Goal: Task Accomplishment & Management: Manage account settings

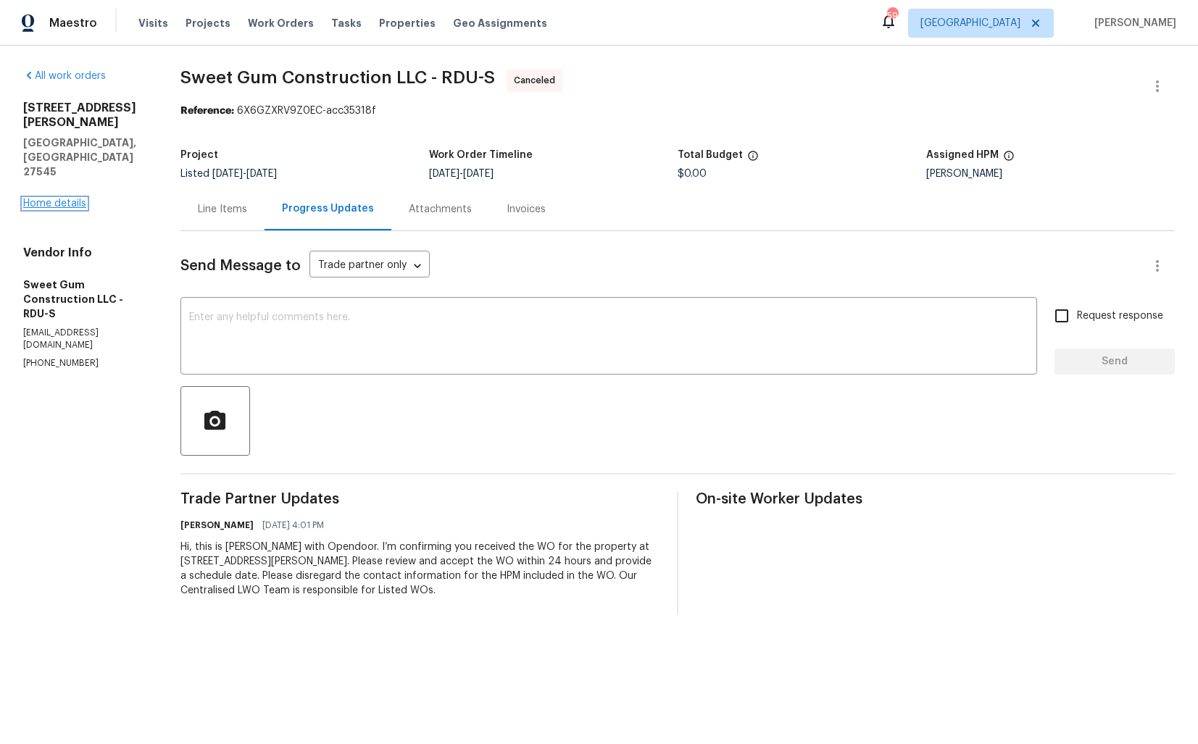
click at [54, 199] on link "Home details" at bounding box center [54, 204] width 63 height 10
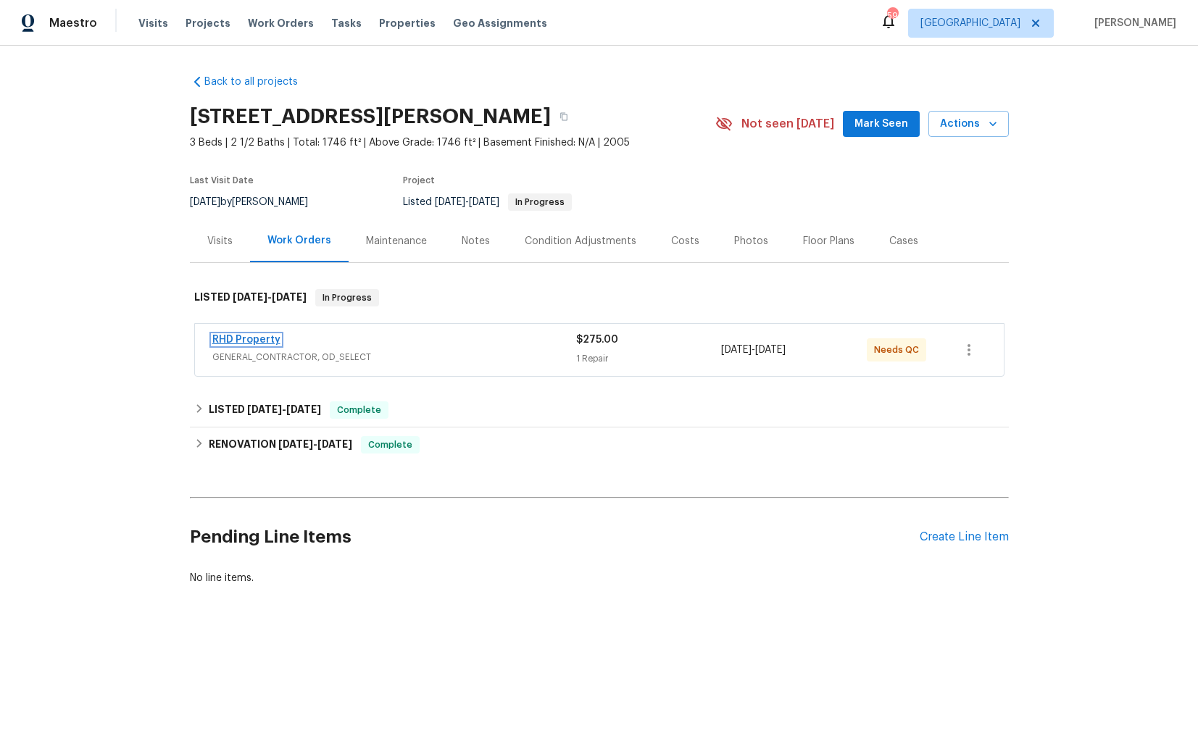
click at [253, 339] on link "RHD Property" at bounding box center [246, 340] width 68 height 10
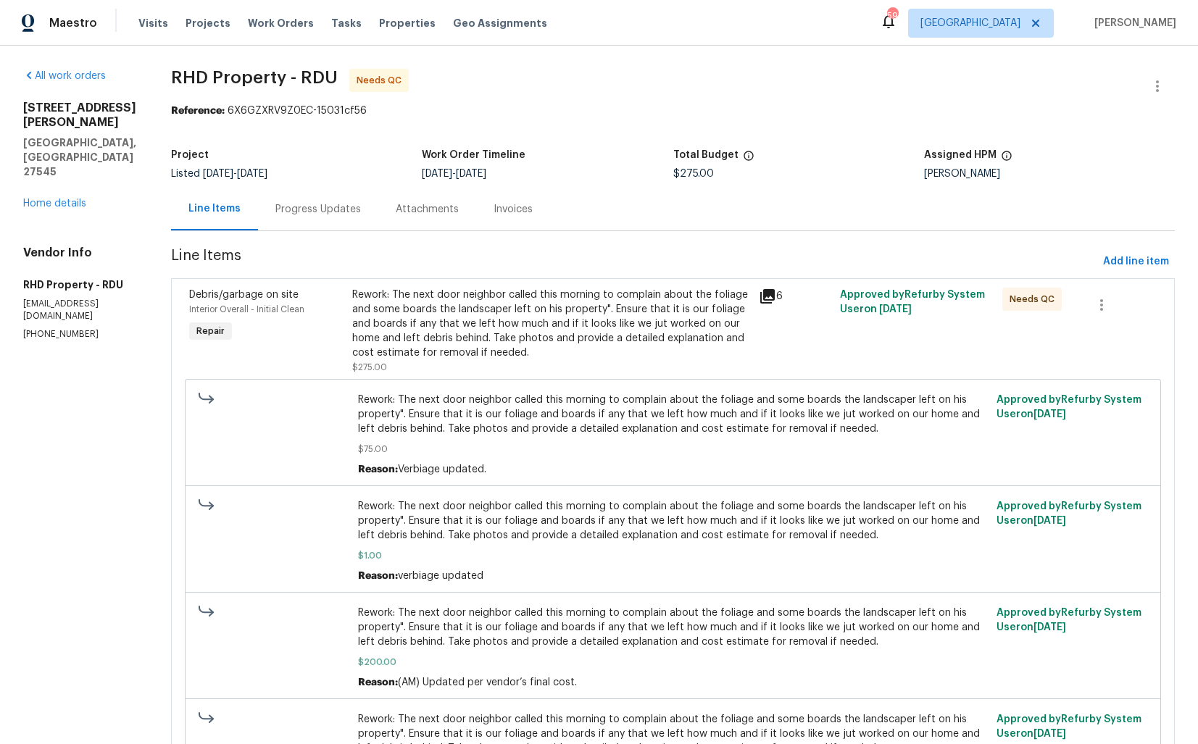
click at [329, 209] on div "Progress Updates" at bounding box center [317, 209] width 85 height 14
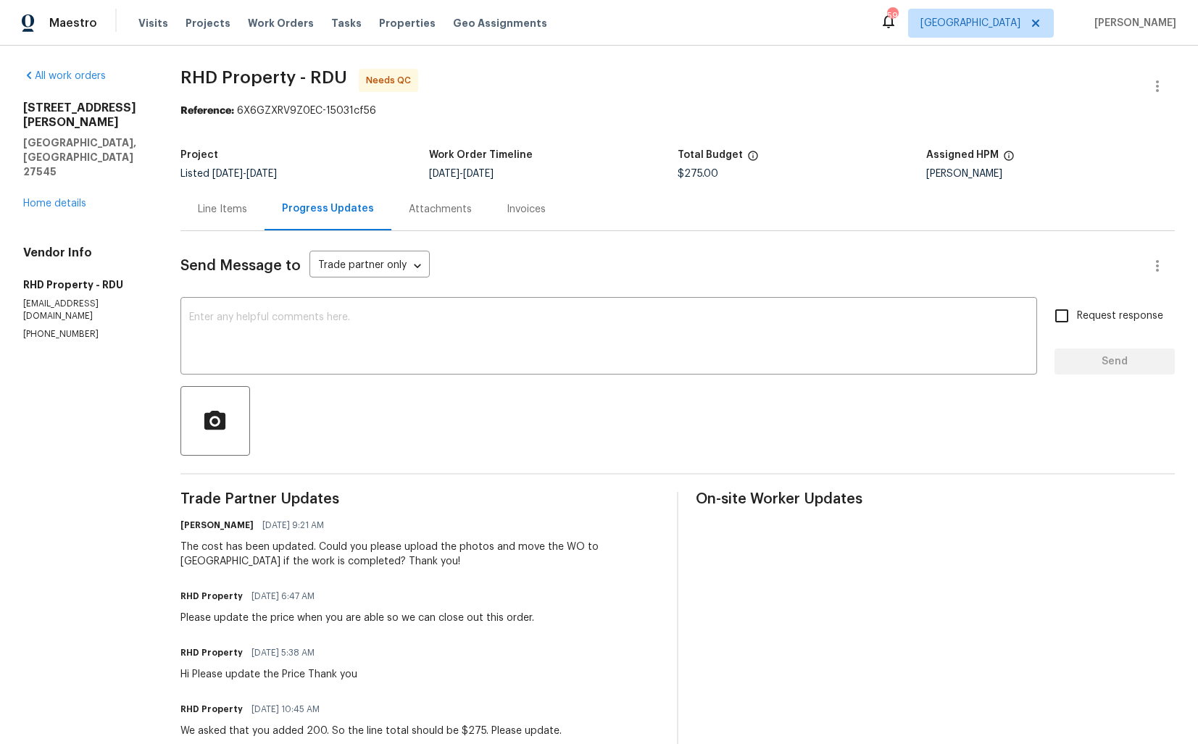
click at [233, 216] on div "Line Items" at bounding box center [222, 209] width 49 height 14
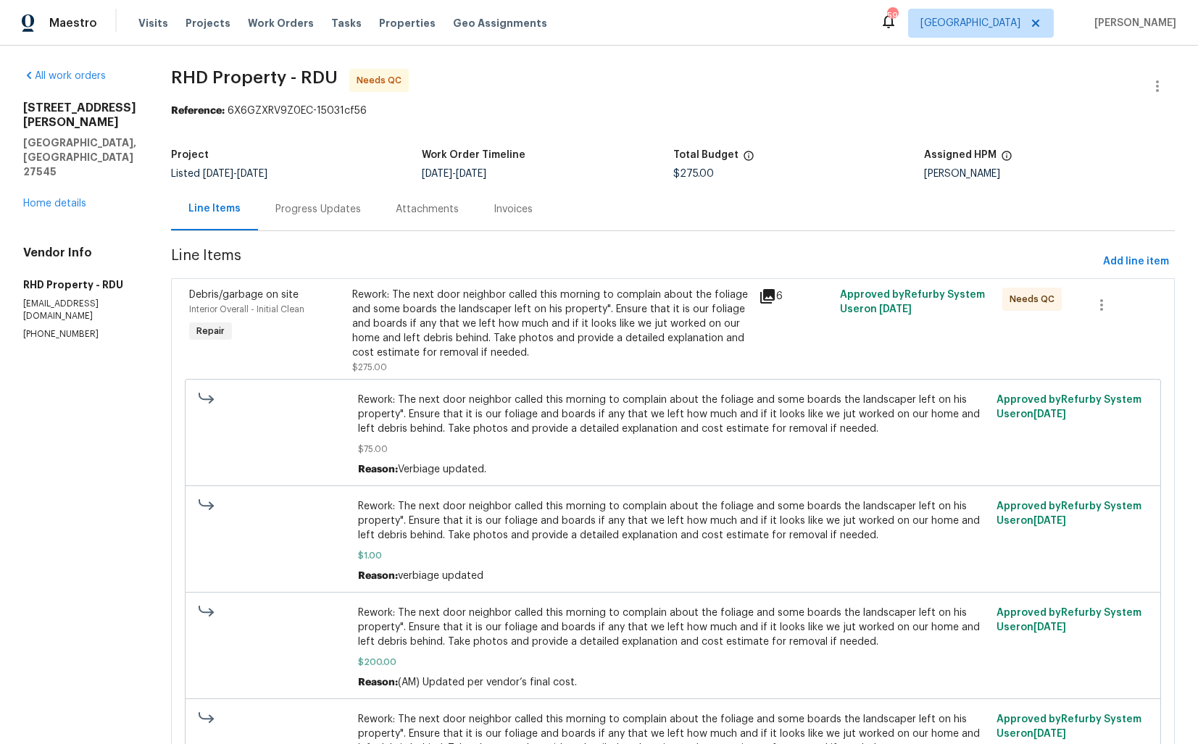
click at [567, 333] on div "Rework: The next door neighbor called this morning to complain about the foliag…" at bounding box center [551, 324] width 398 height 72
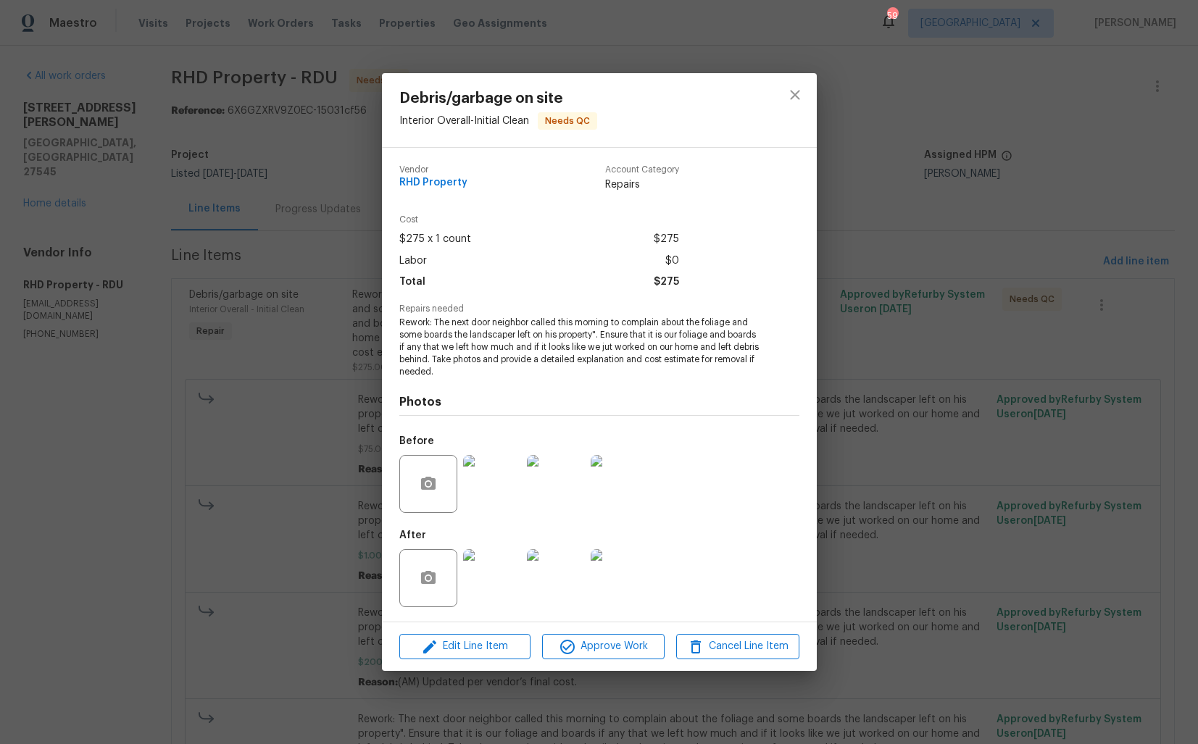
click at [504, 578] on img at bounding box center [492, 578] width 58 height 58
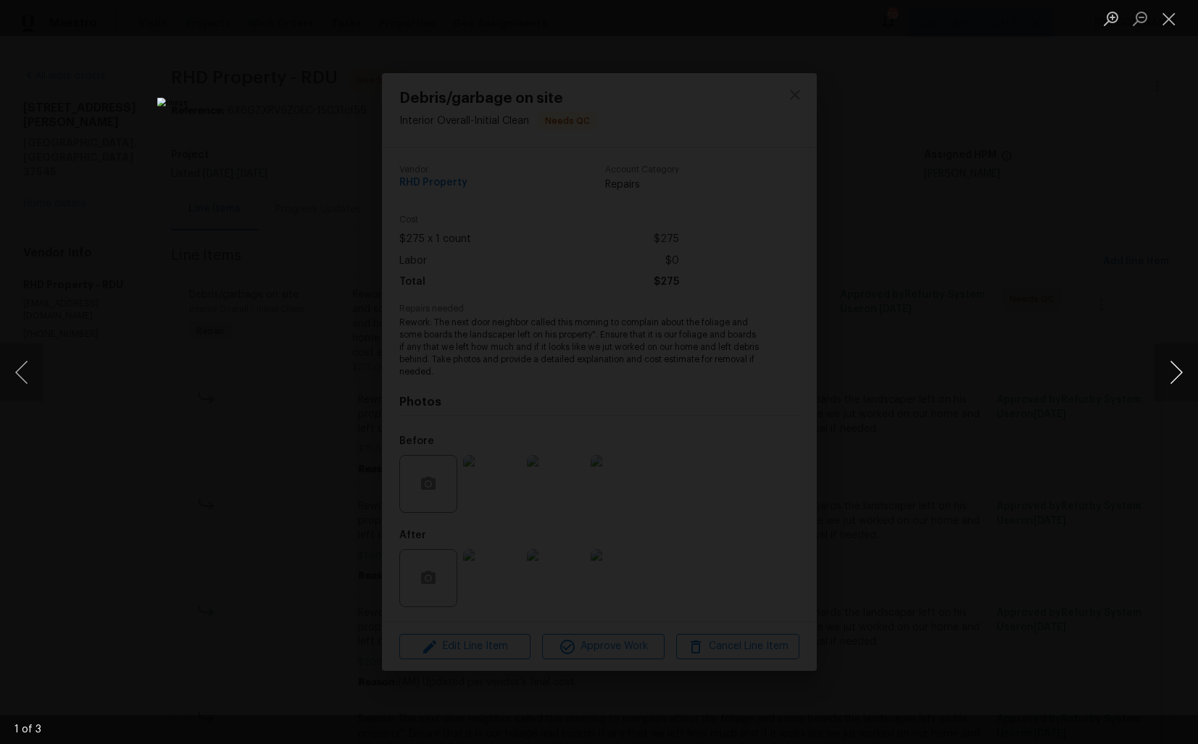
click at [1172, 386] on button "Next image" at bounding box center [1175, 372] width 43 height 58
click at [1024, 385] on div "Lightbox" at bounding box center [599, 372] width 1198 height 744
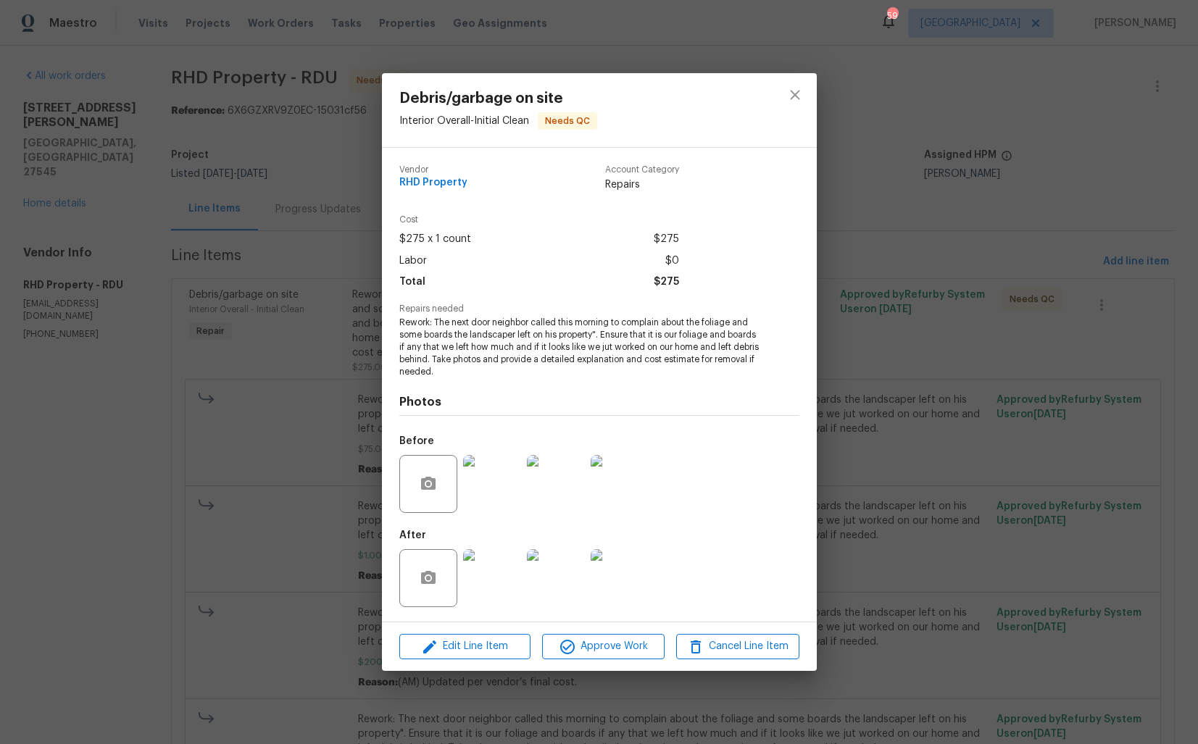
click at [317, 386] on div "Debris/garbage on site Interior Overall - Initial Clean Needs QC Vendor RHD Pro…" at bounding box center [599, 372] width 1198 height 744
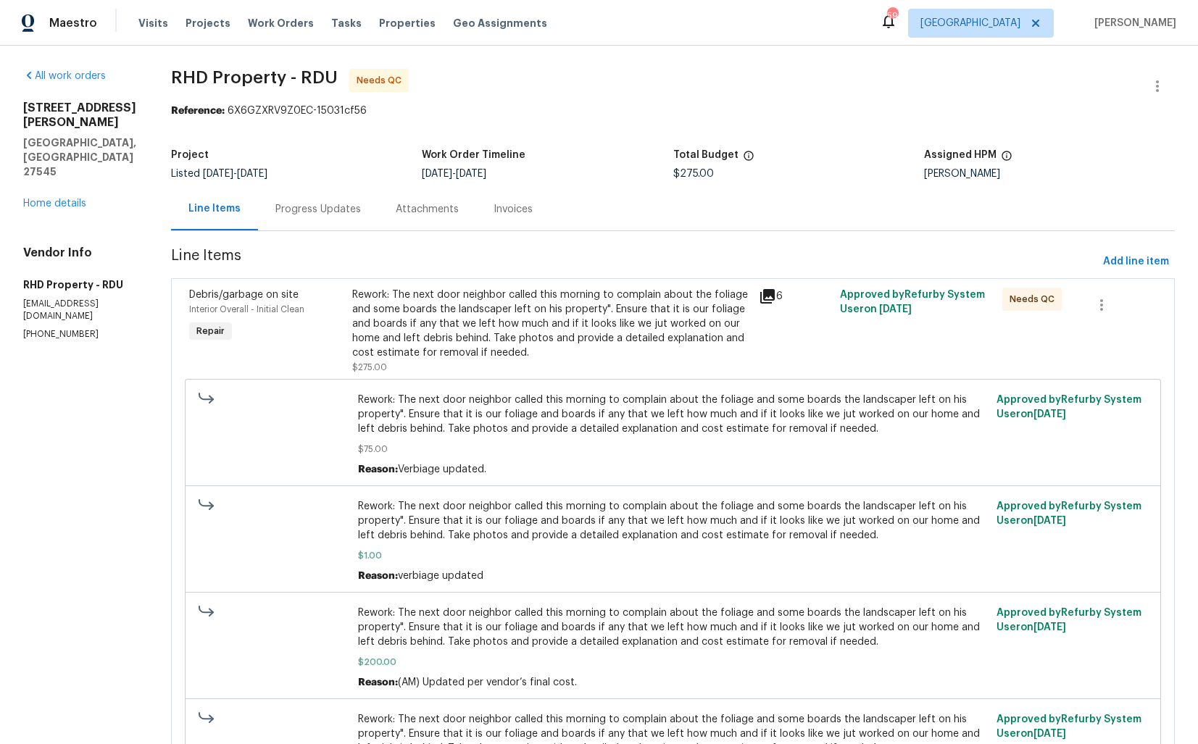
click at [325, 188] on div "Progress Updates" at bounding box center [318, 209] width 120 height 43
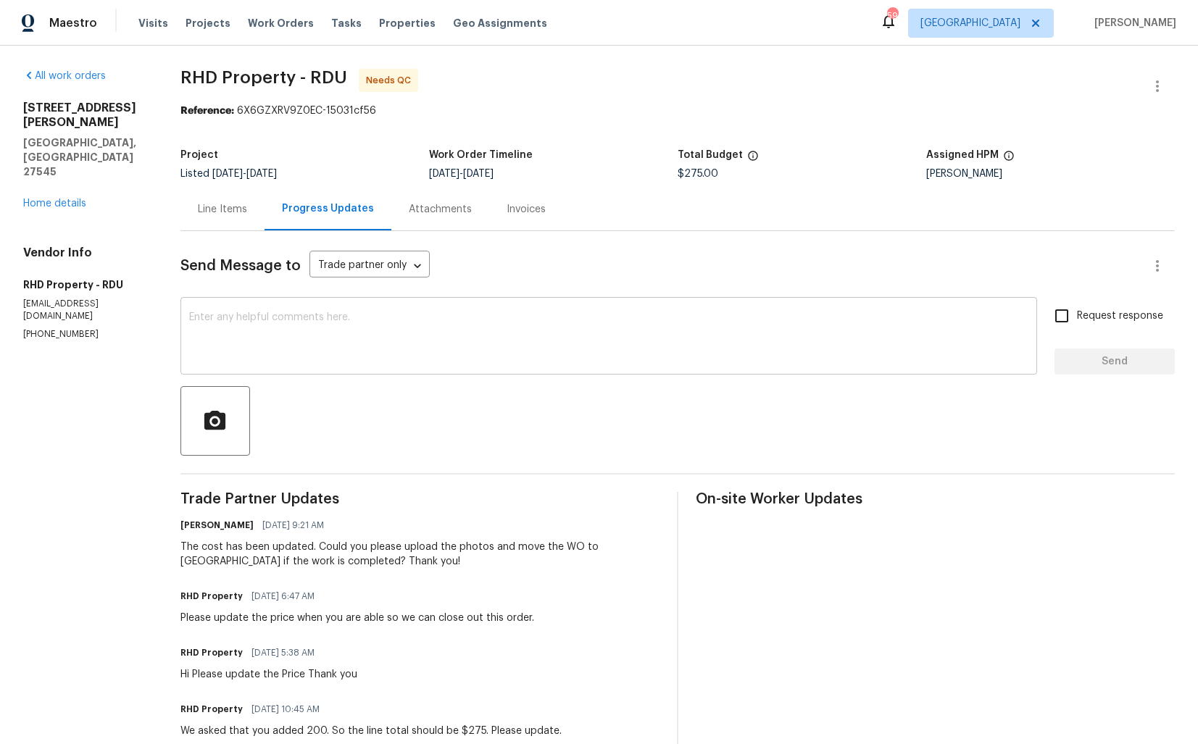
click at [396, 359] on textarea at bounding box center [608, 337] width 839 height 51
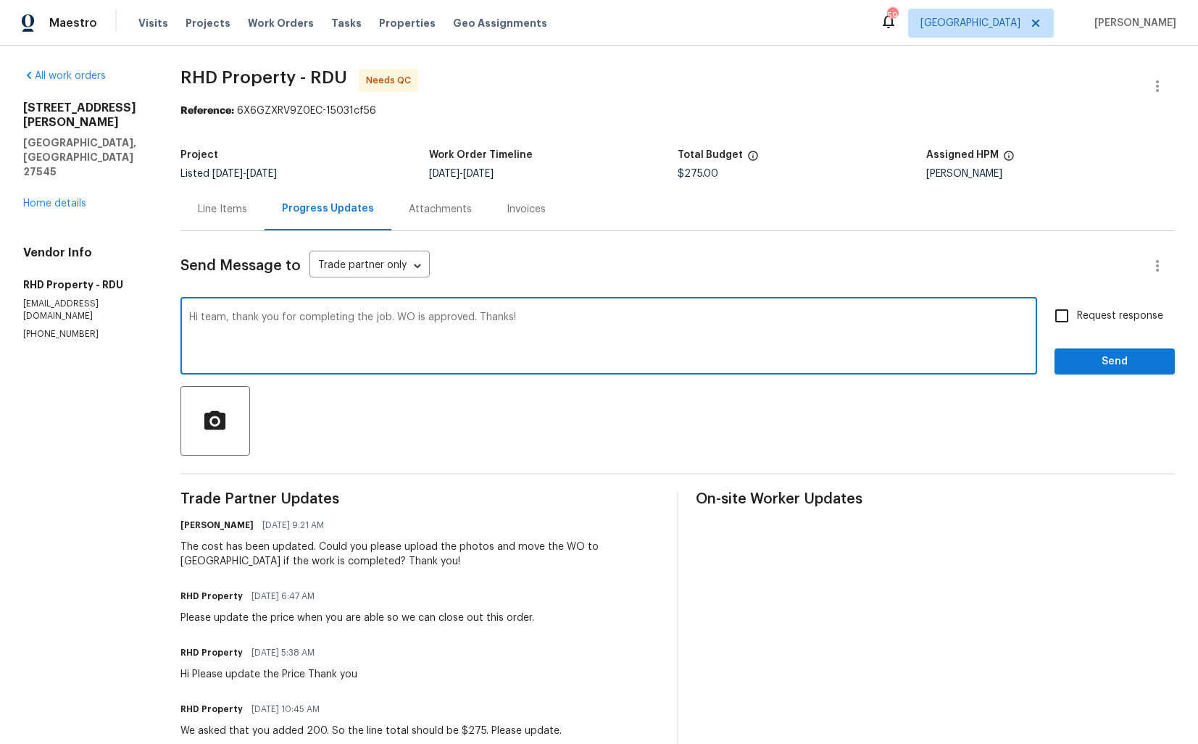
type textarea "Hi team, thank you for completing the job. WO is approved. Thanks!"
click at [1139, 366] on span "Send" at bounding box center [1114, 362] width 97 height 18
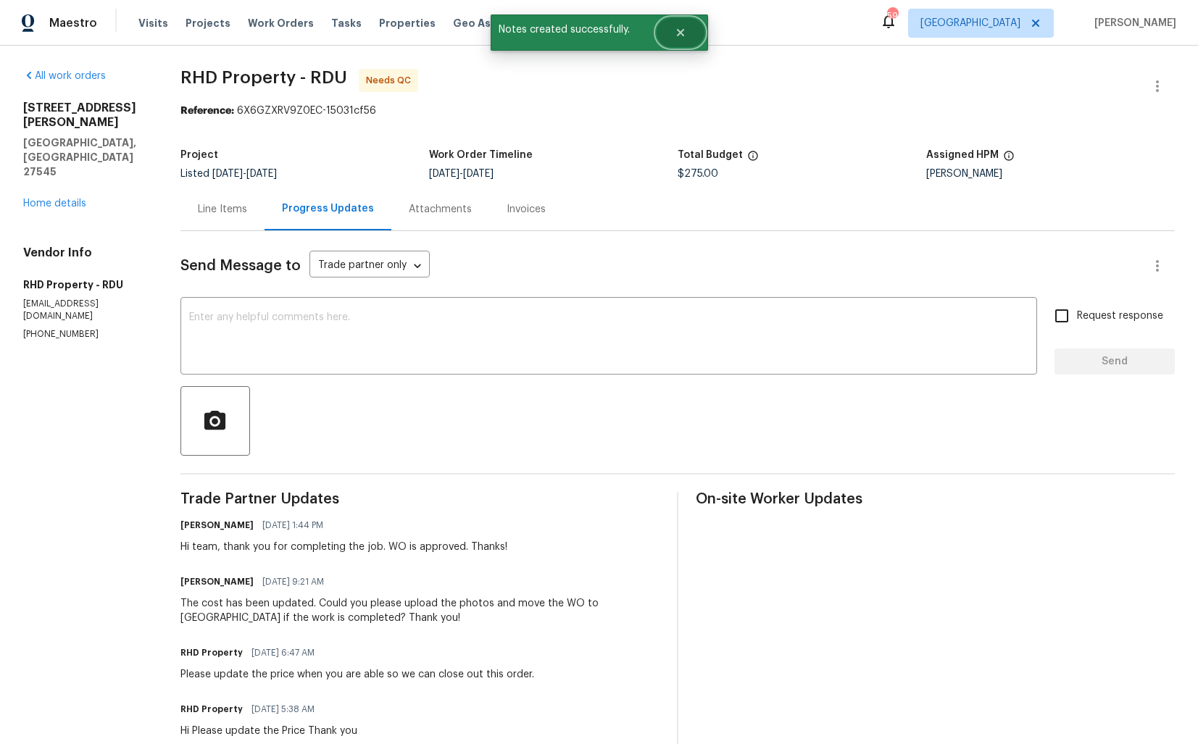
click at [679, 33] on icon "Close" at bounding box center [679, 32] width 7 height 7
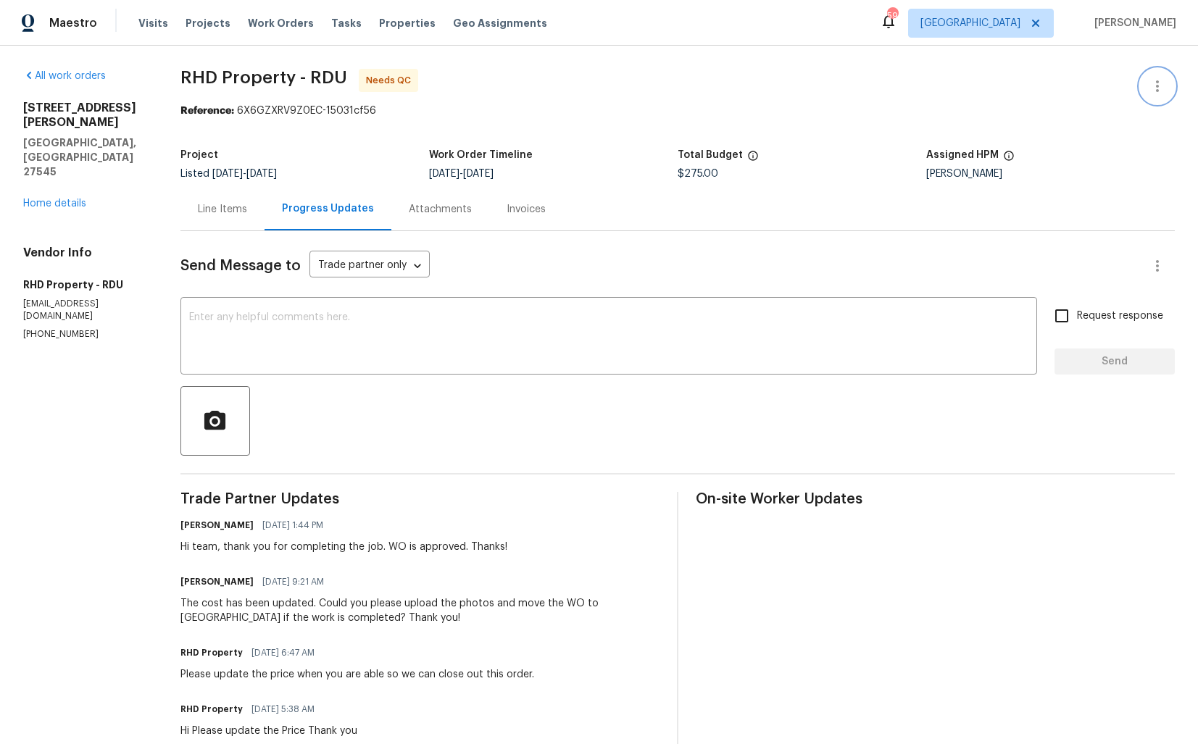
click at [1158, 91] on icon "button" at bounding box center [1156, 86] width 17 height 17
click at [1091, 83] on li "Edit" at bounding box center [1110, 87] width 156 height 24
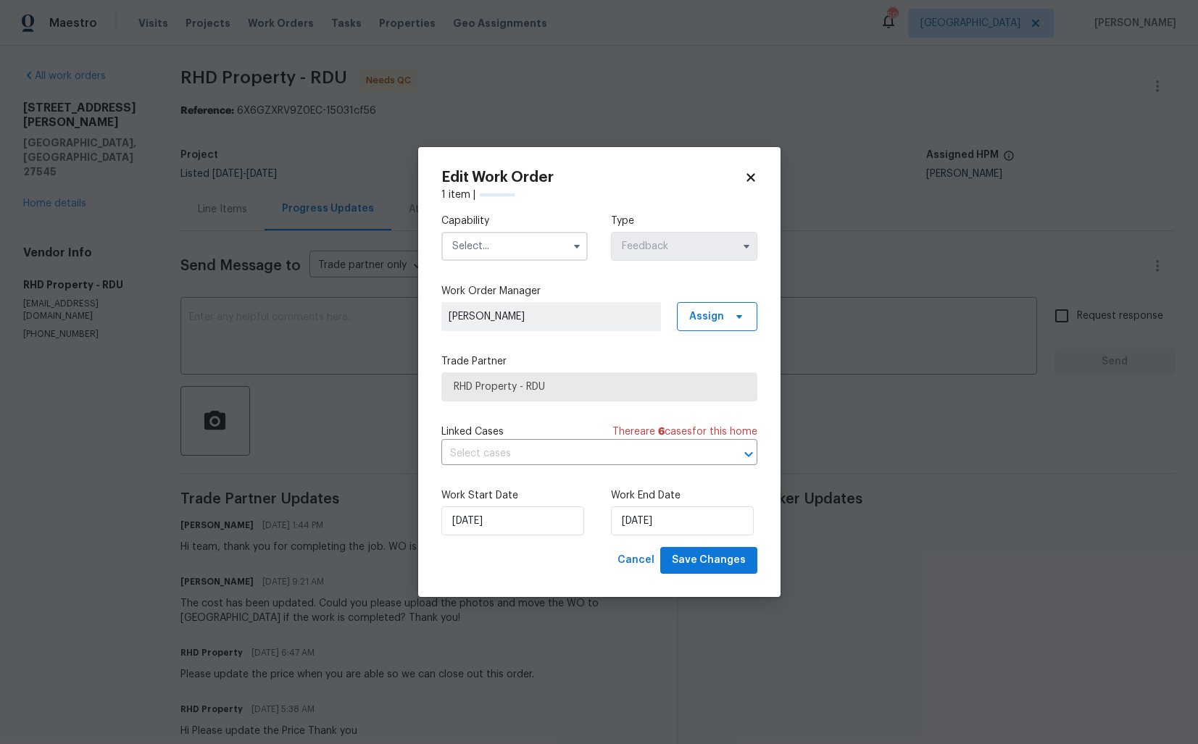
click at [477, 252] on input "text" at bounding box center [514, 246] width 146 height 29
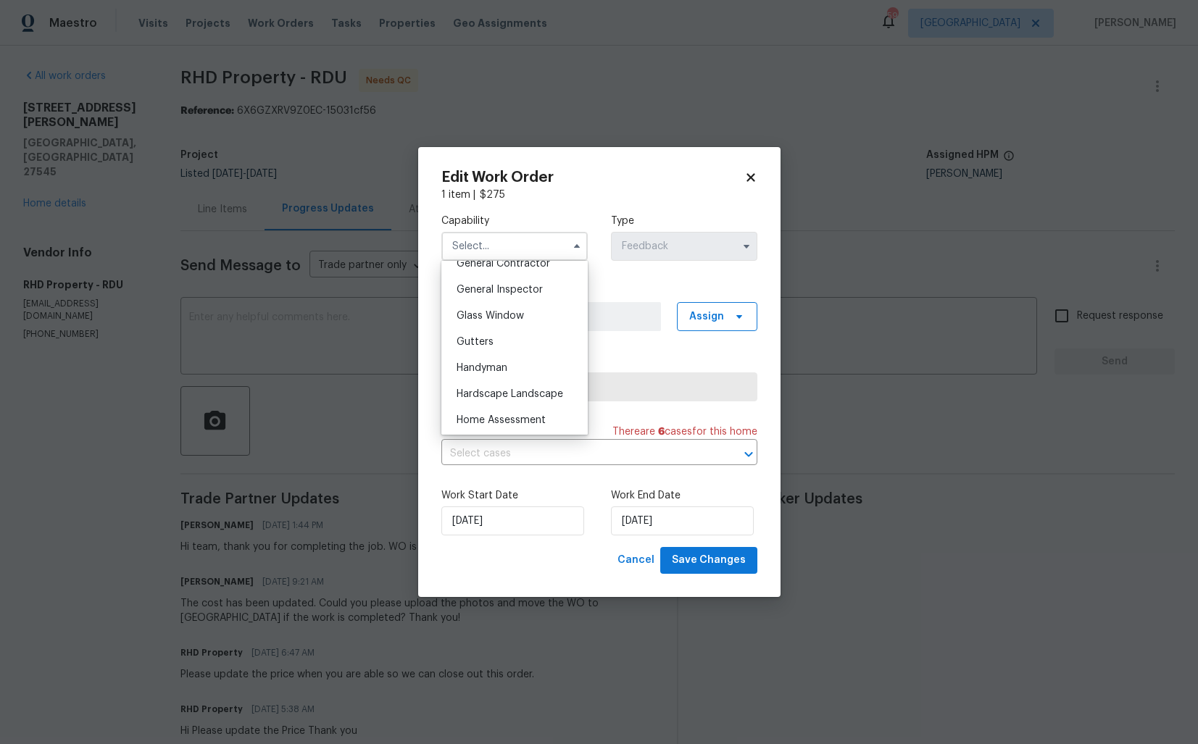
scroll to position [722, 0]
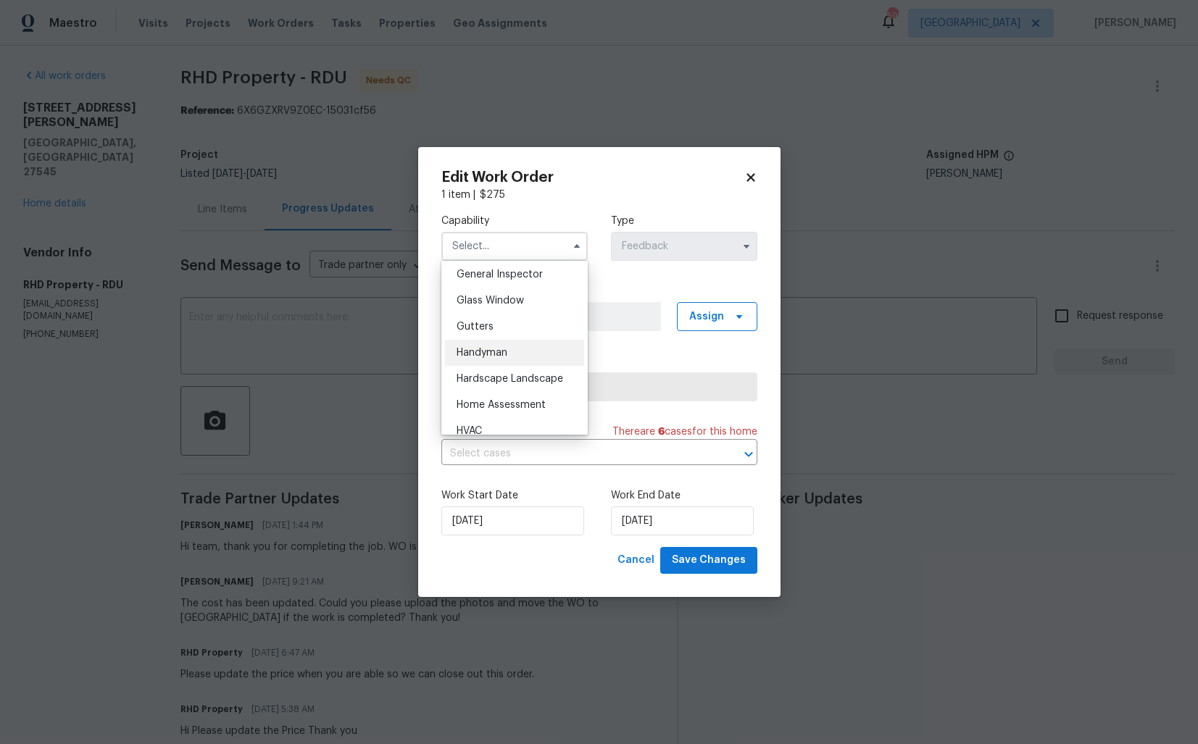
click at [493, 356] on span "Handyman" at bounding box center [481, 353] width 51 height 10
type input "Handyman"
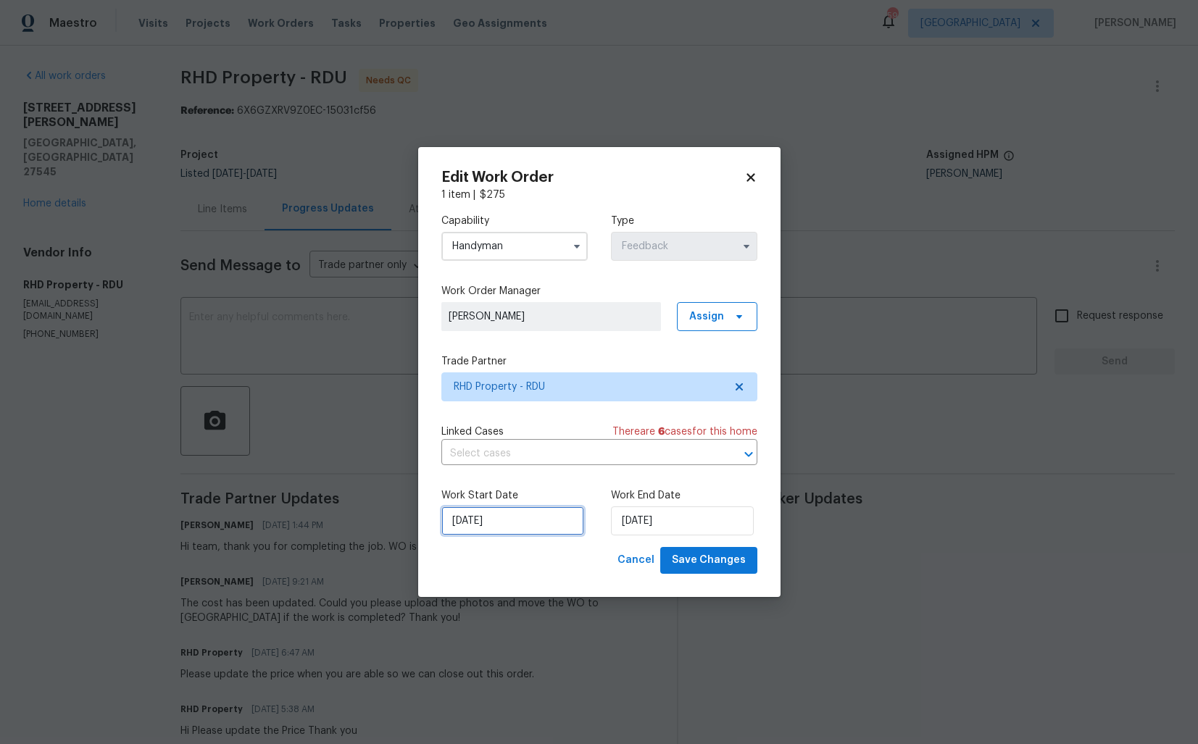
click at [525, 521] on input "03/09/2025" at bounding box center [512, 520] width 143 height 29
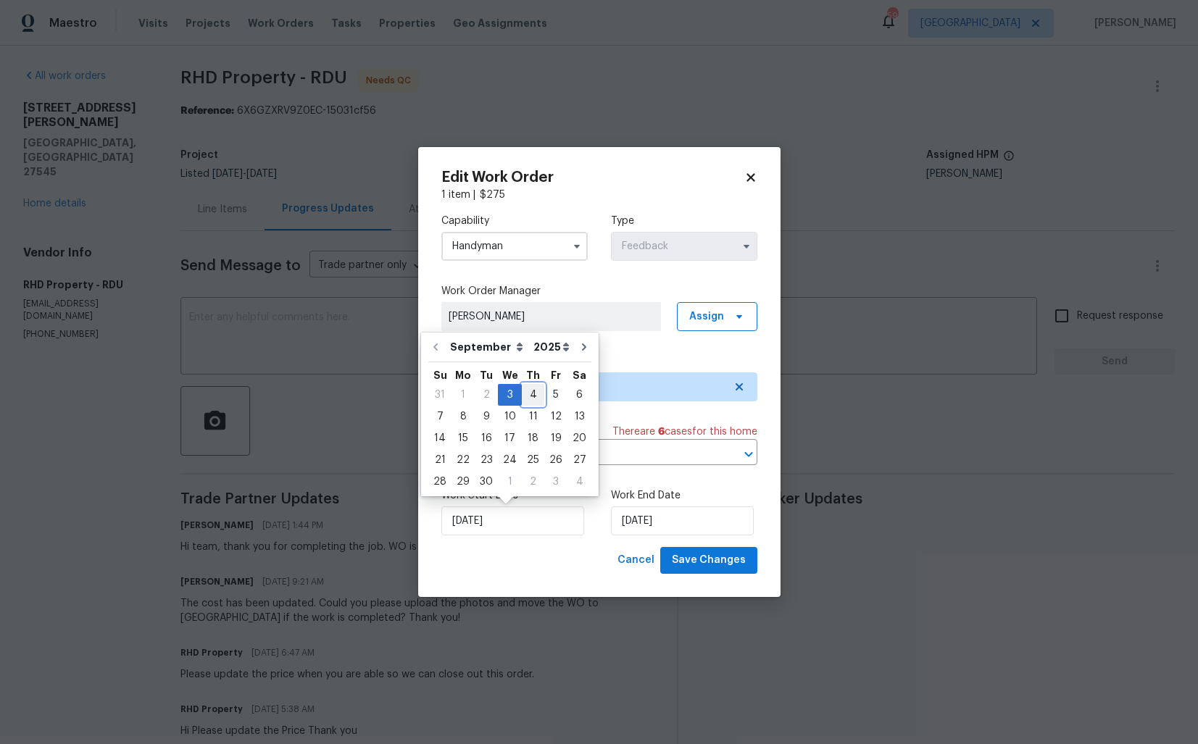
click at [532, 390] on div "4" at bounding box center [533, 395] width 22 height 20
type input "04/09/2025"
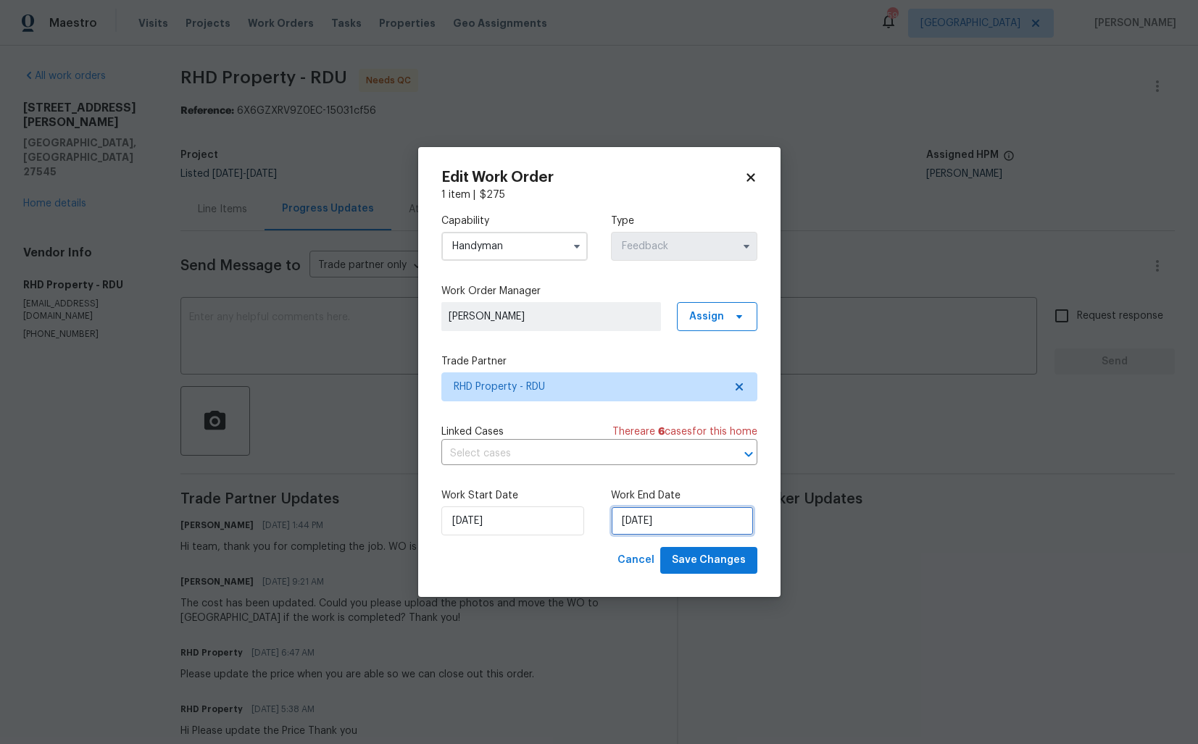
click at [656, 530] on input "05/09/2025" at bounding box center [682, 520] width 143 height 29
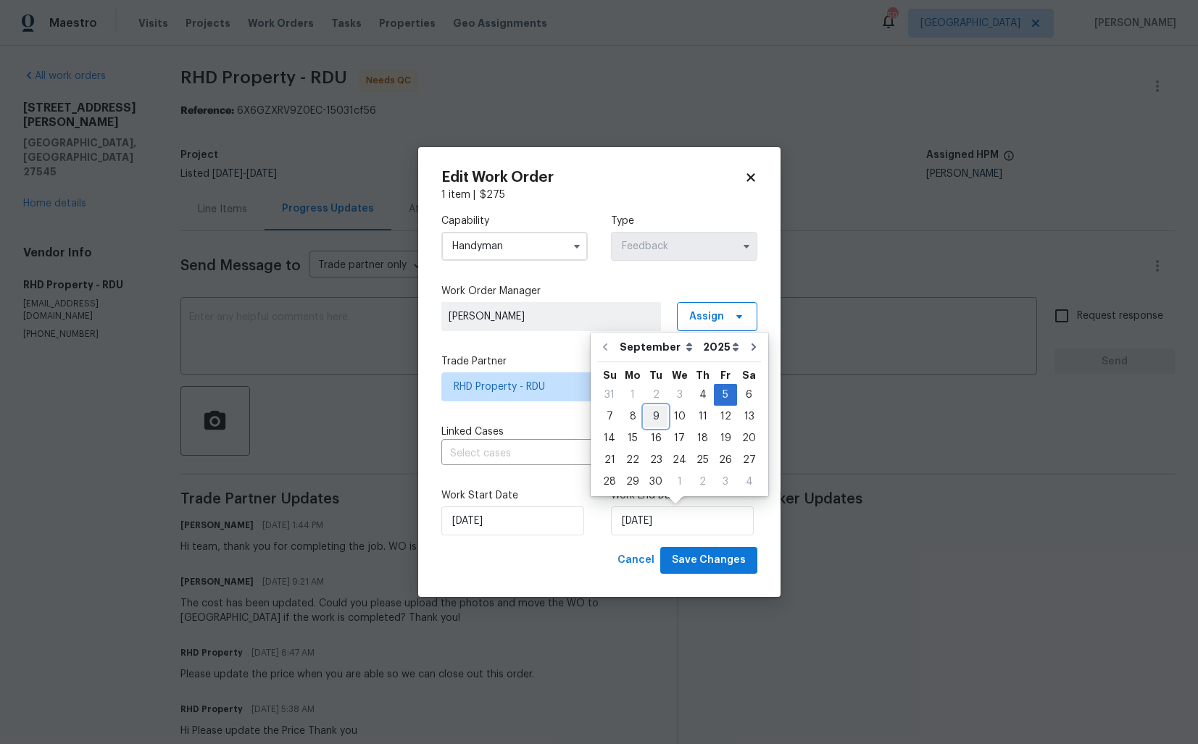
click at [656, 419] on div "9" at bounding box center [655, 416] width 23 height 20
type input "[DATE]"
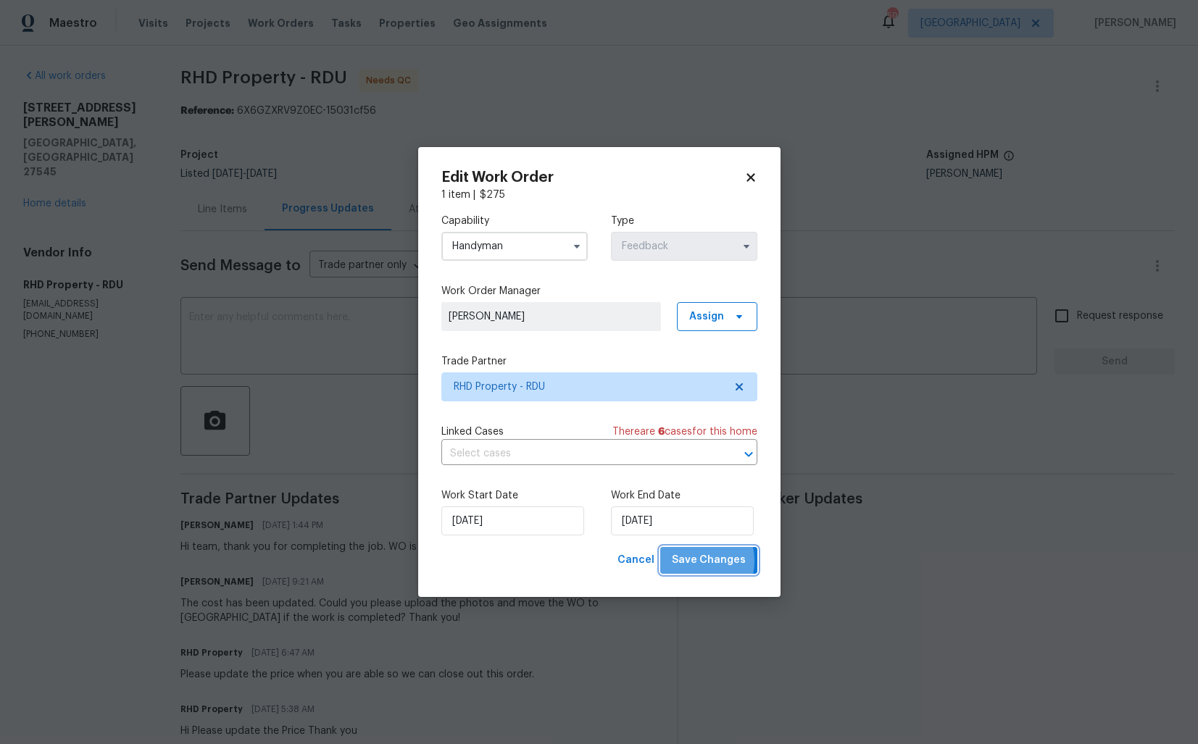
click at [694, 561] on span "Save Changes" at bounding box center [709, 560] width 74 height 18
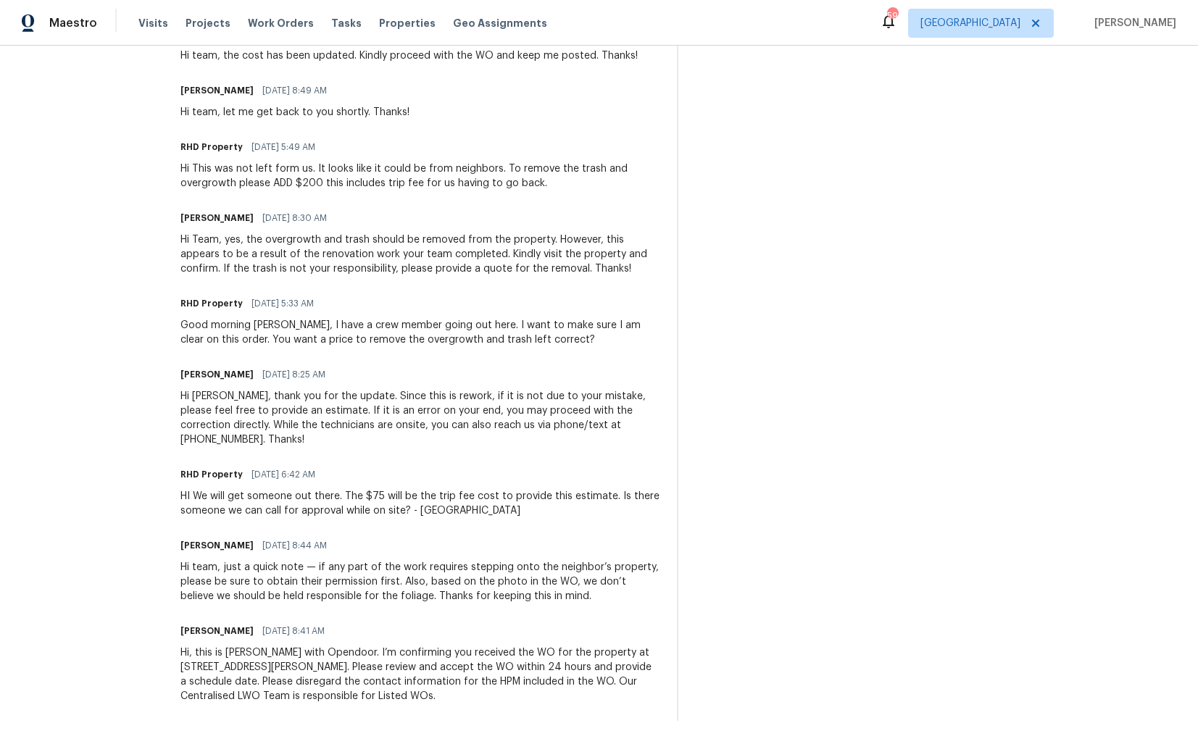
scroll to position [0, 0]
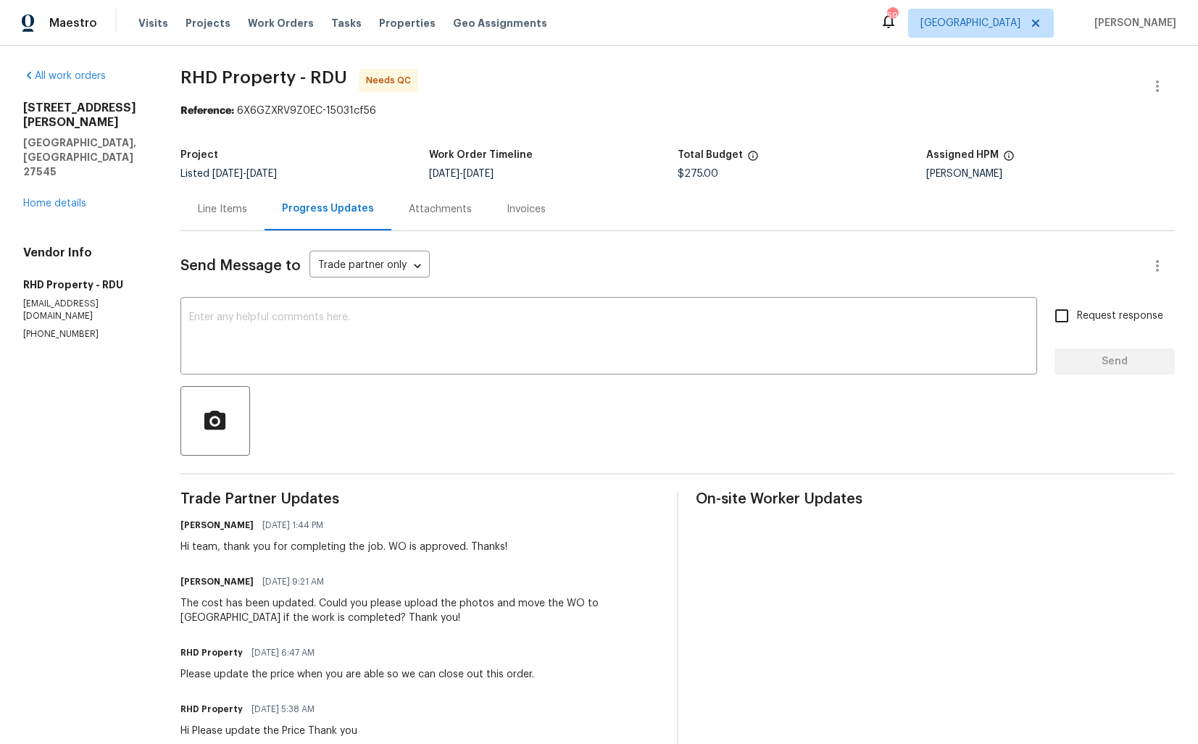
click at [237, 212] on div "Line Items" at bounding box center [222, 209] width 49 height 14
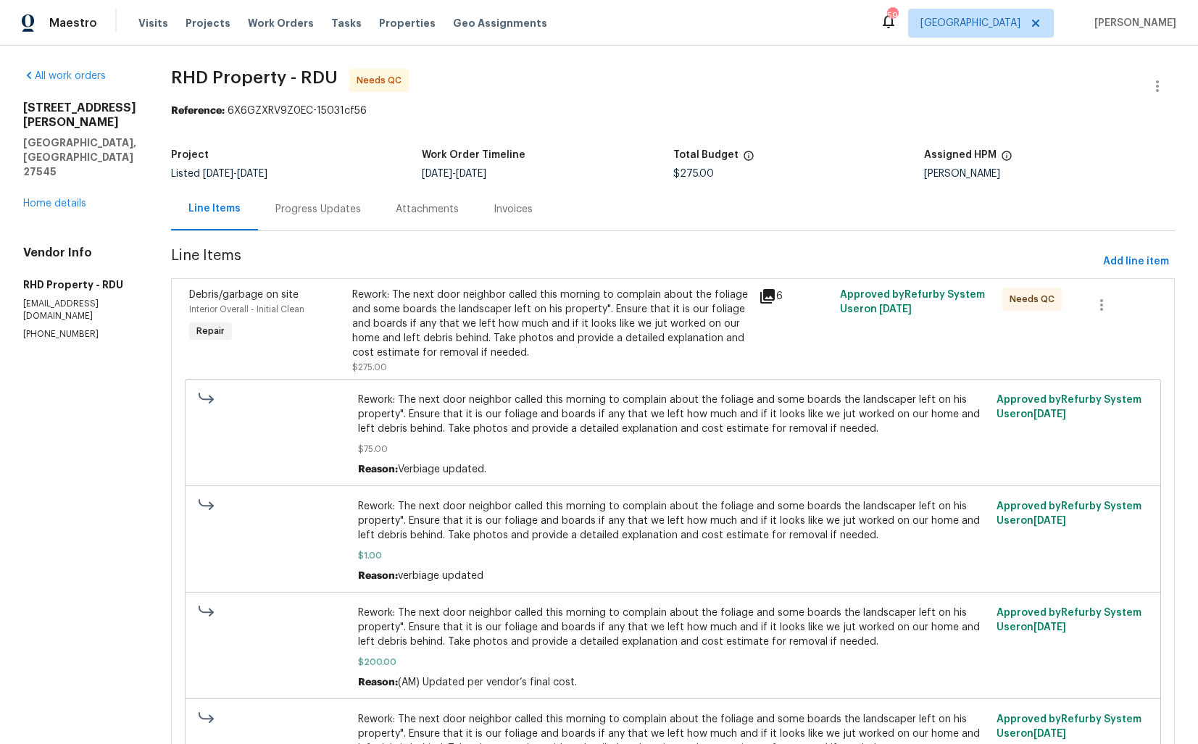
click at [493, 326] on div "Rework: The next door neighbor called this morning to complain about the foliag…" at bounding box center [551, 324] width 398 height 72
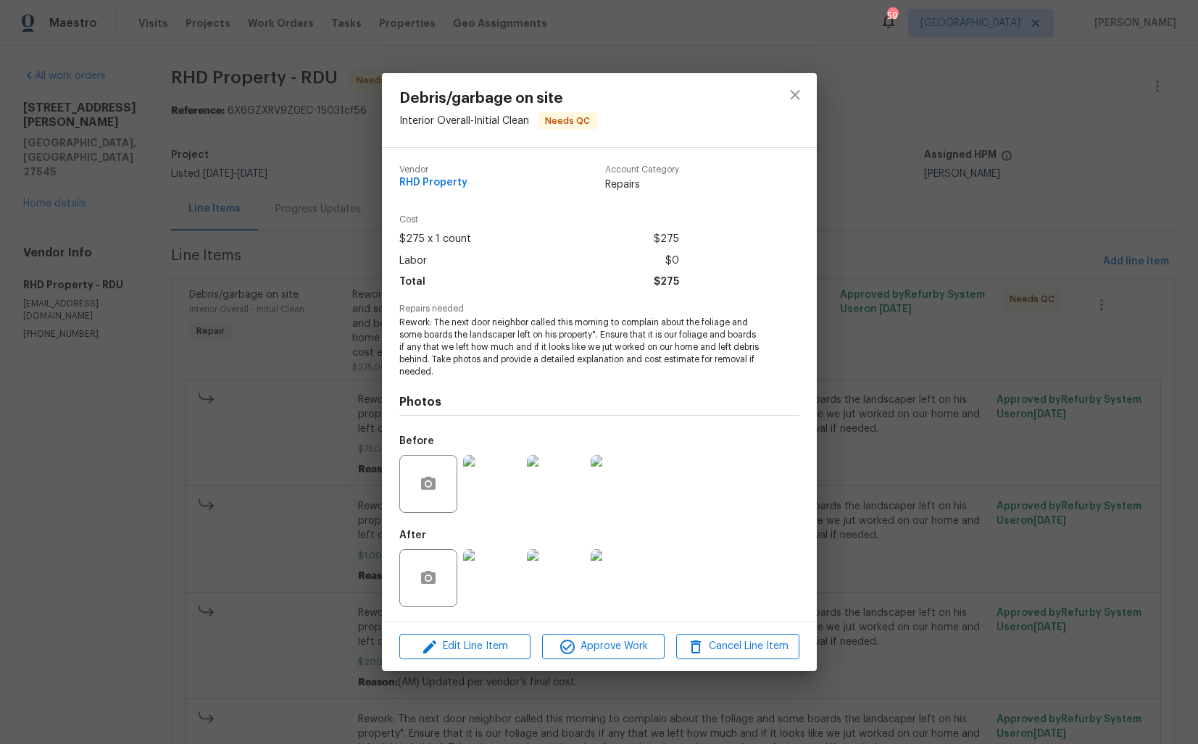
click at [1064, 420] on div "Debris/garbage on site Interior Overall - Initial Clean Needs QC Vendor RHD Pro…" at bounding box center [599, 372] width 1198 height 744
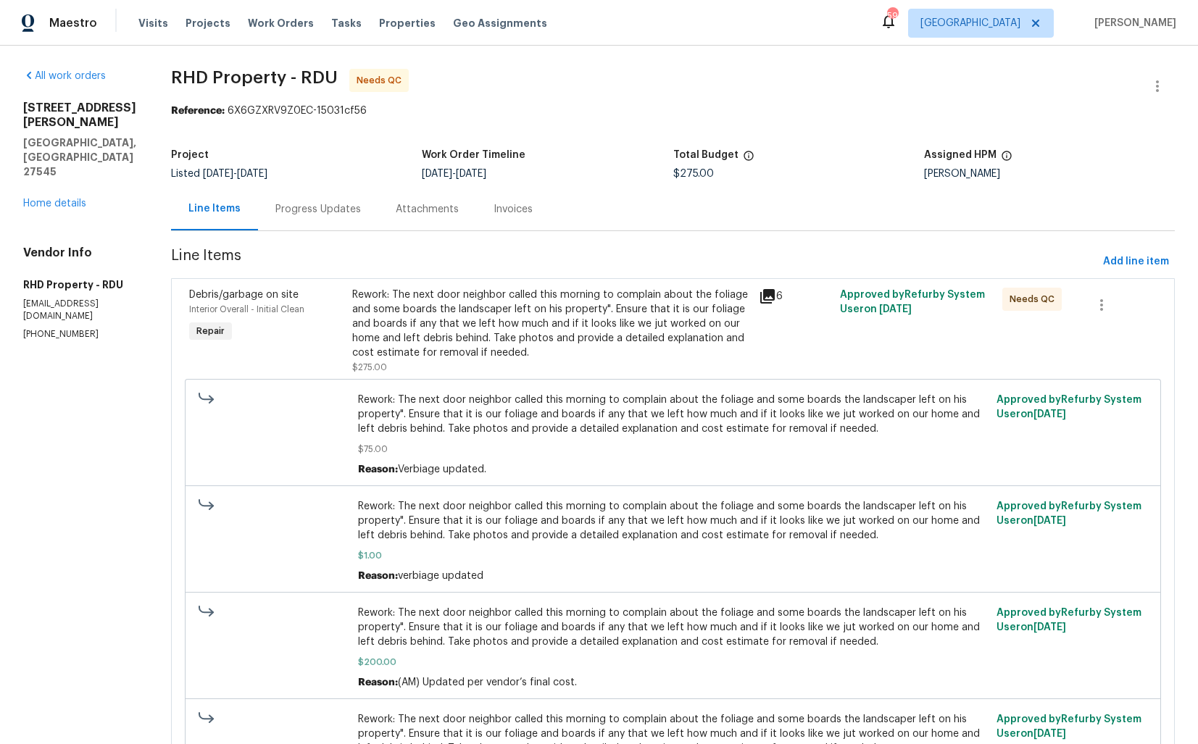
click at [361, 206] on div "Progress Updates" at bounding box center [317, 209] width 85 height 14
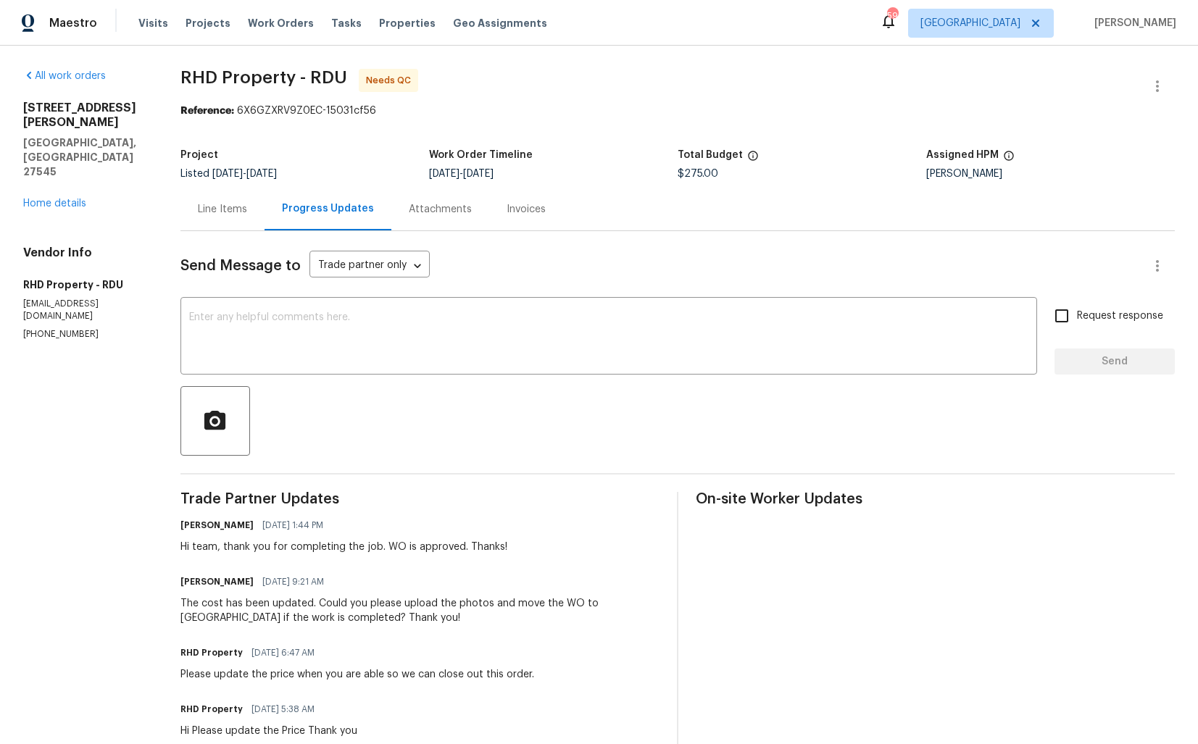
click at [229, 217] on div "Line Items" at bounding box center [222, 209] width 84 height 43
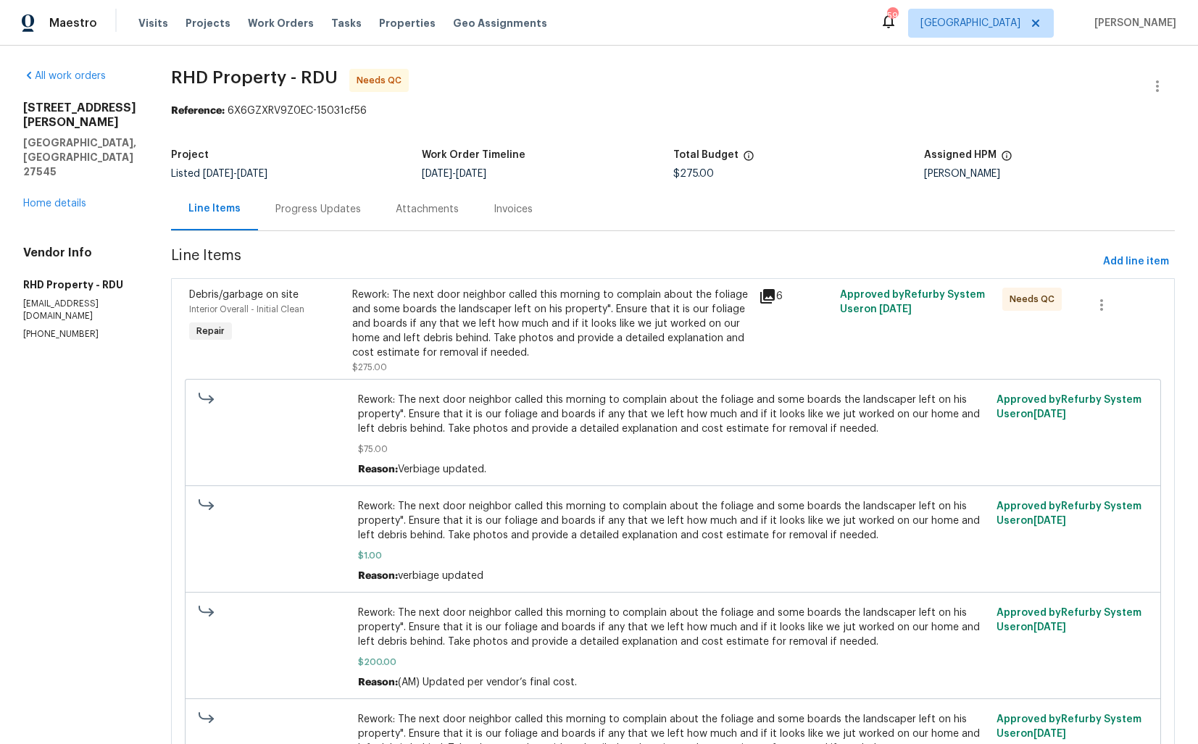
click at [509, 309] on div "Rework: The next door neighbor called this morning to complain about the foliag…" at bounding box center [551, 324] width 398 height 72
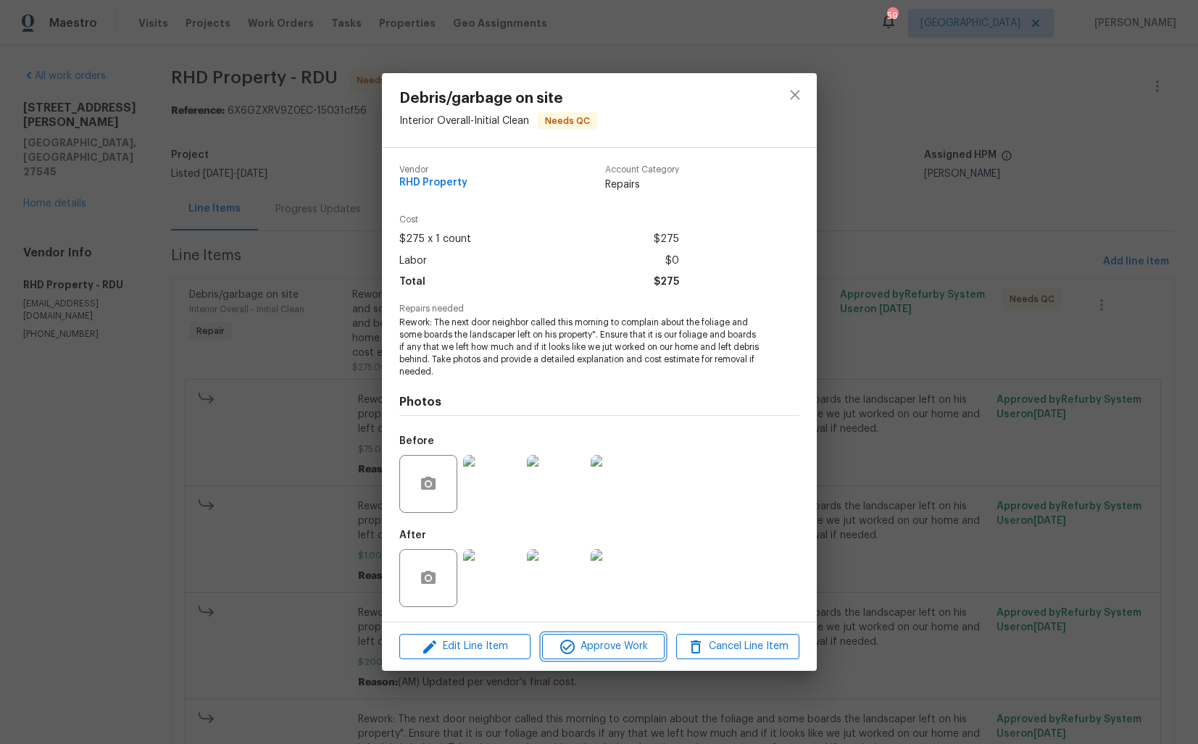
click at [606, 653] on span "Approve Work" at bounding box center [603, 647] width 114 height 18
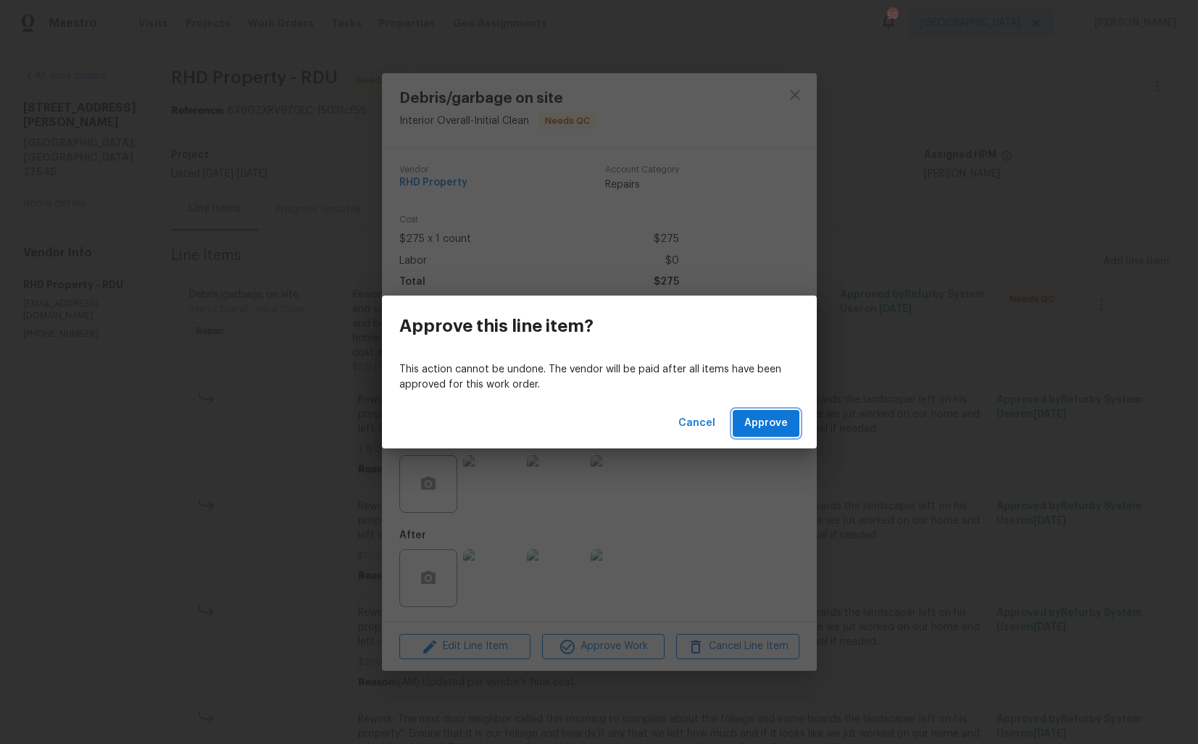
click at [772, 427] on span "Approve" at bounding box center [765, 423] width 43 height 18
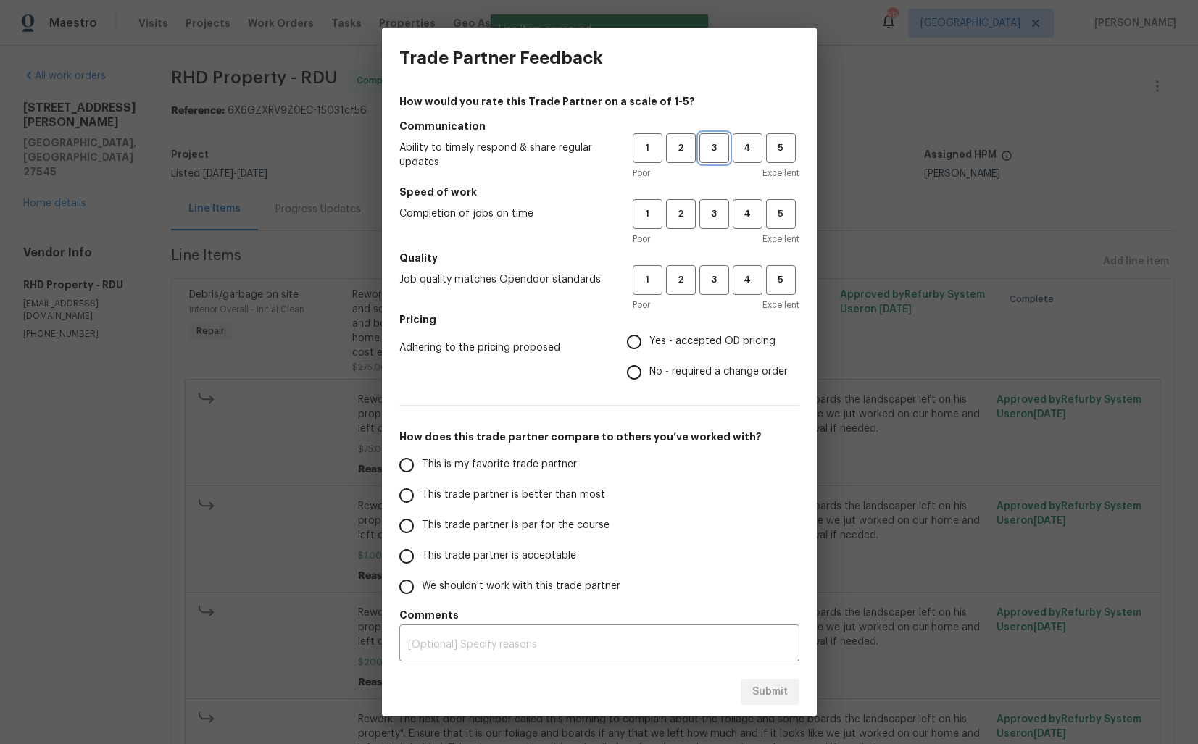
click at [719, 153] on span "3" at bounding box center [714, 148] width 27 height 17
click at [718, 222] on button "3" at bounding box center [714, 214] width 30 height 30
click at [714, 283] on span "3" at bounding box center [714, 280] width 27 height 17
click at [672, 362] on label "No - required a change order" at bounding box center [703, 372] width 169 height 30
click at [649, 362] on input "No - required a change order" at bounding box center [634, 372] width 30 height 30
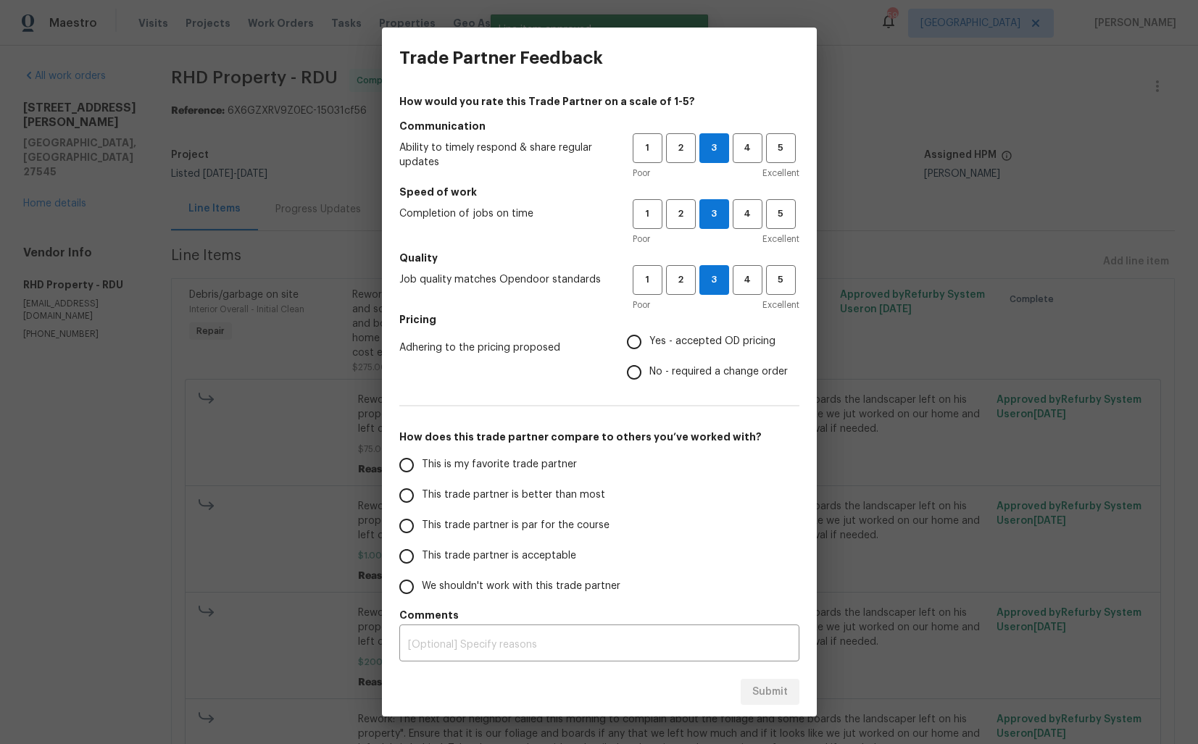
radio input "true"
click at [554, 521] on span "This trade partner is par for the course" at bounding box center [516, 525] width 188 height 15
click at [422, 521] on input "This trade partner is par for the course" at bounding box center [406, 526] width 30 height 30
click at [764, 686] on span "Submit" at bounding box center [769, 692] width 35 height 18
radio input "true"
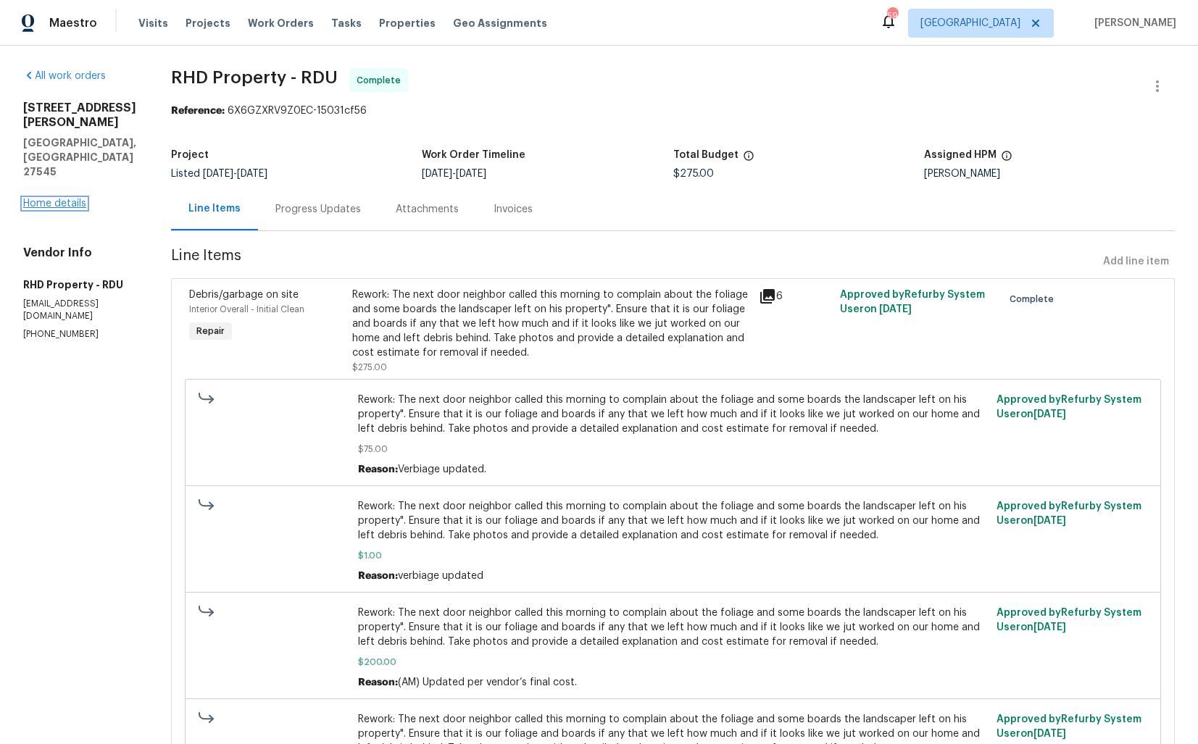
click at [56, 199] on link "Home details" at bounding box center [54, 204] width 63 height 10
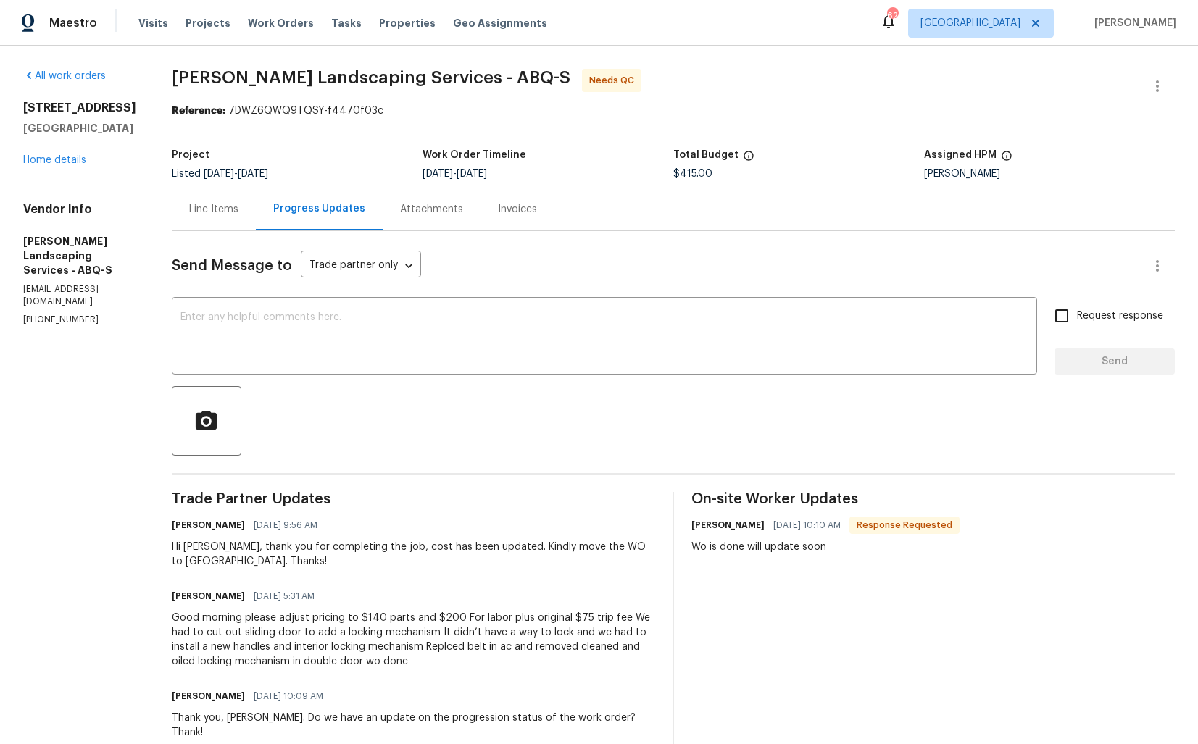
click at [224, 546] on div "Hi Josue, thank you for completing the job, cost has been updated. Kindly move …" at bounding box center [413, 554] width 483 height 29
copy div "Josue"
click at [416, 345] on textarea at bounding box center [604, 337] width 848 height 51
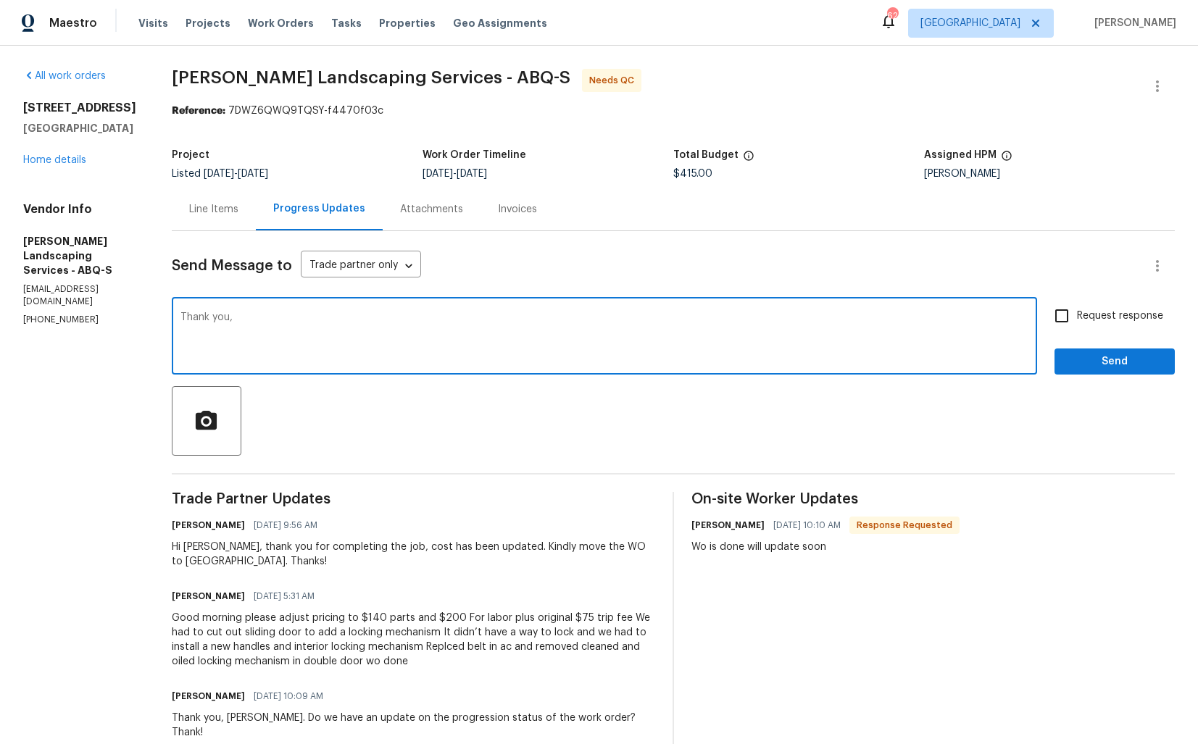
paste textarea "Josue"
type textarea "Thank you, Josue. WO is approved."
click at [1108, 367] on span "Send" at bounding box center [1114, 362] width 97 height 18
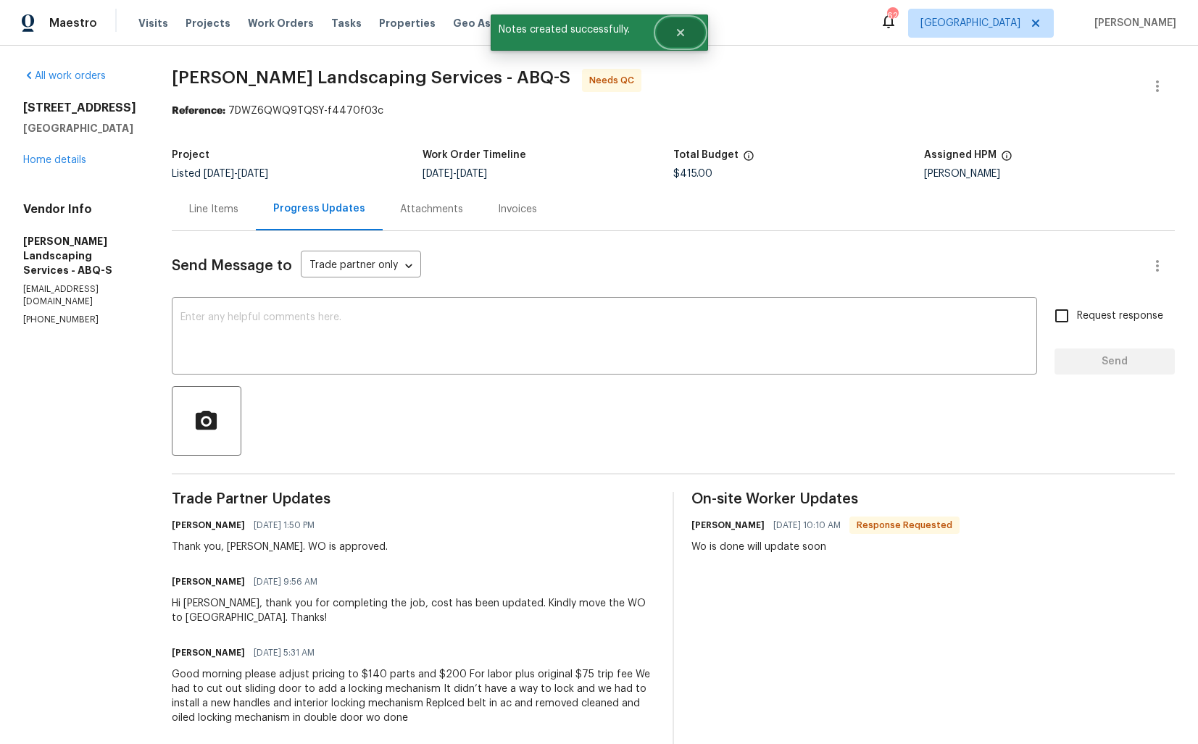
click at [679, 24] on button "Close" at bounding box center [680, 32] width 48 height 29
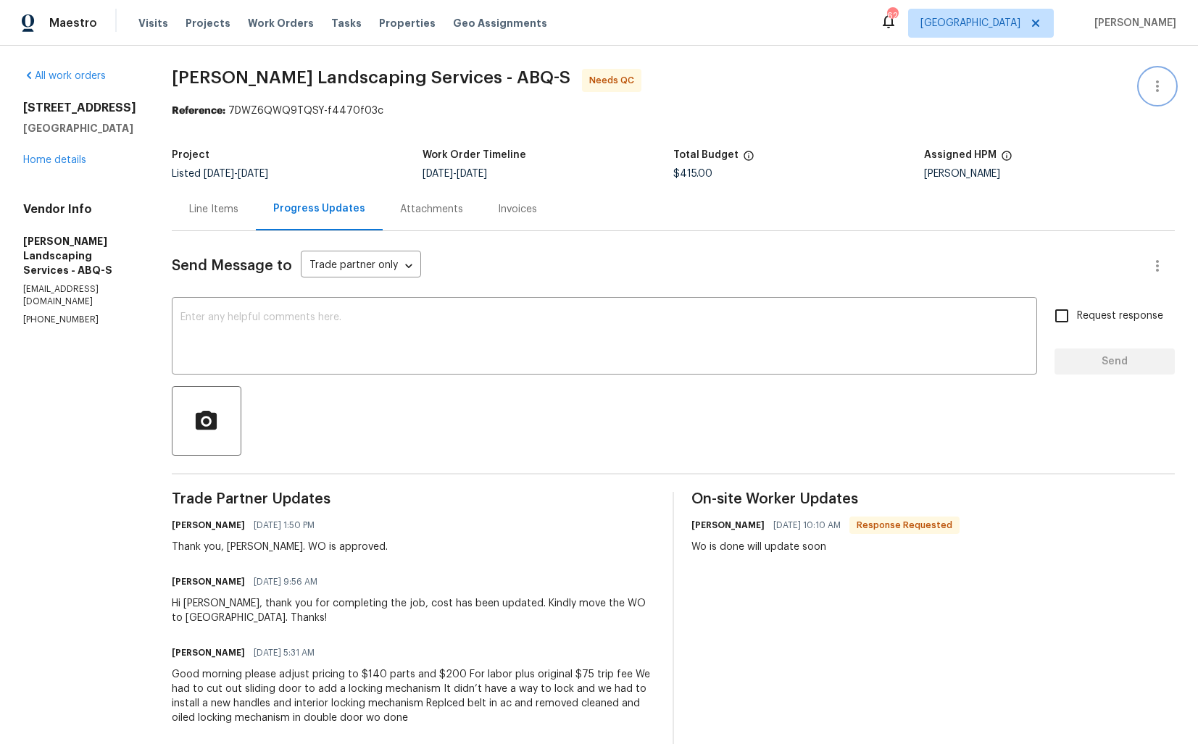
click at [1150, 88] on icon "button" at bounding box center [1156, 86] width 17 height 17
click at [1084, 88] on li "Edit" at bounding box center [1110, 87] width 156 height 24
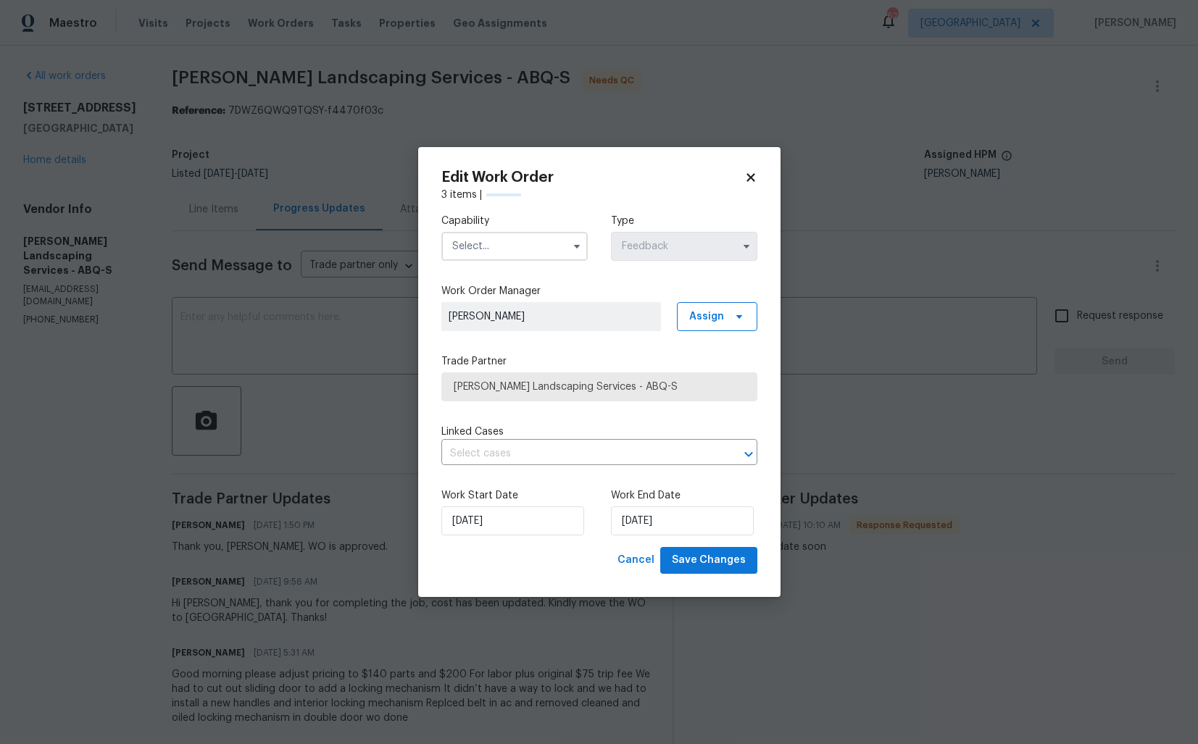
click at [487, 244] on input "text" at bounding box center [514, 246] width 146 height 29
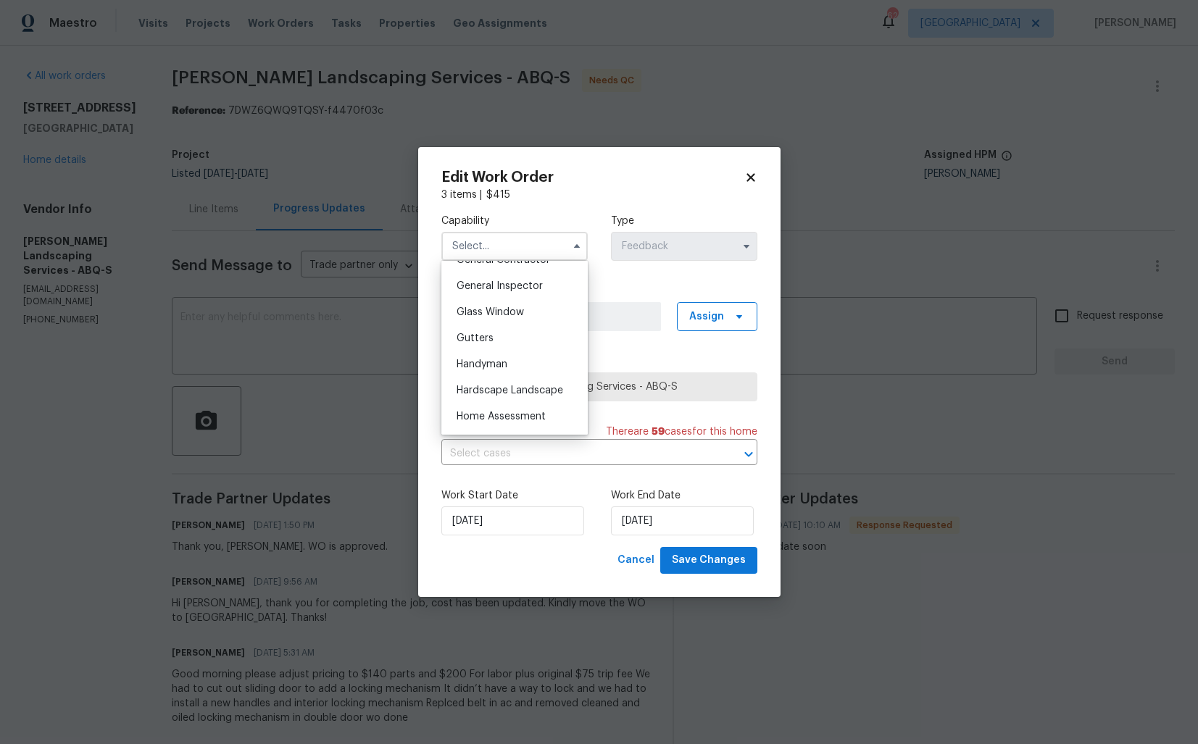
scroll to position [711, 0]
click at [481, 366] on span "Handyman" at bounding box center [481, 363] width 51 height 10
type input "Handyman"
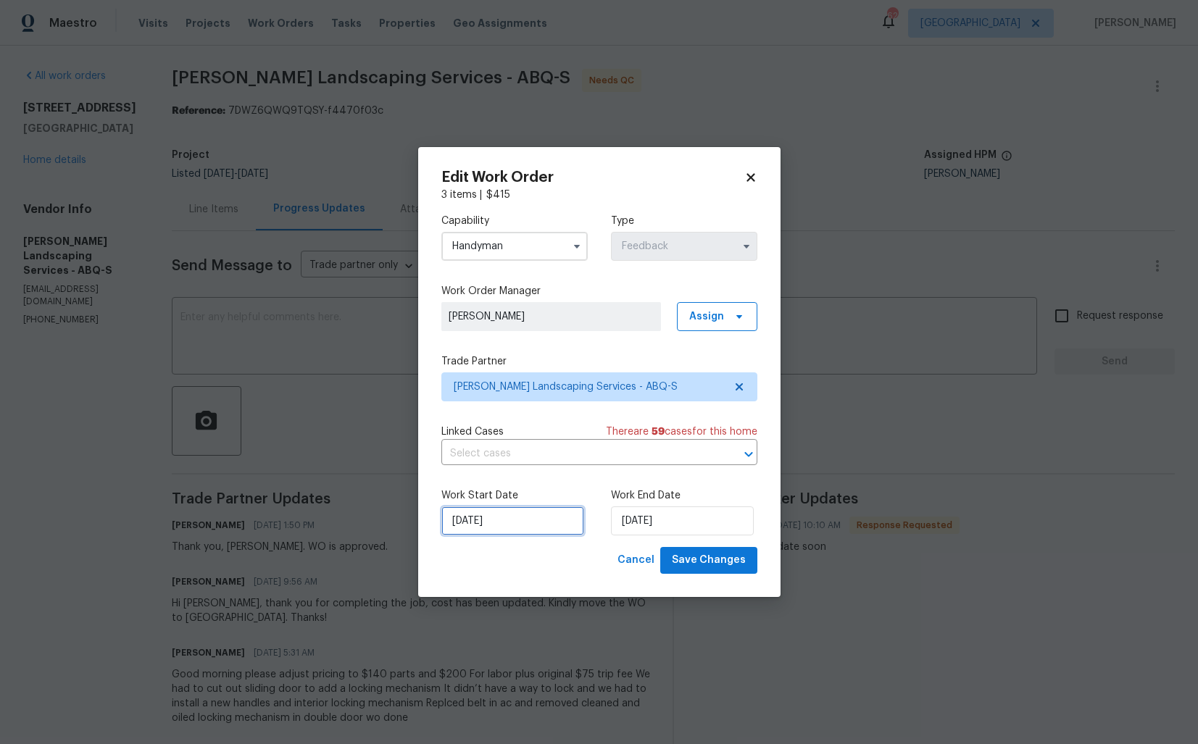
click at [543, 530] on input "[DATE]" at bounding box center [512, 520] width 143 height 29
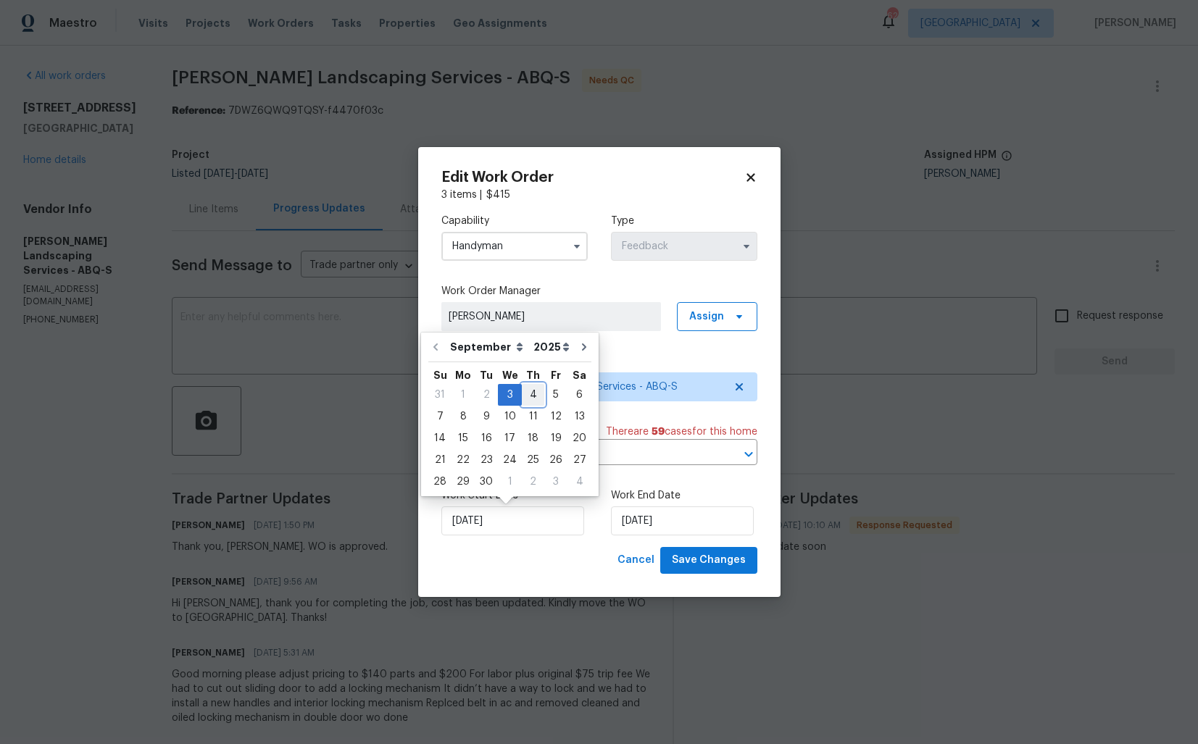
click at [535, 398] on div "4" at bounding box center [533, 395] width 22 height 20
type input "[DATE]"
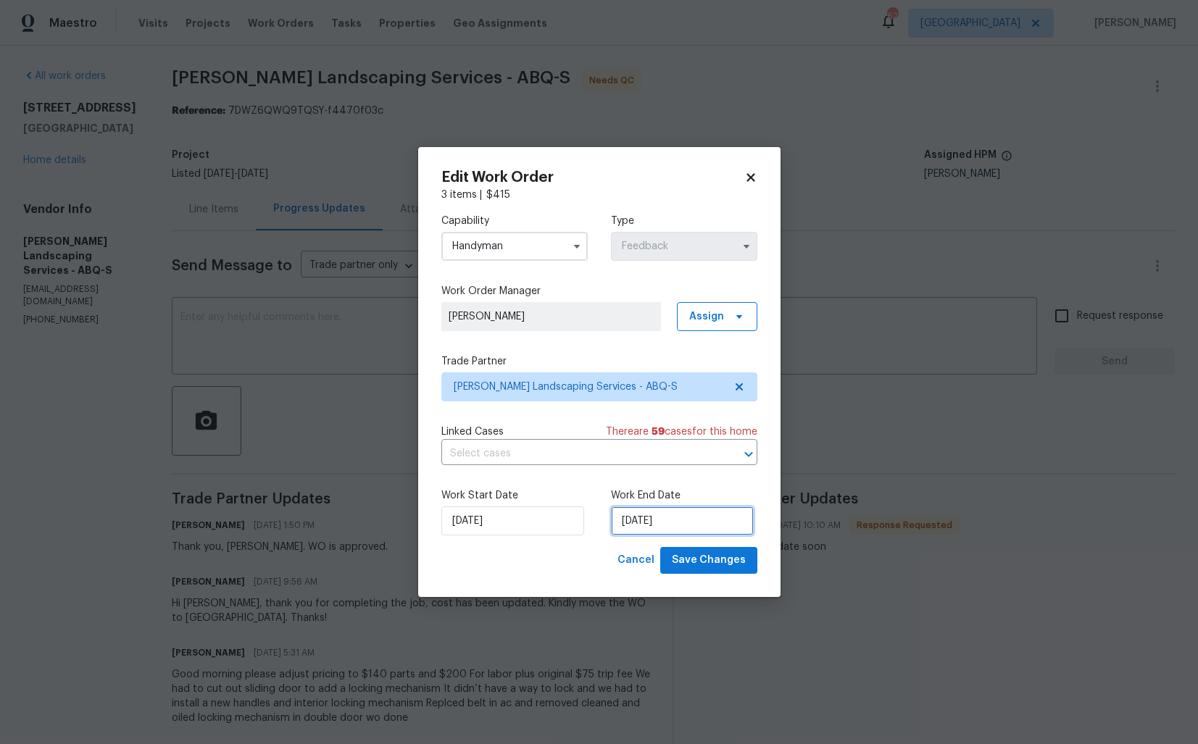
click at [682, 514] on input "[DATE]" at bounding box center [682, 520] width 143 height 29
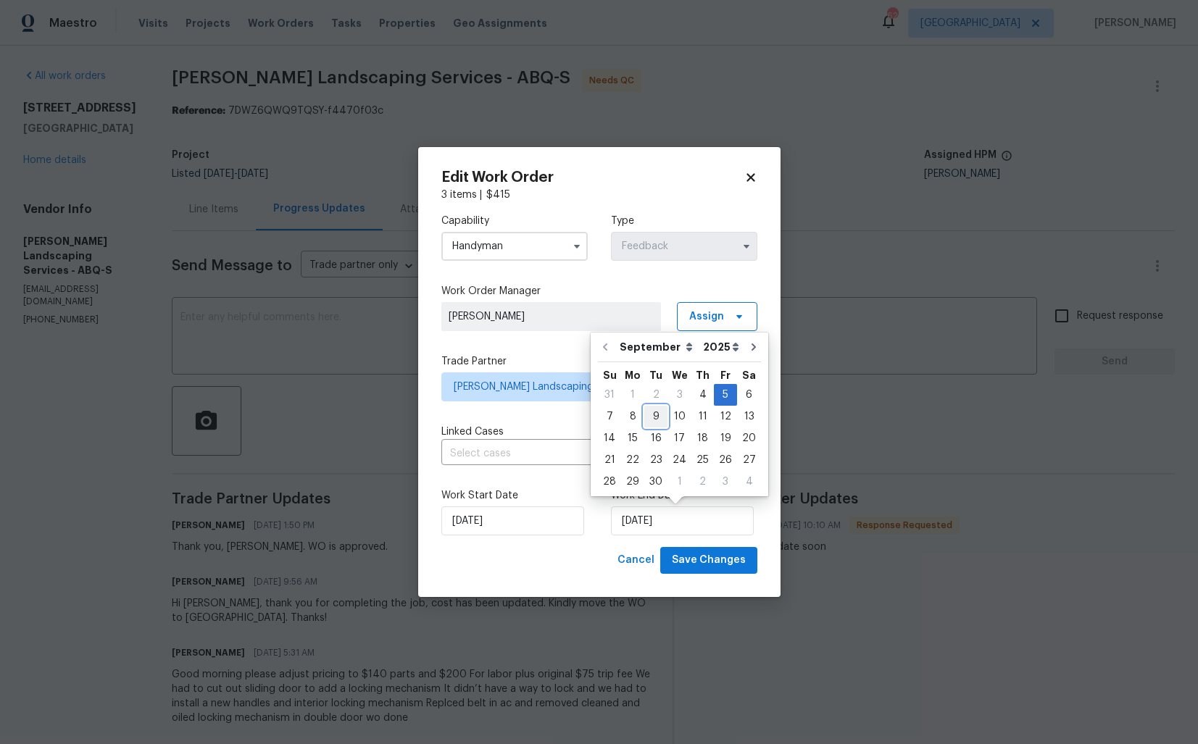
click at [648, 415] on div "9" at bounding box center [655, 416] width 23 height 20
type input "[DATE]"
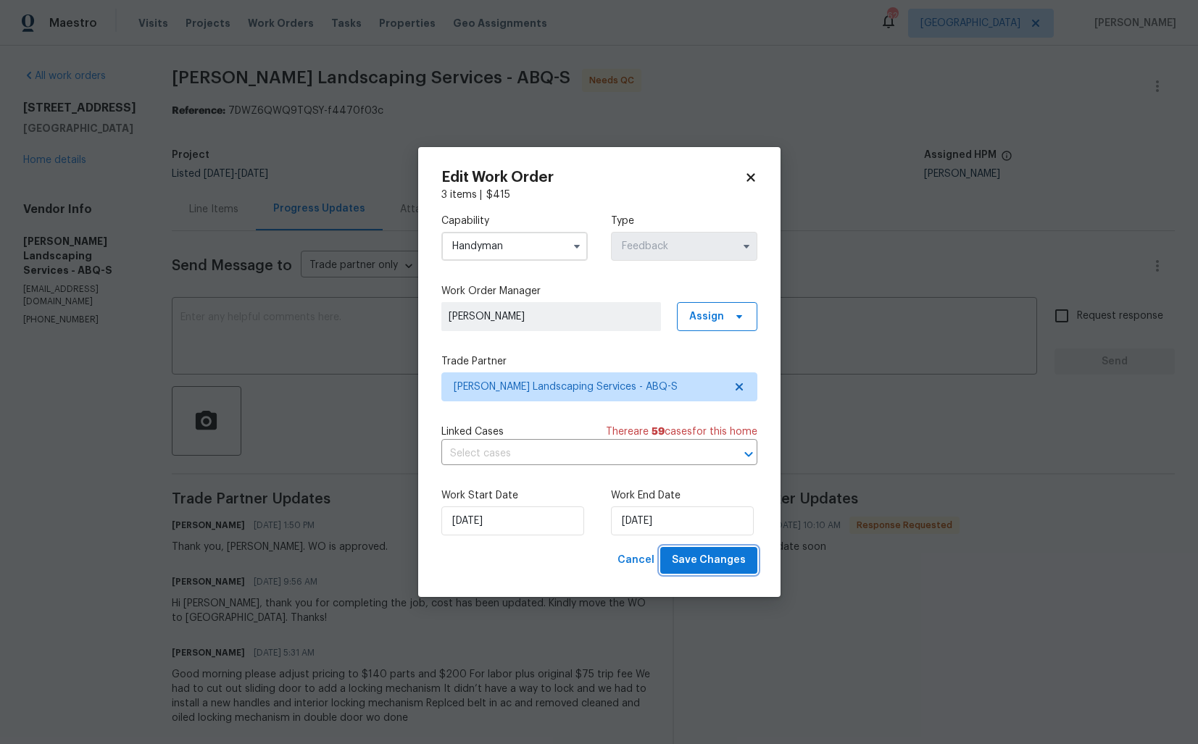
click at [701, 562] on span "Save Changes" at bounding box center [709, 560] width 74 height 18
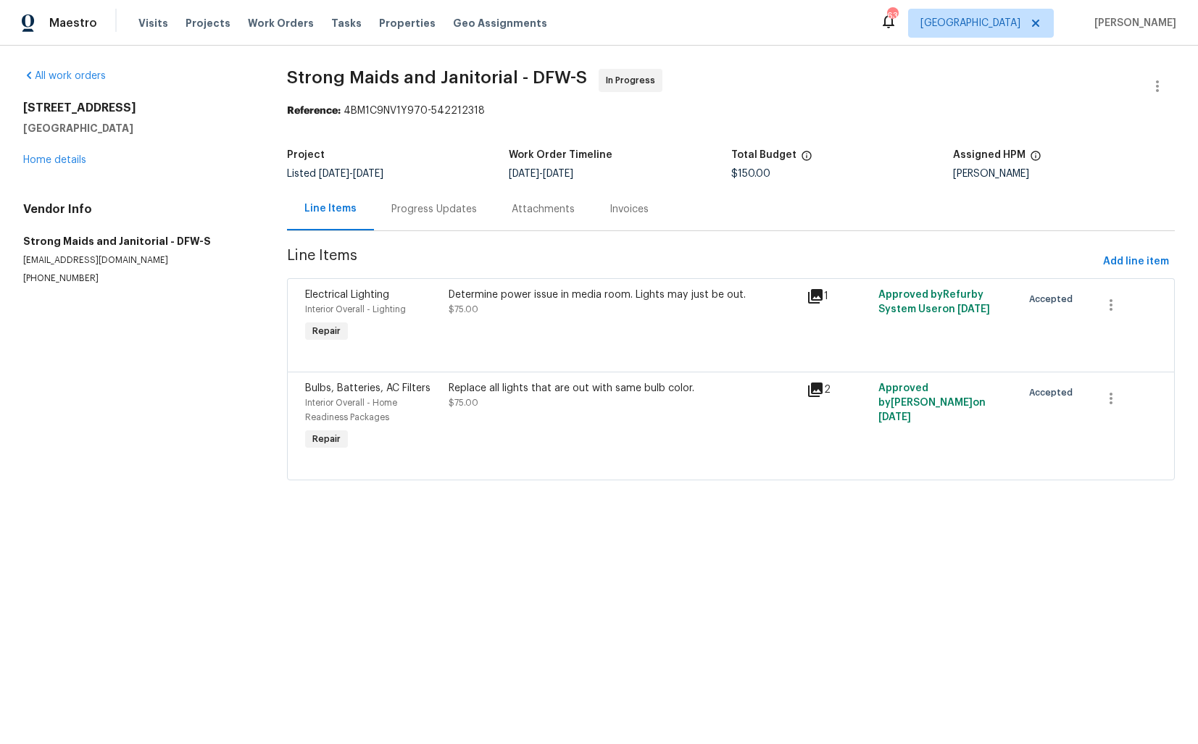
click at [419, 219] on div "Progress Updates" at bounding box center [434, 209] width 120 height 43
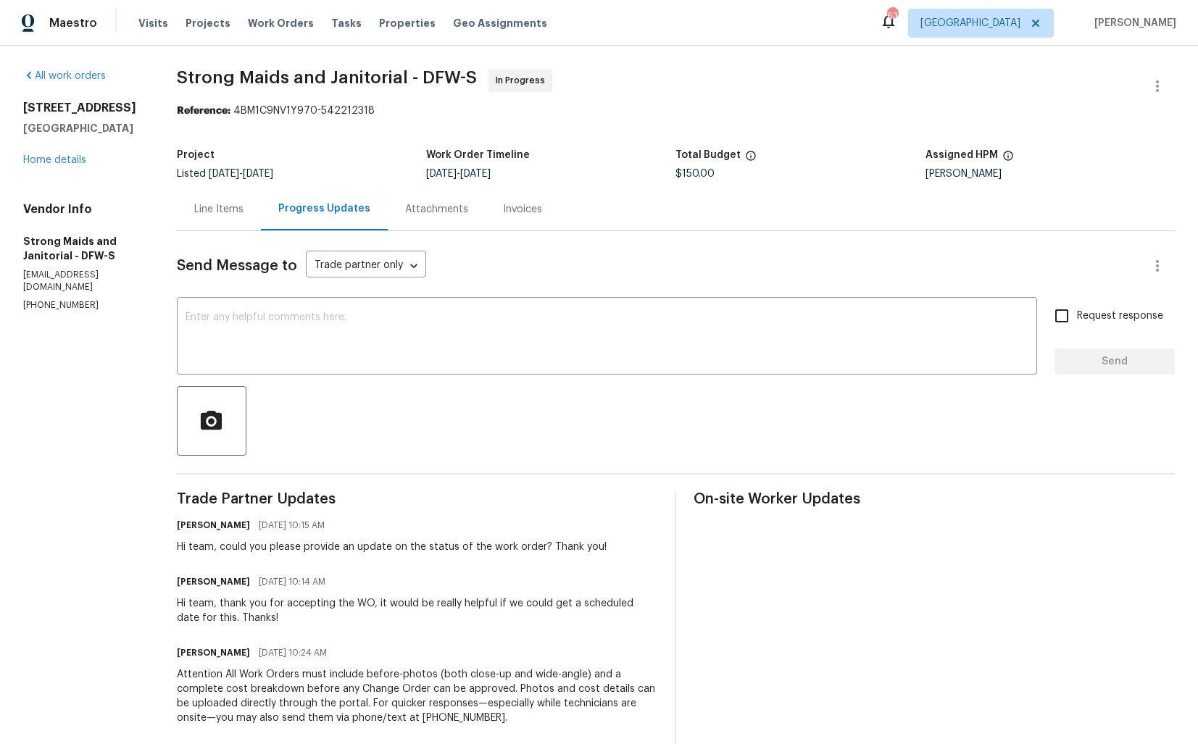
click at [228, 210] on div "Line Items" at bounding box center [218, 209] width 49 height 14
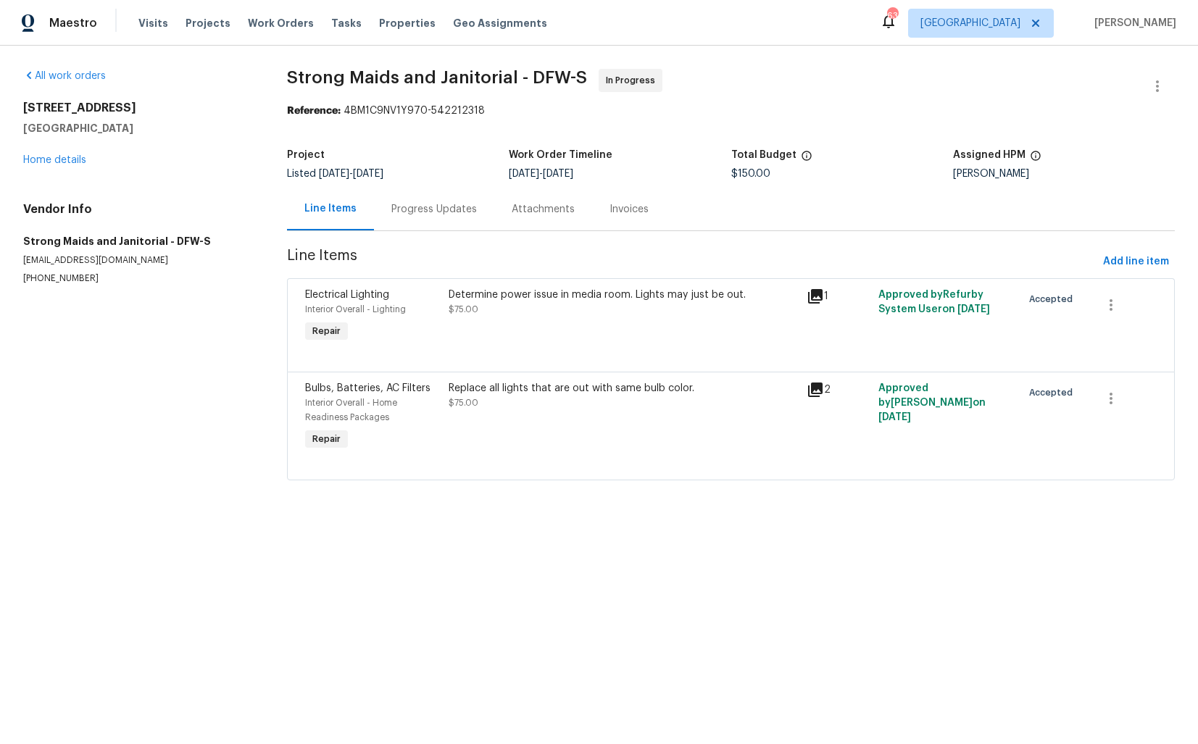
click at [598, 401] on div "Replace all lights that are out with same bulb color. $75.00" at bounding box center [623, 395] width 350 height 29
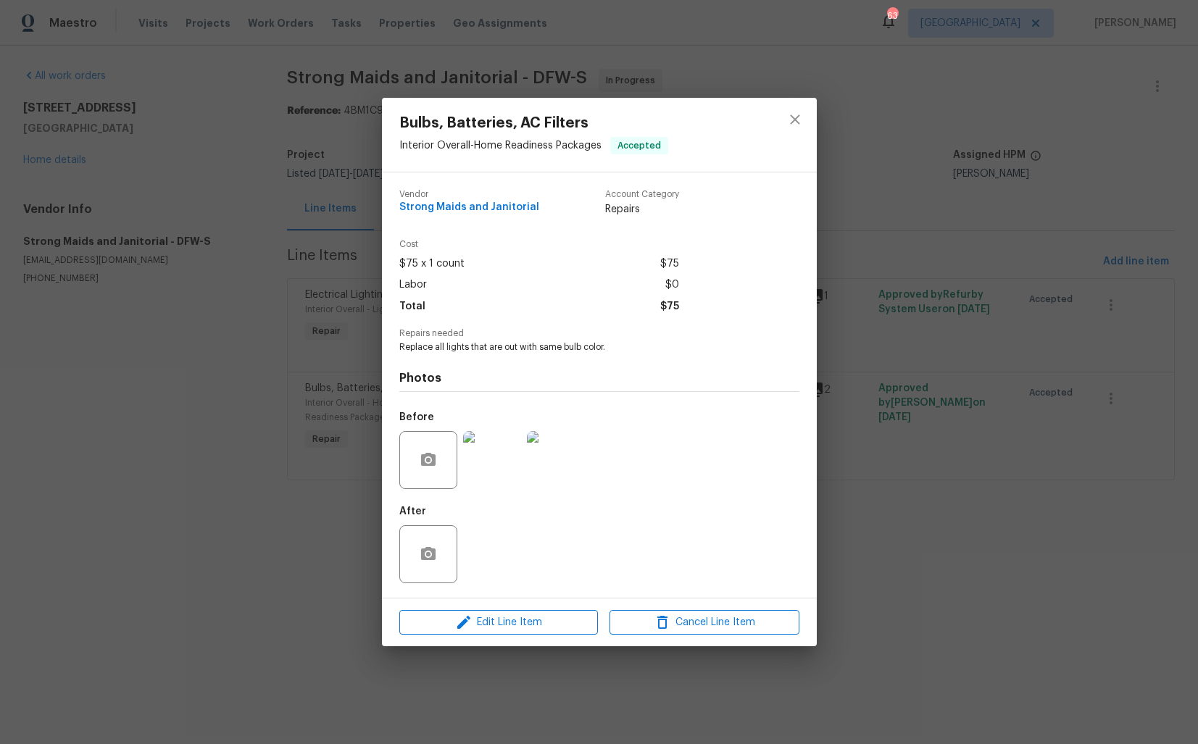
click at [493, 453] on img at bounding box center [492, 460] width 58 height 58
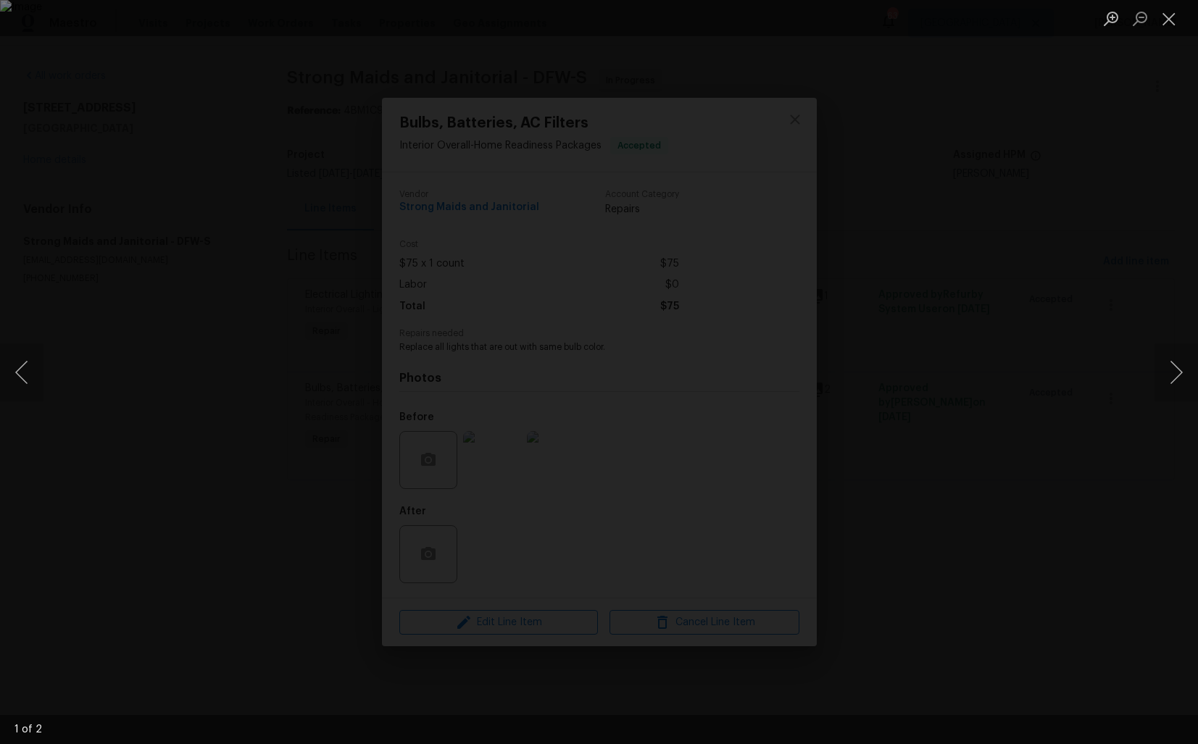
click at [1090, 340] on div "Lightbox" at bounding box center [599, 372] width 1198 height 744
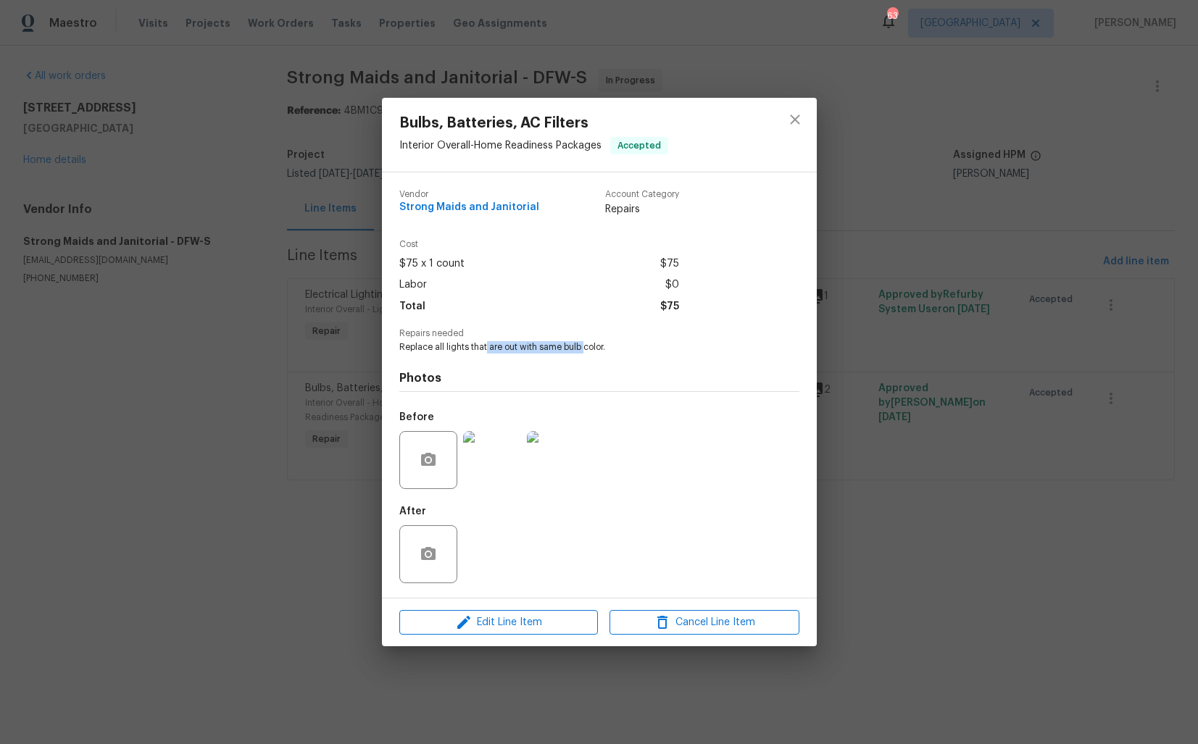
drag, startPoint x: 486, startPoint y: 347, endPoint x: 582, endPoint y: 347, distance: 95.6
click at [582, 347] on span "Replace all lights that are out with same bulb color." at bounding box center [579, 347] width 360 height 12
click at [501, 462] on img at bounding box center [492, 460] width 58 height 58
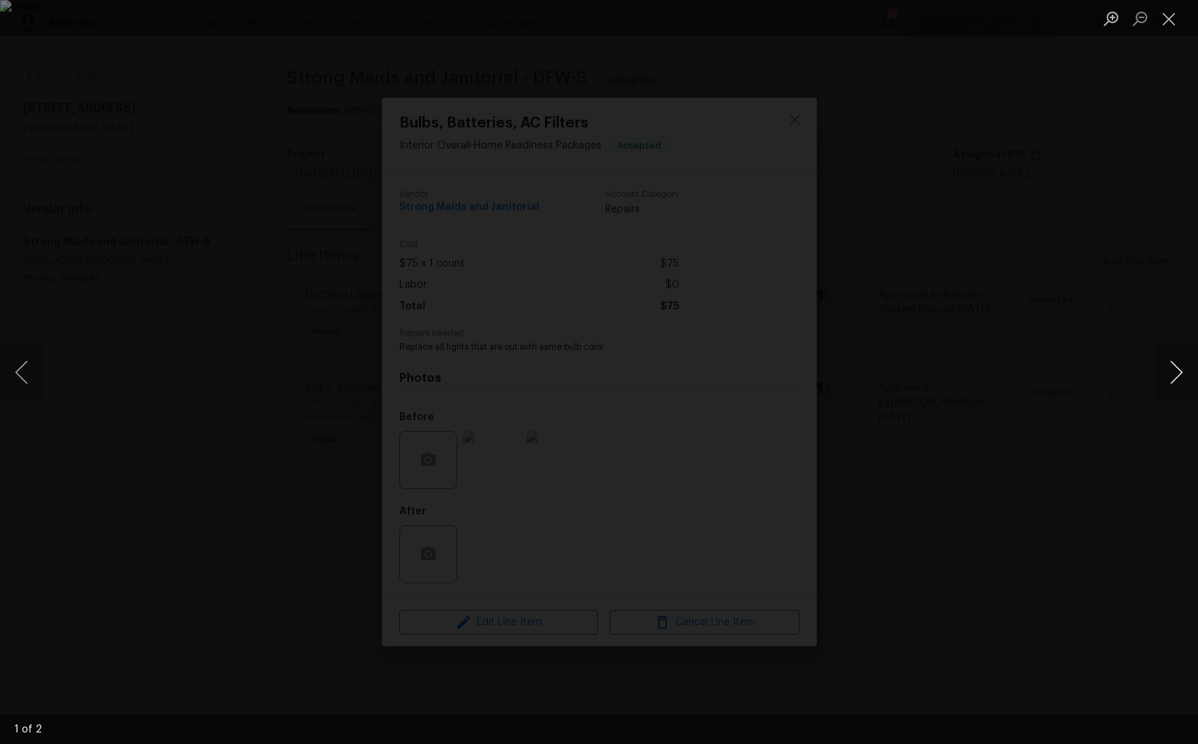
click at [1172, 372] on button "Next image" at bounding box center [1175, 372] width 43 height 58
click at [1062, 271] on div "Lightbox" at bounding box center [599, 372] width 1198 height 744
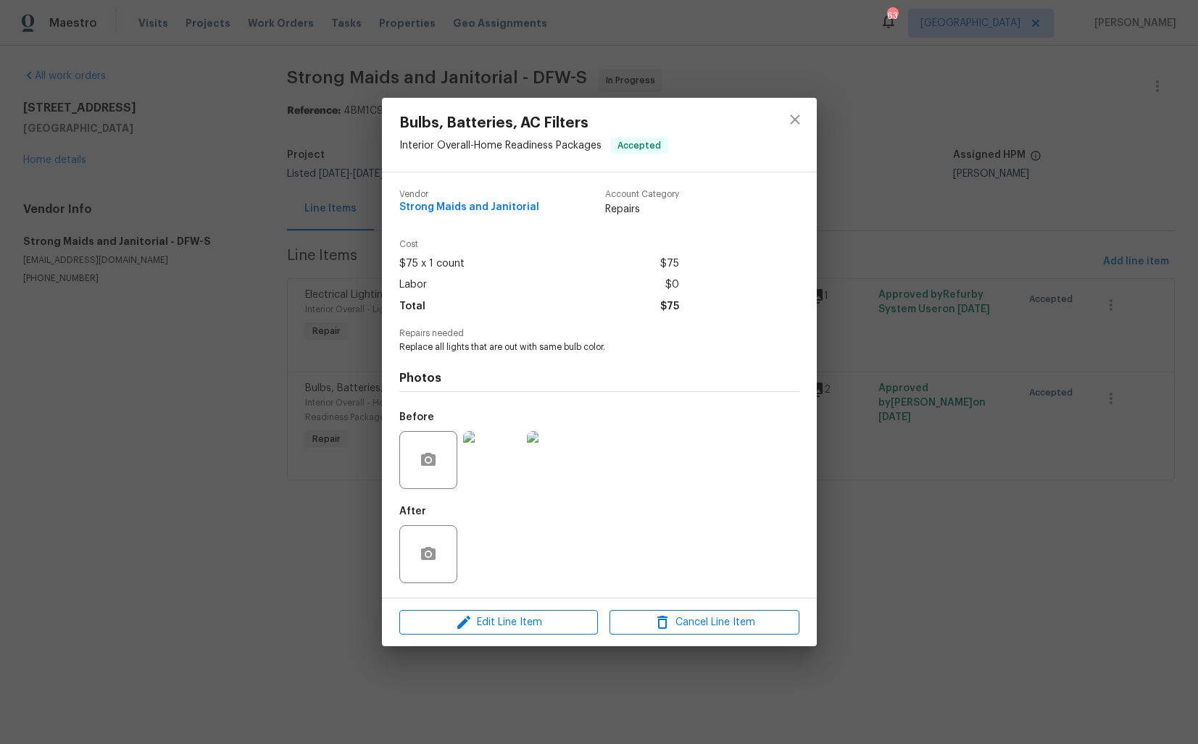
click at [964, 175] on div "Bulbs, Batteries, AC Filters Interior Overall - Home Readiness Packages Accepte…" at bounding box center [599, 372] width 1198 height 744
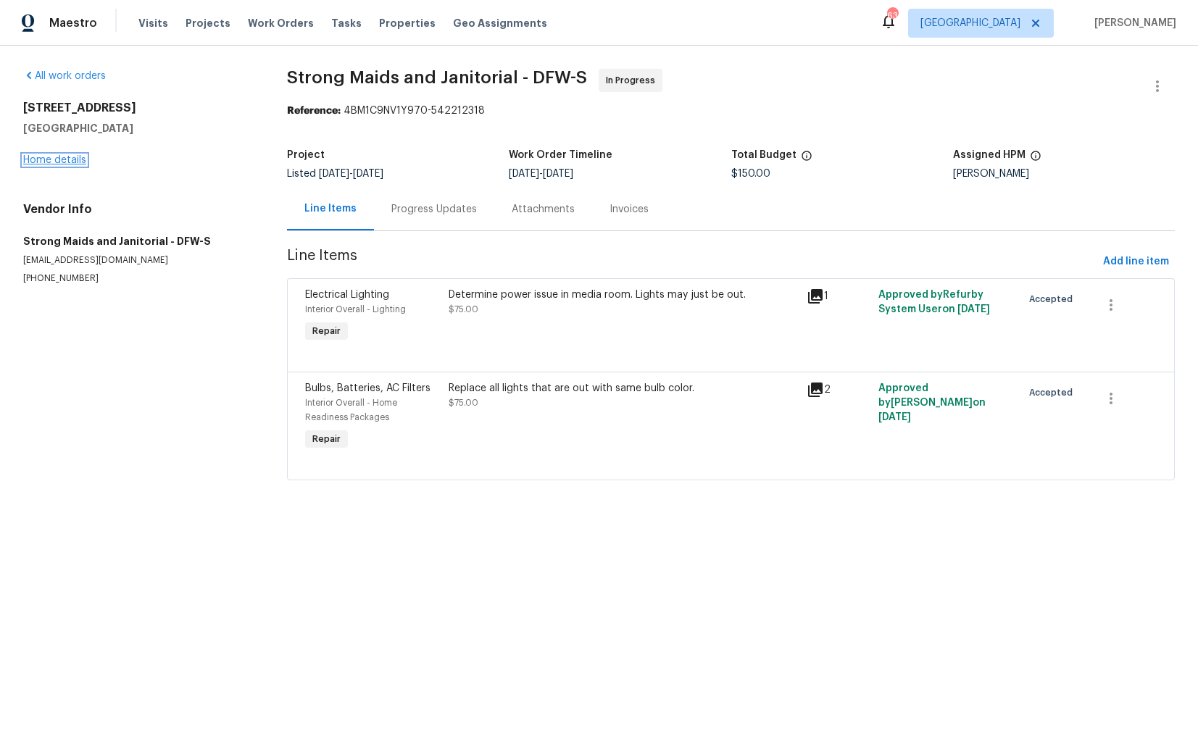
click at [59, 157] on link "Home details" at bounding box center [54, 160] width 63 height 10
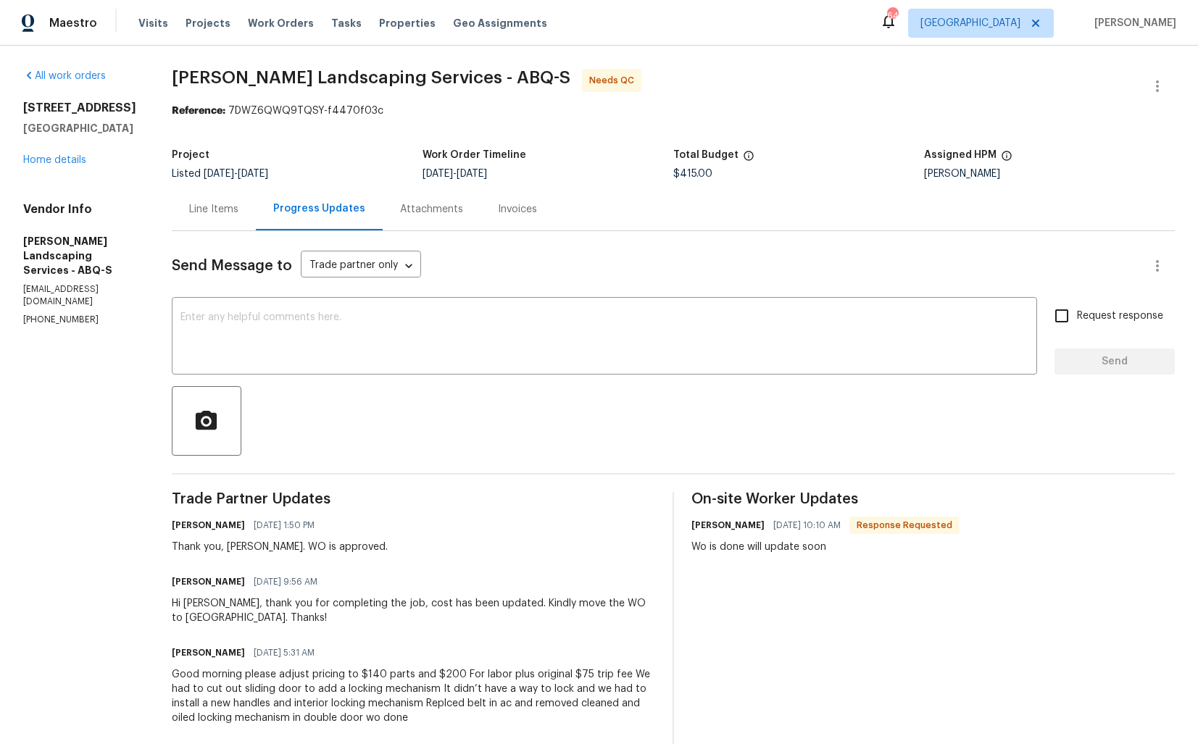
click at [238, 216] on div "Line Items" at bounding box center [213, 209] width 49 height 14
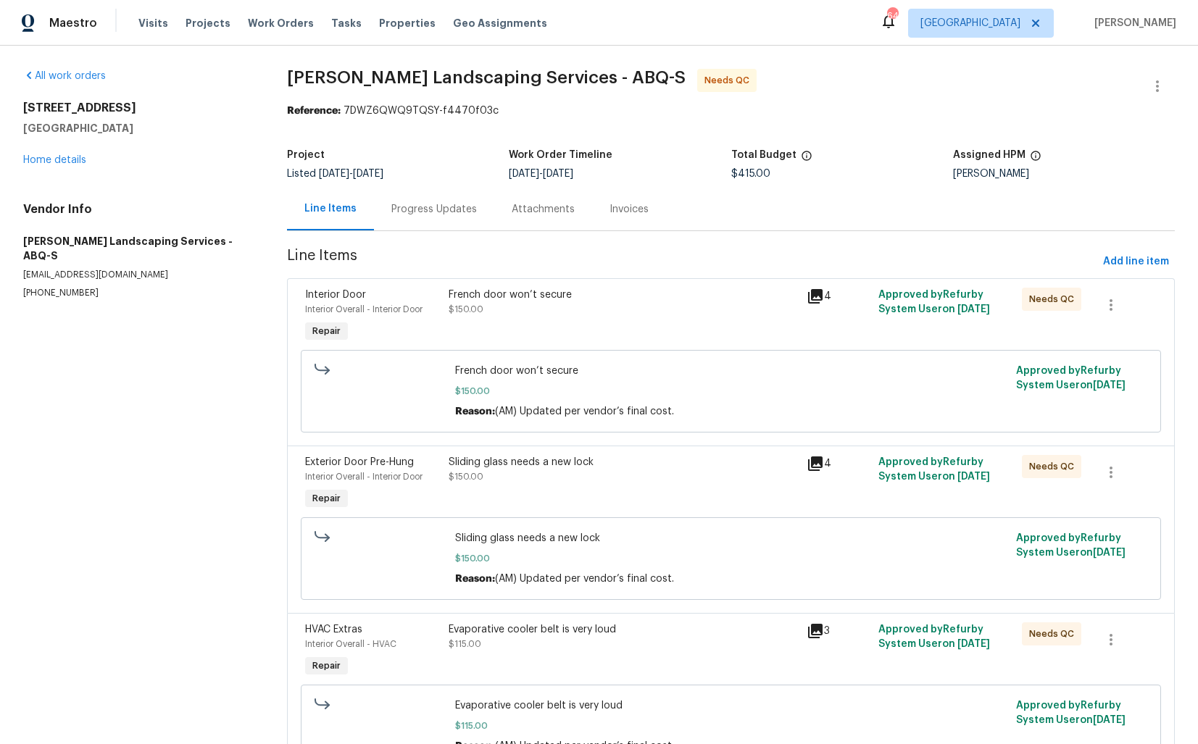
click at [593, 328] on div "French door won’t secure $150.00" at bounding box center [623, 316] width 359 height 67
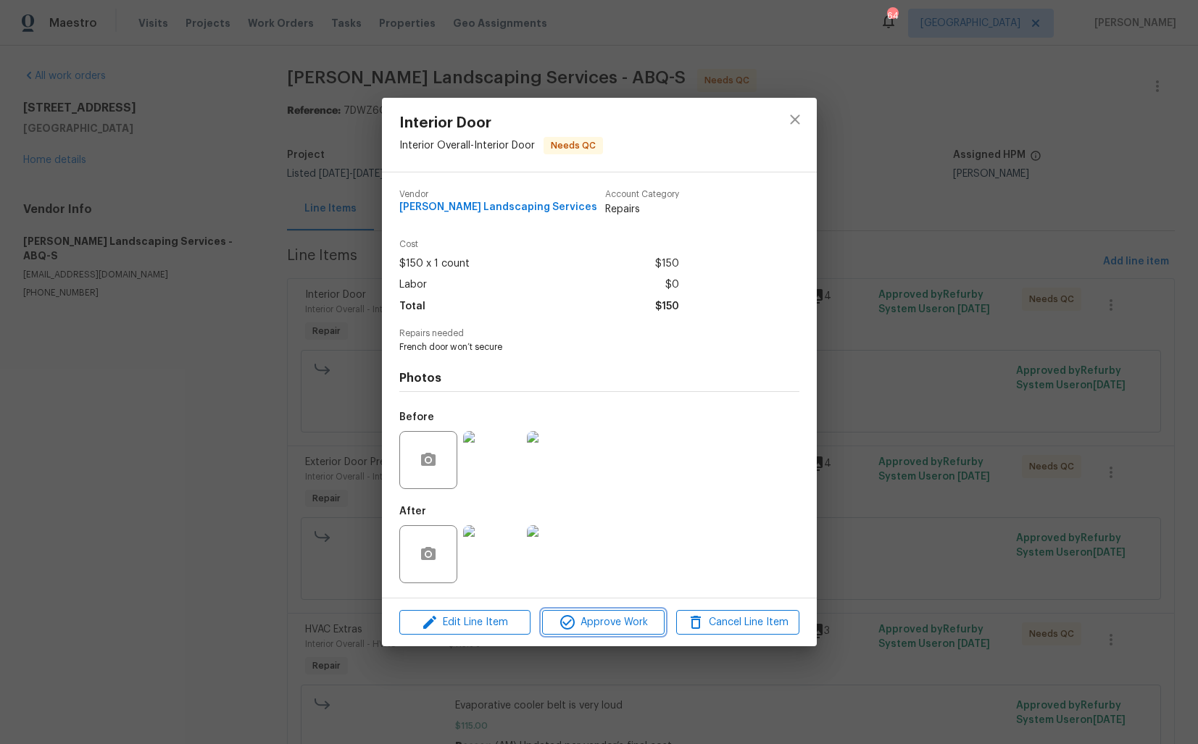
click at [580, 624] on span "Approve Work" at bounding box center [603, 623] width 114 height 18
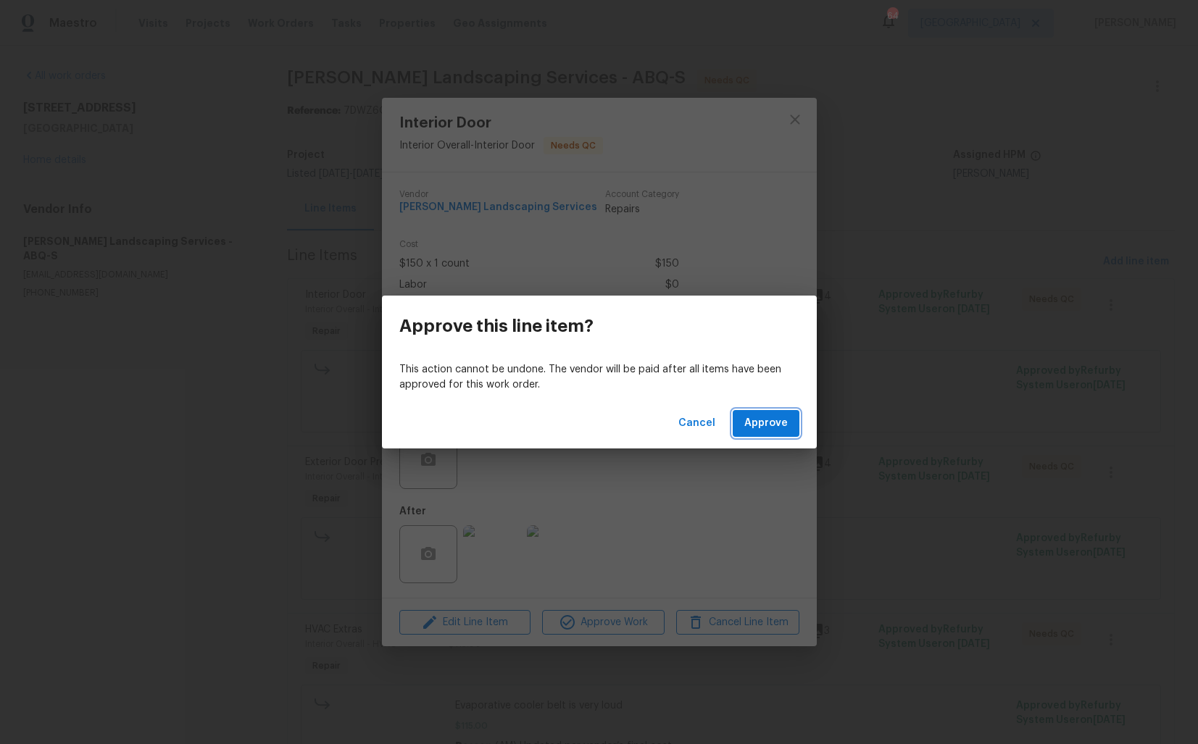
click at [764, 427] on span "Approve" at bounding box center [765, 423] width 43 height 18
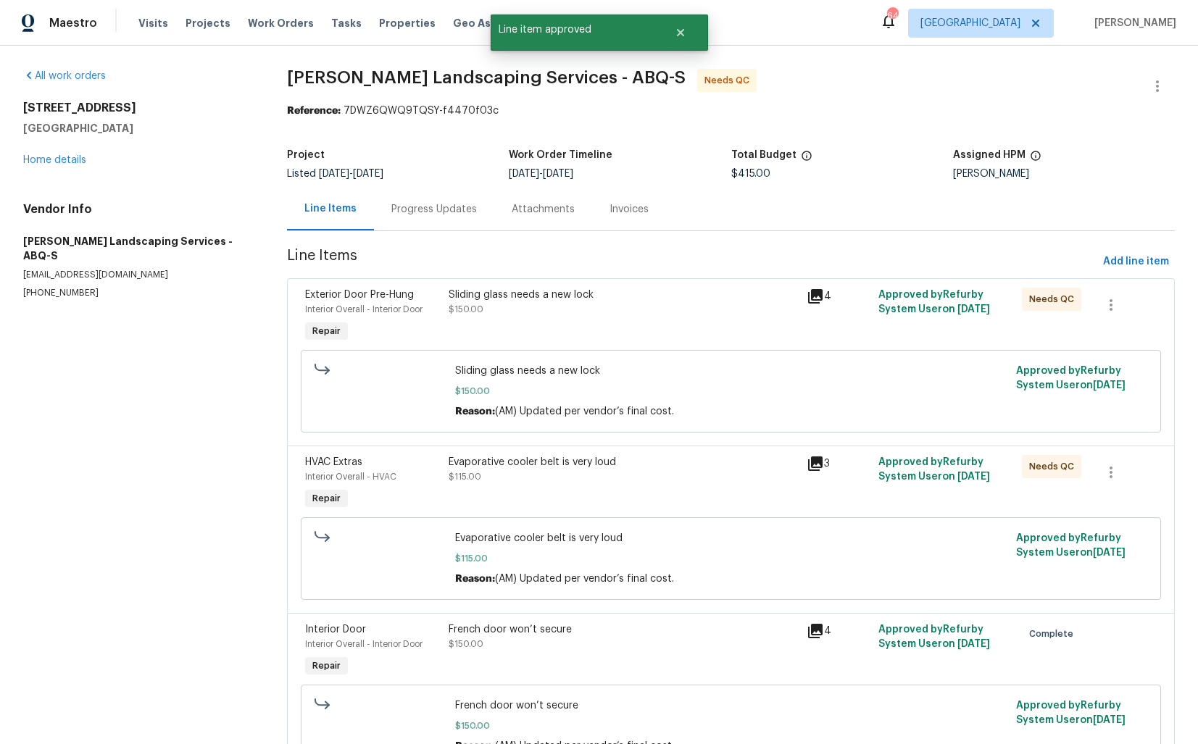
click at [578, 298] on div "Sliding glass needs a new lock" at bounding box center [623, 295] width 350 height 14
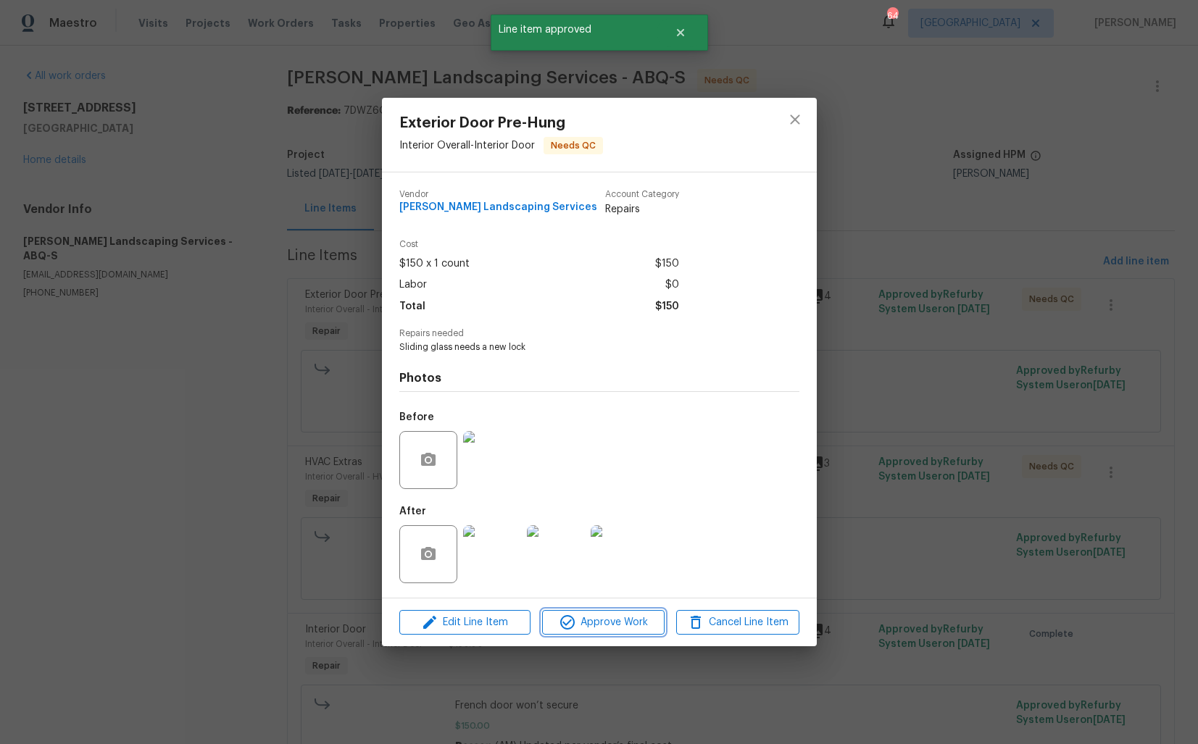
click at [597, 622] on span "Approve Work" at bounding box center [603, 623] width 114 height 18
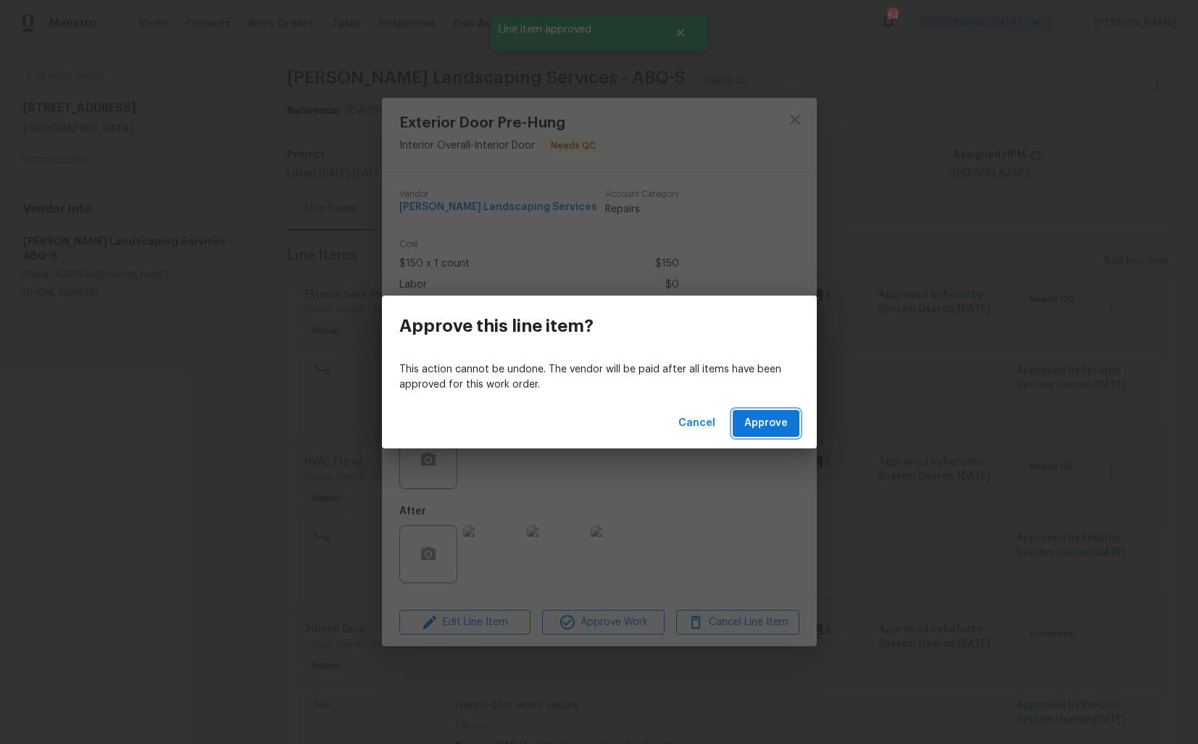
click at [769, 422] on span "Approve" at bounding box center [765, 423] width 43 height 18
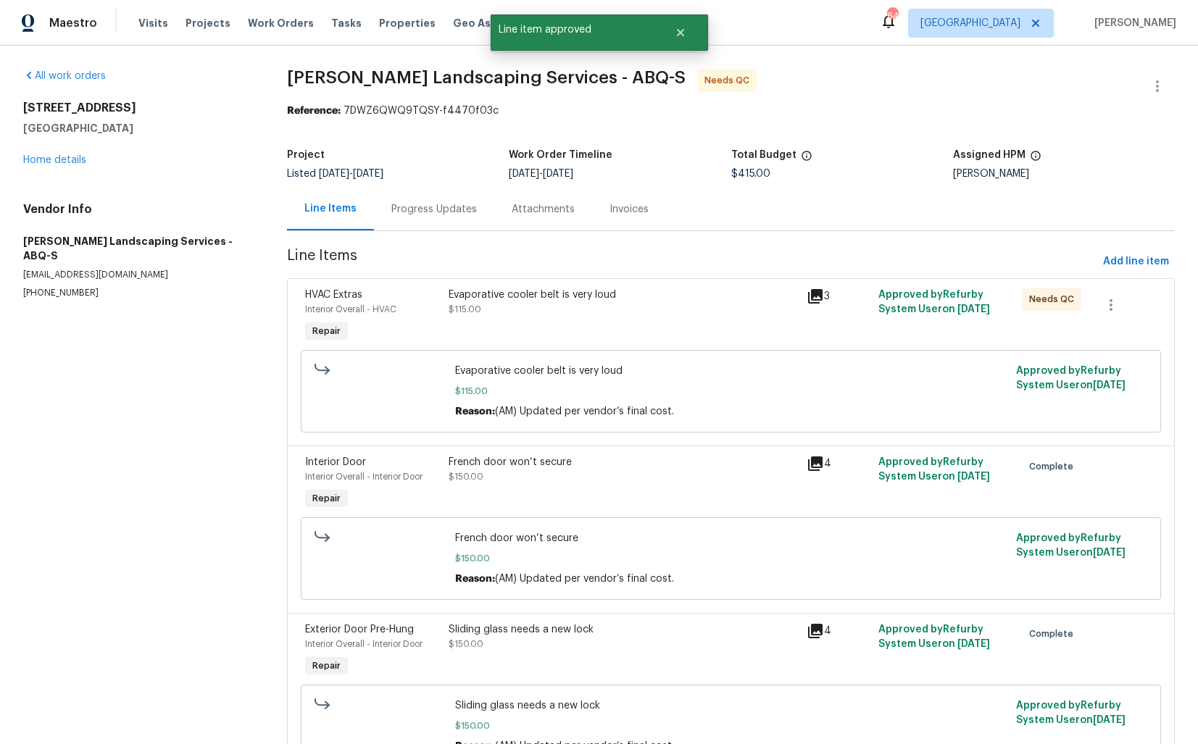
click at [538, 312] on div "Evaporative cooler belt is very loud $115.00" at bounding box center [623, 302] width 350 height 29
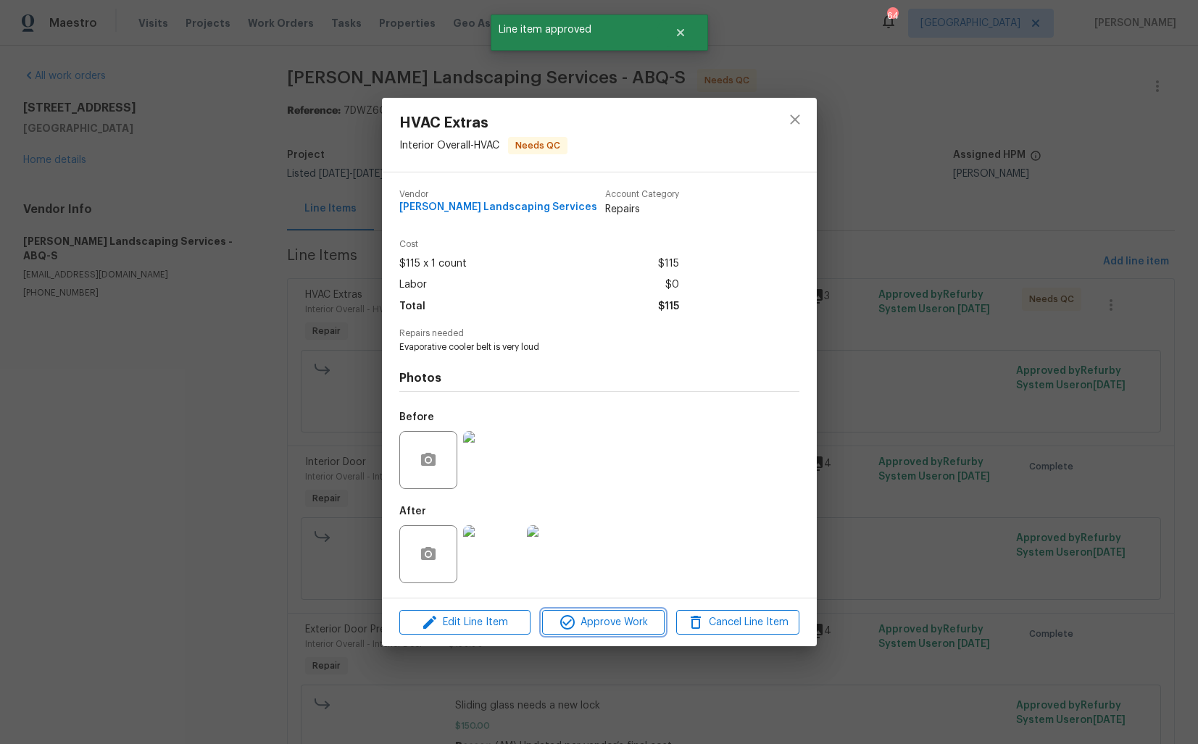
click at [579, 618] on span "Approve Work" at bounding box center [603, 623] width 114 height 18
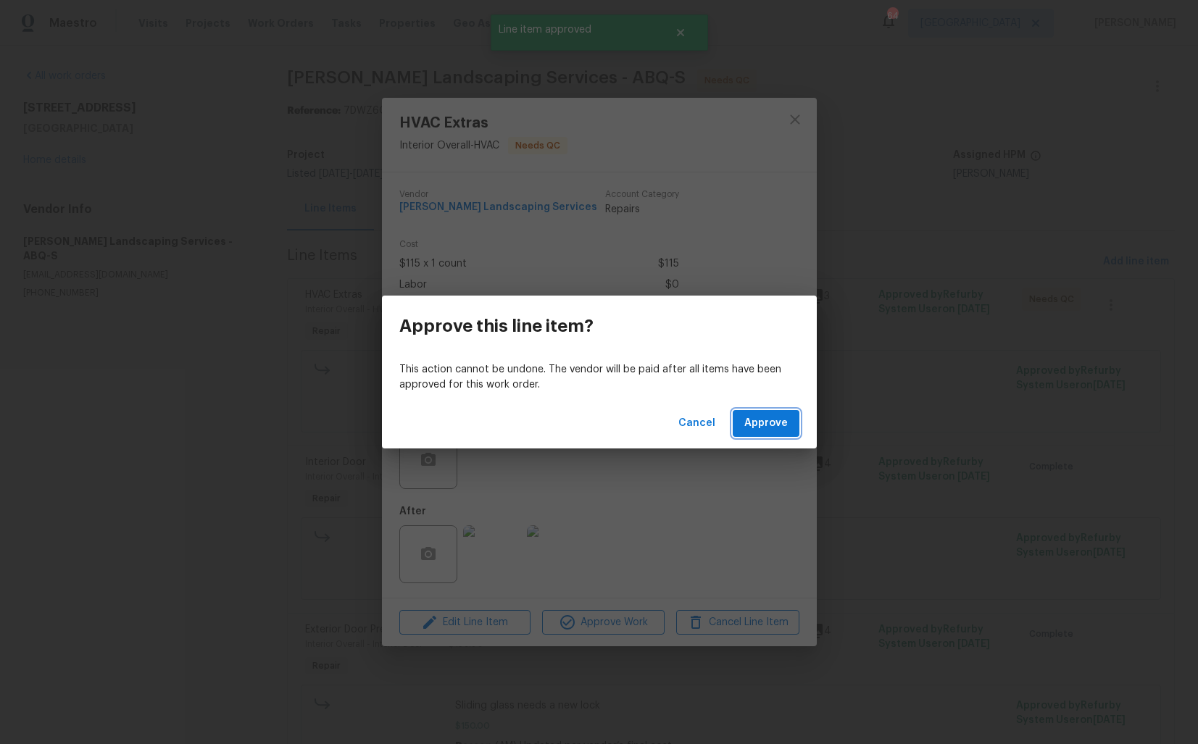
click at [761, 422] on span "Approve" at bounding box center [765, 423] width 43 height 18
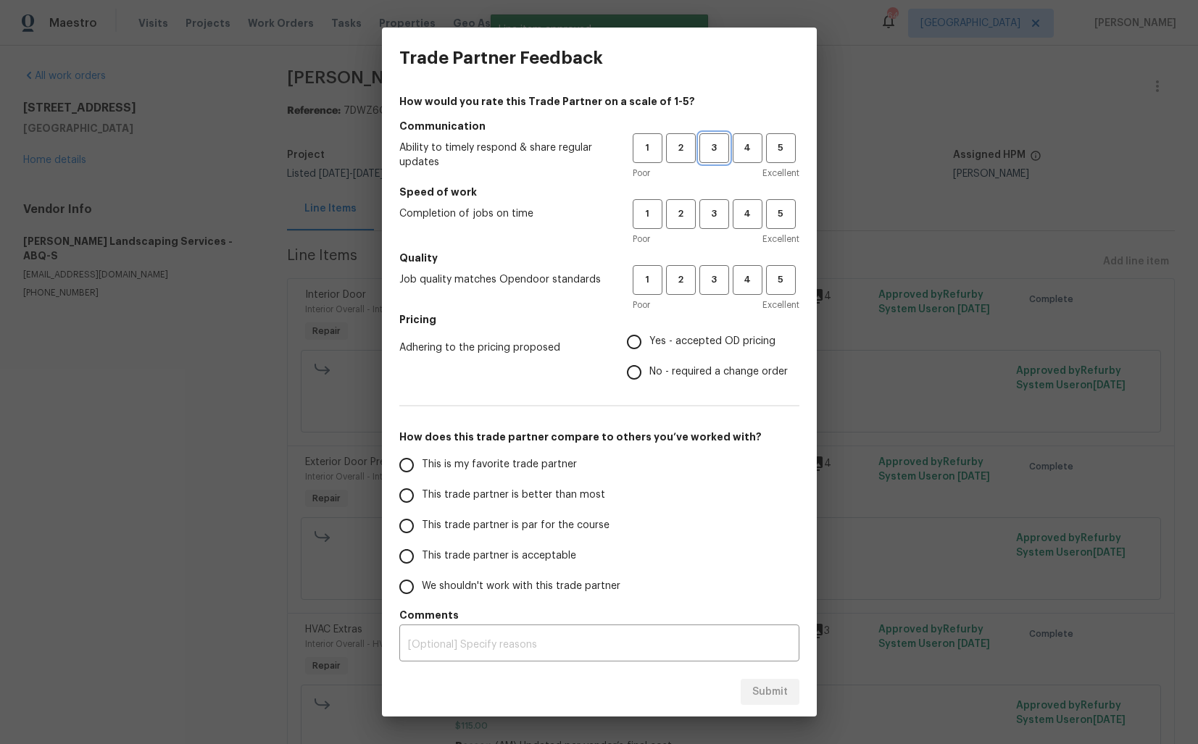
click at [713, 153] on span "3" at bounding box center [714, 148] width 27 height 17
click at [717, 215] on span "3" at bounding box center [714, 214] width 27 height 17
click at [719, 279] on span "3" at bounding box center [714, 280] width 27 height 17
click at [643, 375] on input "No - required a change order" at bounding box center [634, 372] width 30 height 30
radio input "true"
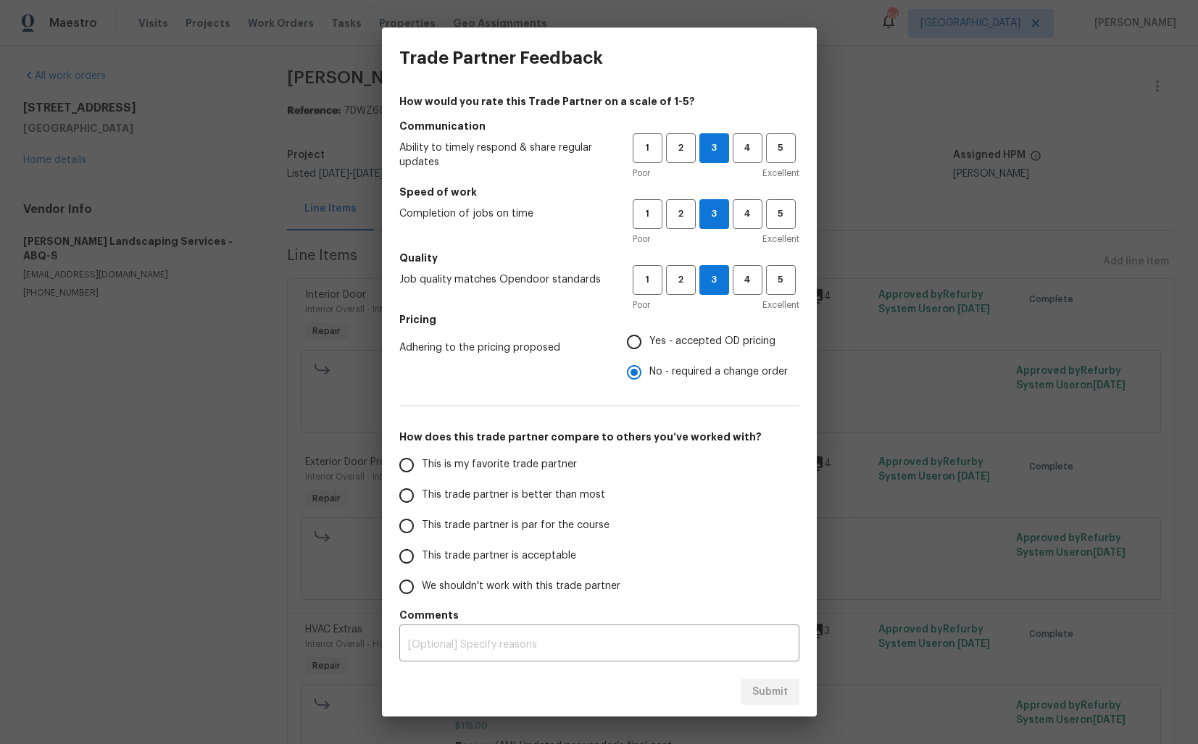
click at [550, 494] on span "This trade partner is better than most" at bounding box center [513, 495] width 183 height 15
click at [422, 494] on input "This trade partner is better than most" at bounding box center [406, 495] width 30 height 30
click at [766, 691] on span "Submit" at bounding box center [769, 692] width 35 height 18
radio input "true"
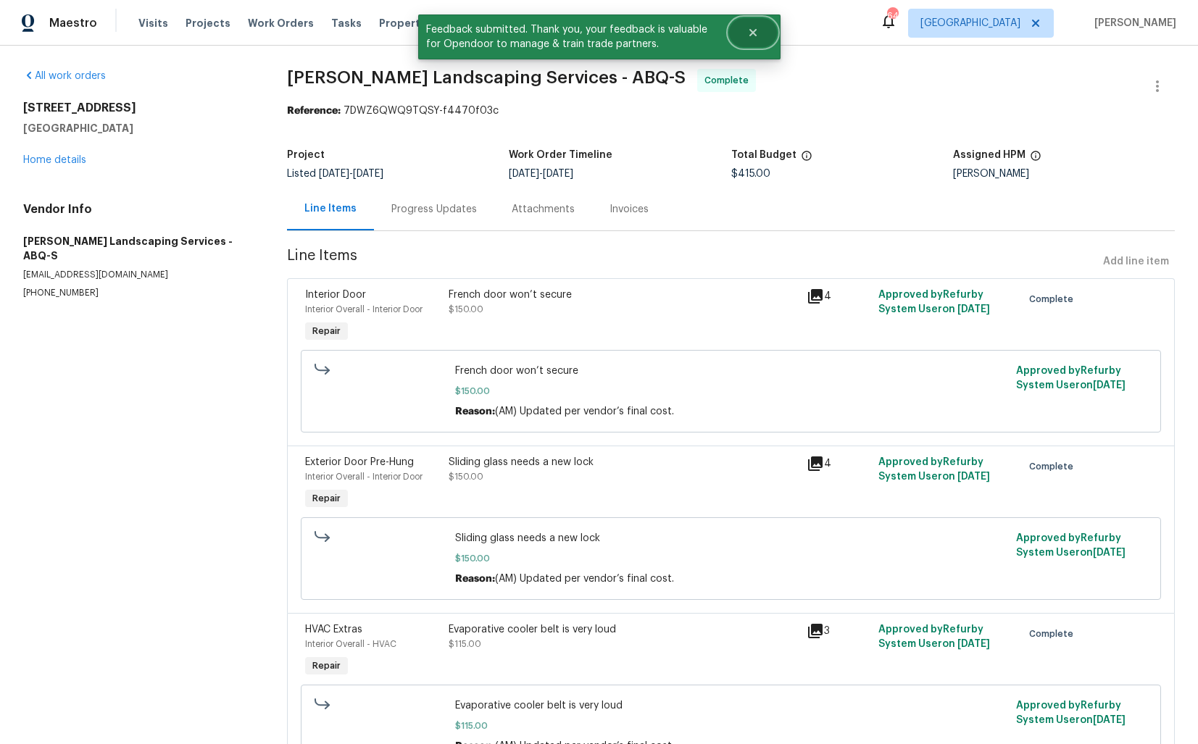
click at [756, 27] on icon "Close" at bounding box center [753, 33] width 12 height 12
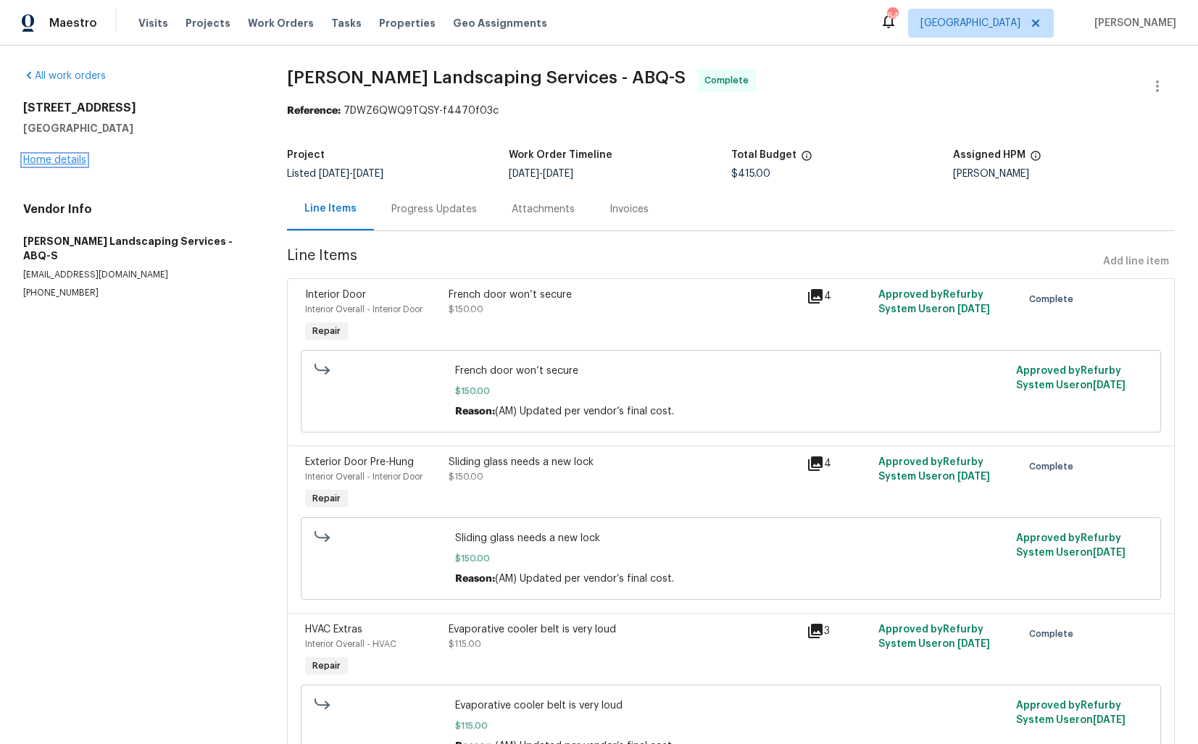
click at [48, 164] on link "Home details" at bounding box center [54, 160] width 63 height 10
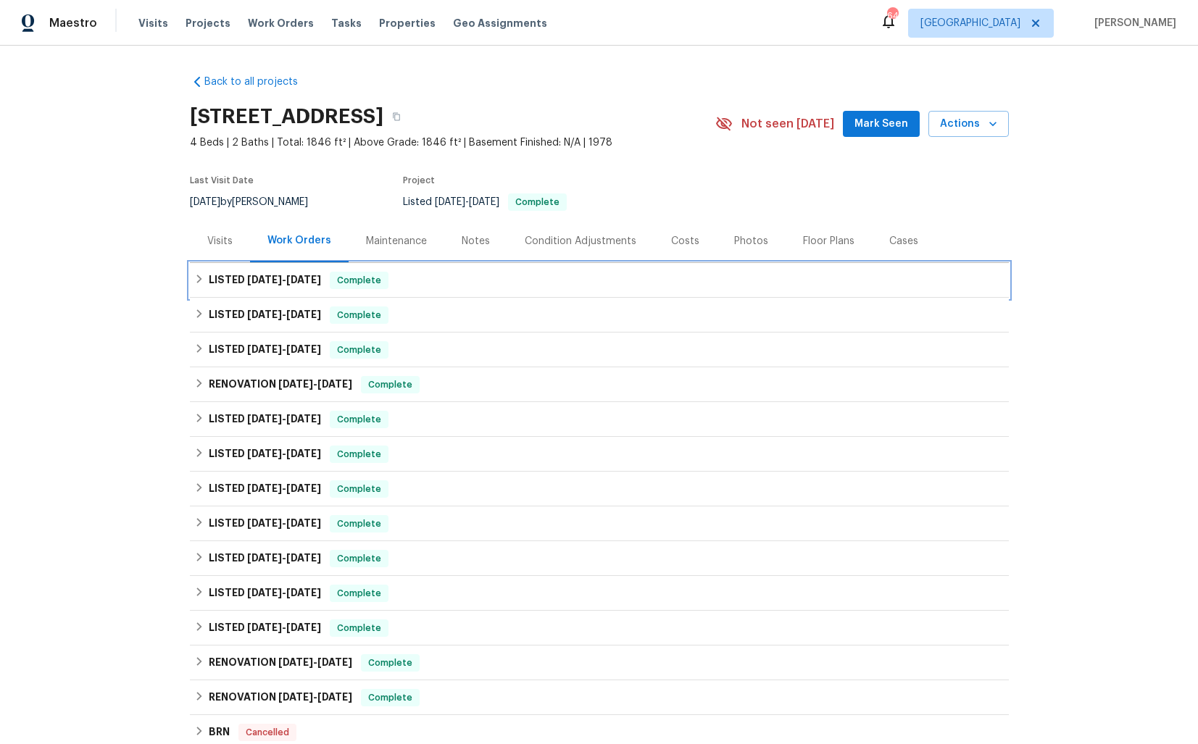
click at [393, 285] on div "LISTED 8/28/25 - 9/9/25 Complete" at bounding box center [599, 280] width 810 height 17
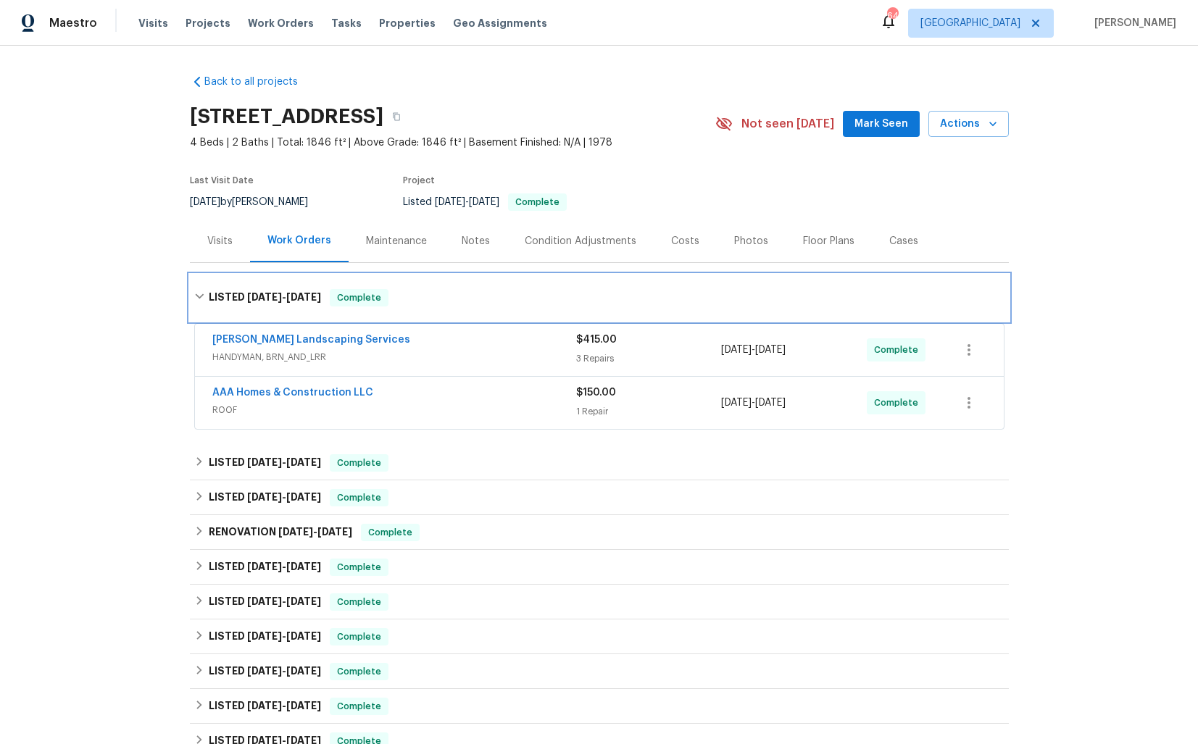
click at [446, 287] on div "LISTED 8/28/25 - 9/9/25 Complete" at bounding box center [599, 298] width 819 height 46
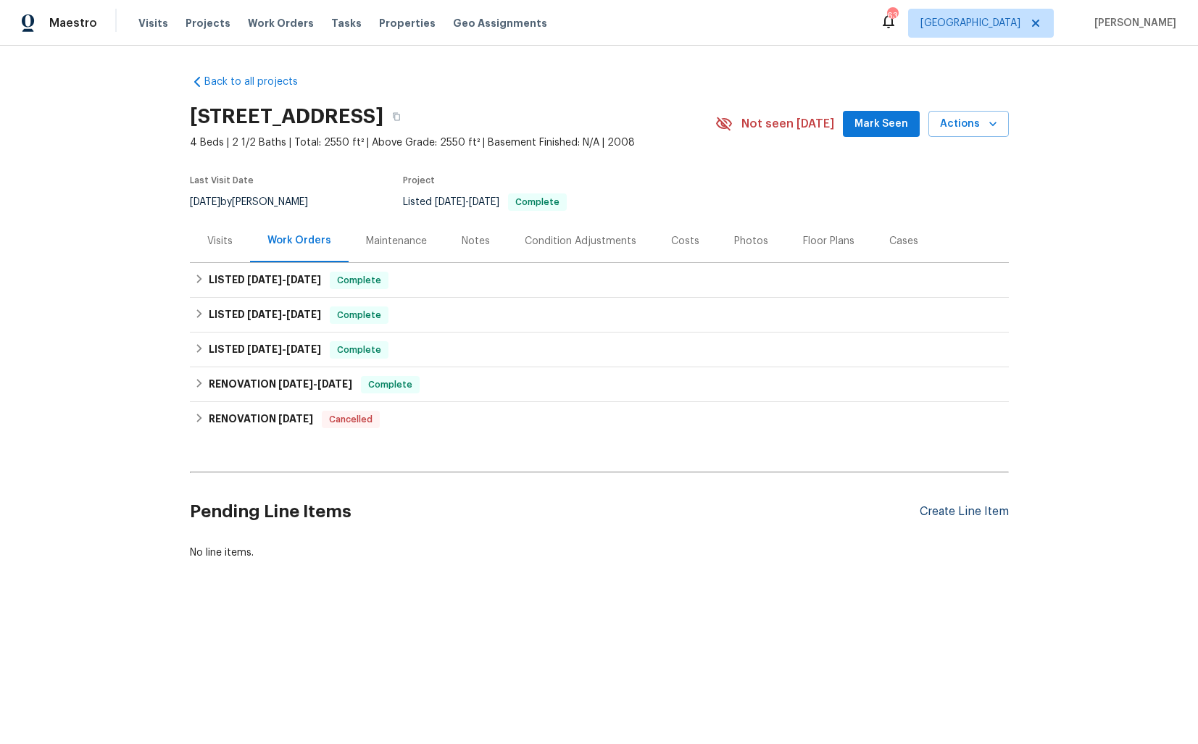
click at [979, 517] on div "Create Line Item" at bounding box center [963, 512] width 89 height 14
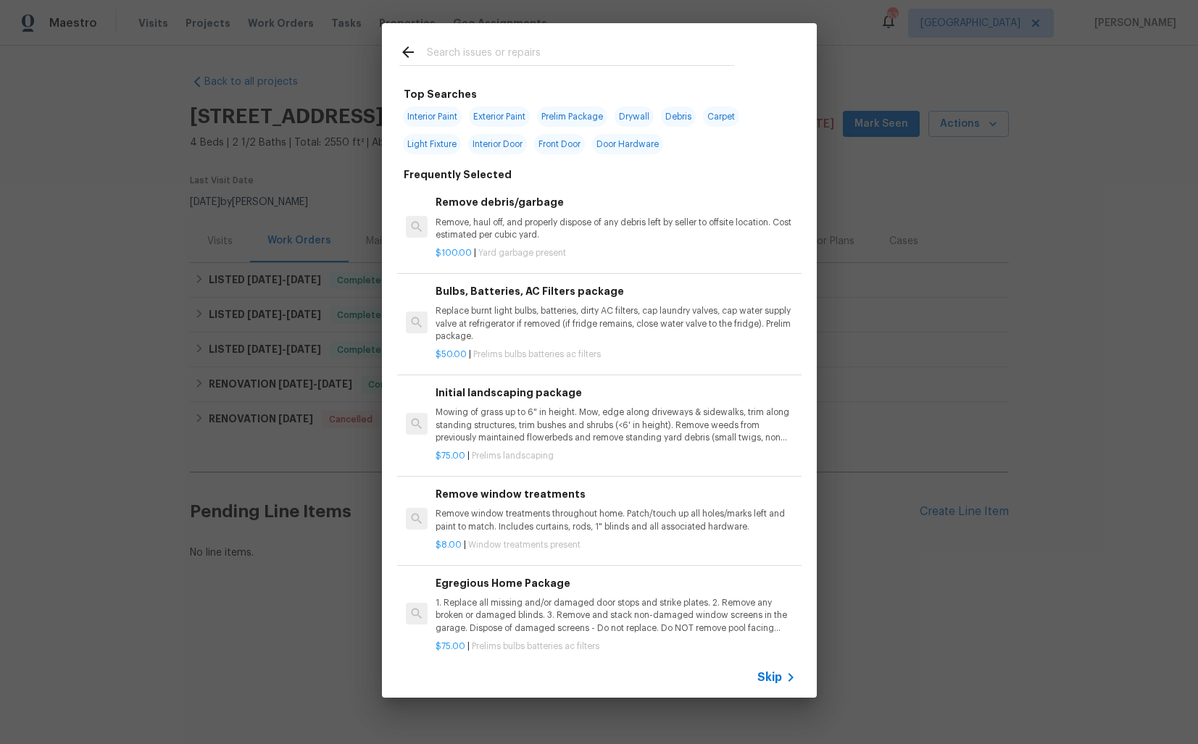
click at [485, 48] on input "text" at bounding box center [580, 54] width 307 height 22
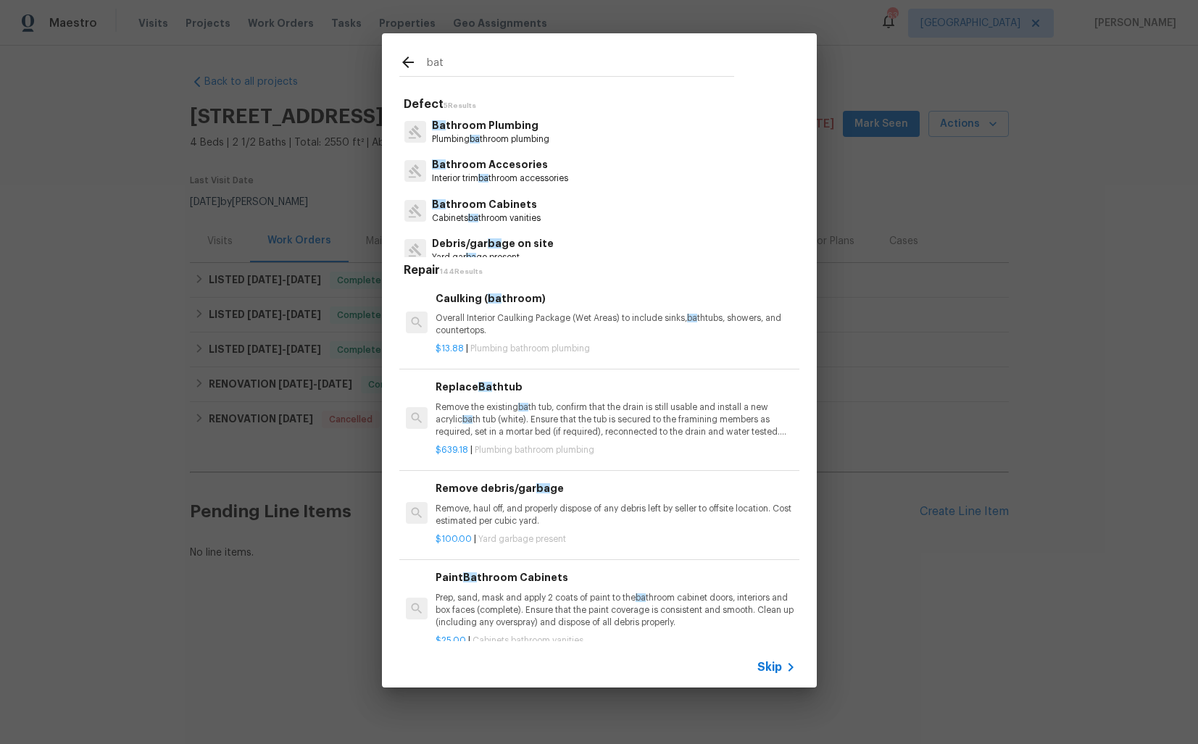
type input "bath"
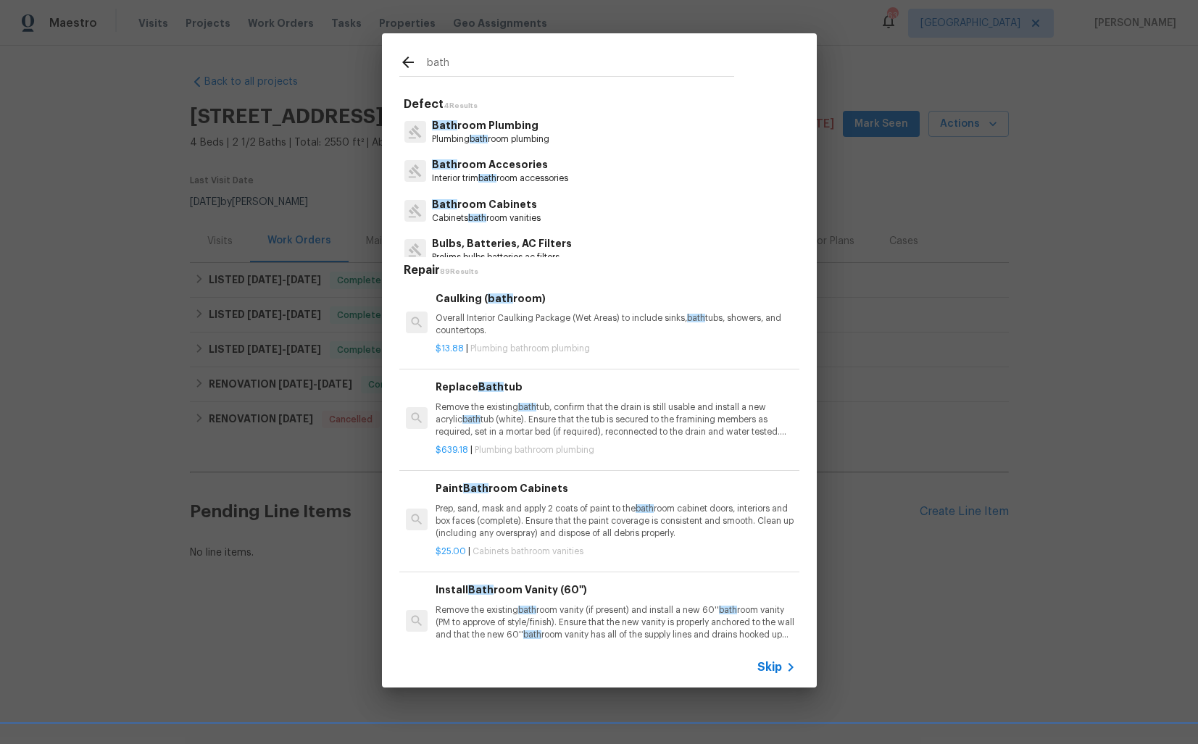
click at [472, 167] on p "Bath room Accesories" at bounding box center [500, 164] width 136 height 15
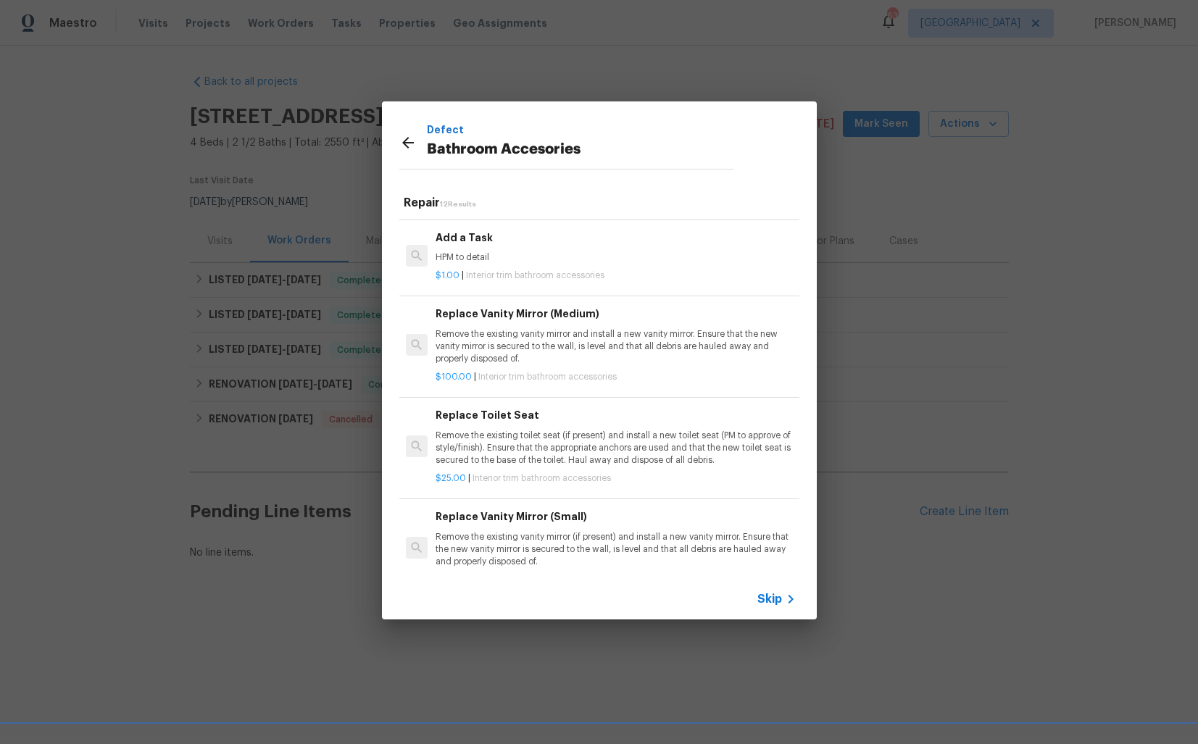
scroll to position [636, 0]
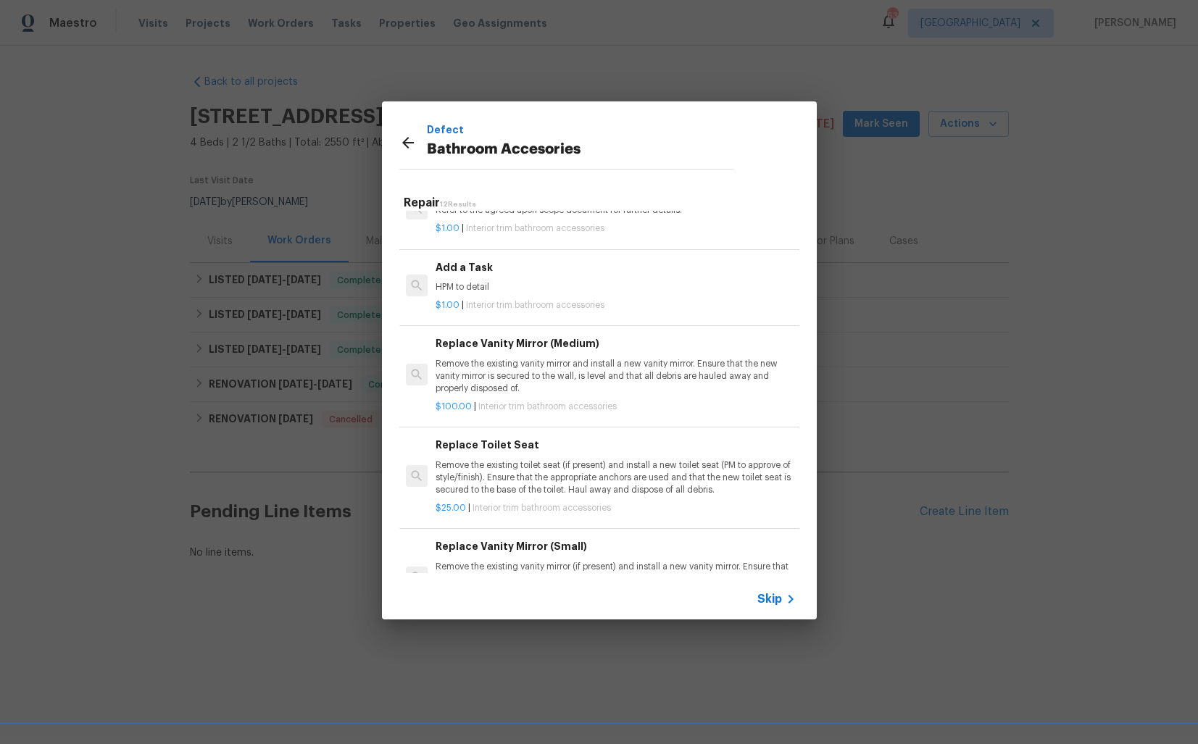
click at [491, 301] on span "Interior trim bathroom accessories" at bounding box center [535, 305] width 138 height 9
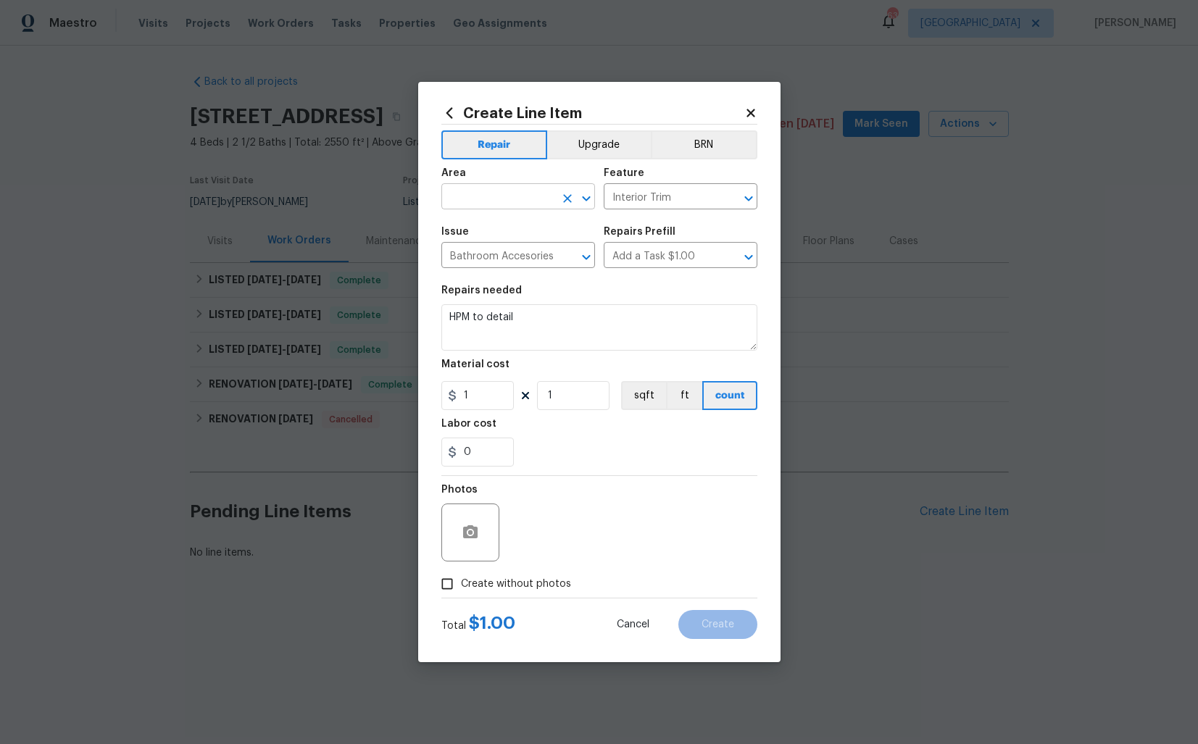
click at [480, 196] on input "text" at bounding box center [497, 198] width 113 height 22
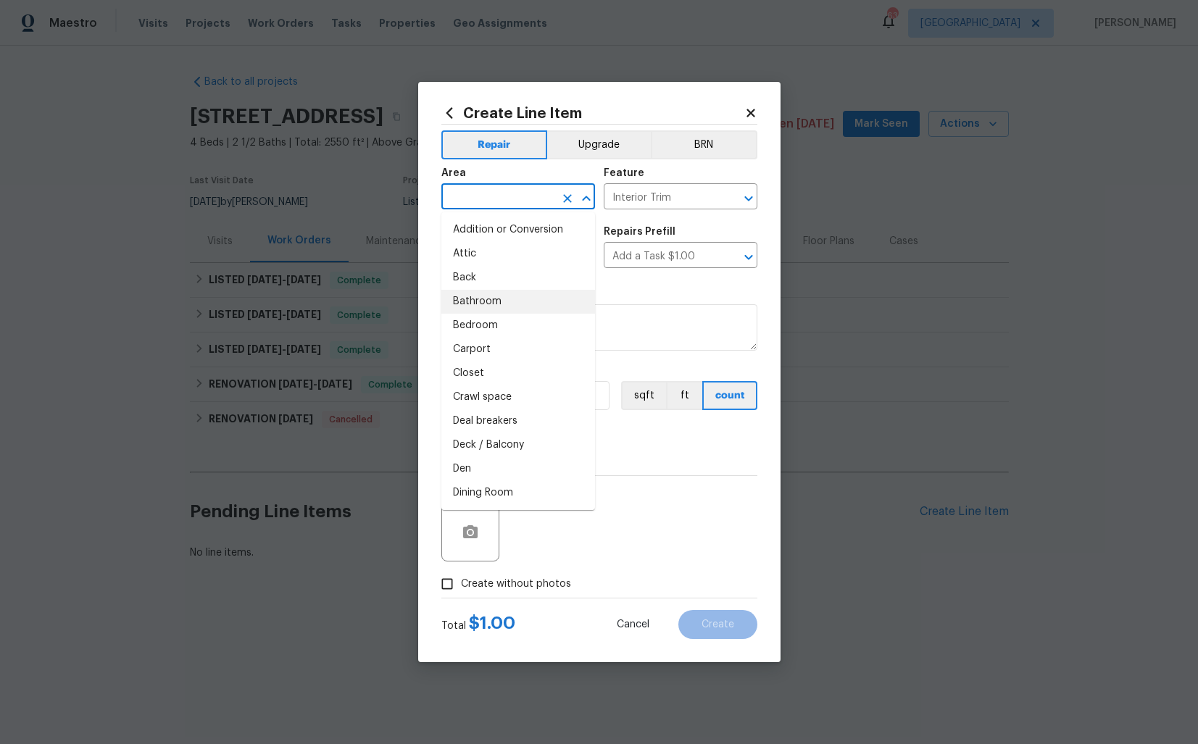
click at [485, 299] on li "Bathroom" at bounding box center [518, 302] width 154 height 24
type input "Bathroom"
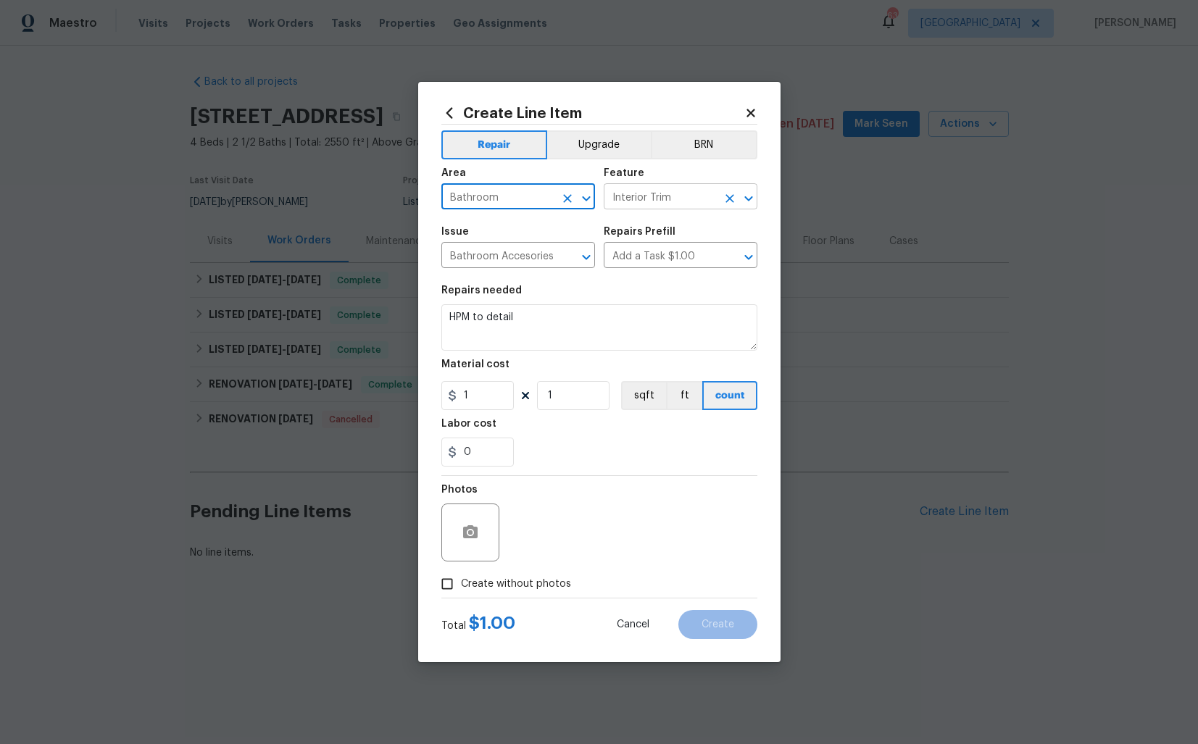
click at [670, 201] on input "Interior Trim" at bounding box center [659, 198] width 113 height 22
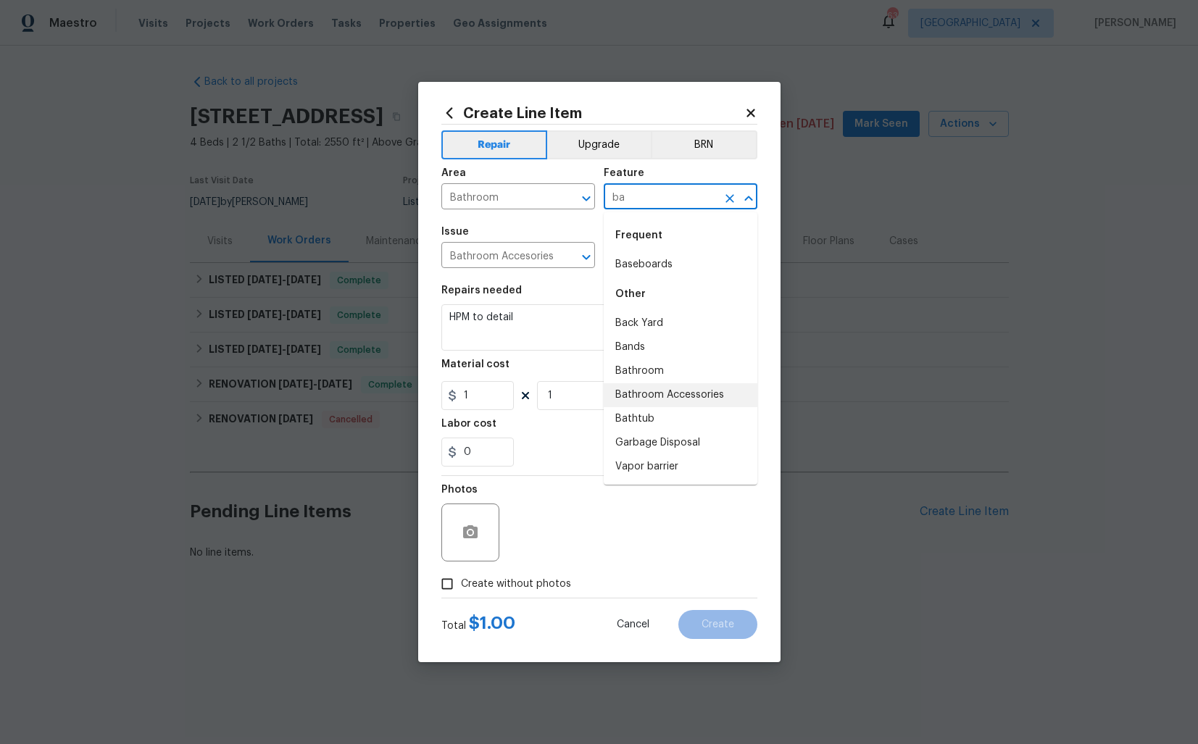
click at [654, 395] on li "Bathroom Accessories" at bounding box center [680, 395] width 154 height 24
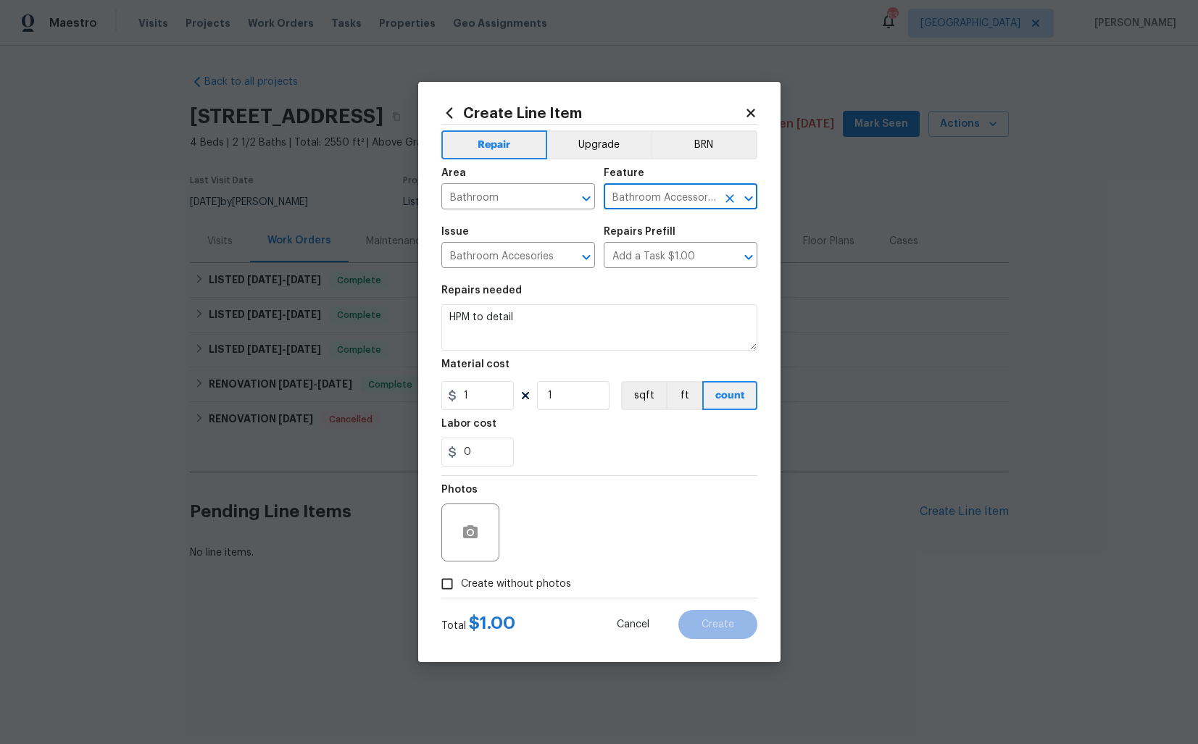
type input "Bathroom Accessories"
click at [574, 327] on textarea "HPM to detail" at bounding box center [599, 327] width 316 height 46
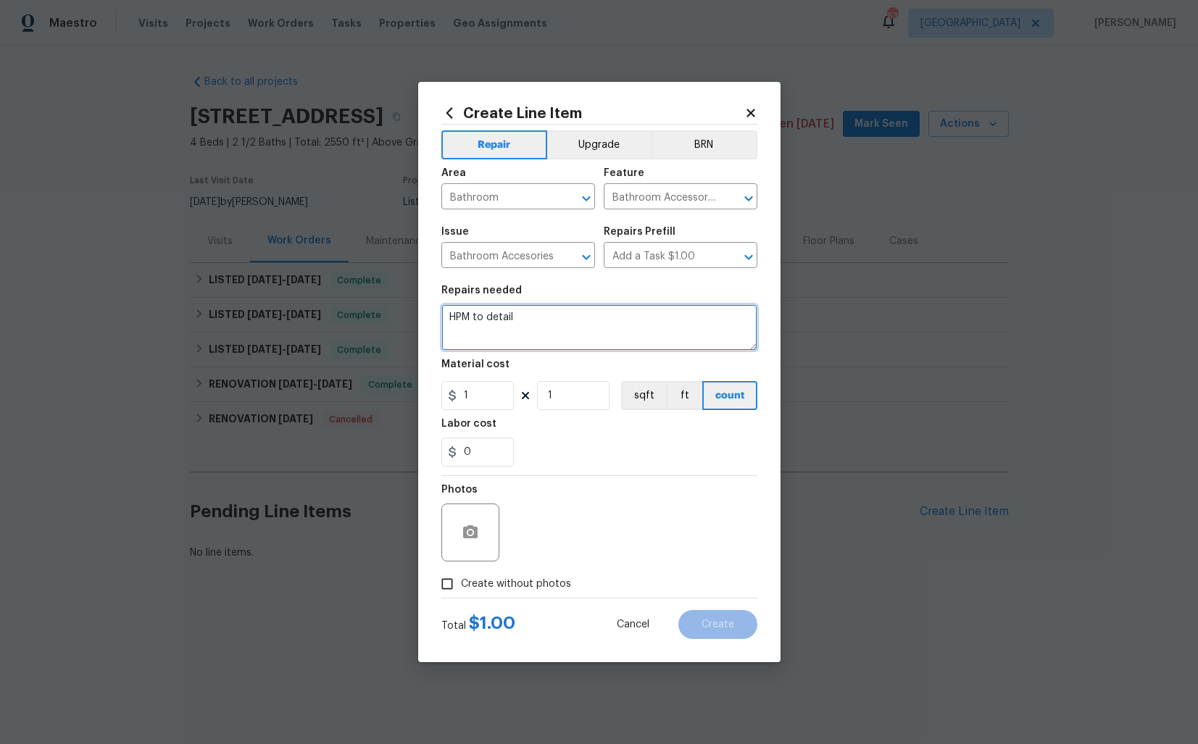
click at [574, 327] on textarea "HPM to detail" at bounding box center [599, 327] width 316 height 46
paste textarea "The mirror in the master bathroom was loose and had to be placed on the floor. …"
type textarea "The mirror in the master bathroom was loose and had to be placed on the floor. …"
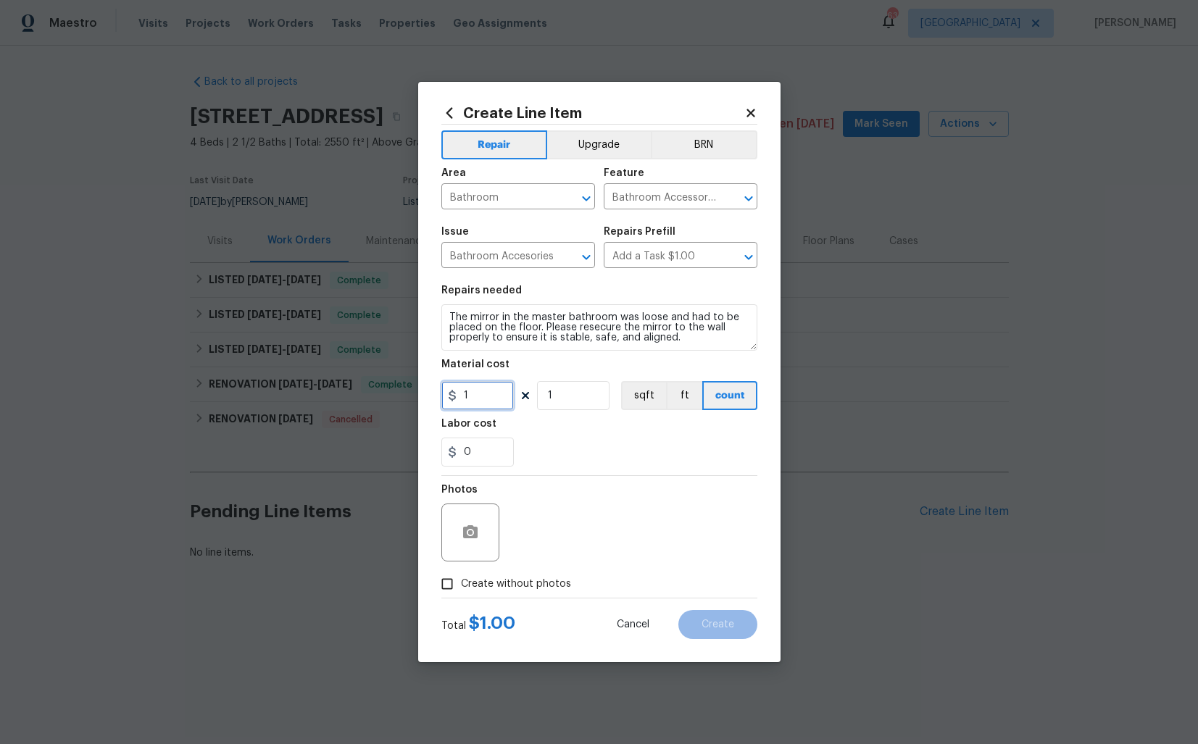
click at [497, 390] on input "1" at bounding box center [477, 395] width 72 height 29
type input "75"
click at [469, 534] on circle "button" at bounding box center [469, 532] width 4 height 4
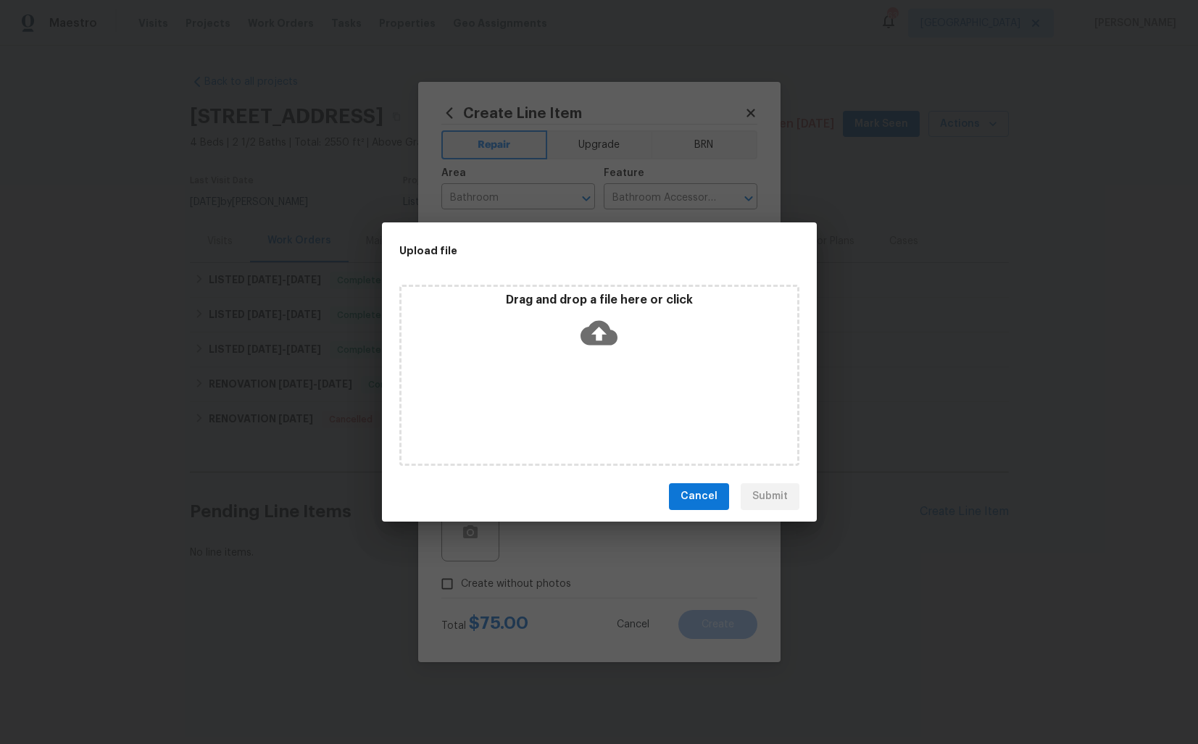
click at [595, 335] on icon at bounding box center [598, 332] width 37 height 25
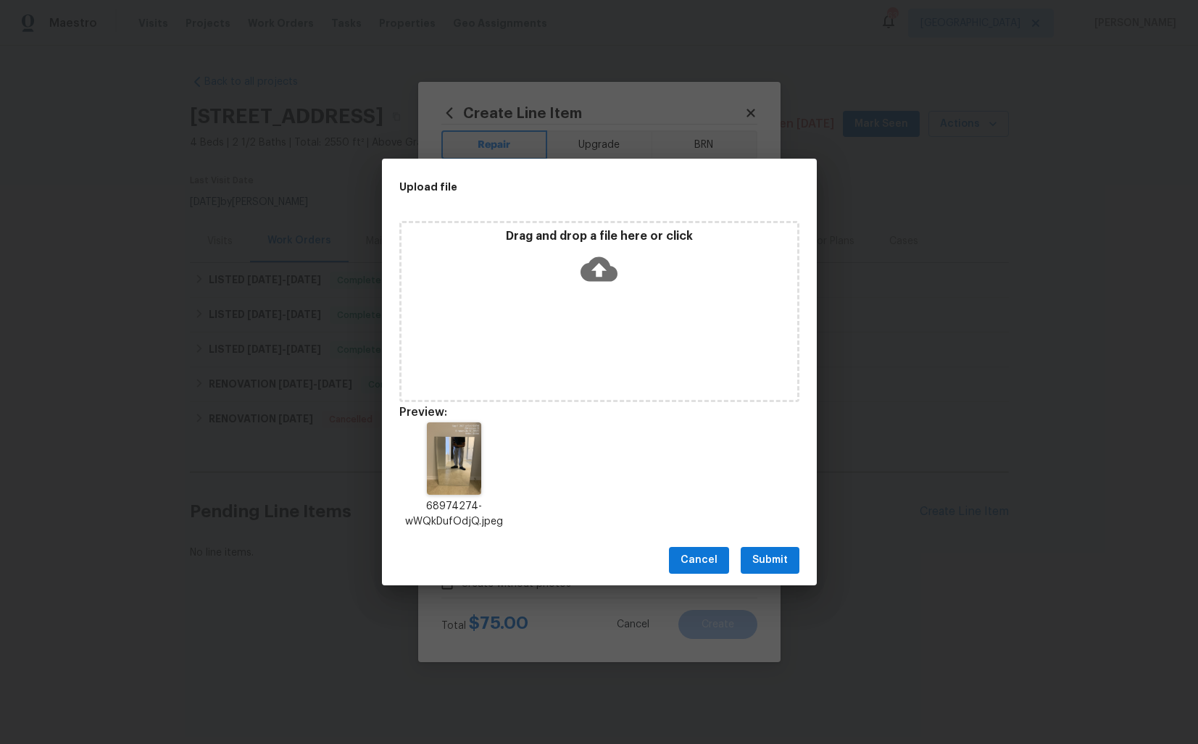
click at [777, 558] on span "Submit" at bounding box center [769, 560] width 35 height 18
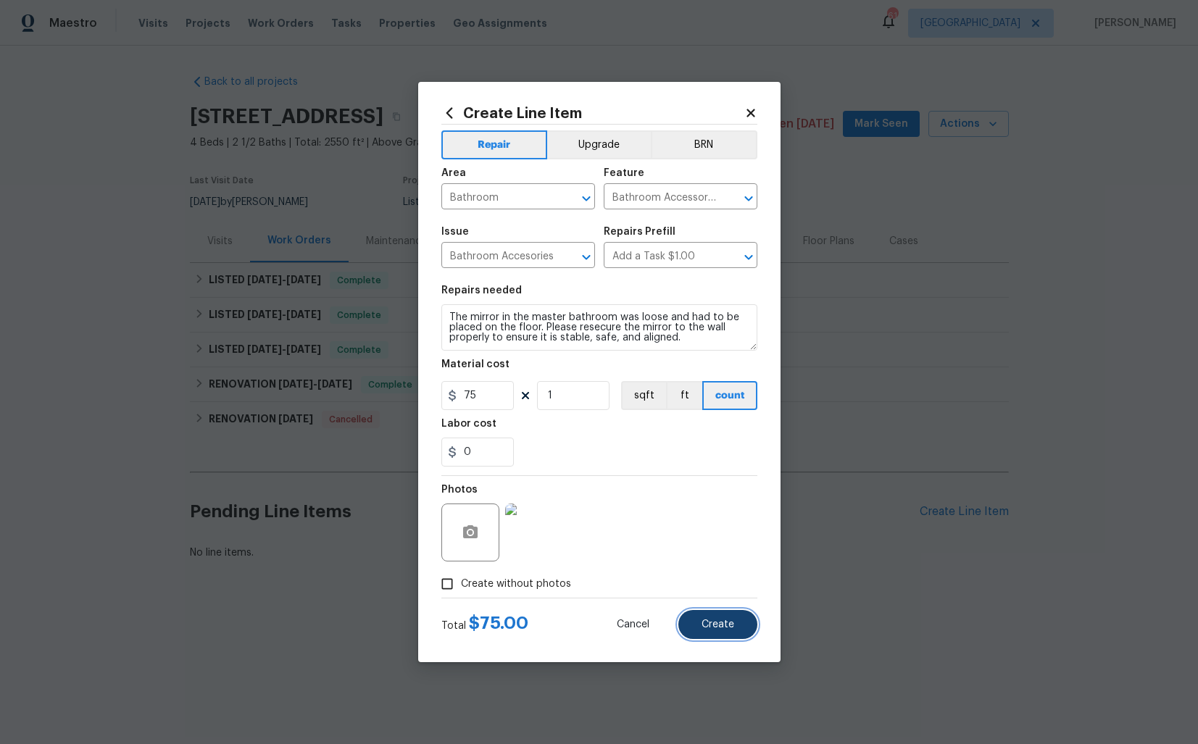
click at [715, 627] on span "Create" at bounding box center [717, 624] width 33 height 11
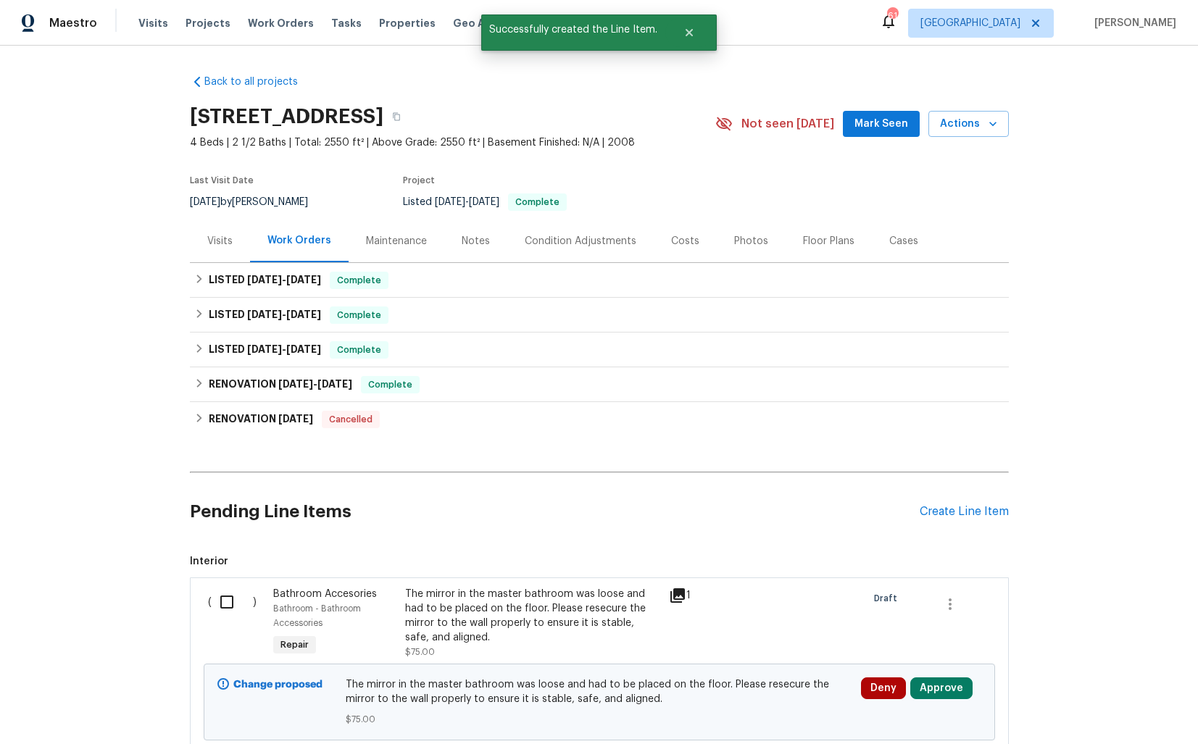
scroll to position [109, 0]
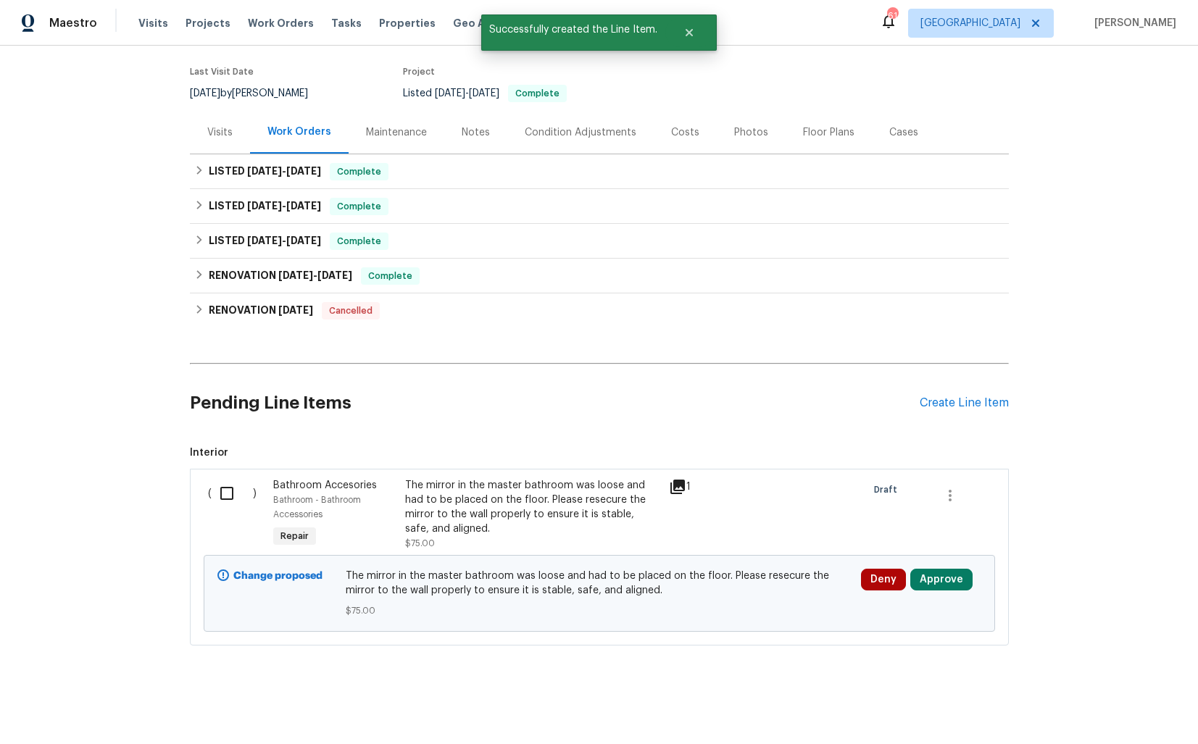
click at [230, 496] on input "checkbox" at bounding box center [232, 493] width 41 height 30
checkbox input "true"
click at [1102, 702] on span "Create Work Order" at bounding box center [1114, 708] width 96 height 18
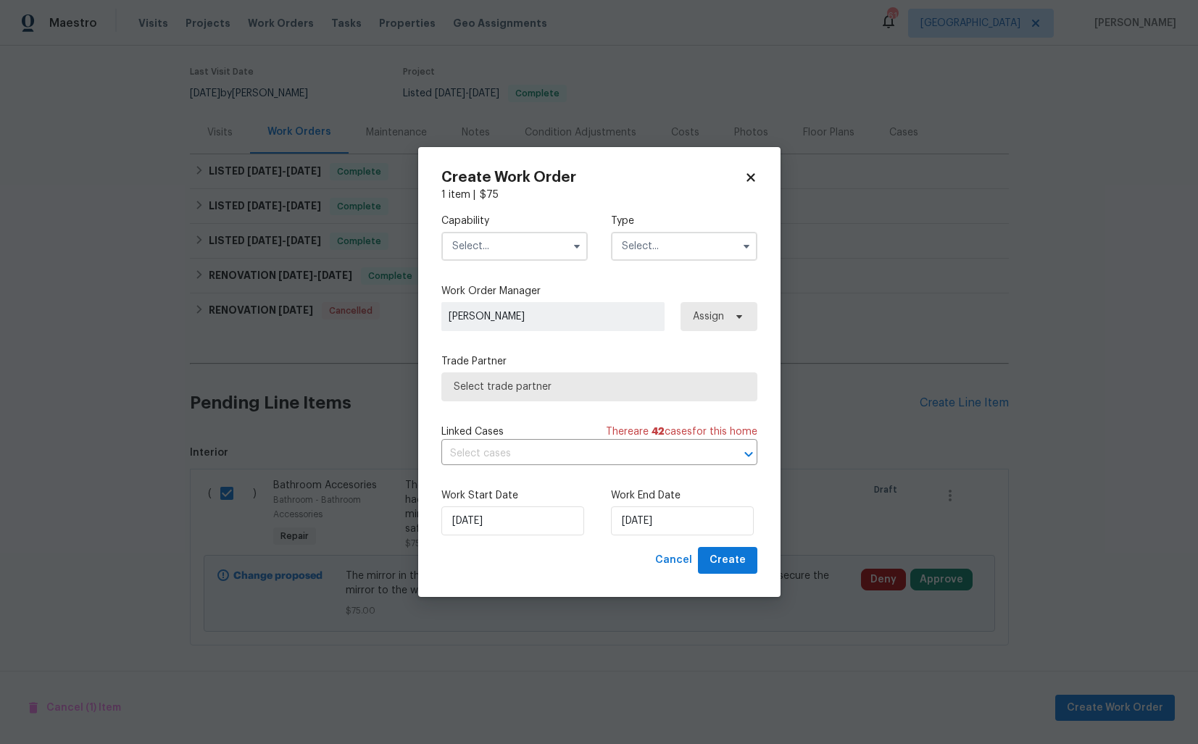
click at [480, 238] on input "text" at bounding box center [514, 246] width 146 height 29
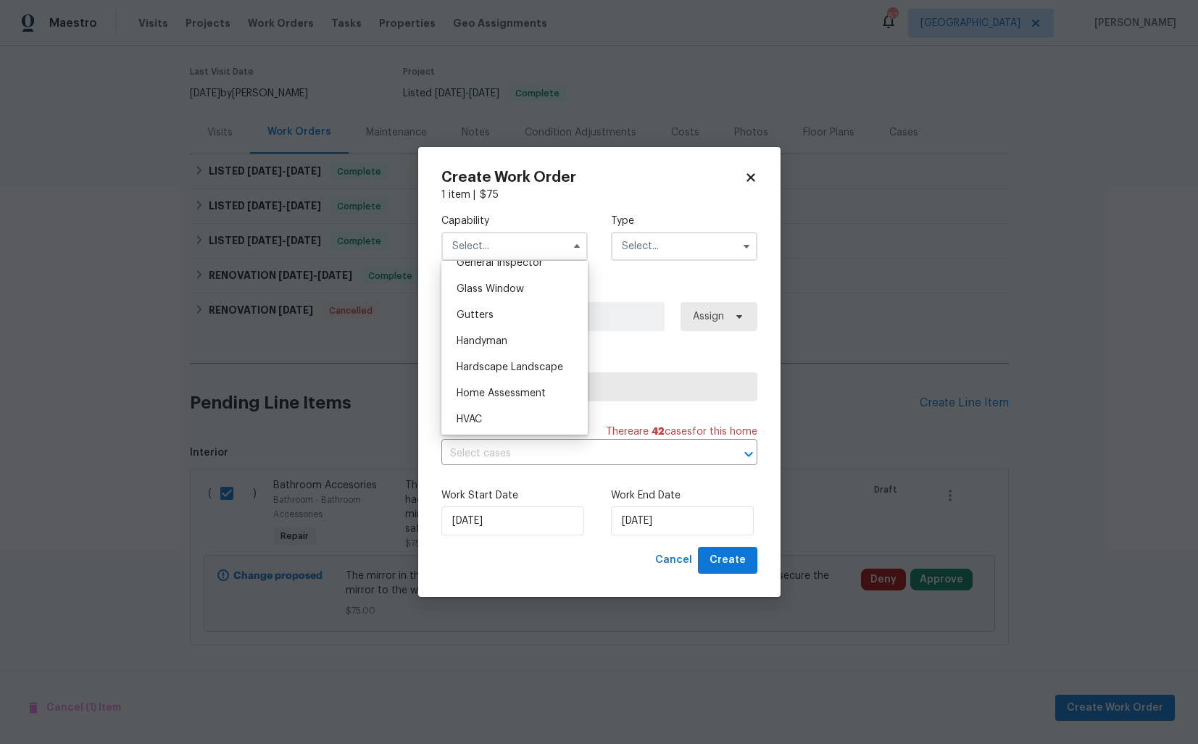
scroll to position [751, 0]
click at [503, 330] on div "Handyman" at bounding box center [514, 324] width 139 height 26
type input "Handyman"
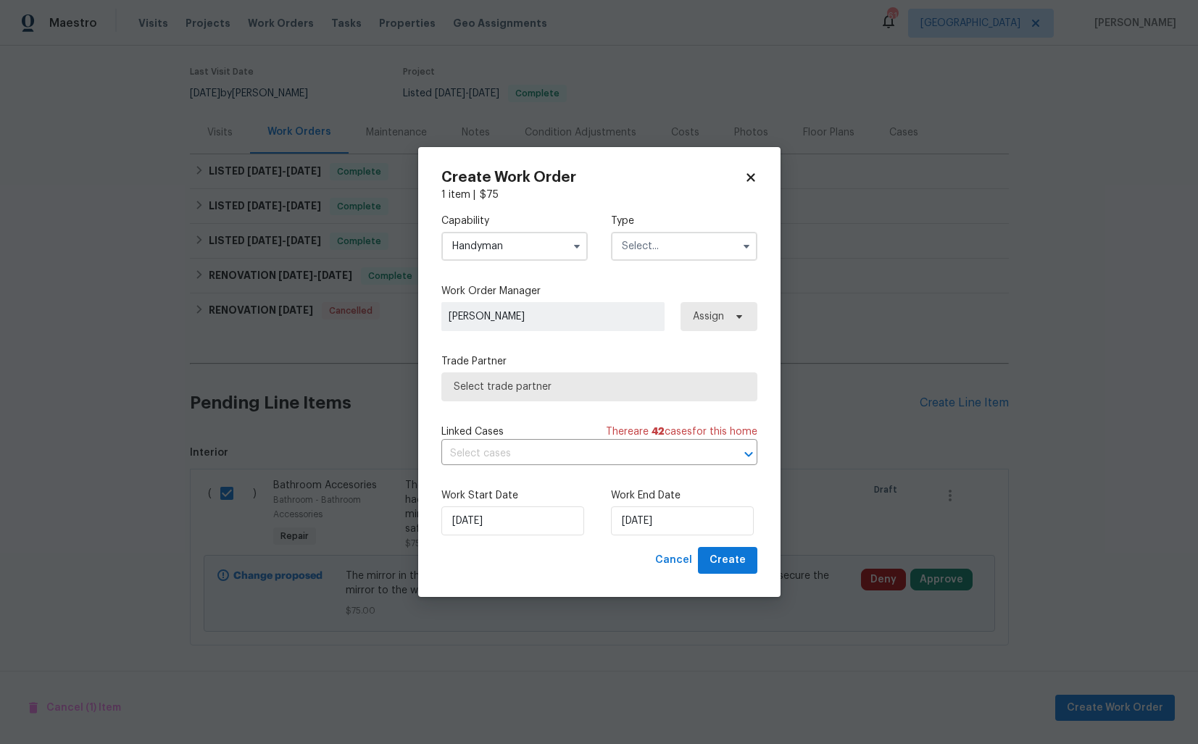
click at [676, 251] on input "text" at bounding box center [684, 246] width 146 height 29
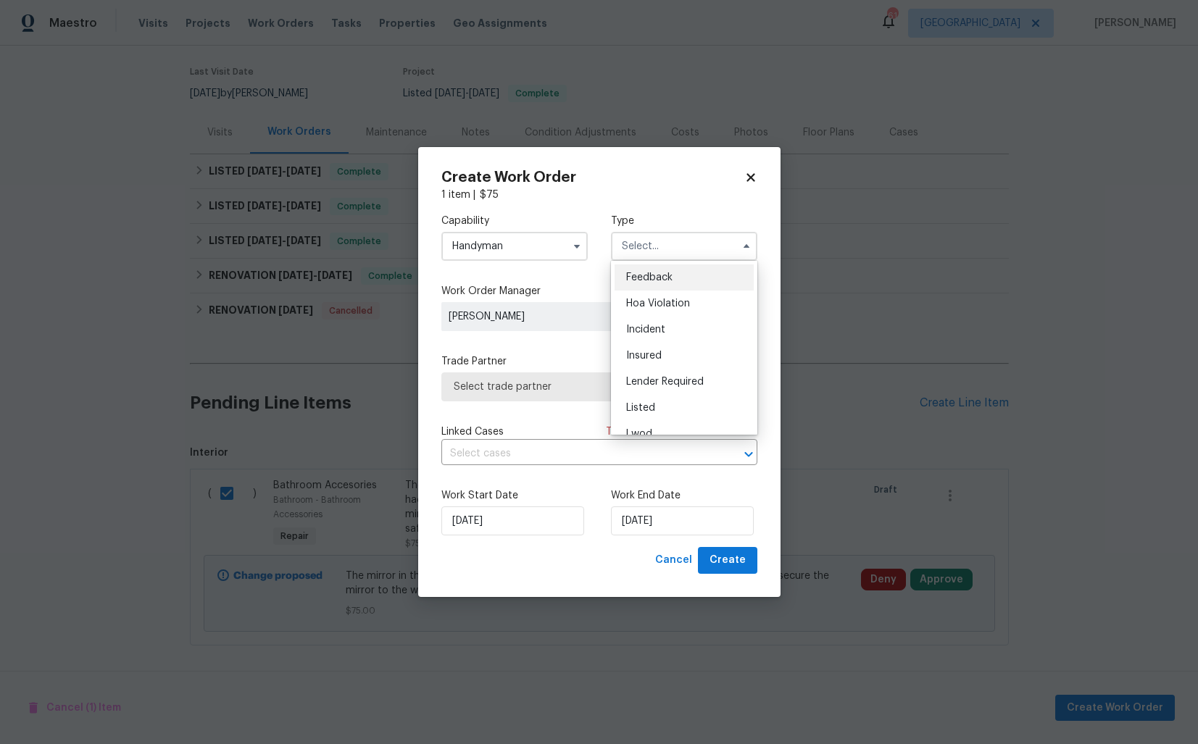
click at [663, 275] on span "Feedback" at bounding box center [649, 277] width 46 height 10
type input "Feedback"
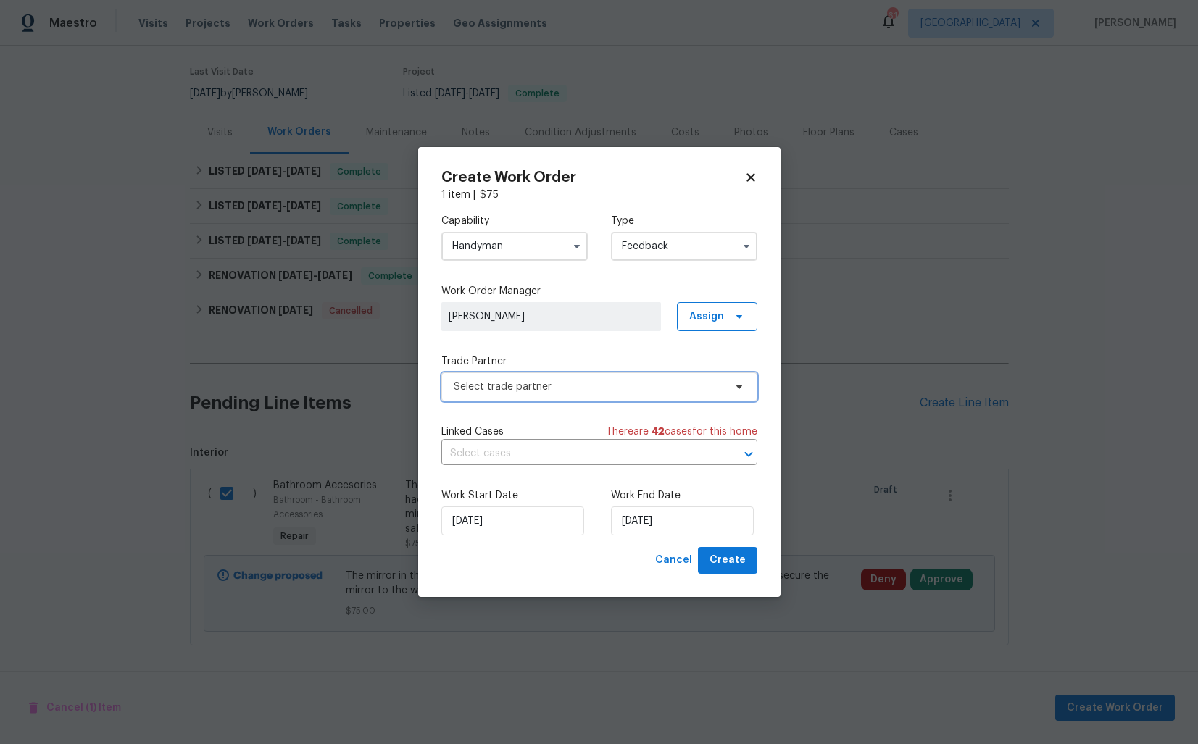
click at [516, 393] on span "Select trade partner" at bounding box center [599, 386] width 316 height 29
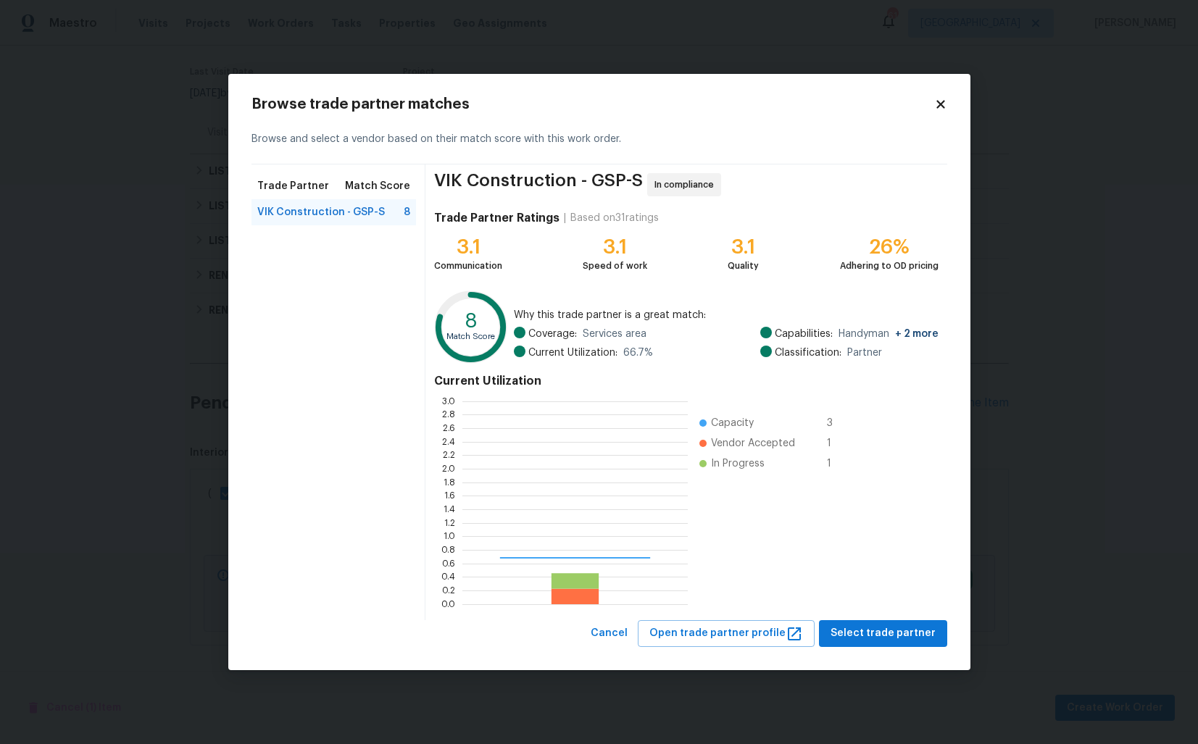
scroll to position [203, 225]
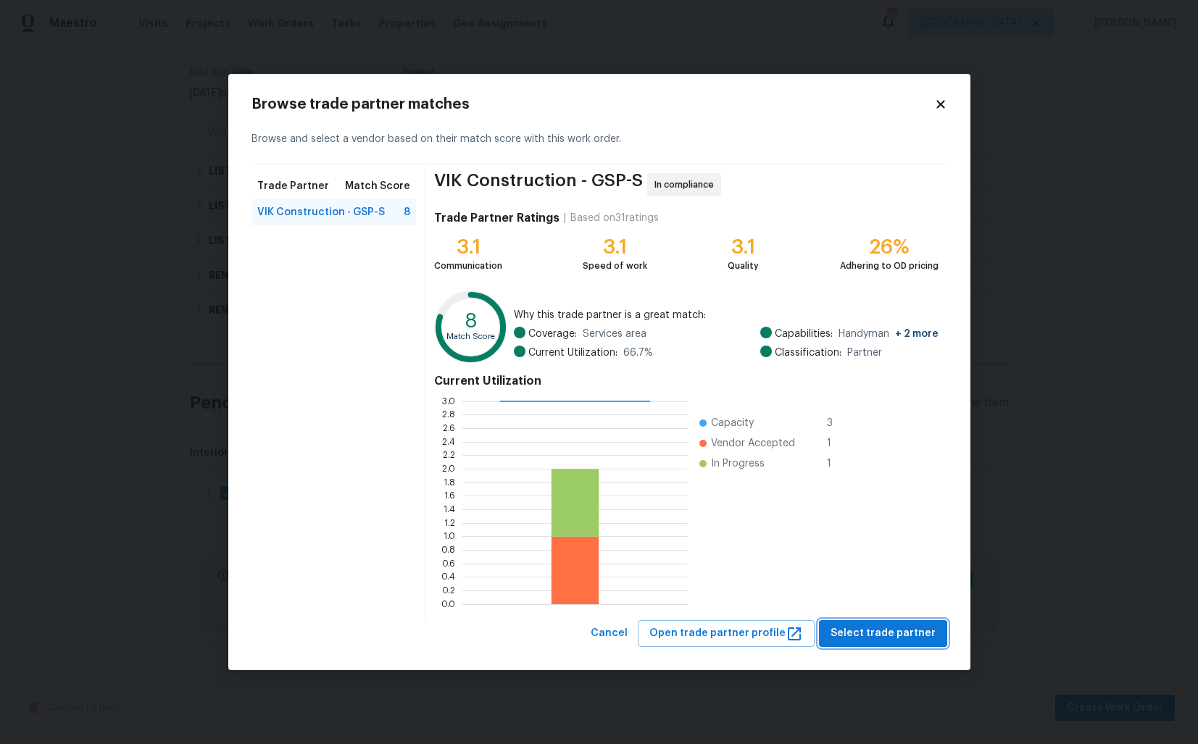
click at [896, 626] on span "Select trade partner" at bounding box center [882, 633] width 105 height 18
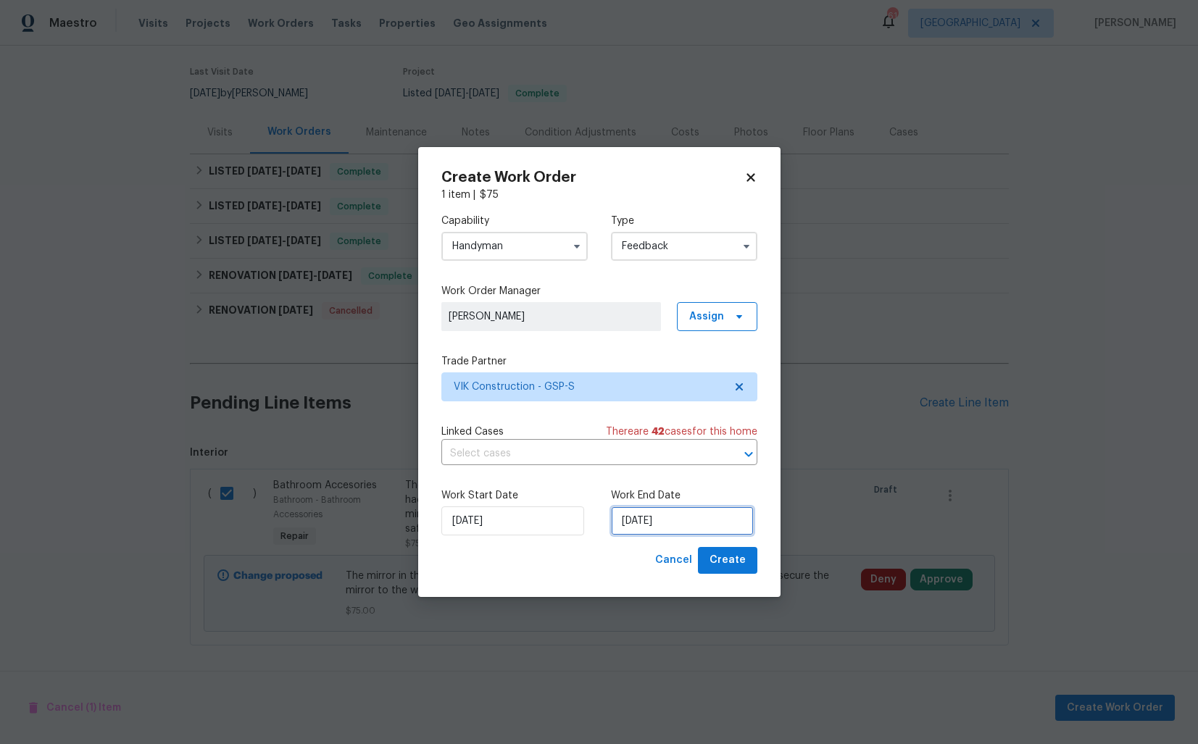
click at [647, 527] on input "[DATE]" at bounding box center [682, 520] width 143 height 29
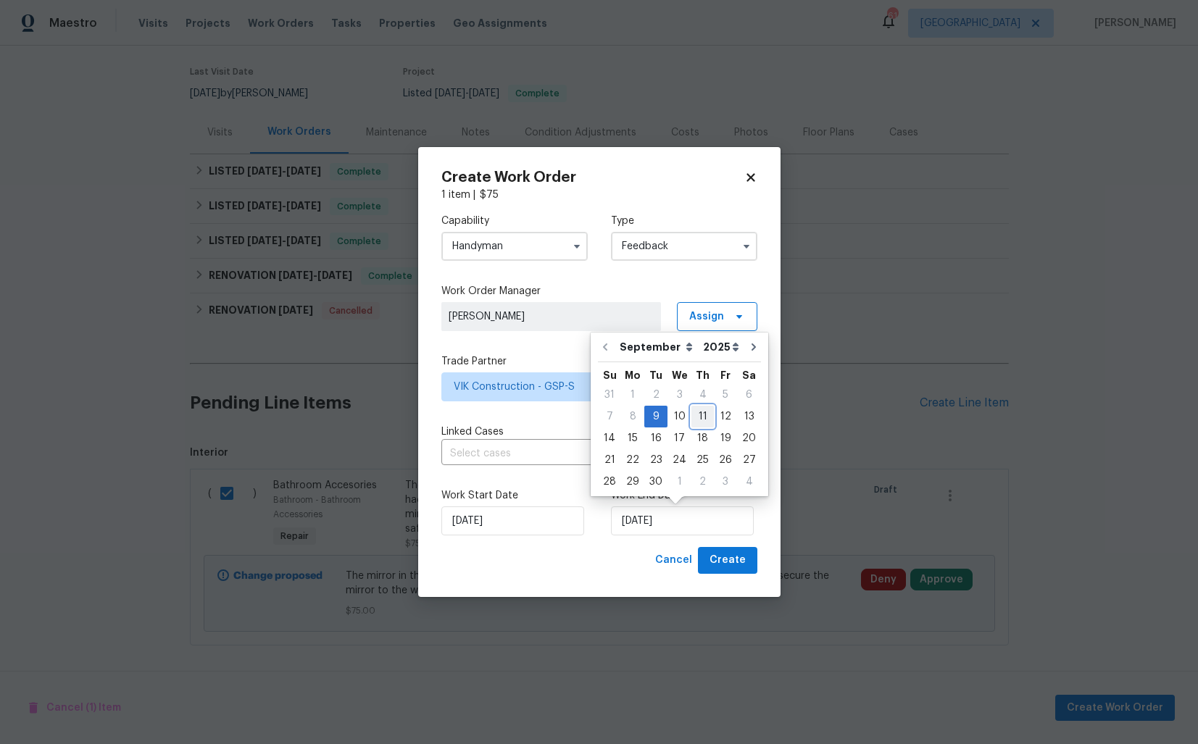
click at [702, 417] on div "11" at bounding box center [702, 416] width 22 height 20
type input "[DATE]"
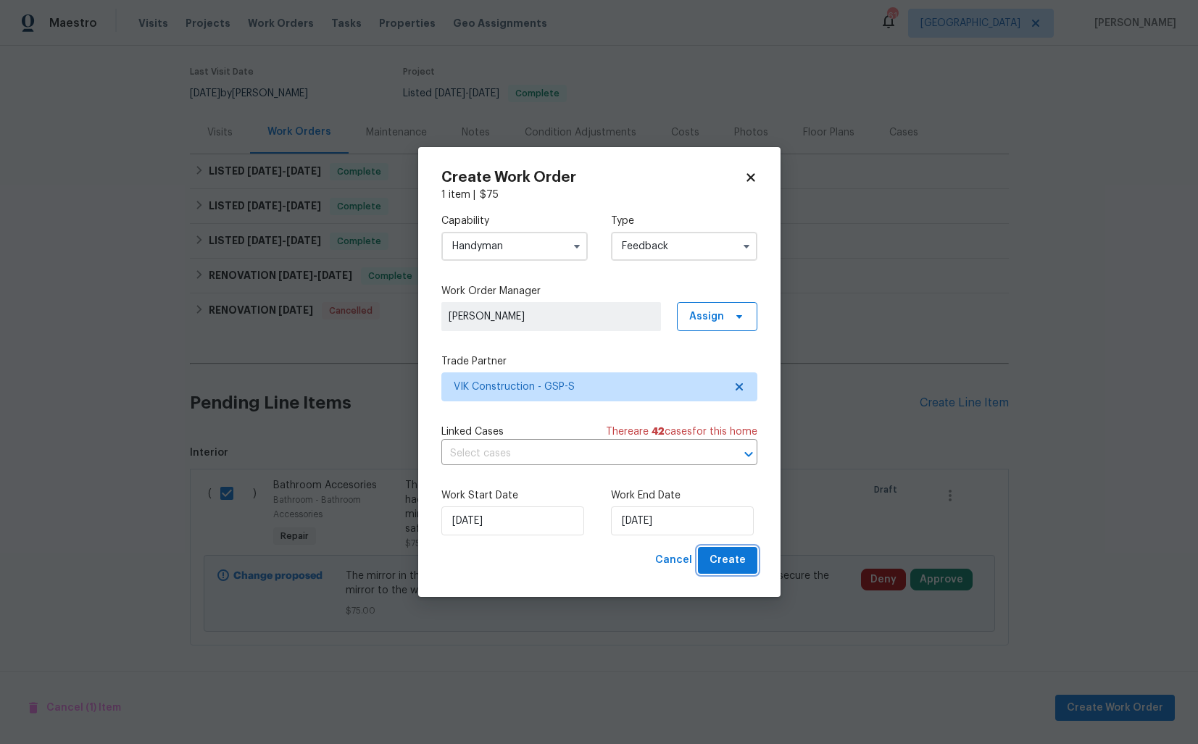
click at [727, 561] on span "Create" at bounding box center [727, 560] width 36 height 18
checkbox input "false"
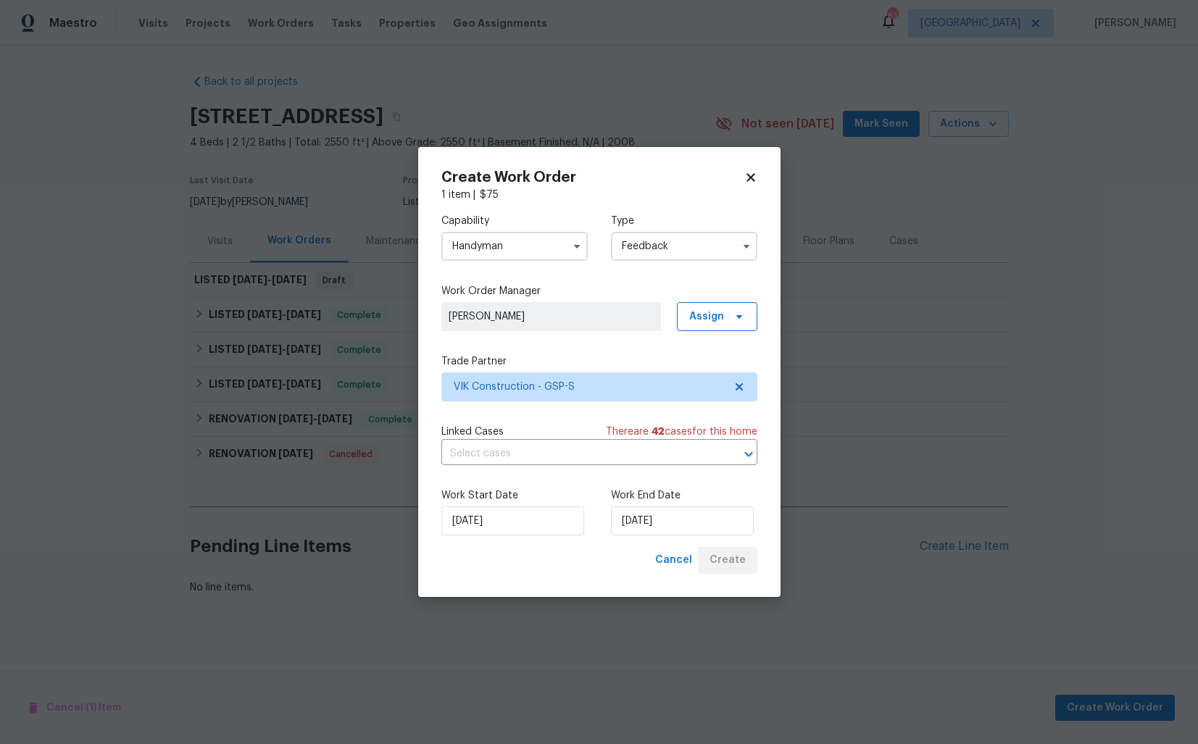
scroll to position [0, 0]
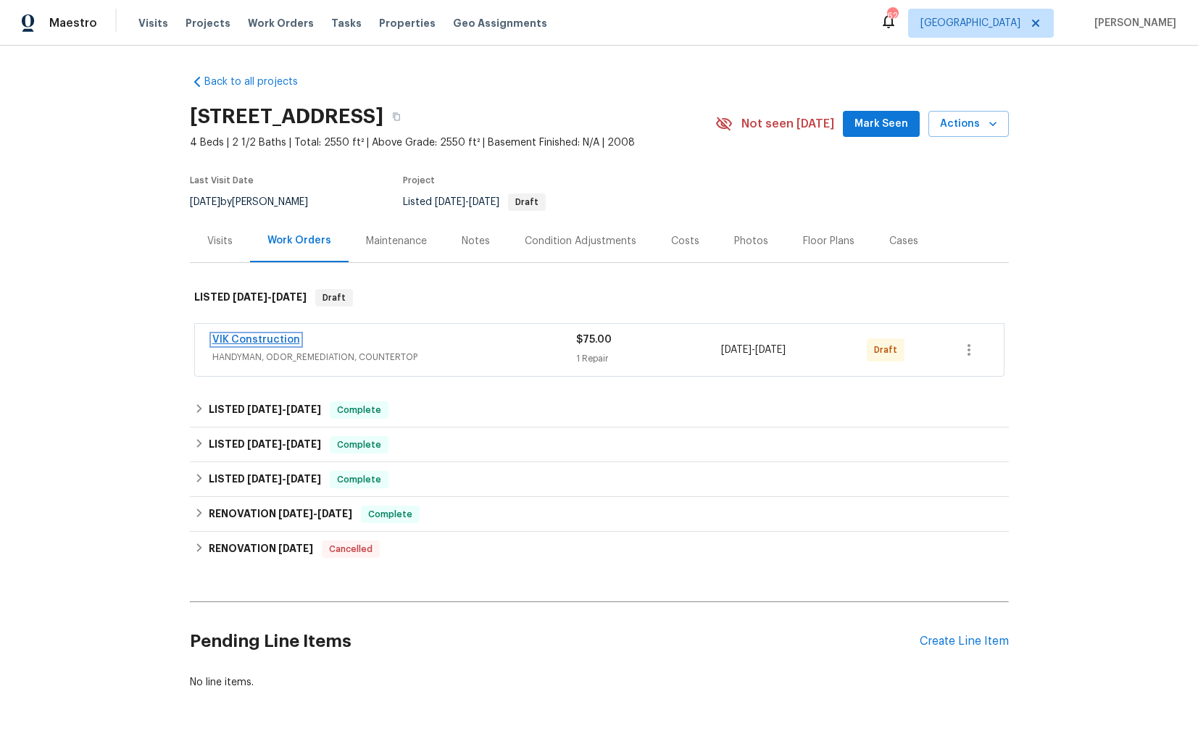
click at [223, 337] on link "VIK Construction" at bounding box center [256, 340] width 88 height 10
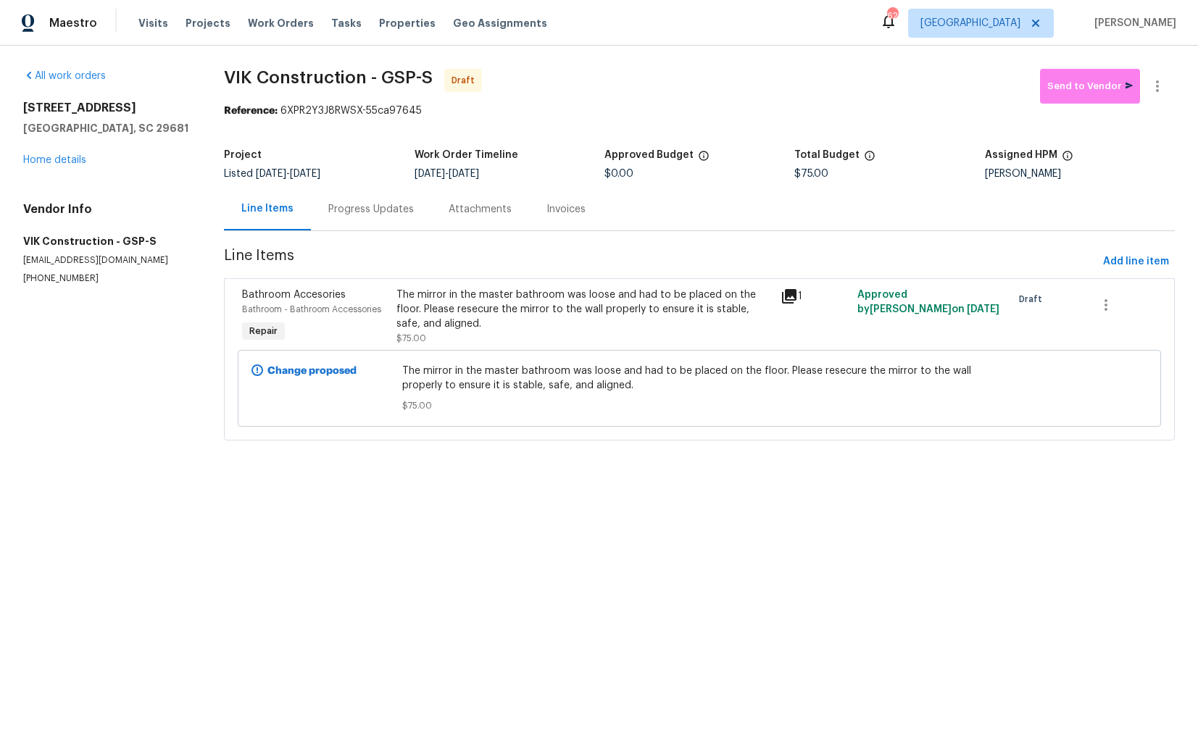
click at [362, 212] on div "Progress Updates" at bounding box center [370, 209] width 85 height 14
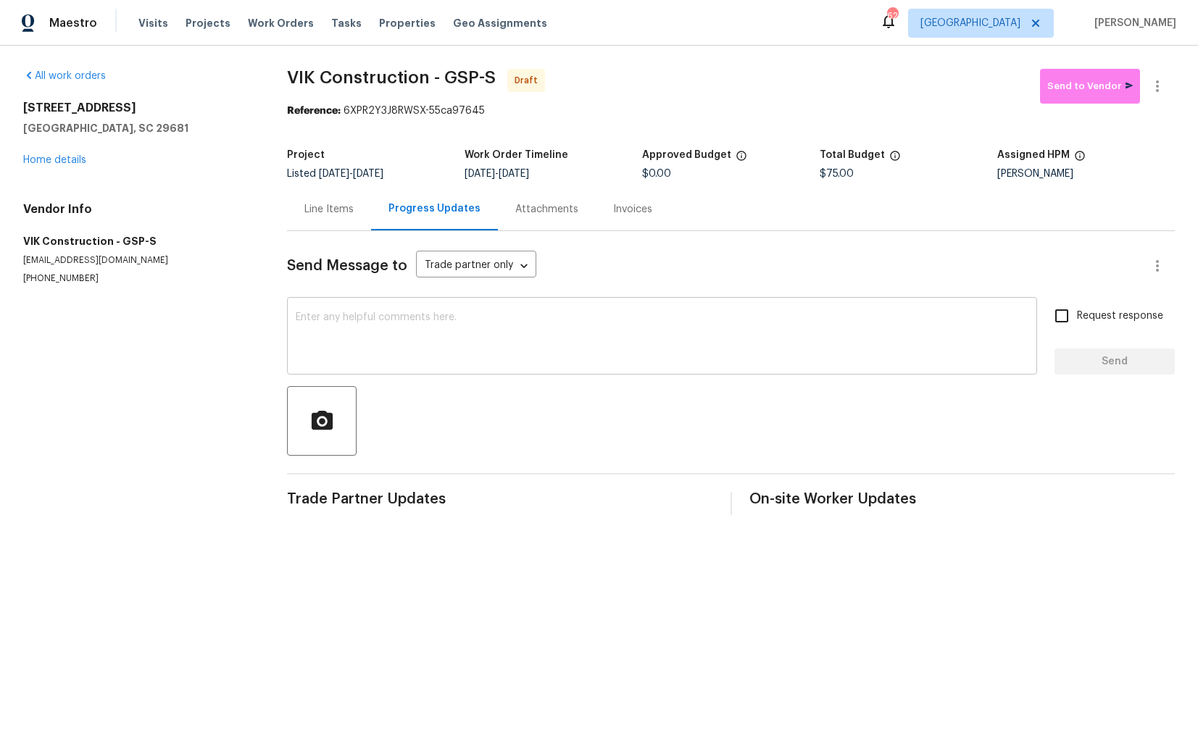
click at [429, 353] on textarea at bounding box center [662, 337] width 732 height 51
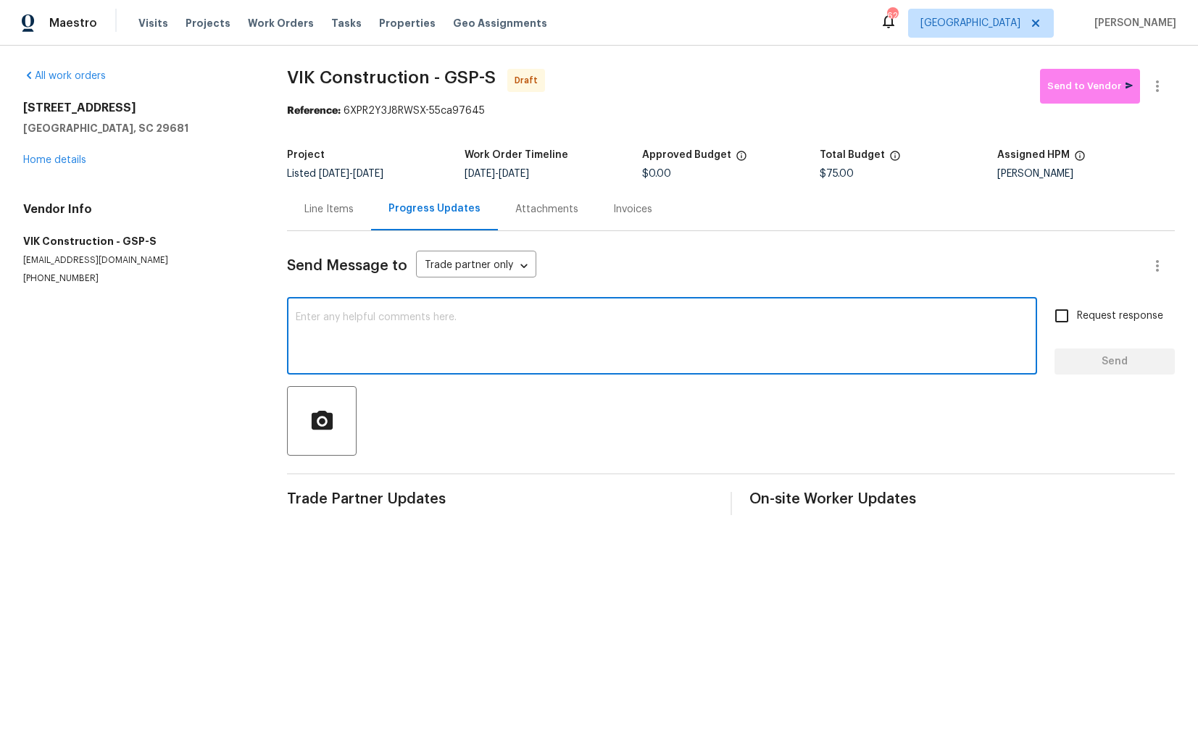
click at [605, 306] on div "x ​" at bounding box center [662, 338] width 750 height 74
paste textarea "Hi this is Arvind with Opendoor. I’m confirming you received the WO for the pro…"
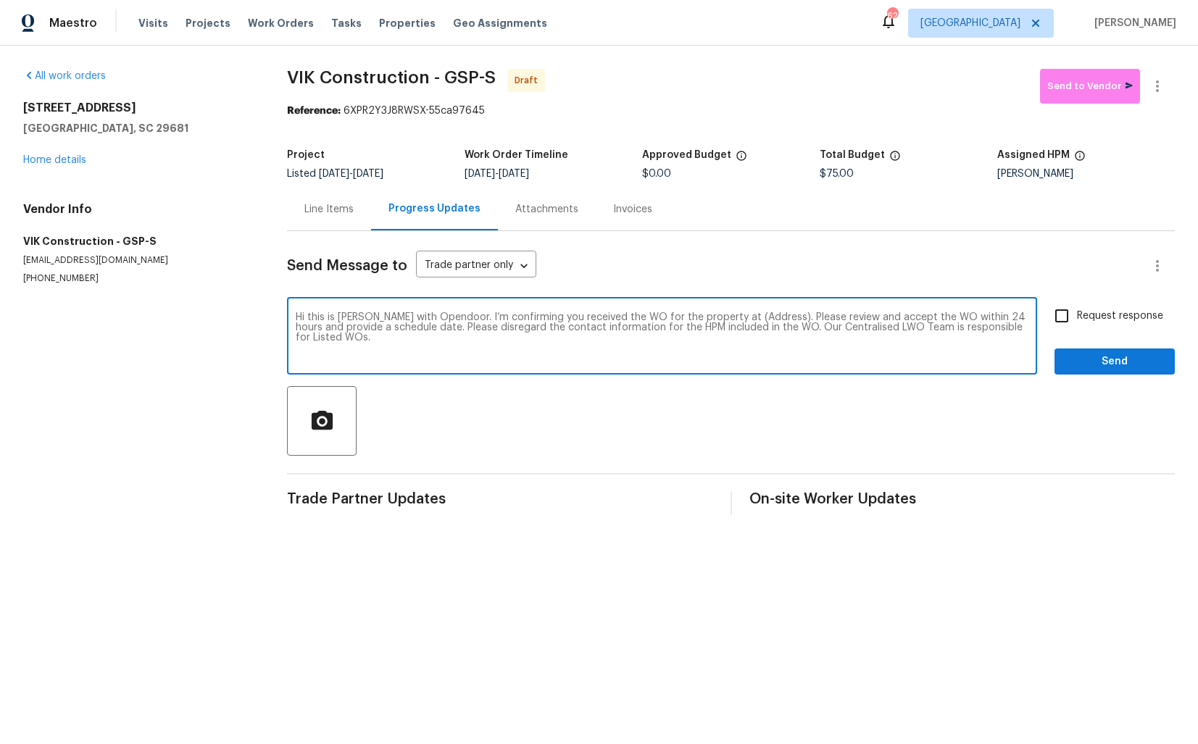
drag, startPoint x: 756, startPoint y: 318, endPoint x: 712, endPoint y: 319, distance: 43.5
click at [712, 319] on textarea "Hi this is Arvind with Opendoor. I’m confirming you received the WO for the pro…" at bounding box center [662, 337] width 732 height 51
paste textarea "204 Kilsock Ct, Simpsonville, SC 29681"
type textarea "Hi this is Arvind with Opendoor. I’m confirming you received the WO for the pro…"
click at [1064, 313] on input "Request response" at bounding box center [1061, 316] width 30 height 30
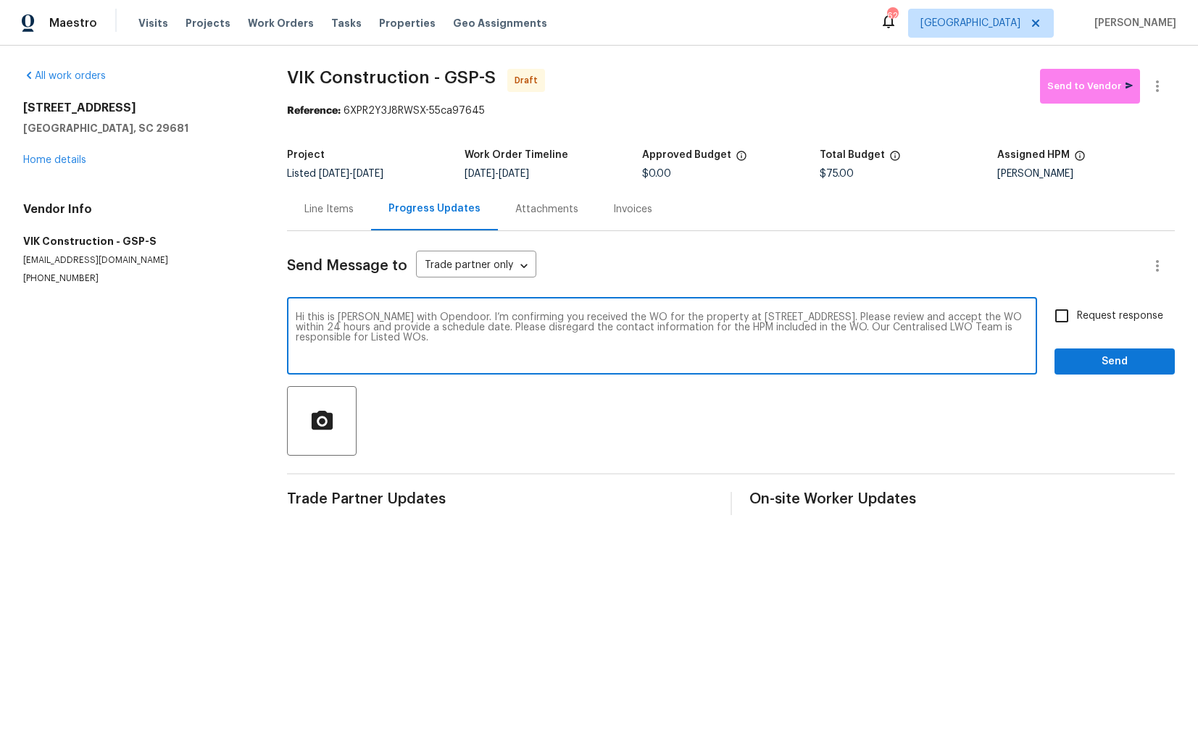
checkbox input "true"
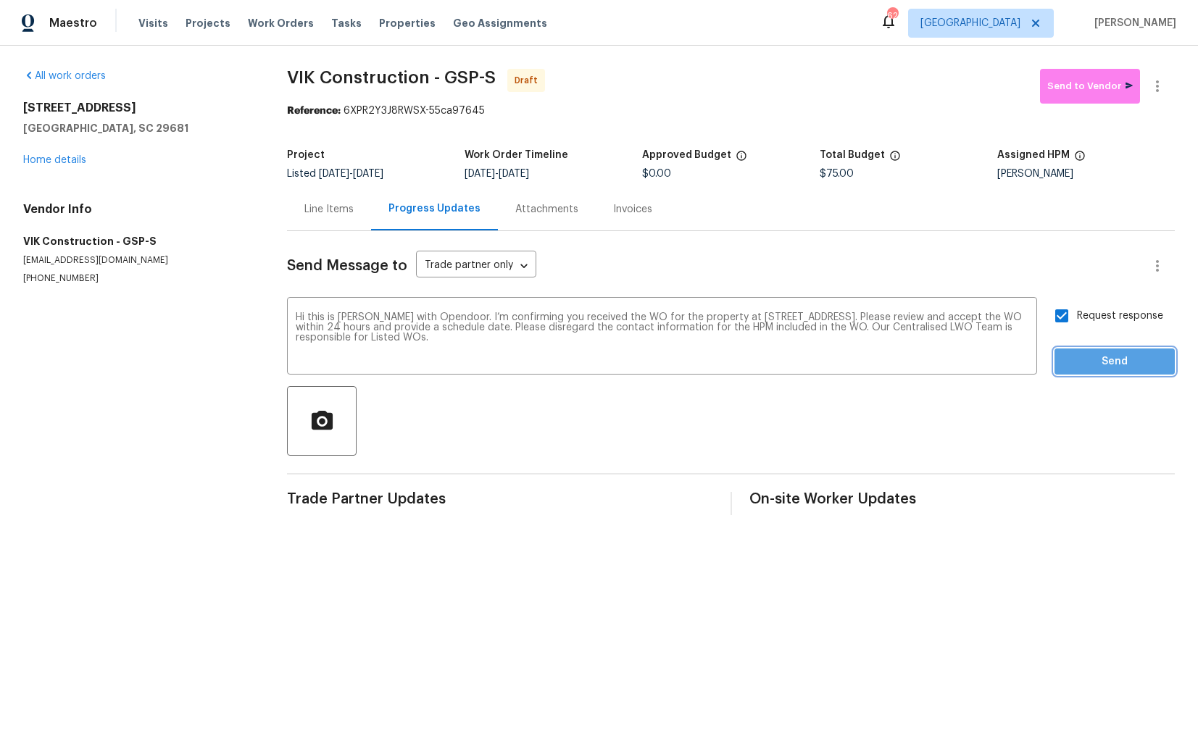
click at [1106, 365] on span "Send" at bounding box center [1114, 362] width 97 height 18
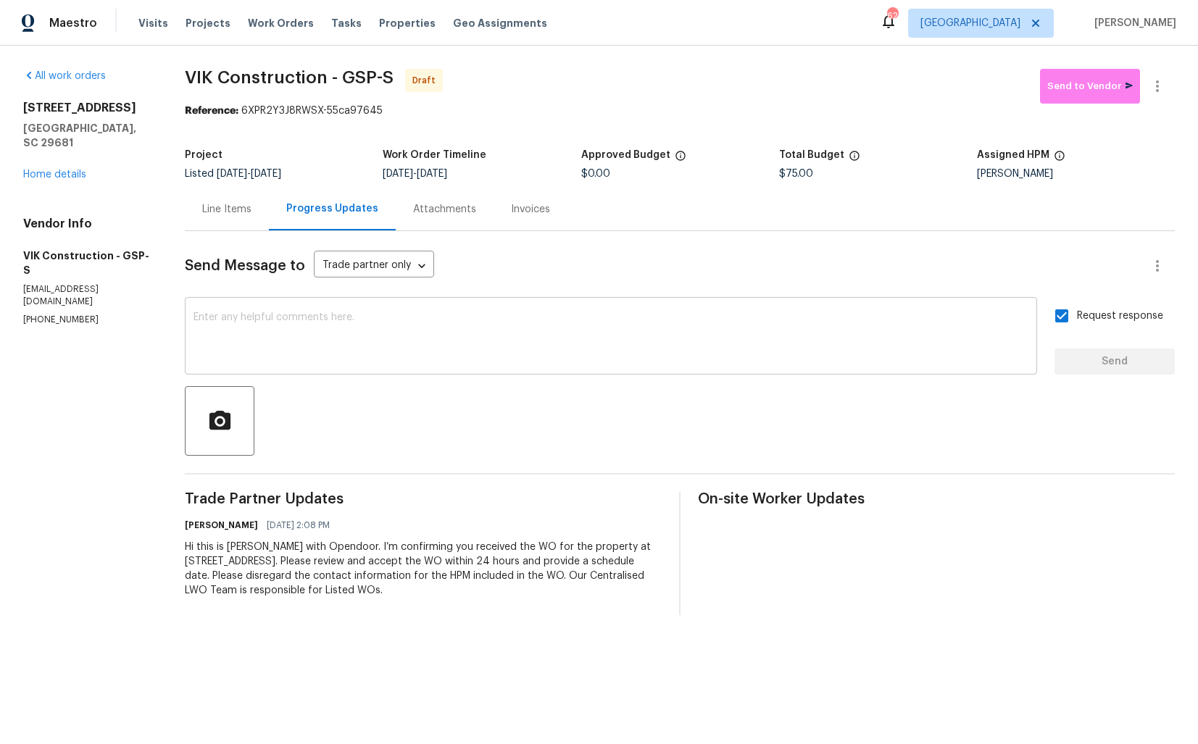
click at [561, 363] on textarea at bounding box center [610, 337] width 835 height 51
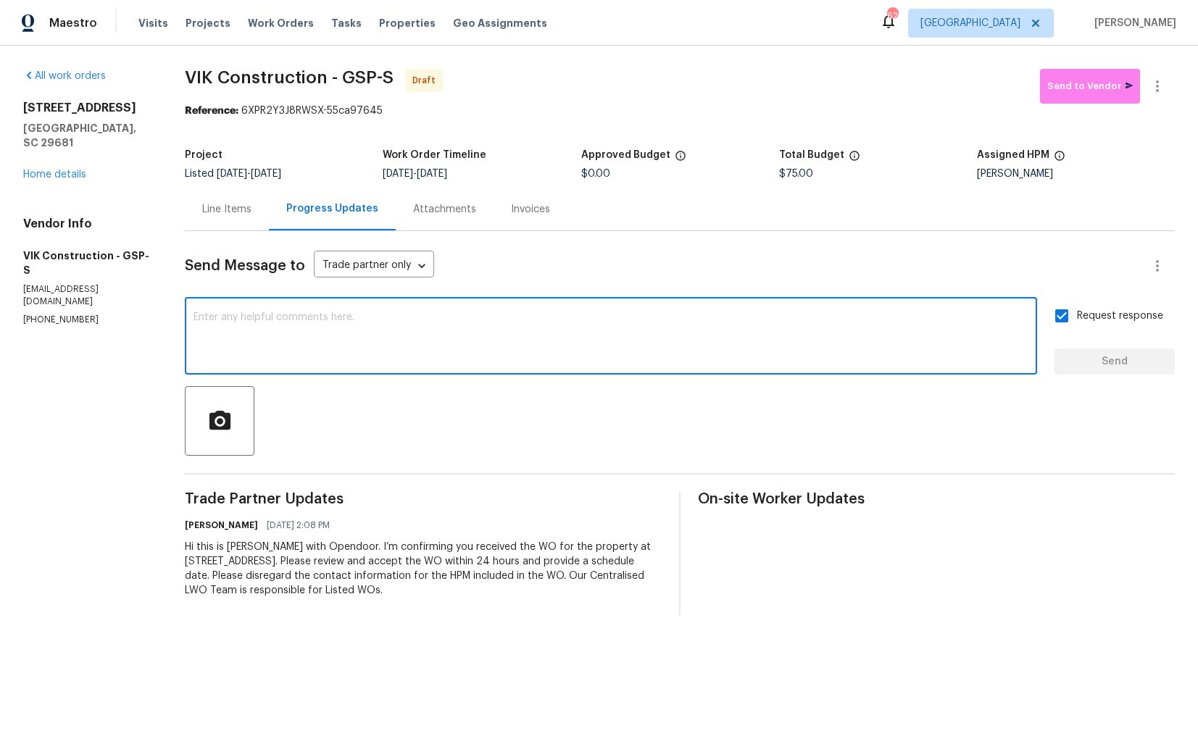
paste textarea "Attention All Work Orders must include before-photos (both close-up and wide-an…"
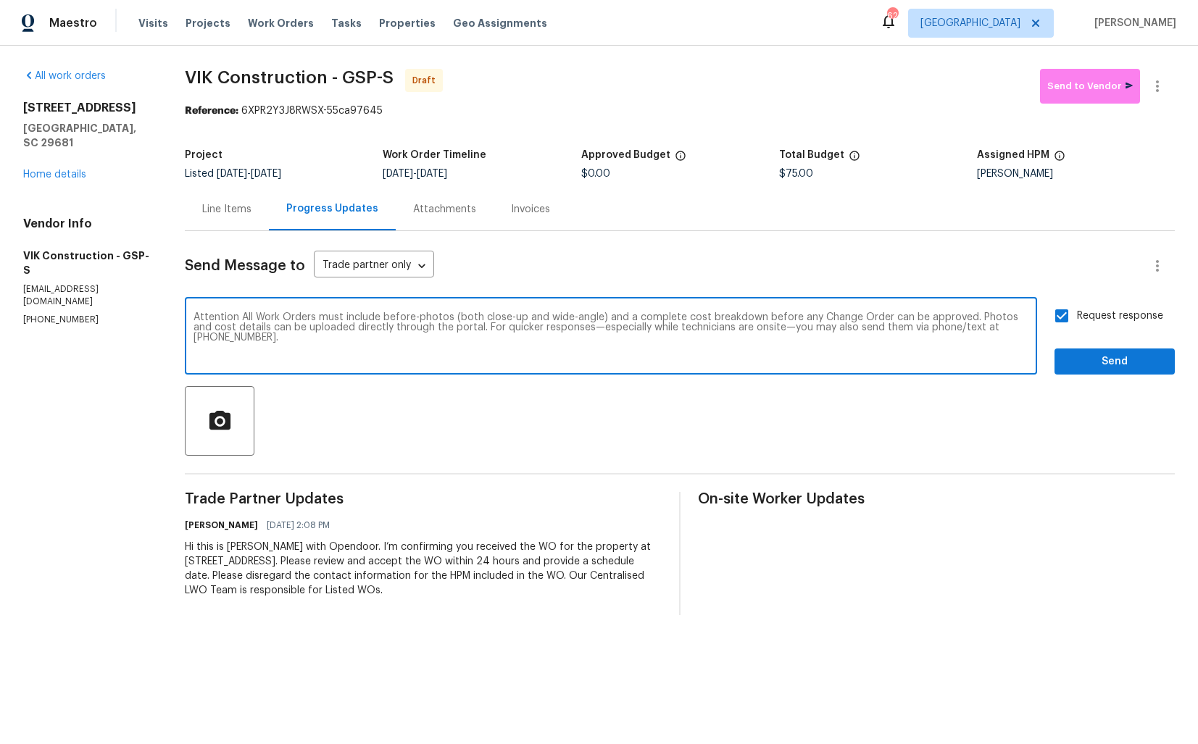
type textarea "Attention All Work Orders must include before-photos (both close-up and wide-an…"
click at [1103, 366] on span "Send" at bounding box center [1114, 362] width 97 height 18
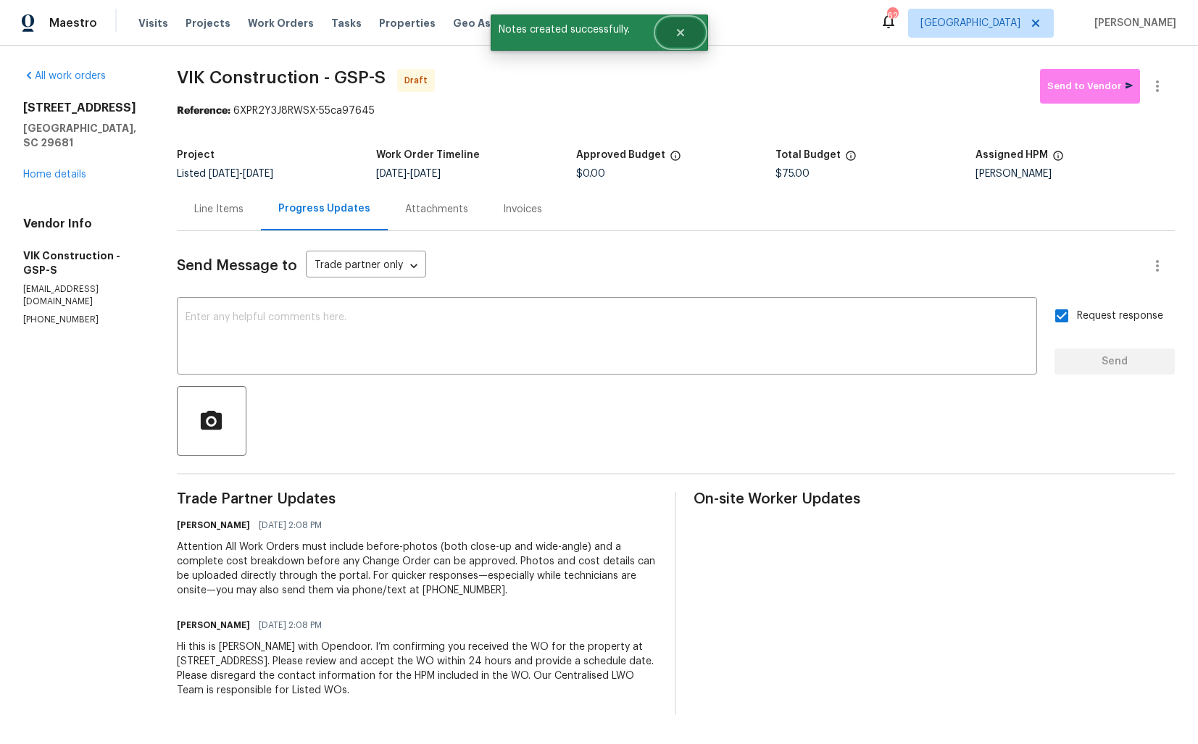
click at [672, 42] on button "Close" at bounding box center [680, 32] width 48 height 29
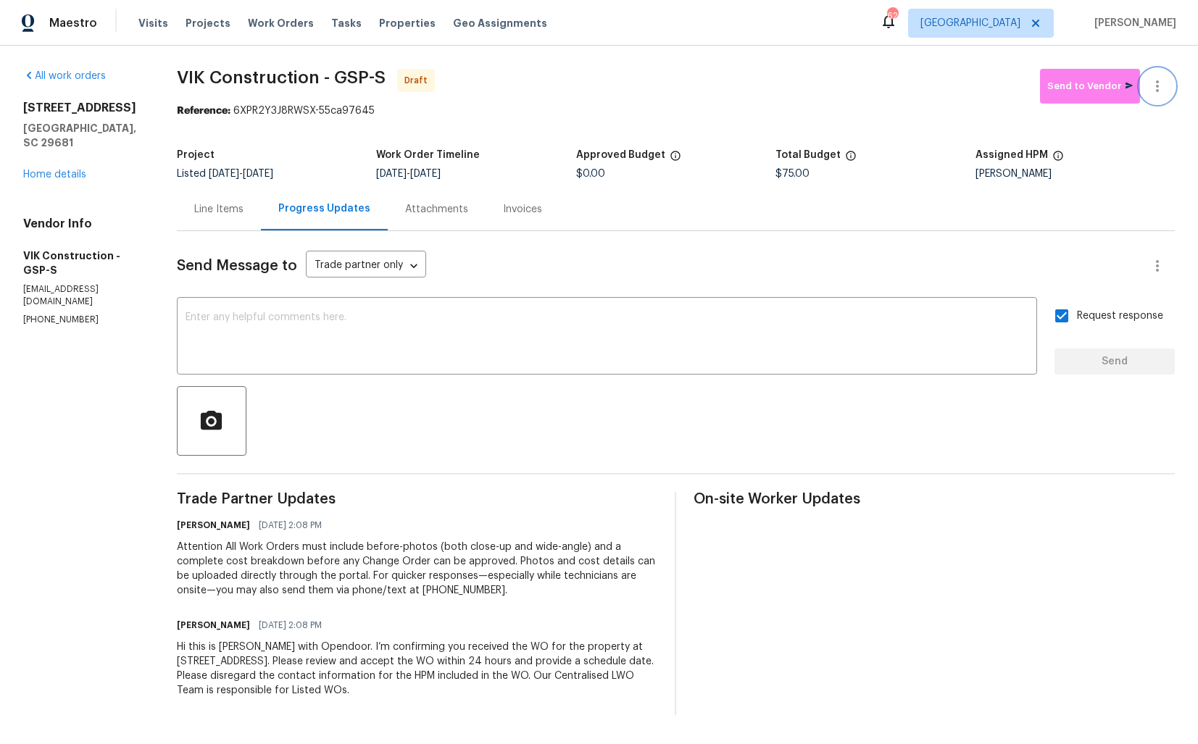
click at [1168, 89] on button "button" at bounding box center [1157, 86] width 35 height 35
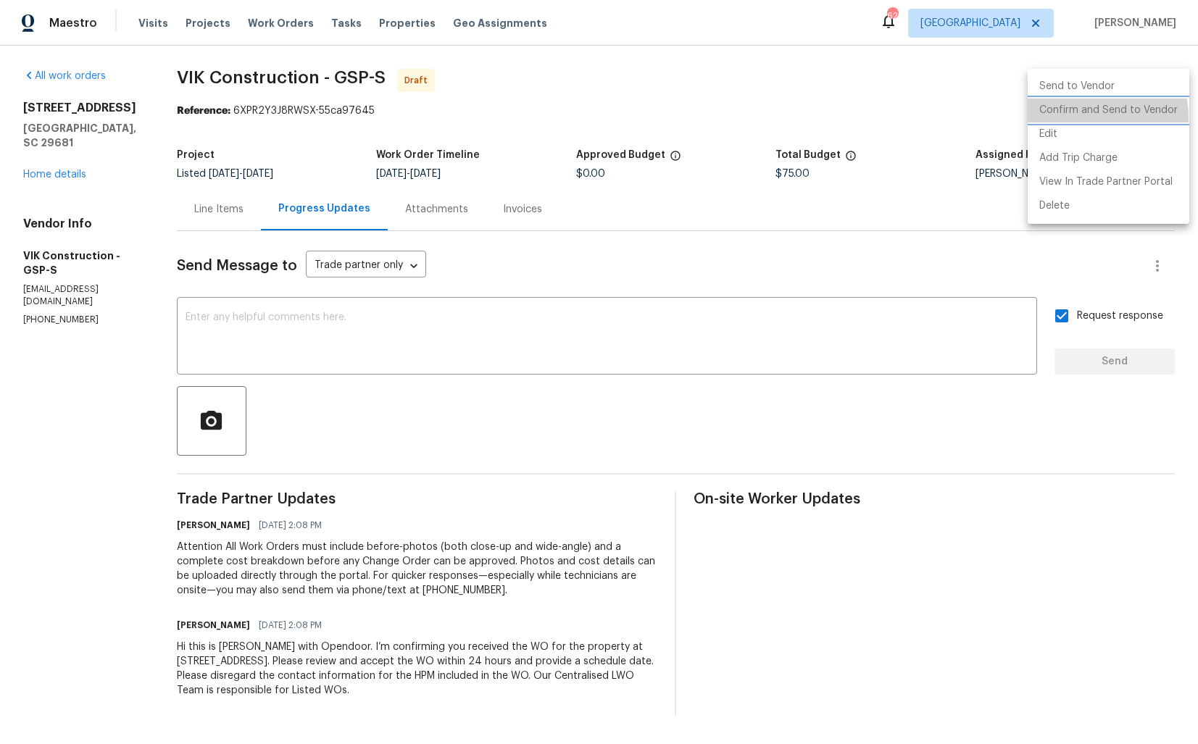
click at [1092, 116] on li "Confirm and Send to Vendor" at bounding box center [1108, 111] width 162 height 24
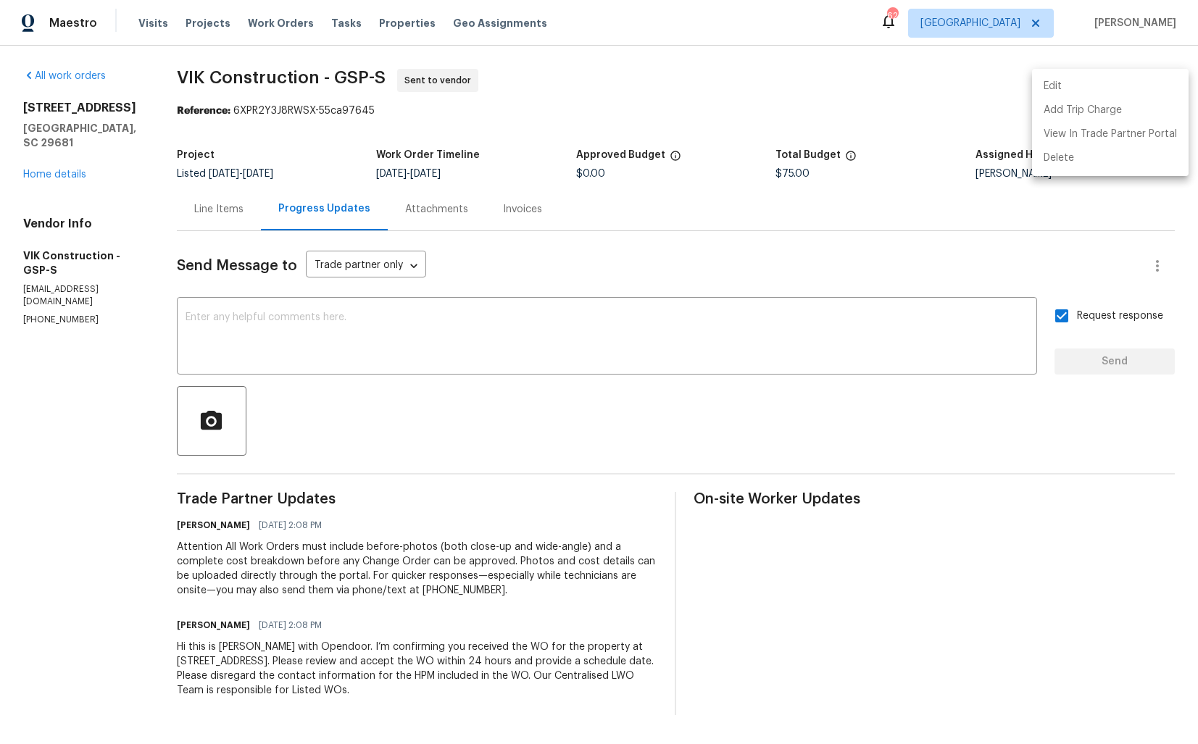
click at [466, 103] on div at bounding box center [599, 372] width 1198 height 744
click at [274, 79] on span "VIK Construction - GSP-S" at bounding box center [281, 77] width 209 height 17
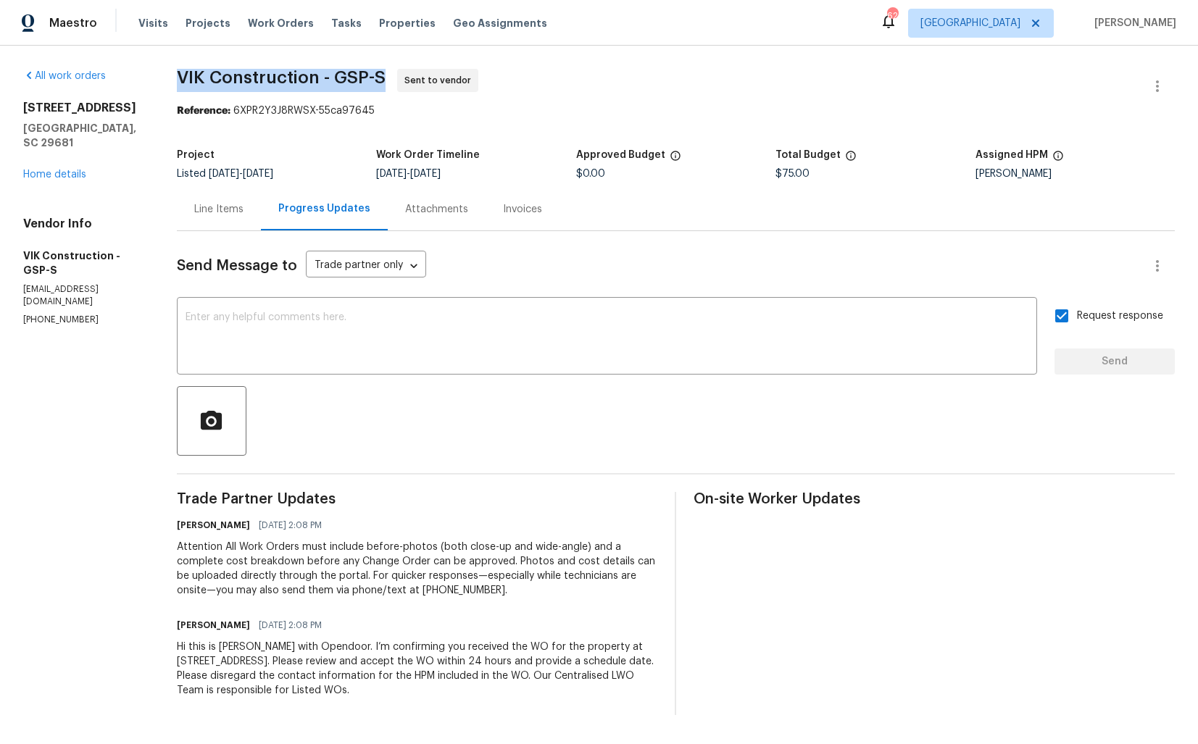
copy span "VIK Construction - GSP-S"
click at [427, 151] on h5 "Work Order Timeline" at bounding box center [428, 155] width 104 height 10
click at [340, 177] on div "Listed 9/9/2025 - 9/11/2025" at bounding box center [276, 174] width 199 height 10
drag, startPoint x: 256, startPoint y: 110, endPoint x: 473, endPoint y: 110, distance: 217.3
click at [473, 110] on div "Reference: 6XPR2Y3J8RWSX-55ca97645" at bounding box center [676, 111] width 998 height 14
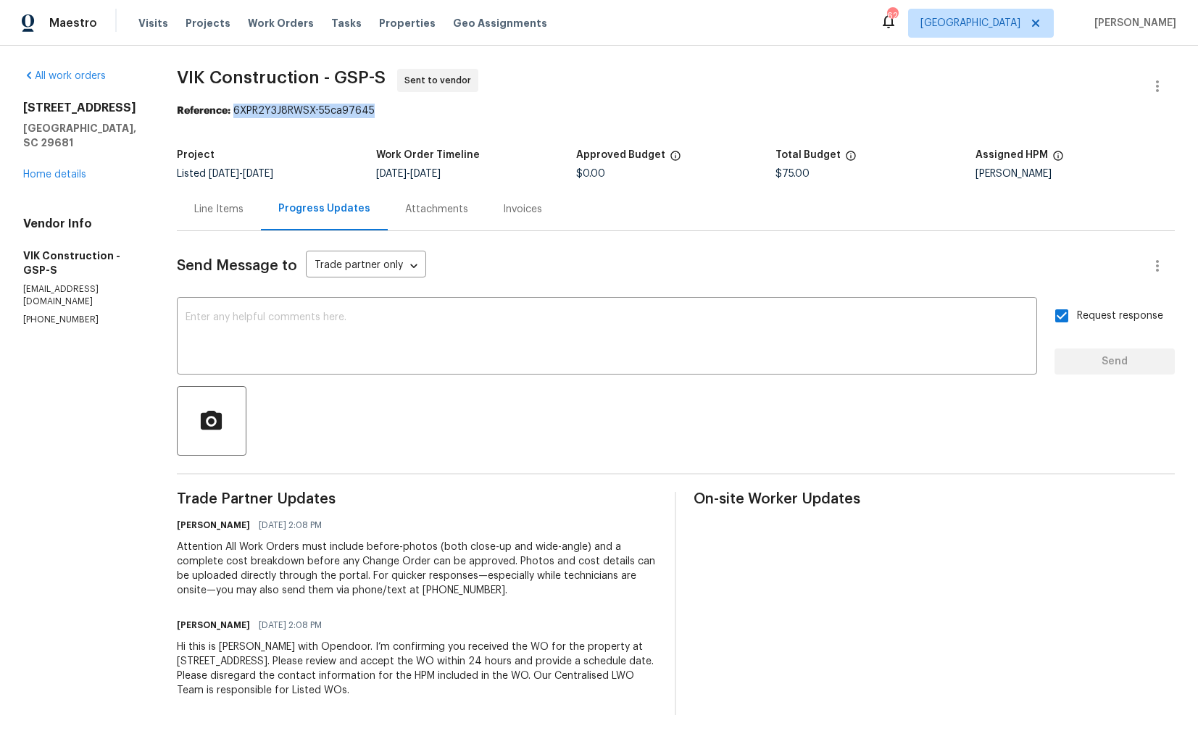
copy div "6XPR2Y3J8RWSX-55ca97645"
click at [142, 169] on div "All work orders 204 Kilsock Ct Simpsonville, SC 29681 Home details Vendor Info …" at bounding box center [82, 197] width 119 height 257
click at [80, 170] on link "Home details" at bounding box center [54, 175] width 63 height 10
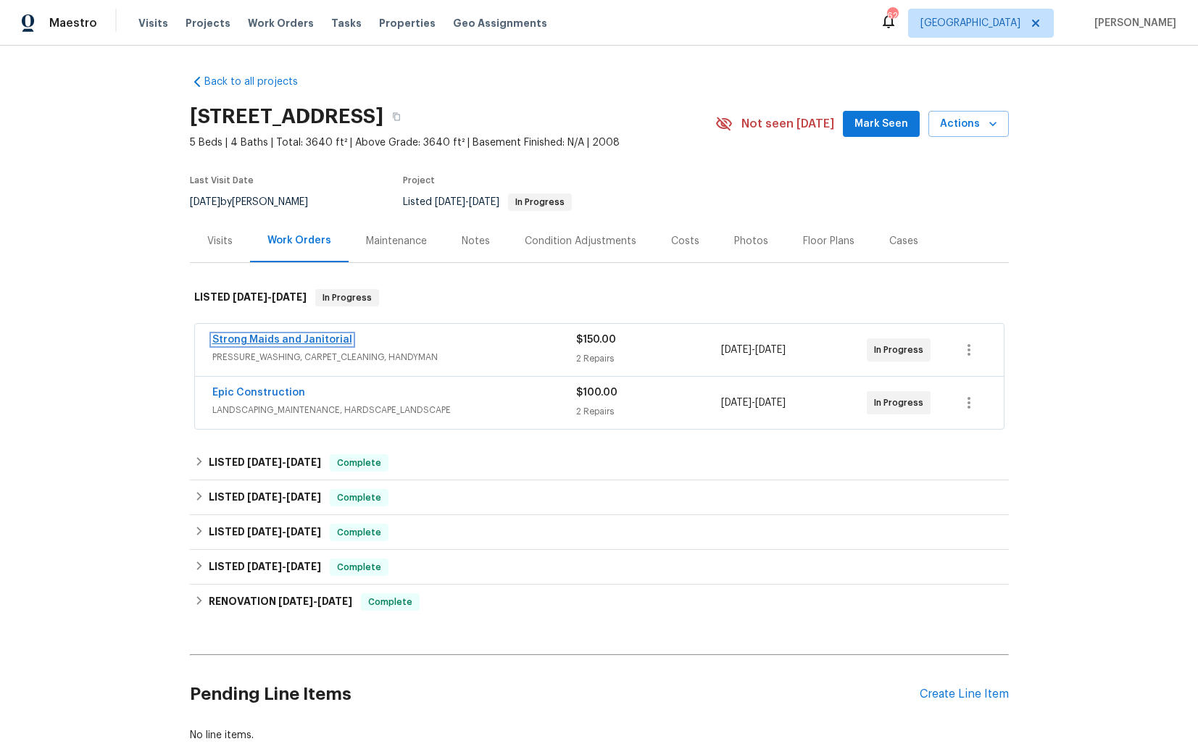
click at [274, 338] on link "Strong Maids and Janitorial" at bounding box center [282, 340] width 140 height 10
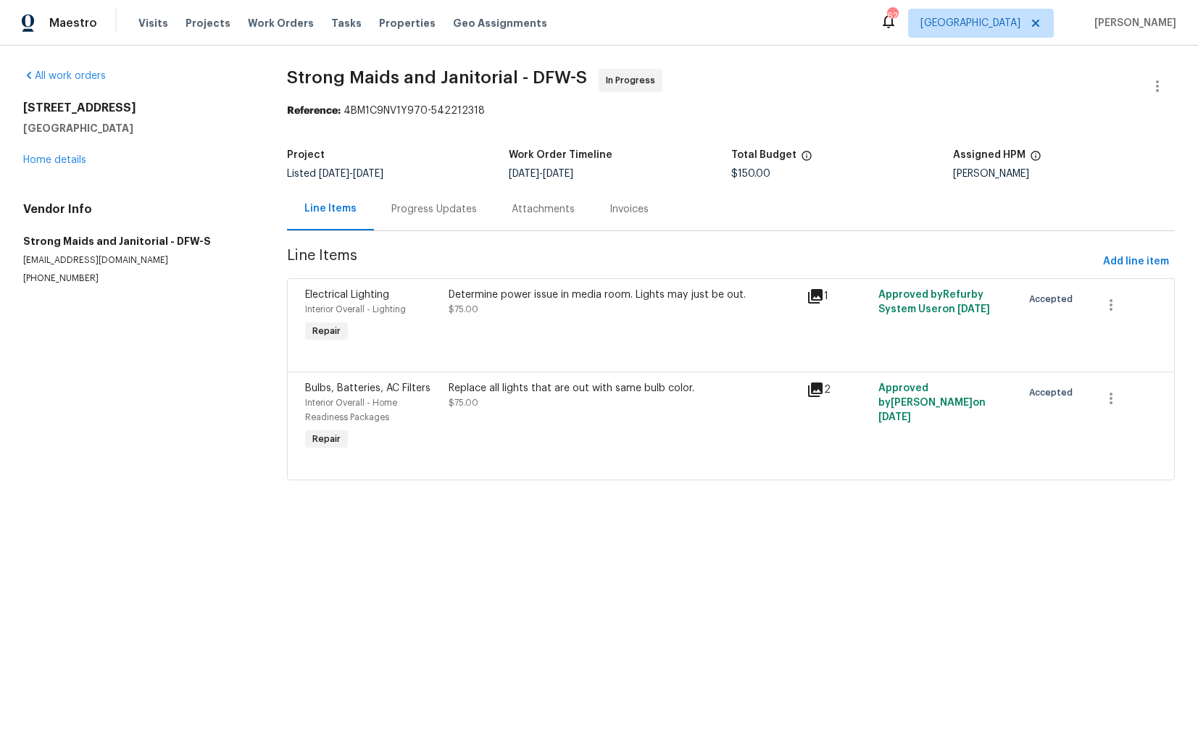
click at [539, 440] on div "Replace all lights that are out with same bulb color. $75.00" at bounding box center [623, 417] width 359 height 81
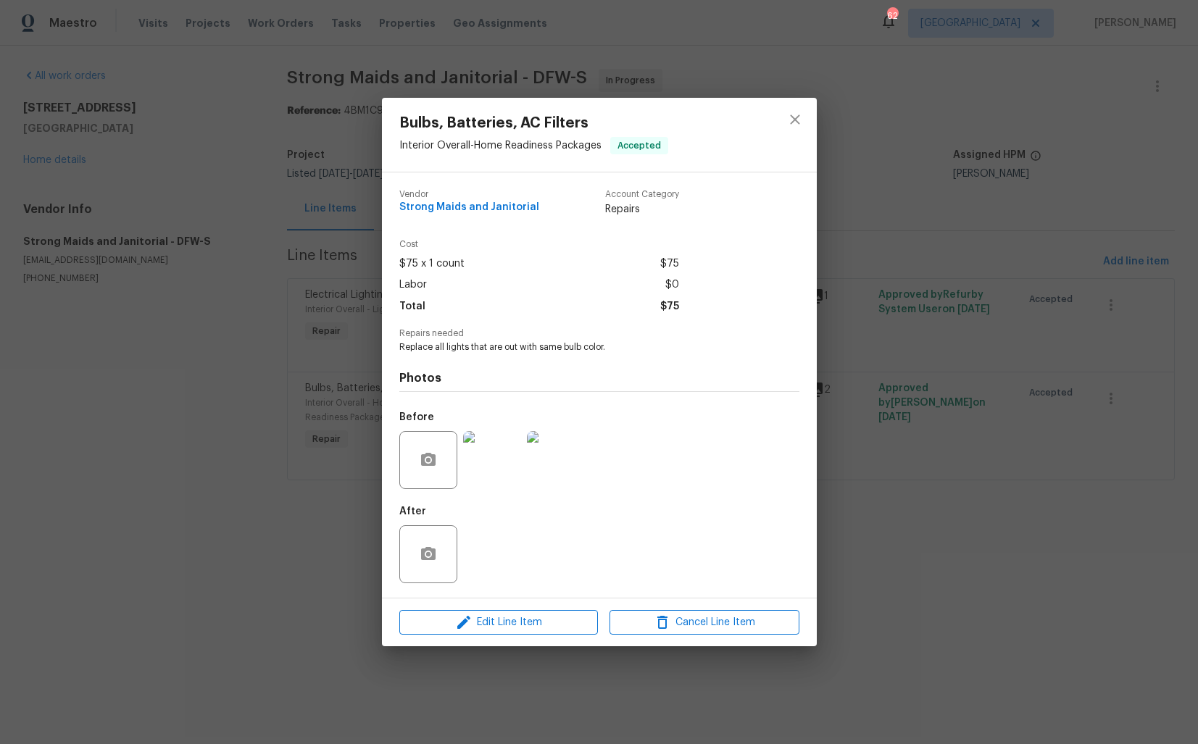
click at [254, 441] on div "Bulbs, Batteries, AC Filters Interior Overall - Home Readiness Packages Accepte…" at bounding box center [599, 372] width 1198 height 744
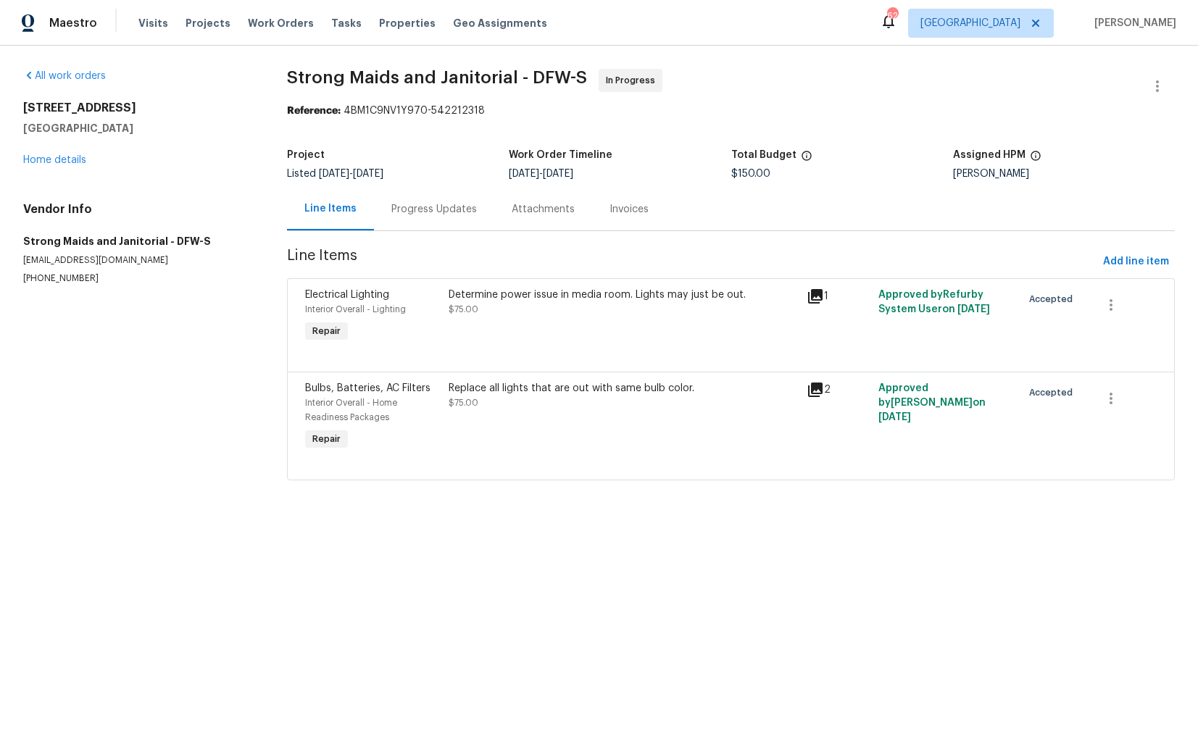
click at [558, 325] on div "Determine power issue in media room. Lights may just be out. $75.00" at bounding box center [623, 316] width 359 height 67
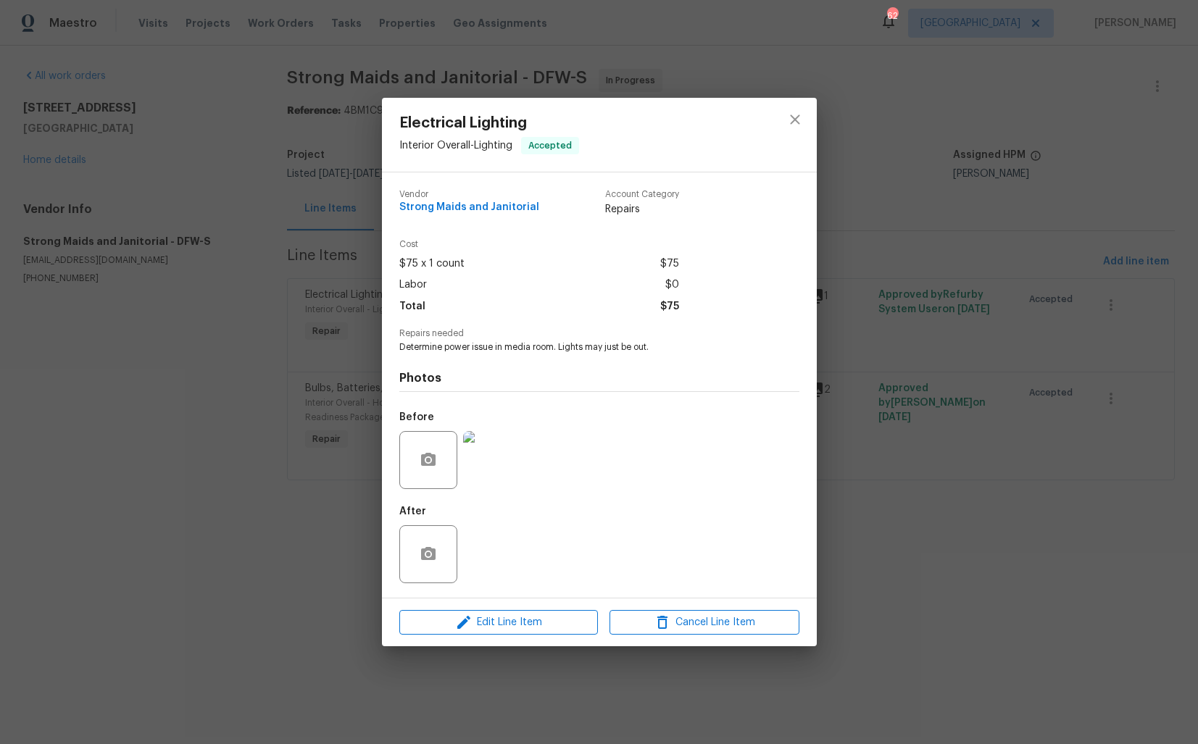
click at [254, 417] on div "Electrical Lighting Interior Overall - Lighting Accepted Vendor Strong Maids an…" at bounding box center [599, 372] width 1198 height 744
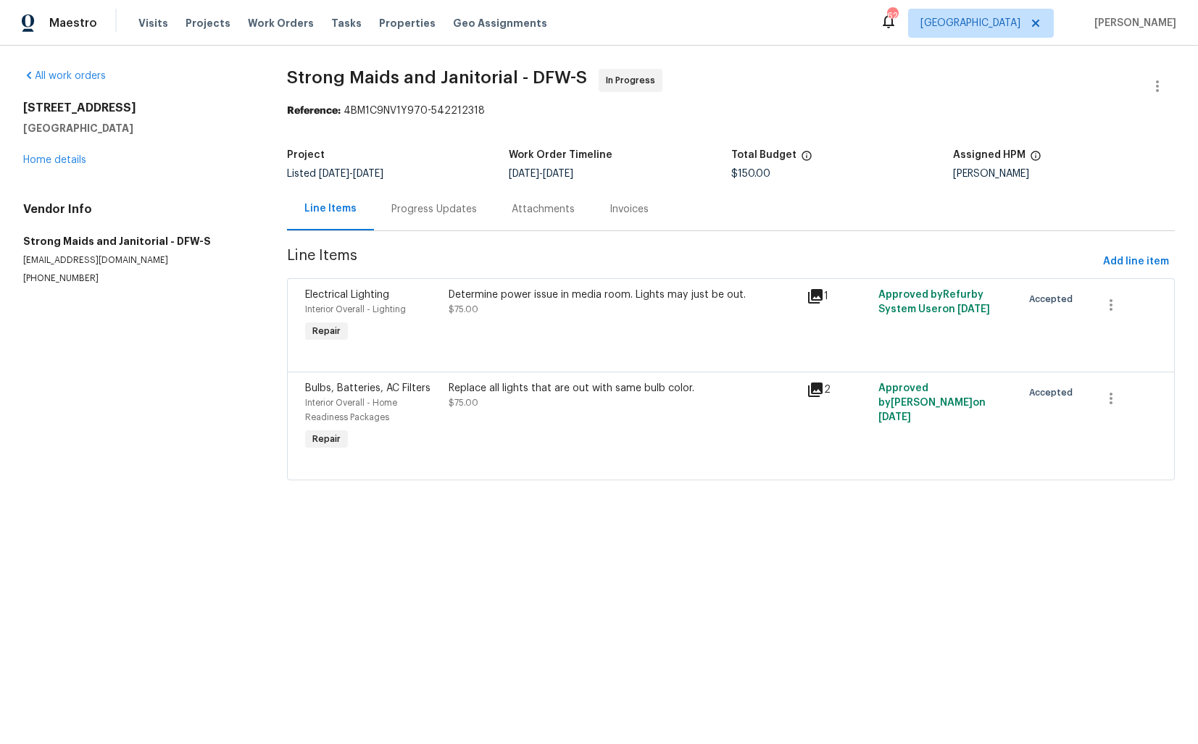
click at [434, 209] on div "Progress Updates" at bounding box center [433, 209] width 85 height 14
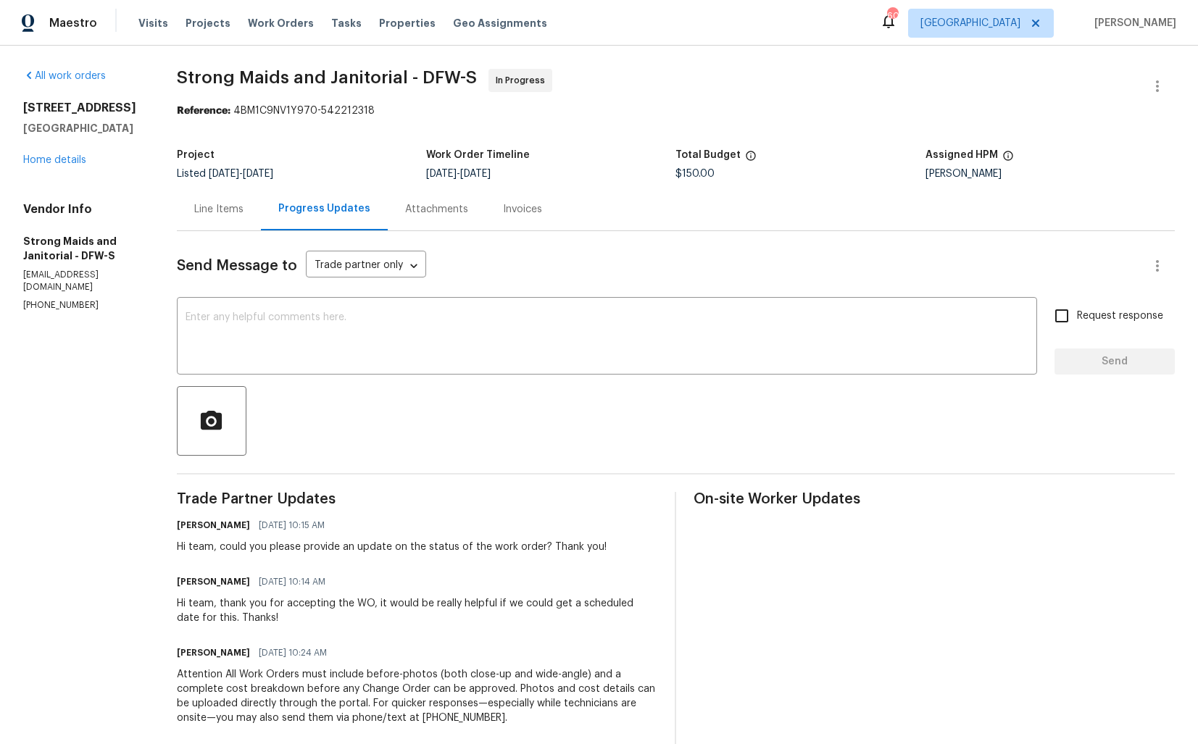
click at [616, 104] on div "Reference: 4BM1C9NV1Y970-542212318" at bounding box center [676, 111] width 998 height 14
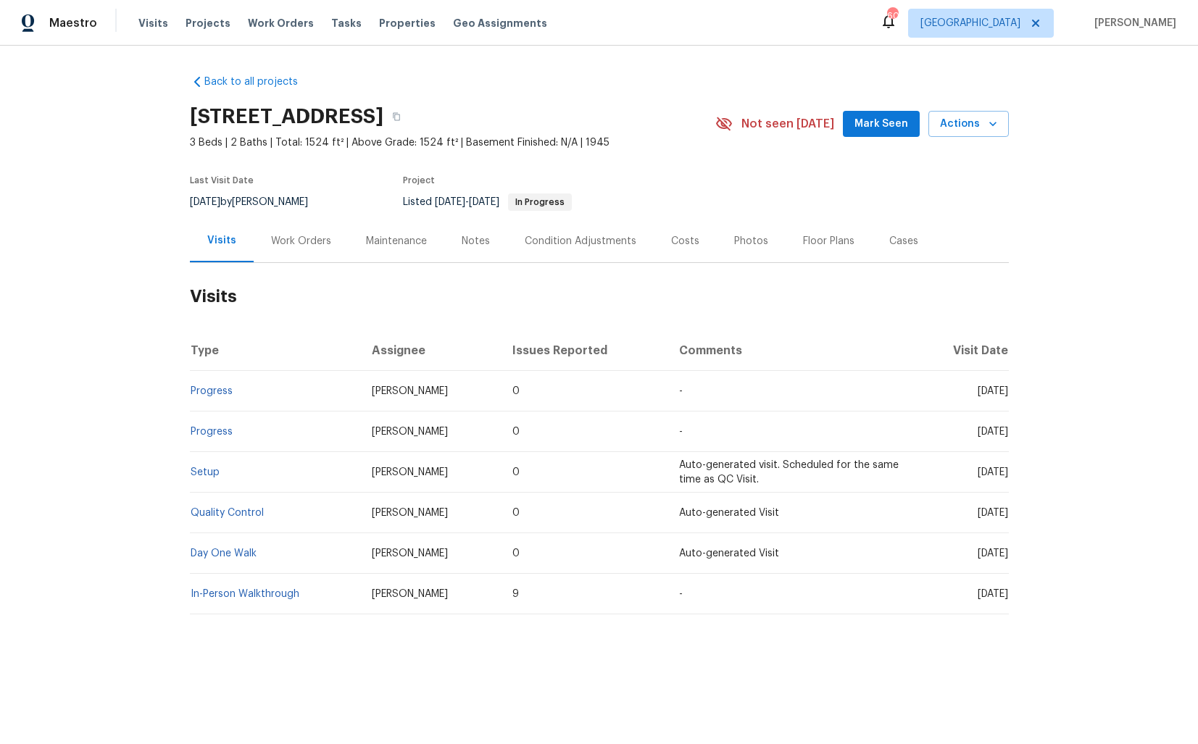
click at [297, 244] on div "Work Orders" at bounding box center [301, 241] width 60 height 14
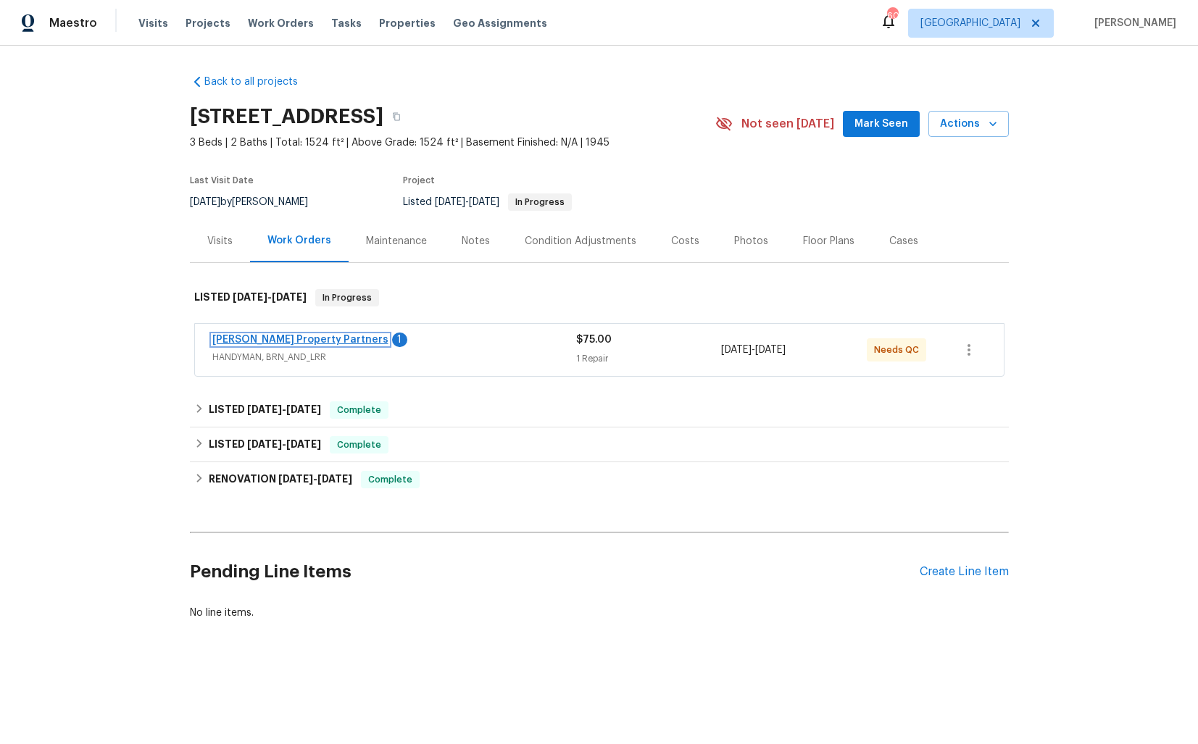
click at [268, 340] on link "[PERSON_NAME] Property Partners" at bounding box center [300, 340] width 176 height 10
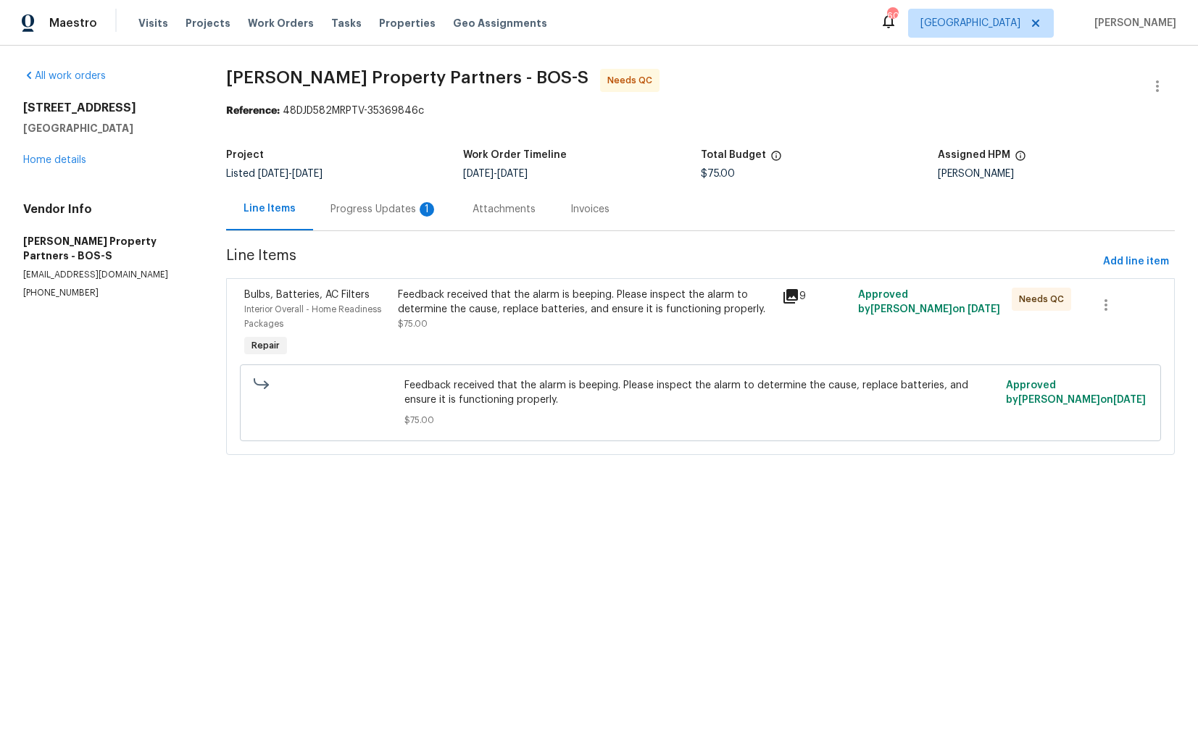
click at [381, 209] on div "Progress Updates 1" at bounding box center [383, 209] width 107 height 14
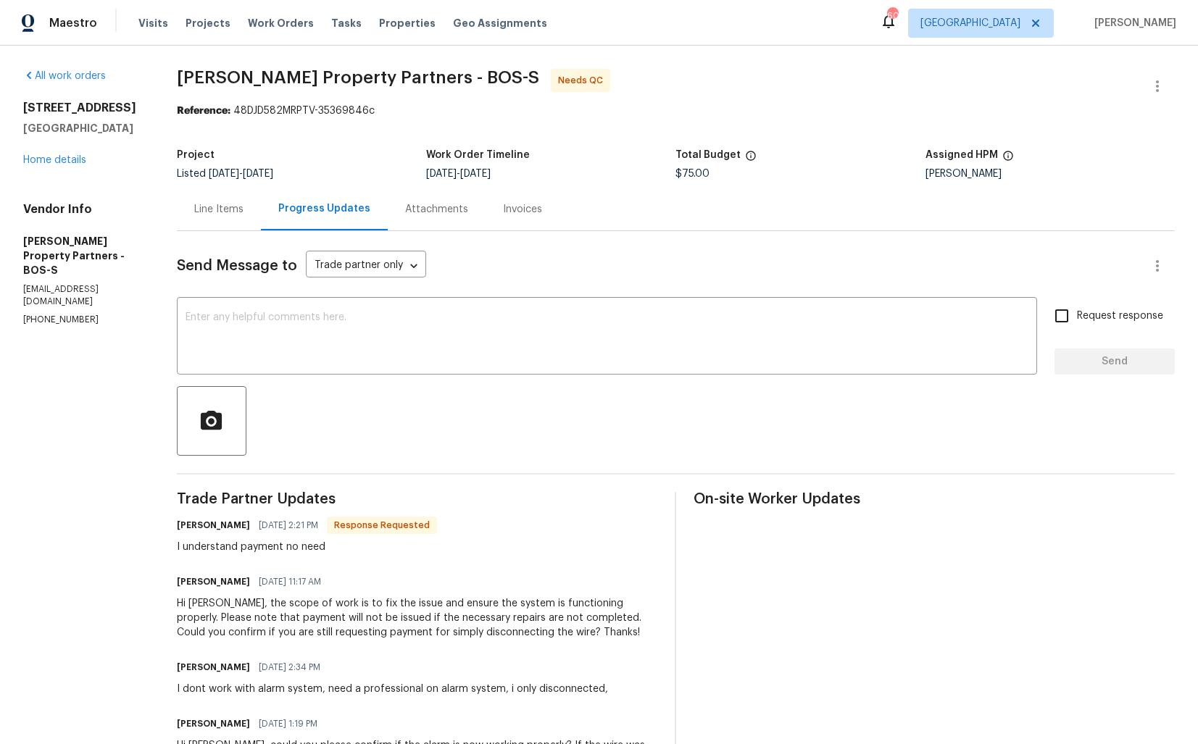
click at [243, 549] on div "I understand payment no need" at bounding box center [307, 547] width 260 height 14
click at [437, 542] on div "I understand payment no need" at bounding box center [307, 547] width 260 height 14
click at [250, 527] on h6 "[PERSON_NAME]" at bounding box center [213, 525] width 73 height 14
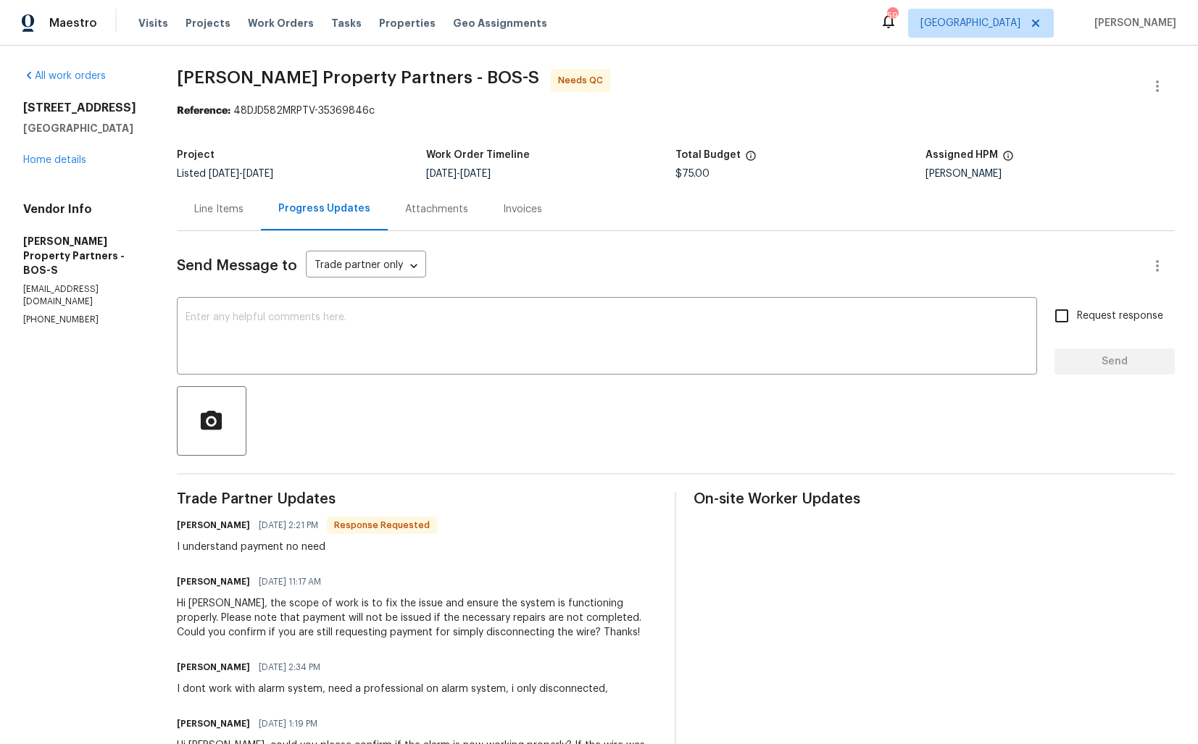
click at [250, 527] on h6 "[PERSON_NAME]" at bounding box center [213, 525] width 73 height 14
click at [422, 326] on textarea at bounding box center [606, 337] width 843 height 51
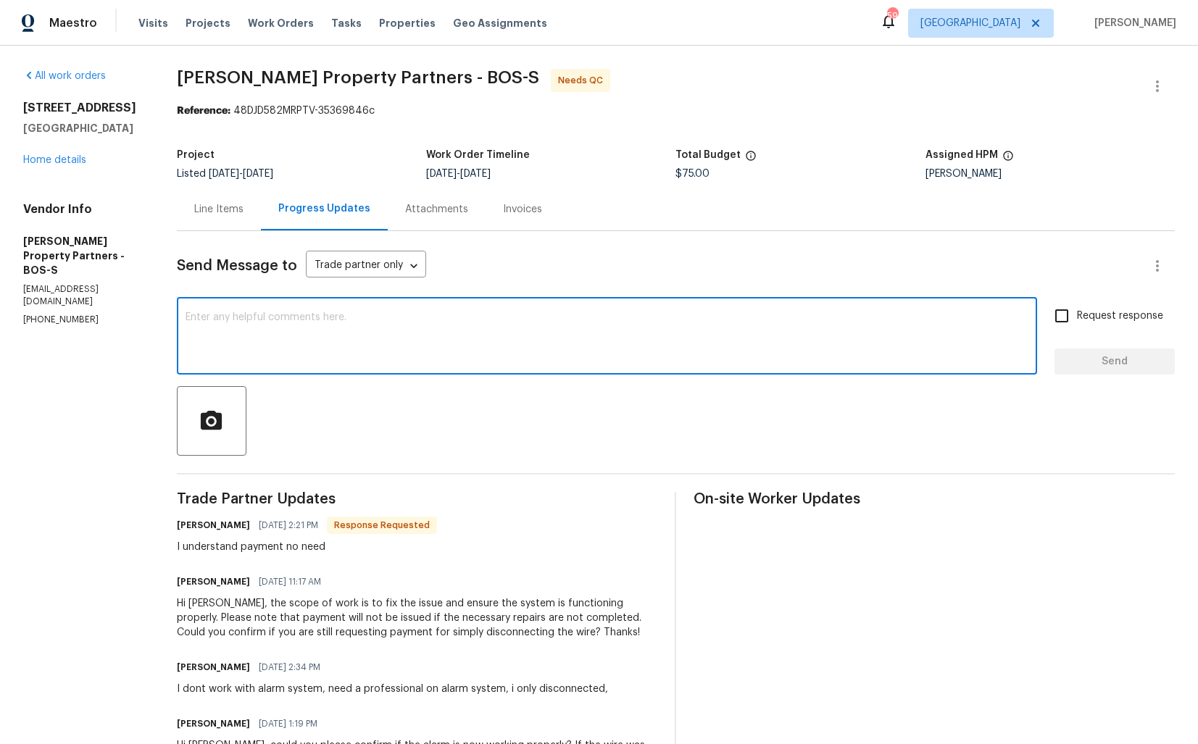
paste textarea "Hi [PERSON_NAME], Opendoor always ensures that all our TPs are compensated for …"
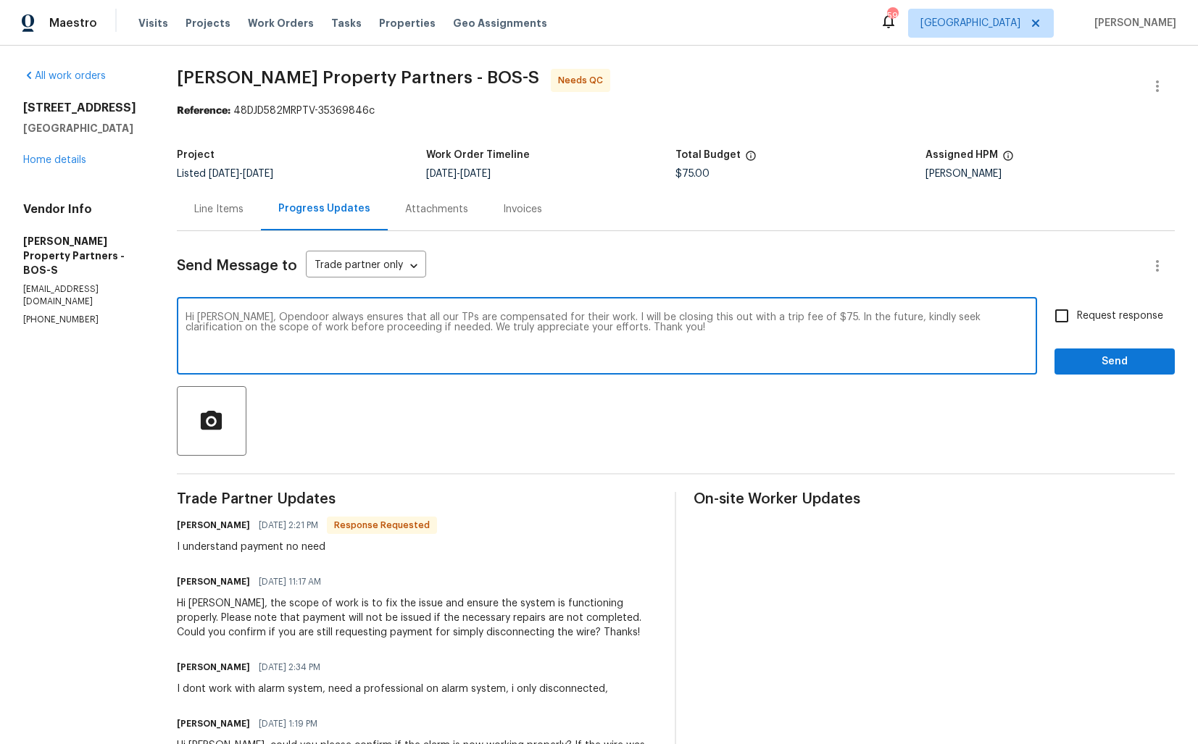
type textarea "Hi [PERSON_NAME], Opendoor always ensures that all our TPs are compensated for …"
click at [1090, 321] on span "Request response" at bounding box center [1120, 316] width 86 height 15
click at [1077, 321] on input "Request response" at bounding box center [1061, 316] width 30 height 30
checkbox input "true"
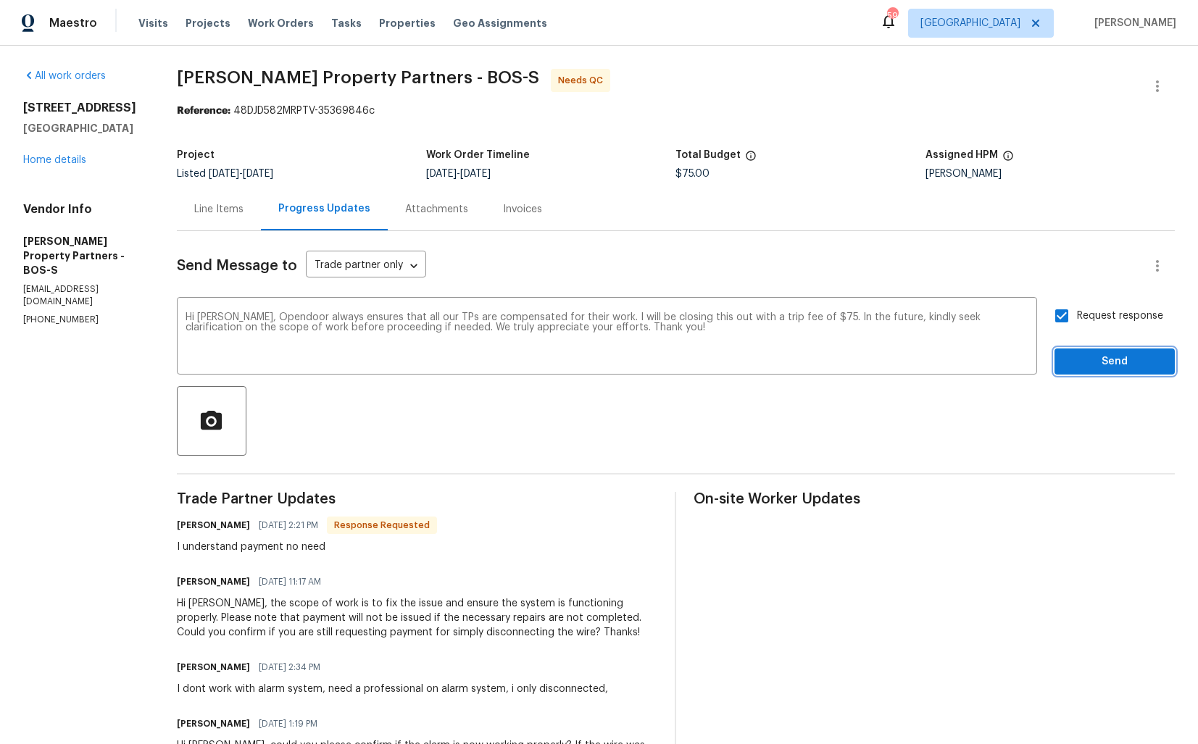
click at [1094, 359] on span "Send" at bounding box center [1114, 362] width 97 height 18
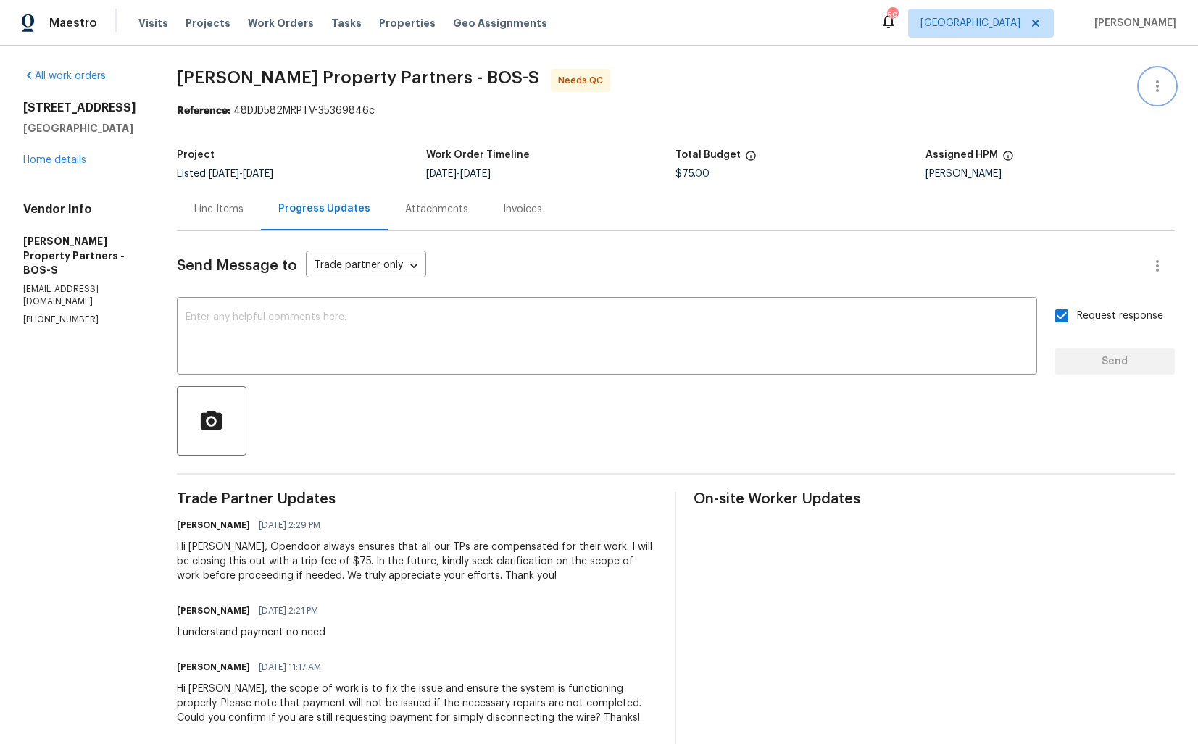
click at [1156, 83] on icon "button" at bounding box center [1156, 86] width 17 height 17
click at [1077, 85] on li "Edit" at bounding box center [1110, 87] width 156 height 24
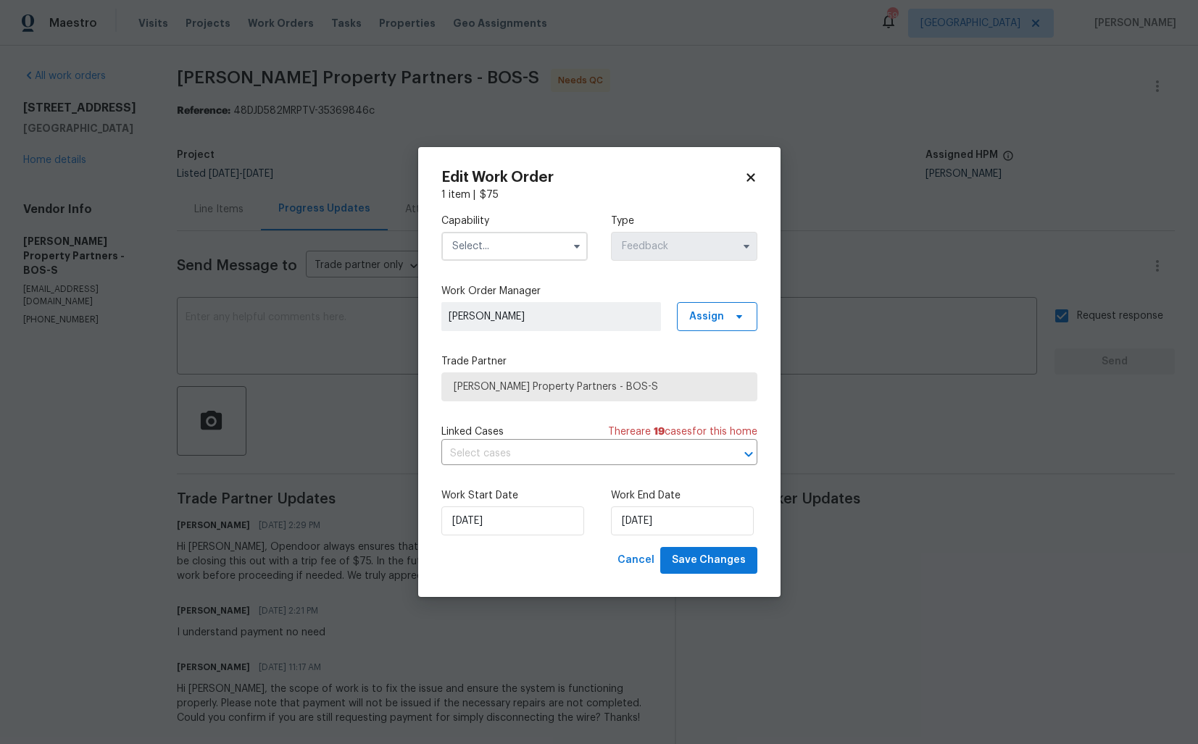
click at [498, 240] on input "text" at bounding box center [514, 246] width 146 height 29
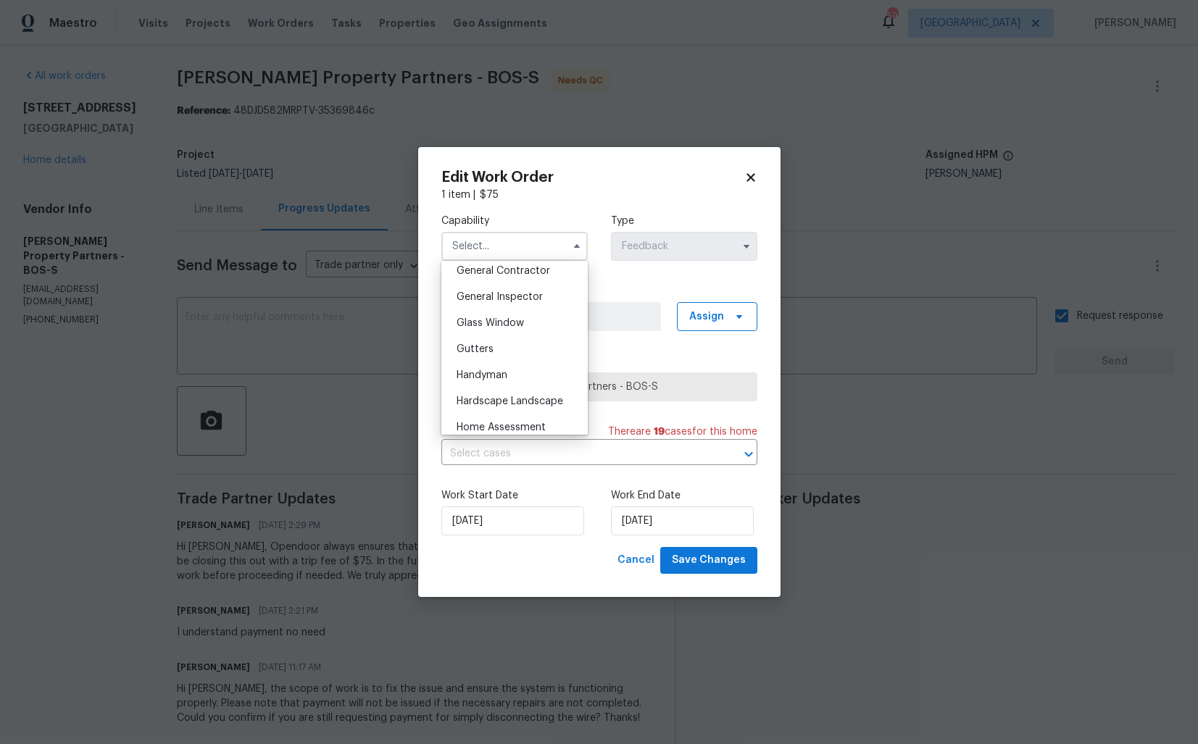
scroll to position [718, 0]
click at [483, 351] on span "Handyman" at bounding box center [481, 356] width 51 height 10
type input "Handyman"
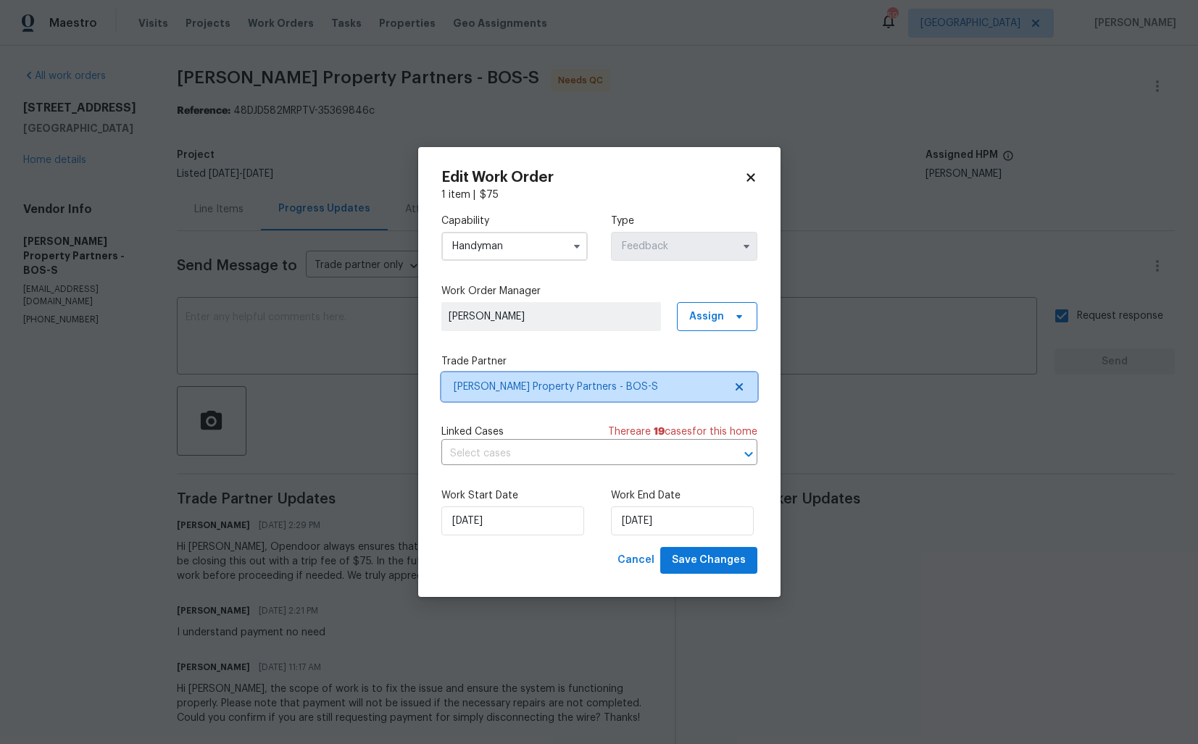
click at [542, 390] on span "[PERSON_NAME] Property Partners - BOS-S" at bounding box center [589, 387] width 270 height 14
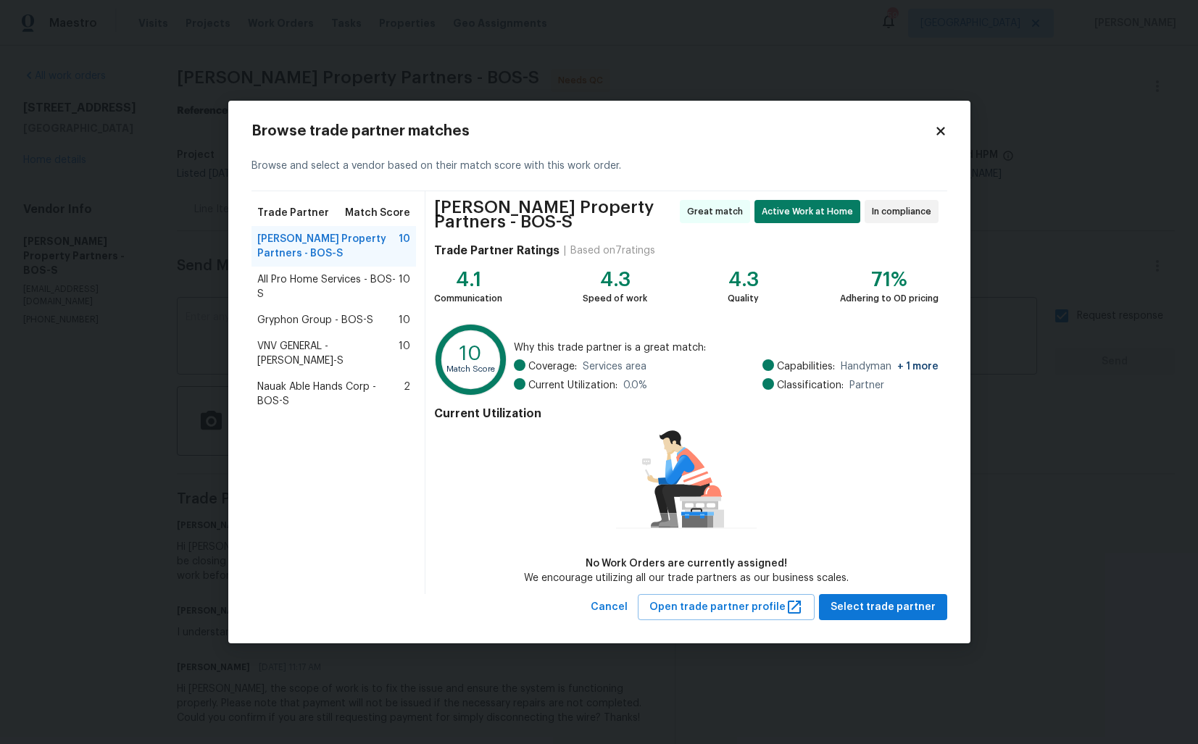
click at [288, 277] on span "All Pro Home Services - BOS-S" at bounding box center [328, 286] width 142 height 29
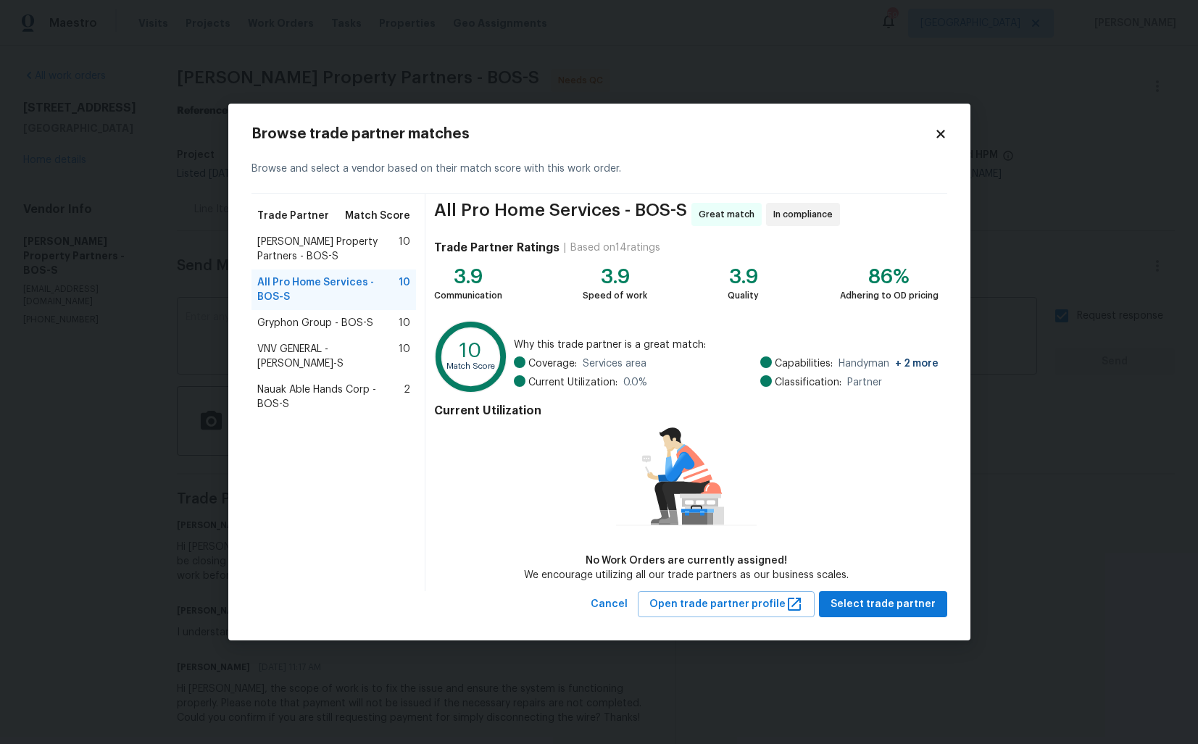
click at [279, 320] on span "Gryphon Group - BOS-S" at bounding box center [315, 323] width 116 height 14
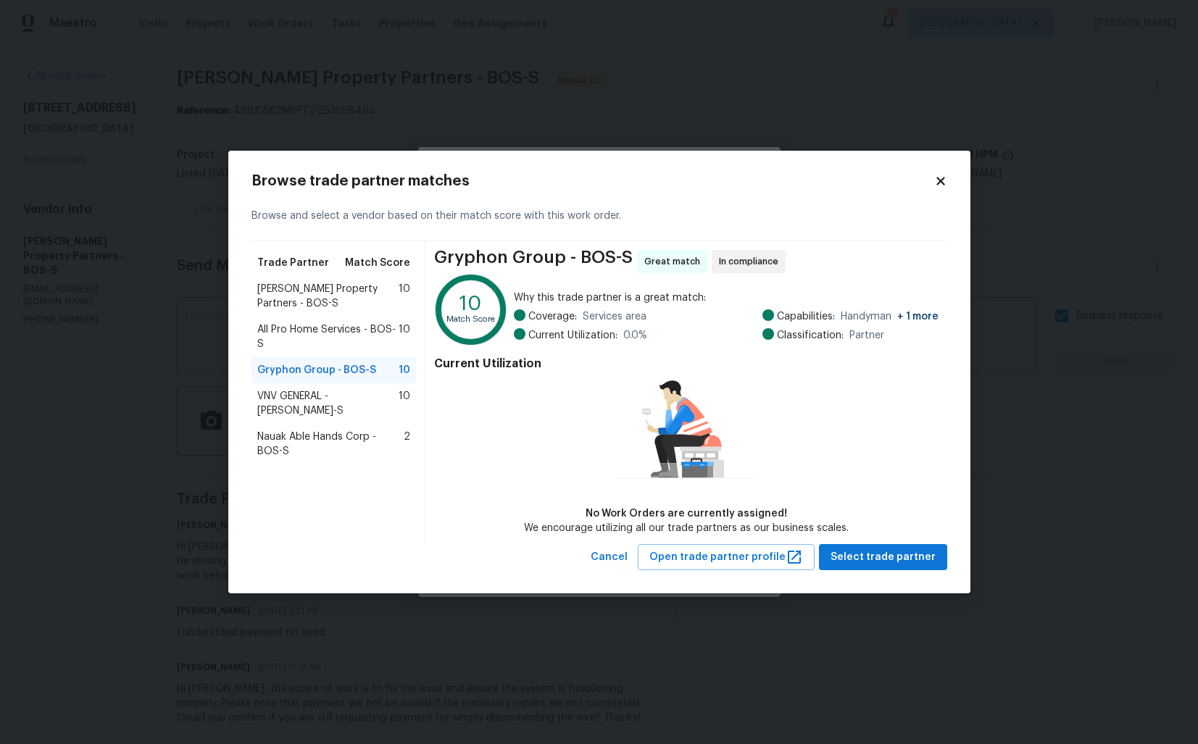
click at [291, 335] on span "All Pro Home Services - BOS-S" at bounding box center [328, 336] width 142 height 29
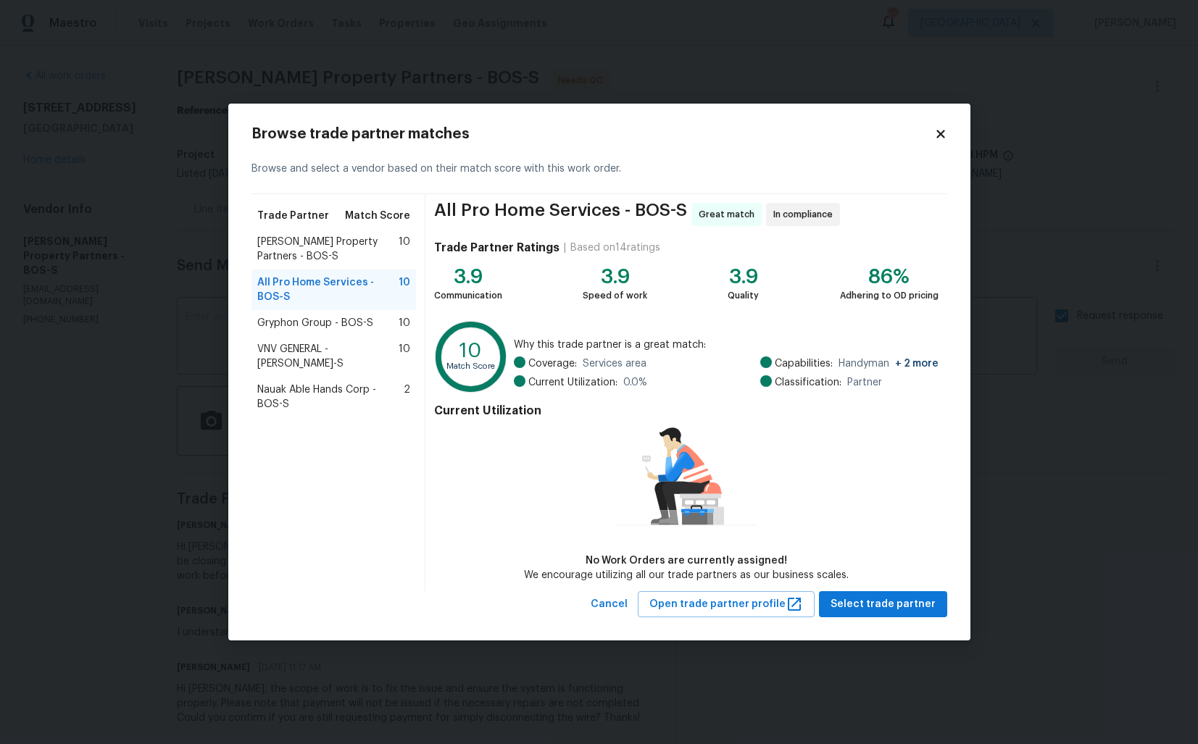
click at [1042, 108] on body "Maestro Visits Projects Work Orders Tasks Properties Geo Assignments 59 [GEOGRA…" at bounding box center [599, 372] width 1198 height 744
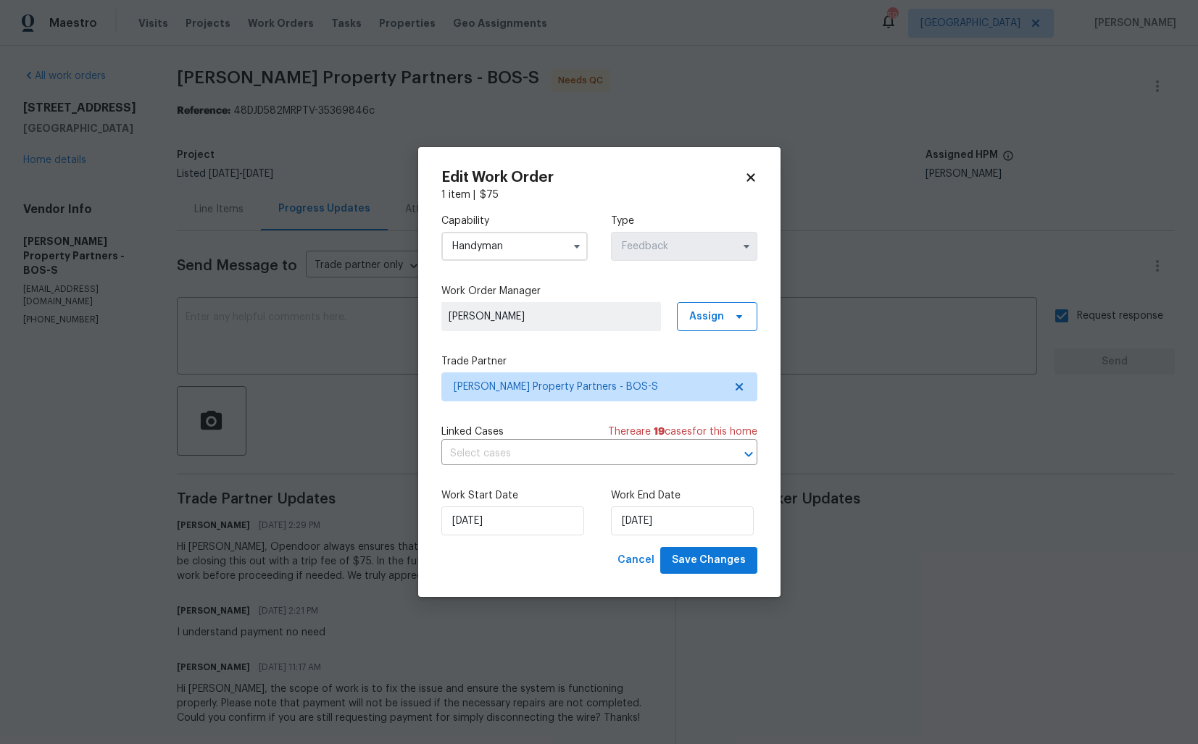
click at [896, 377] on body "Maestro Visits Projects Work Orders Tasks Properties Geo Assignments 59 [GEOGRA…" at bounding box center [599, 372] width 1198 height 744
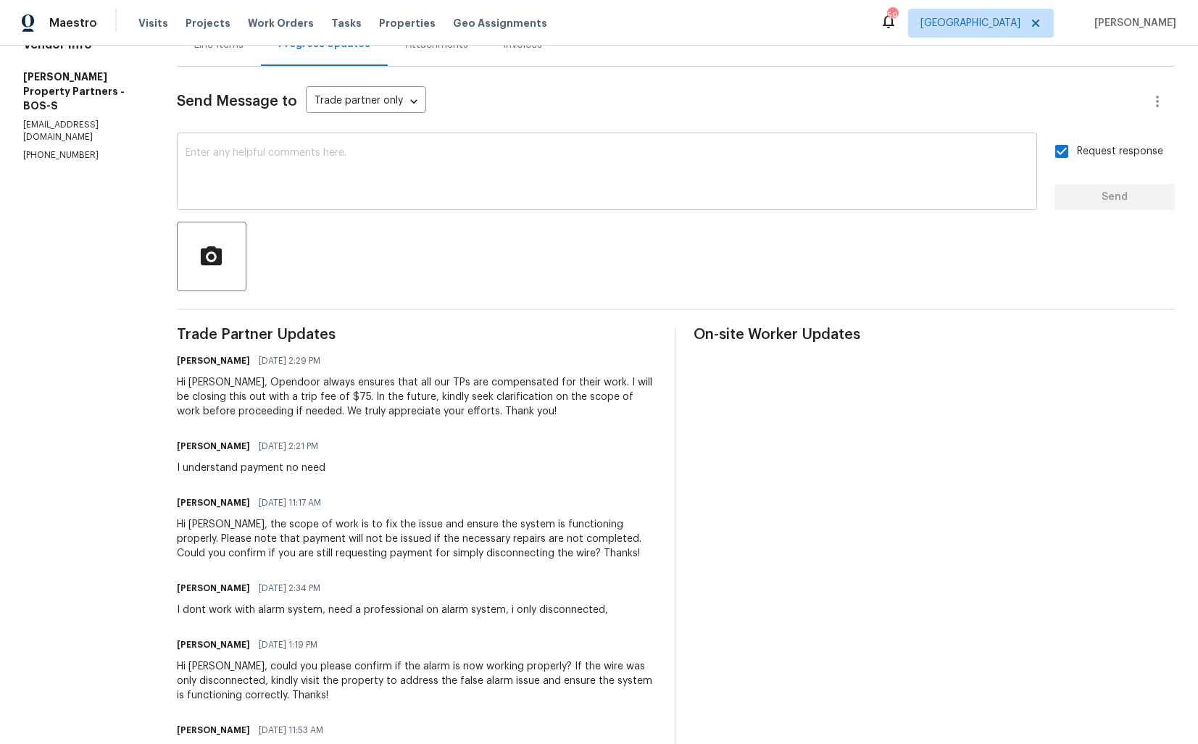
scroll to position [0, 0]
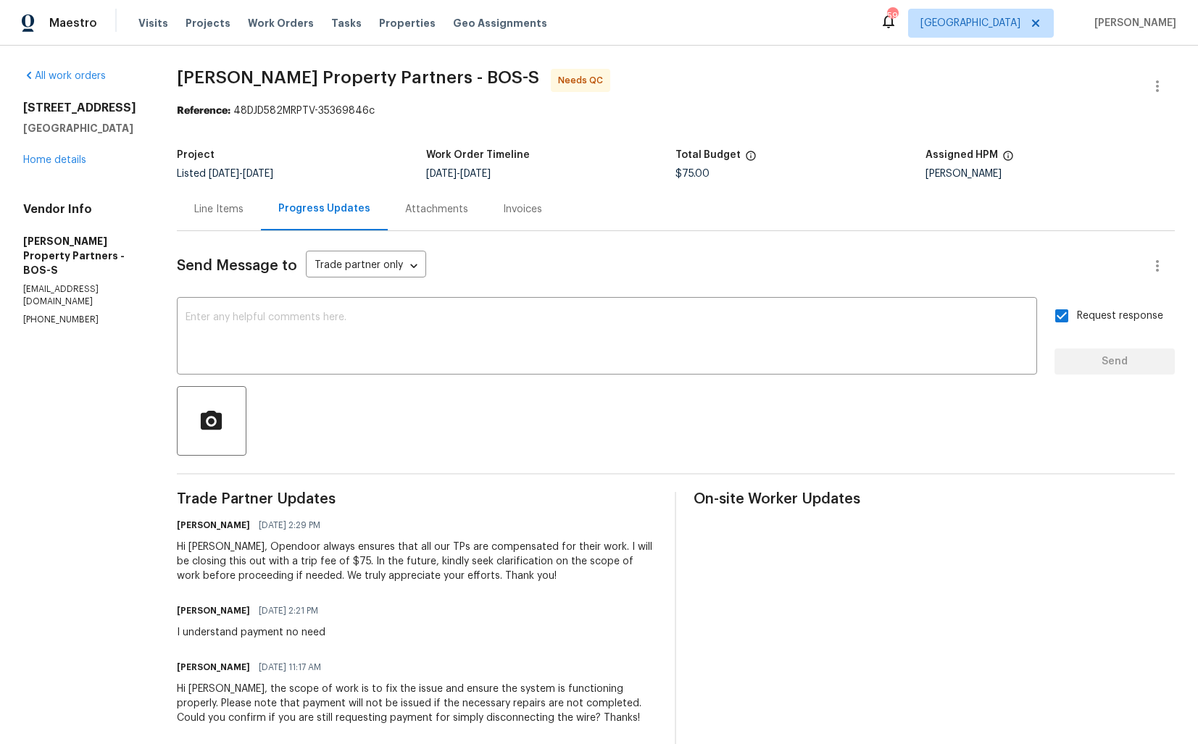
click at [243, 213] on div "Line Items" at bounding box center [218, 209] width 49 height 14
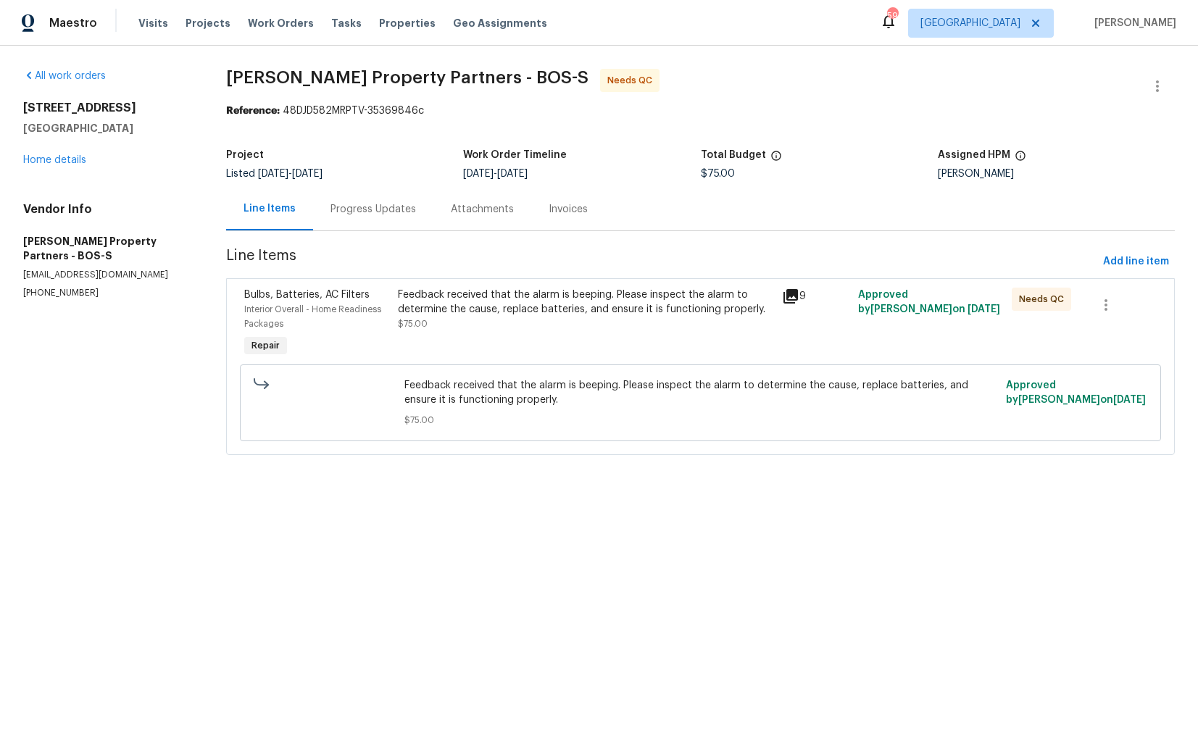
click at [463, 388] on span "Feedback received that the alarm is beeping. Please inspect the alarm to determ…" at bounding box center [700, 392] width 593 height 29
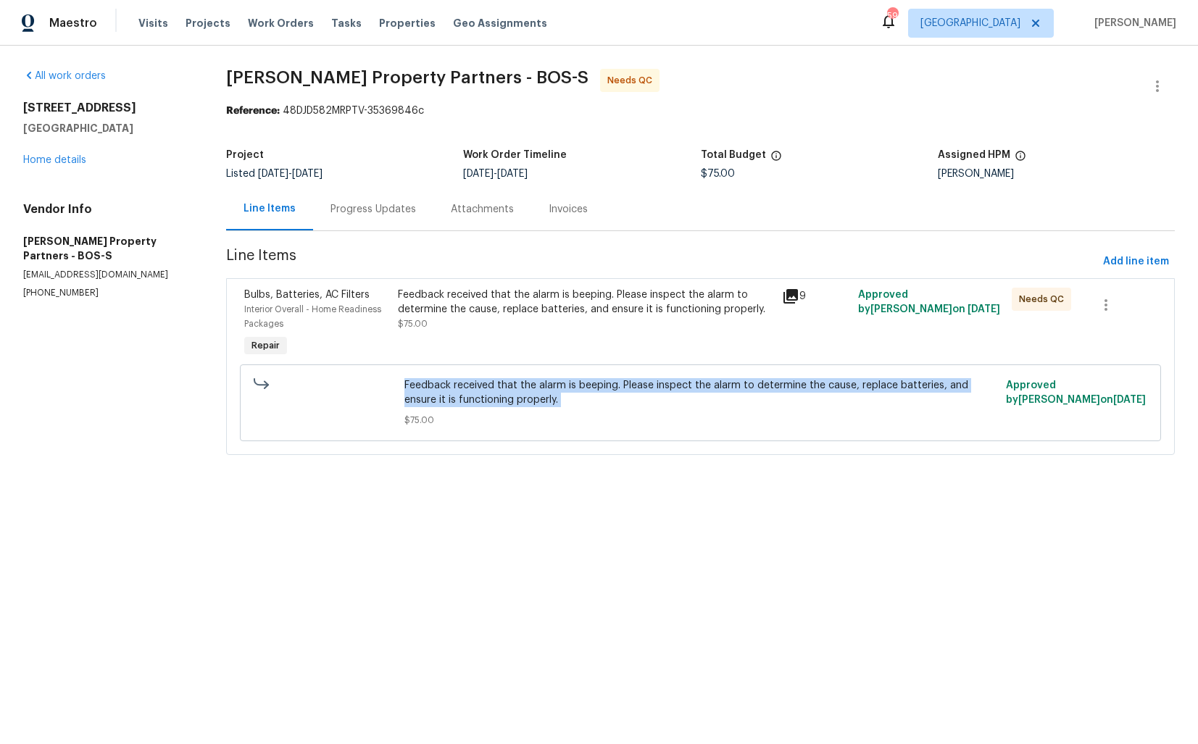
copy span "Feedback received that the alarm is beeping. Please inspect the alarm to determ…"
click at [401, 207] on div "Progress Updates" at bounding box center [372, 209] width 85 height 14
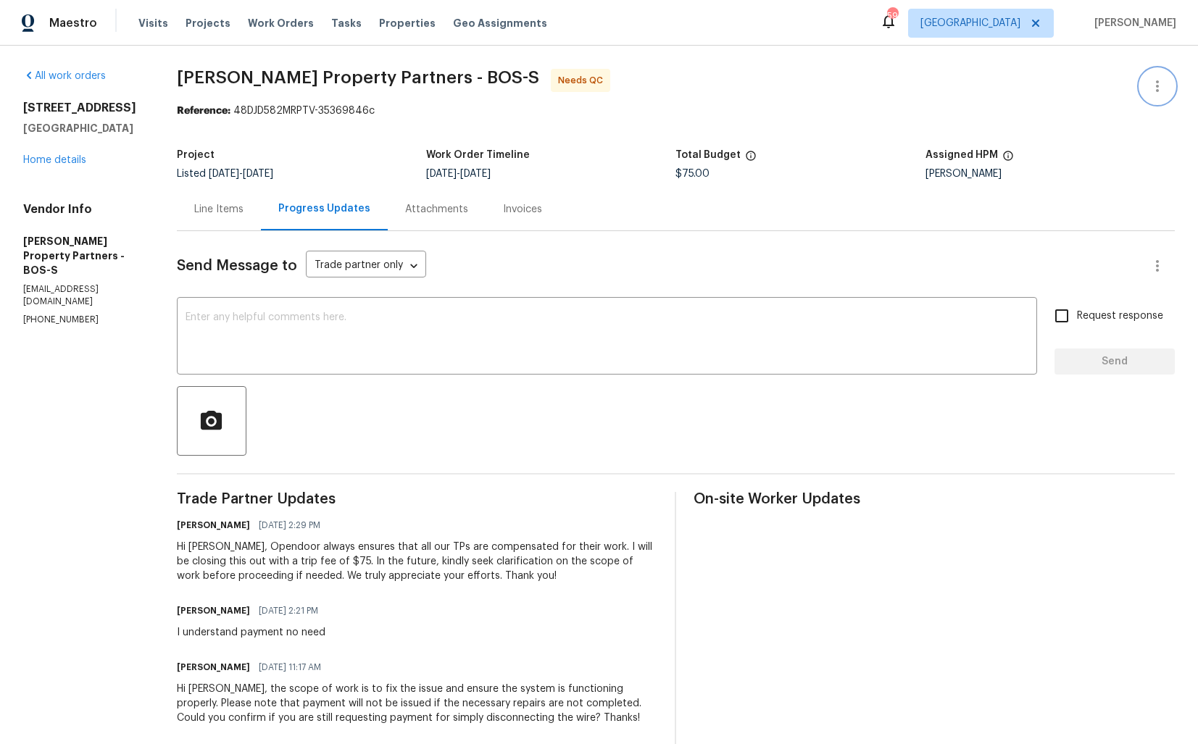
click at [1158, 86] on icon "button" at bounding box center [1157, 86] width 3 height 12
click at [1080, 89] on li "Edit" at bounding box center [1110, 87] width 156 height 24
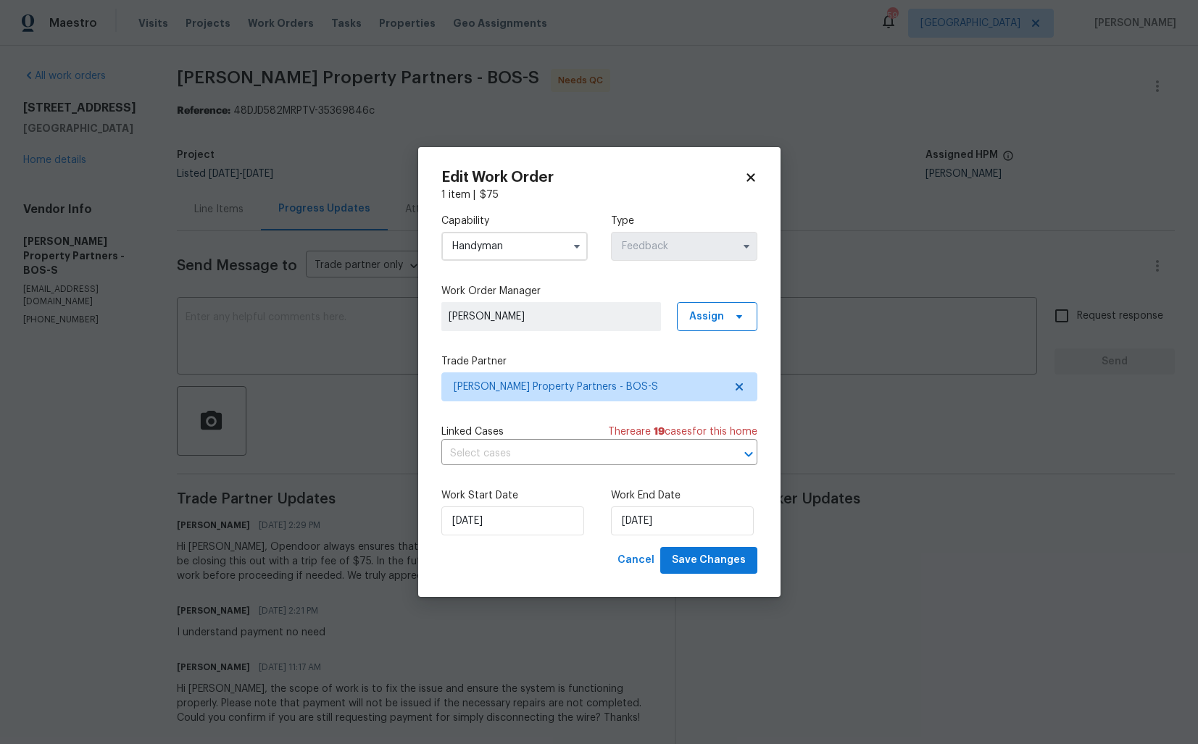
click at [559, 245] on input "Handyman" at bounding box center [514, 246] width 146 height 29
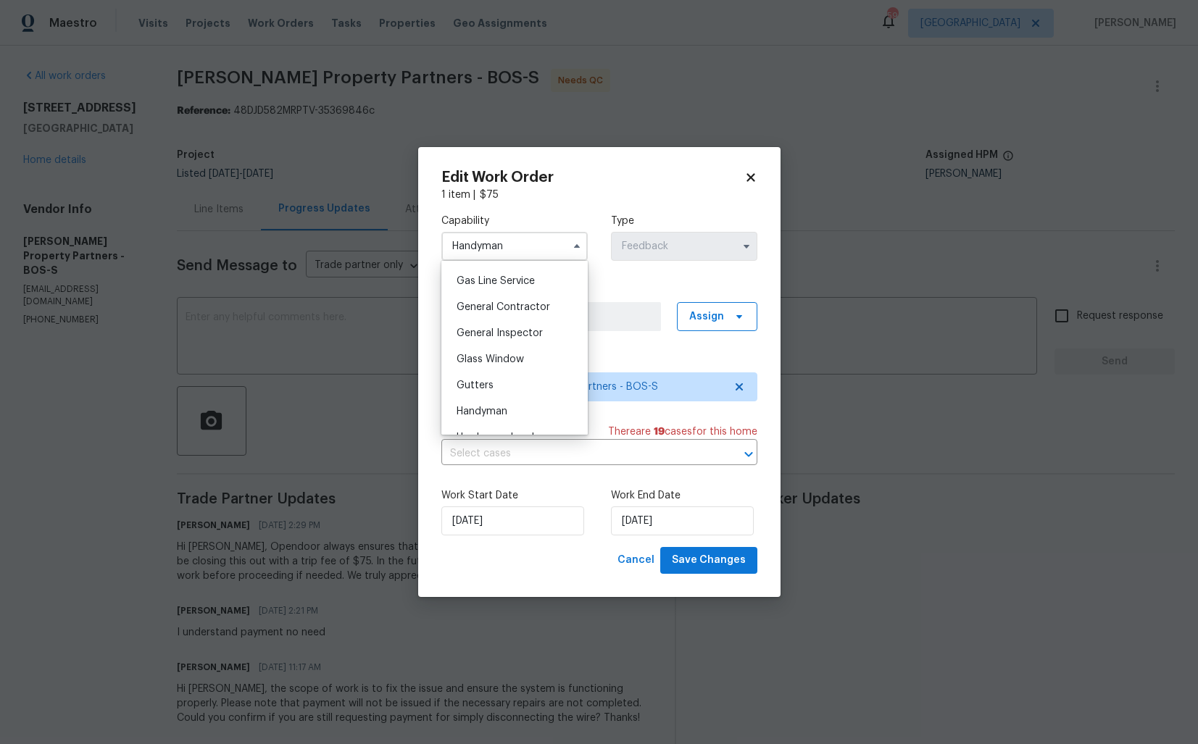
scroll to position [707, 0]
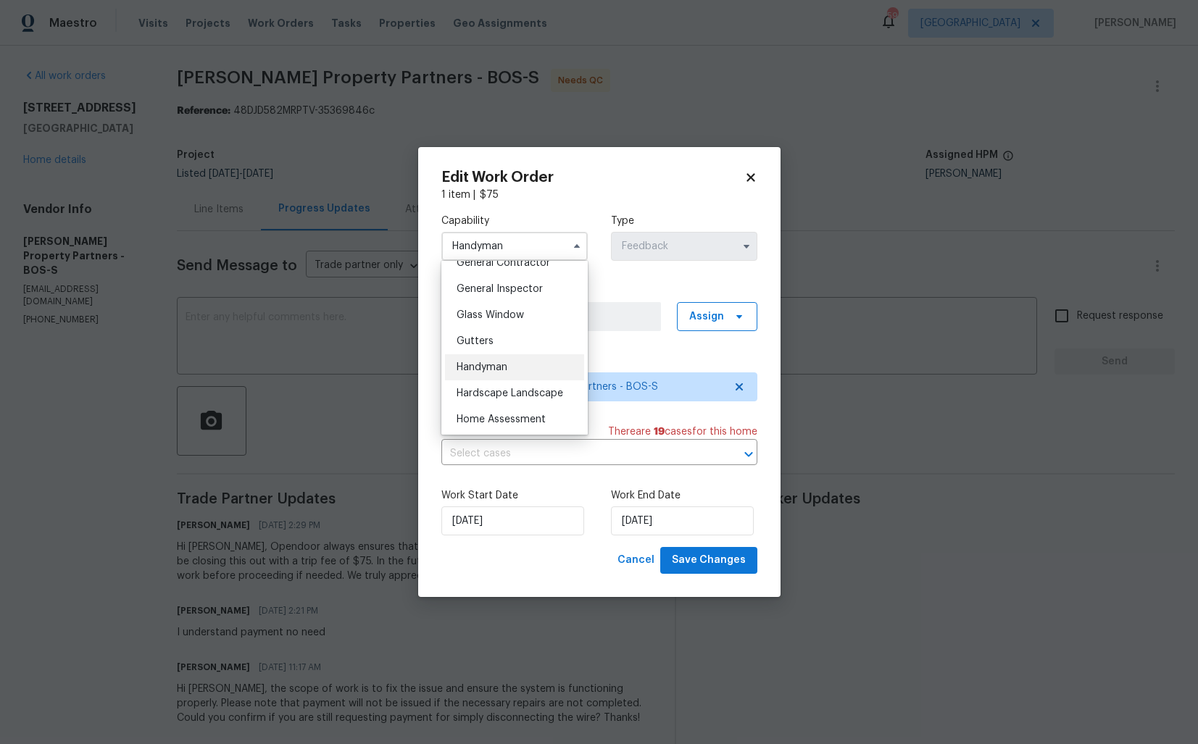
click at [498, 362] on span "Handyman" at bounding box center [481, 367] width 51 height 10
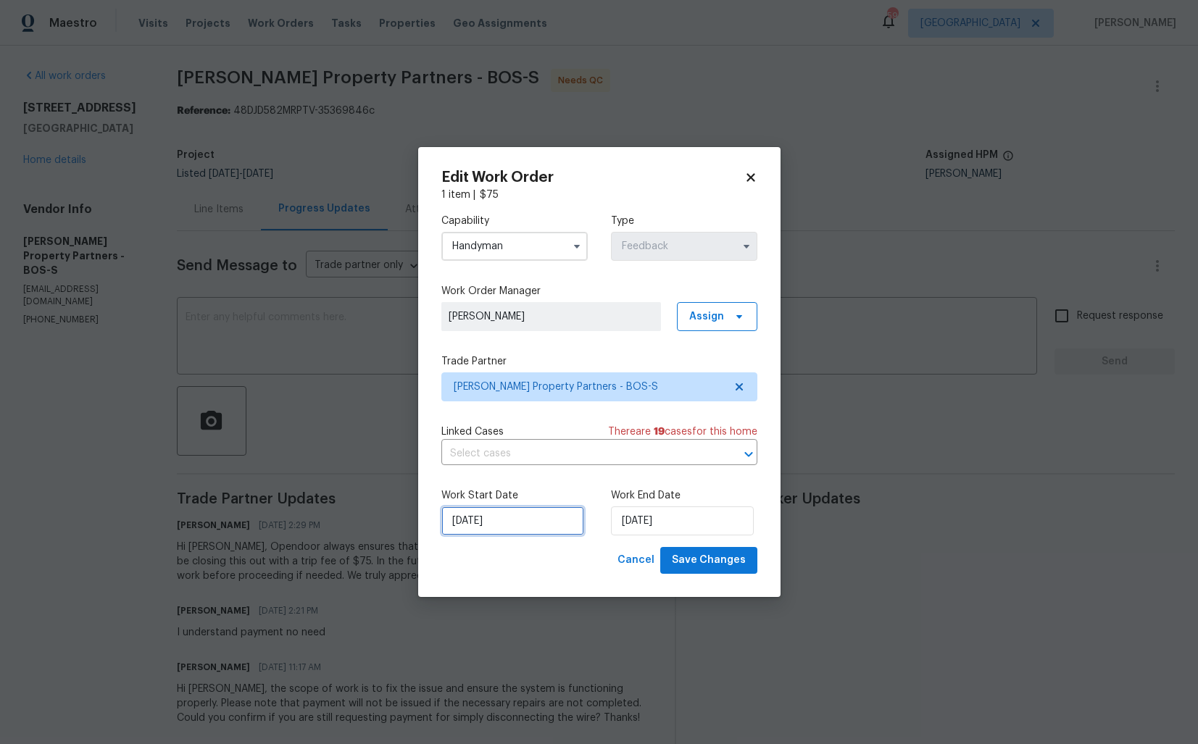
click at [538, 530] on input "[DATE]" at bounding box center [512, 520] width 143 height 29
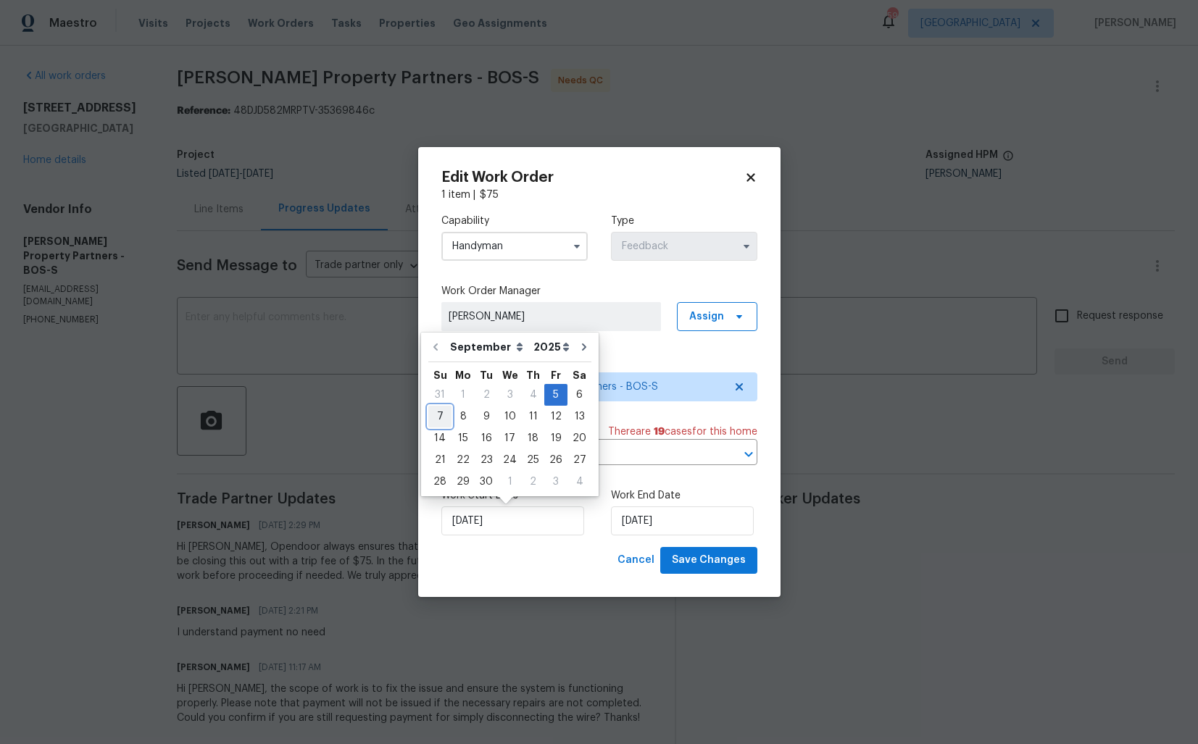
click at [444, 416] on div "7" at bounding box center [439, 416] width 23 height 20
type input "[DATE]"
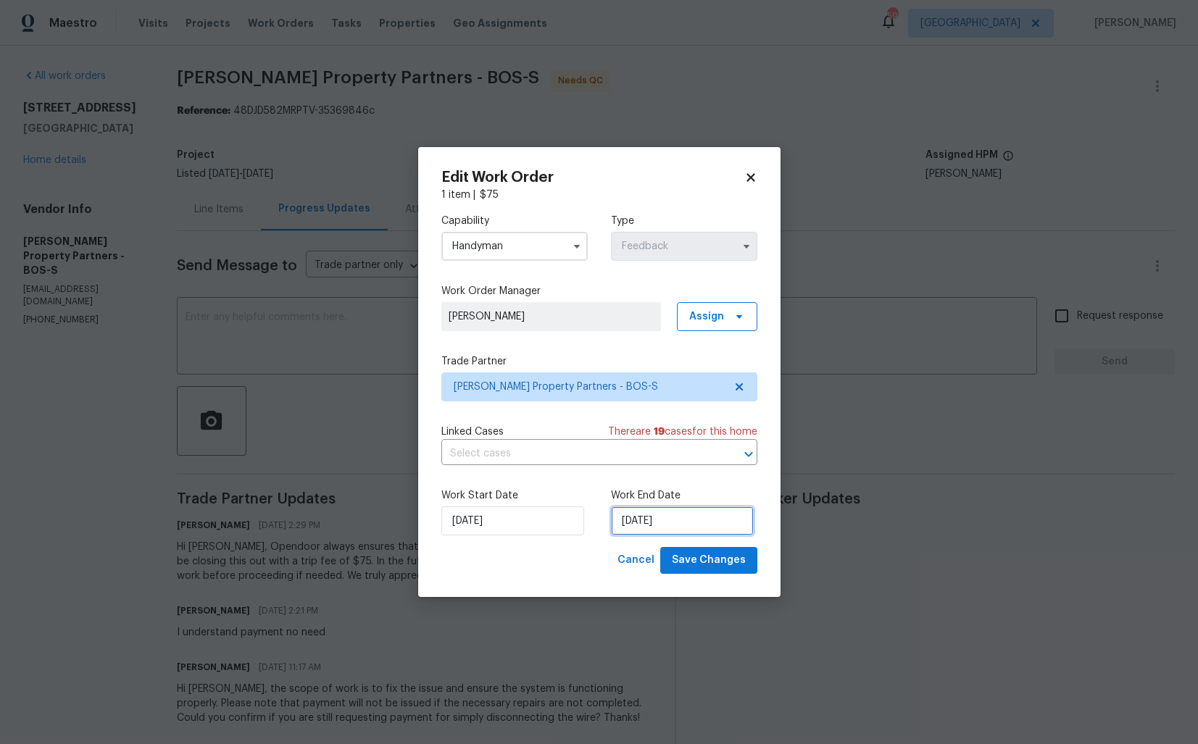
click at [673, 517] on input "[DATE]" at bounding box center [682, 520] width 143 height 29
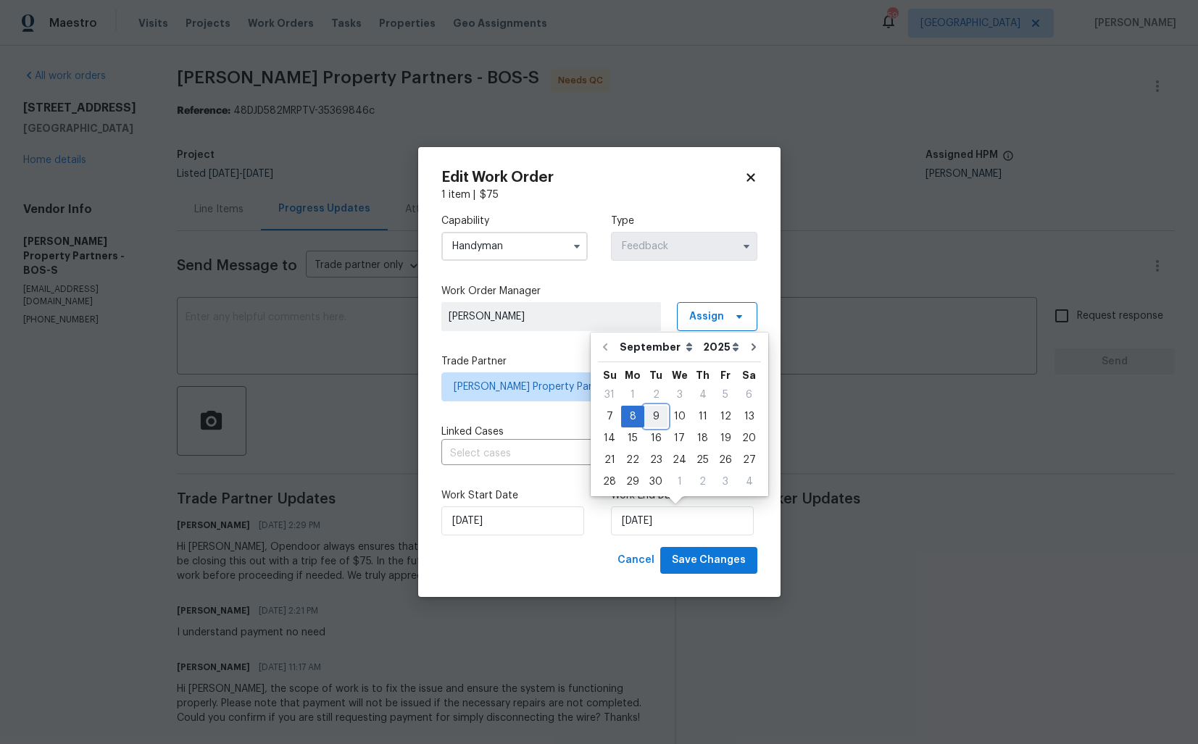
click at [655, 418] on div "9" at bounding box center [655, 416] width 23 height 20
type input "[DATE]"
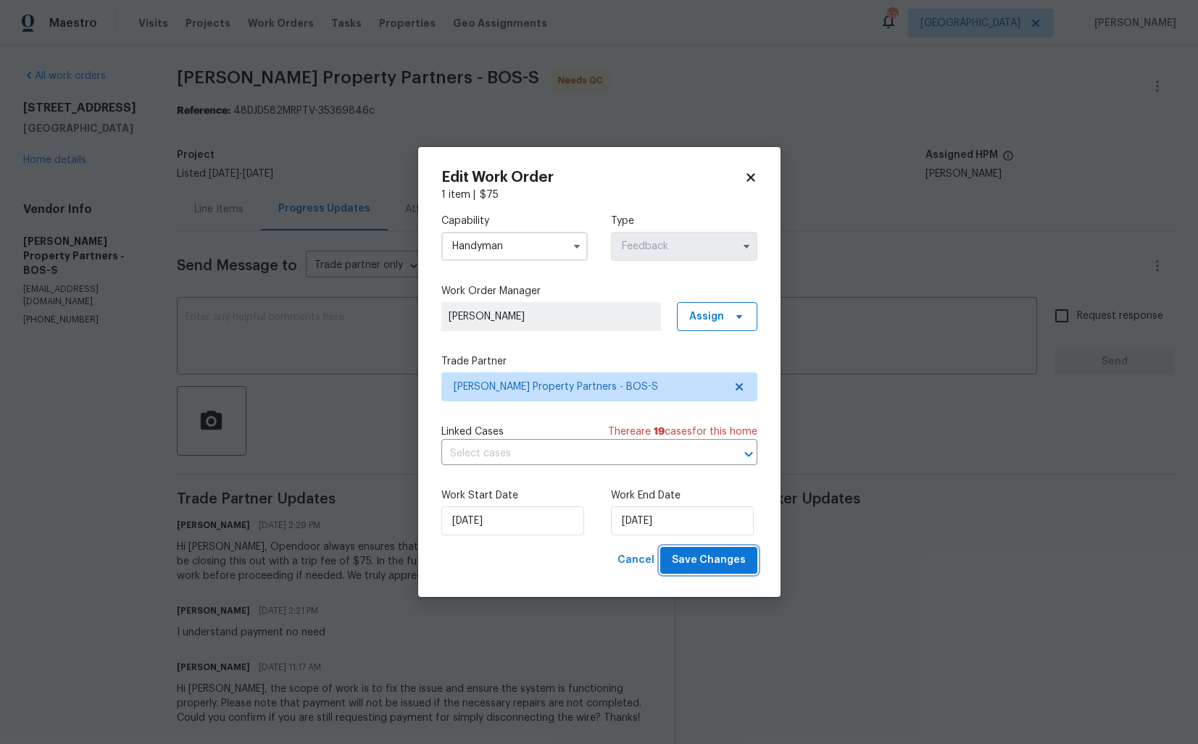
click at [717, 557] on span "Save Changes" at bounding box center [709, 560] width 74 height 18
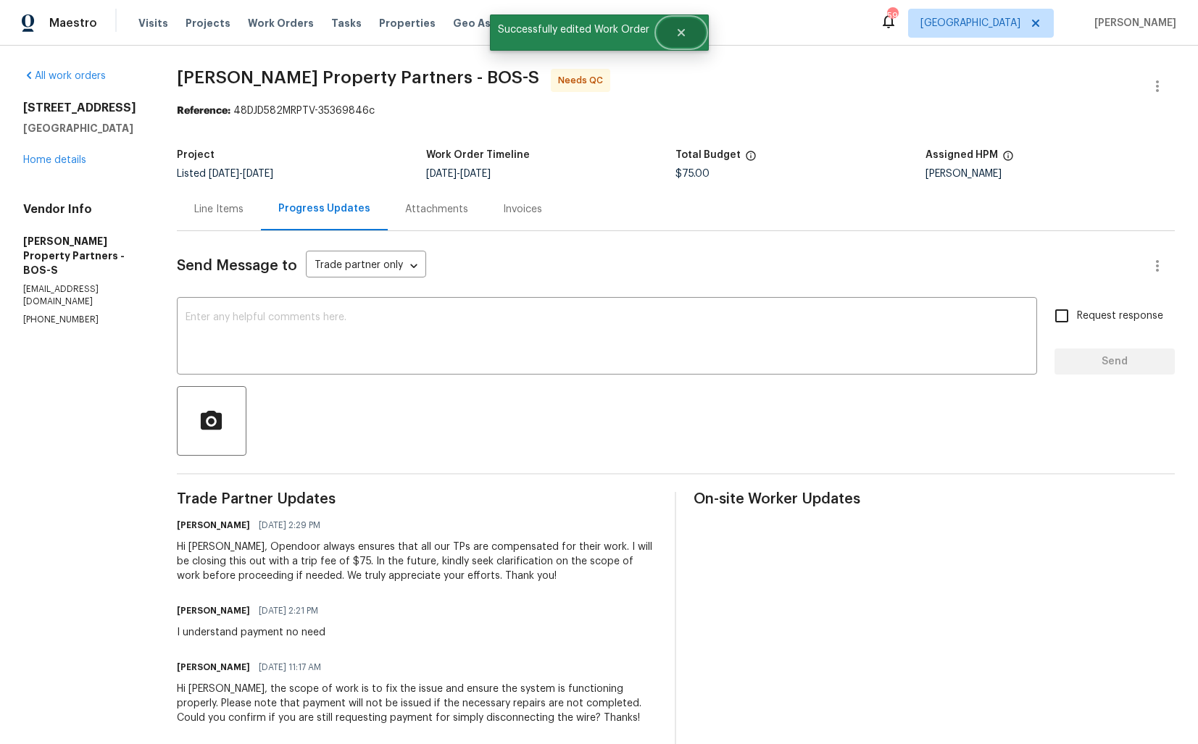
click at [677, 18] on button "Close" at bounding box center [681, 32] width 48 height 29
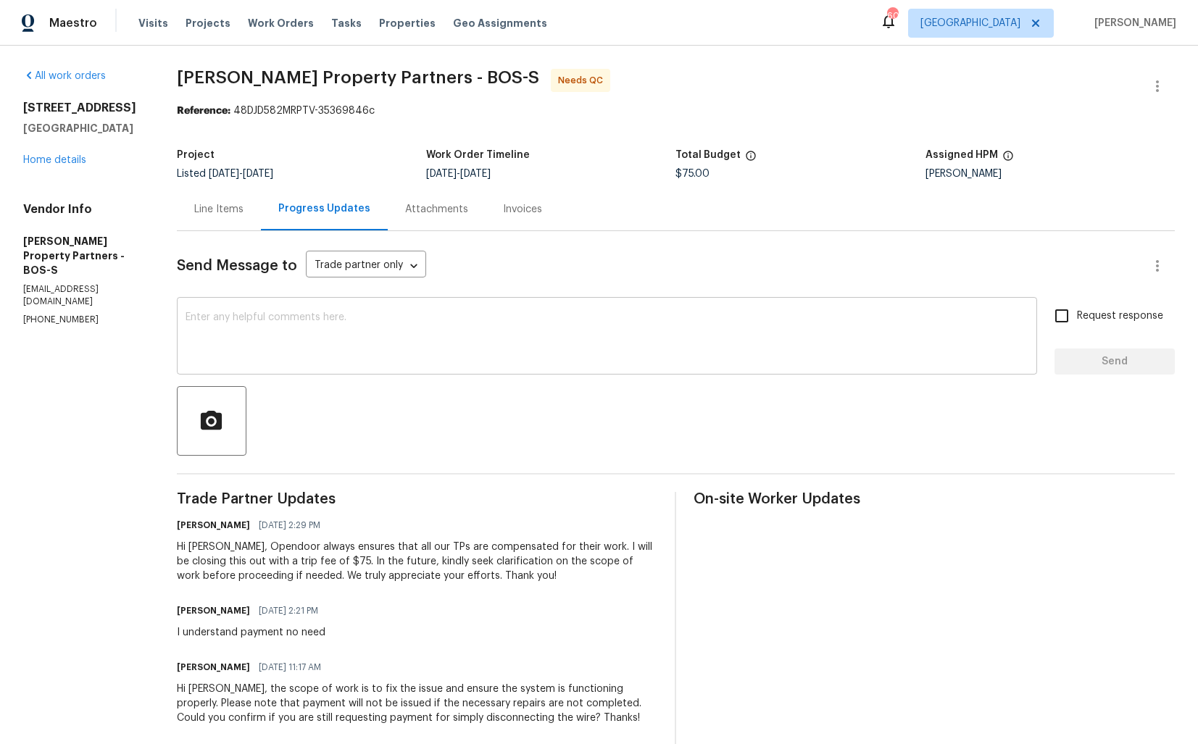
click at [464, 352] on textarea at bounding box center [606, 337] width 843 height 51
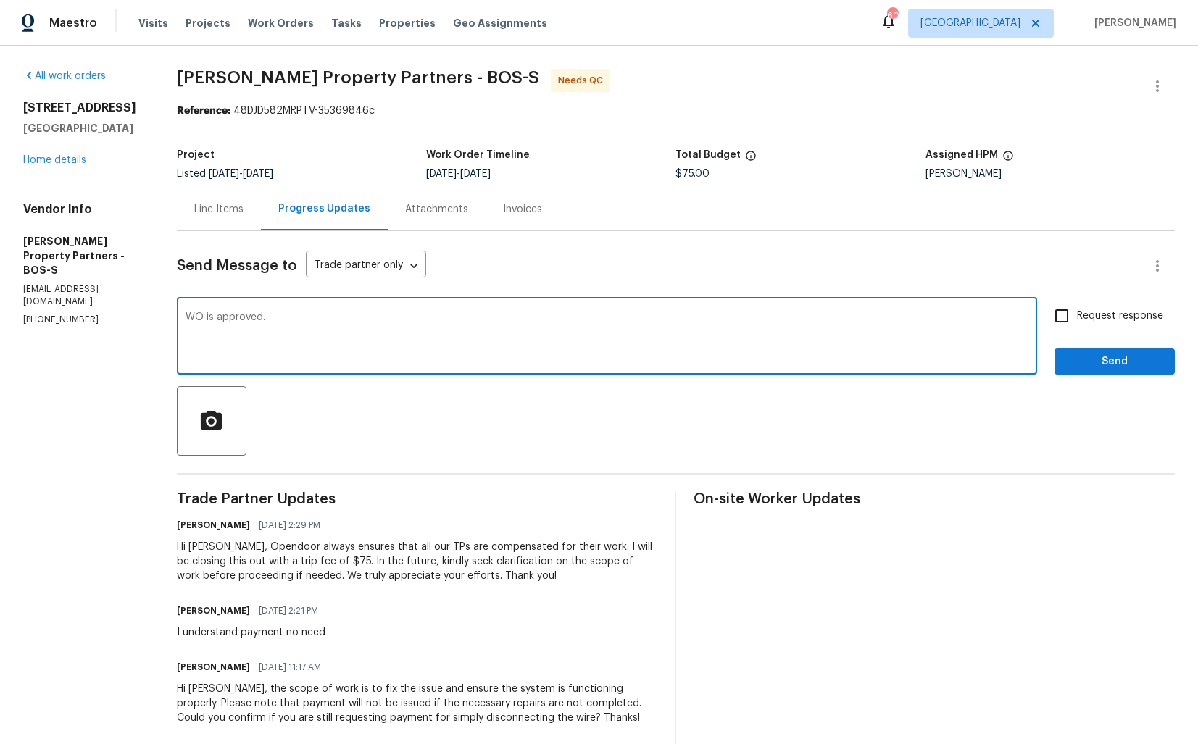
type textarea "WO is approved."
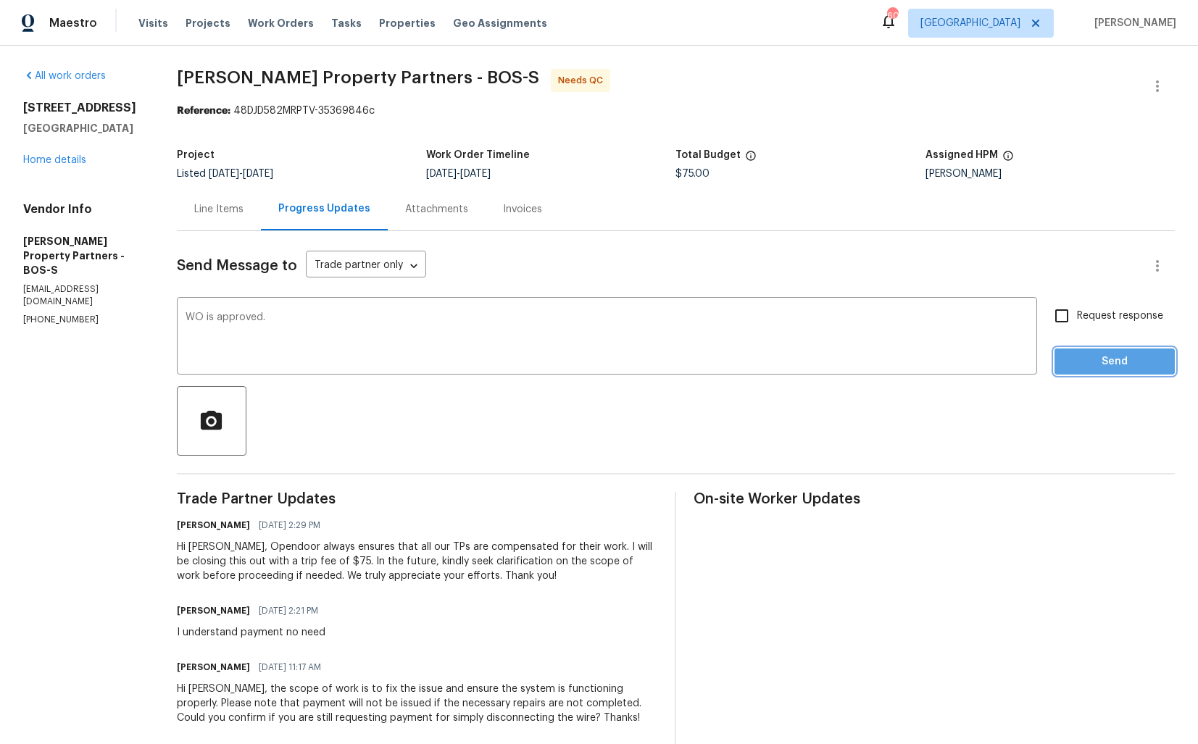
click at [1082, 367] on span "Send" at bounding box center [1114, 362] width 97 height 18
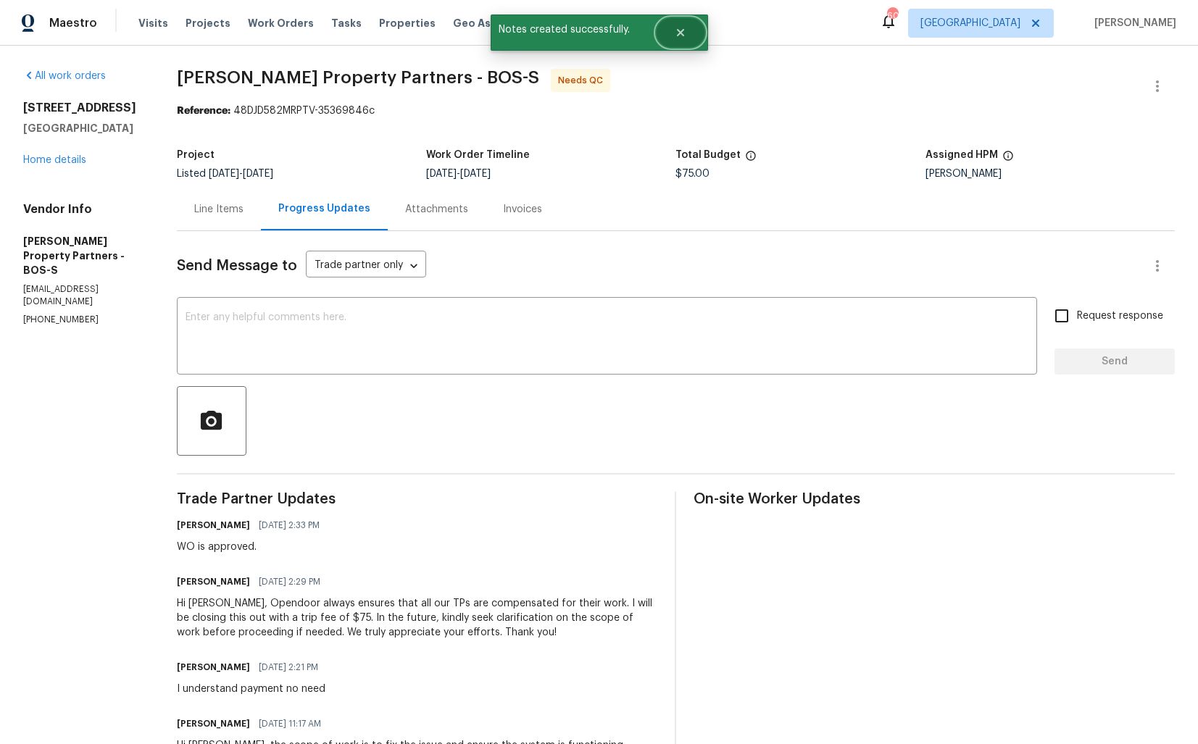
click at [667, 35] on button "Close" at bounding box center [680, 32] width 48 height 29
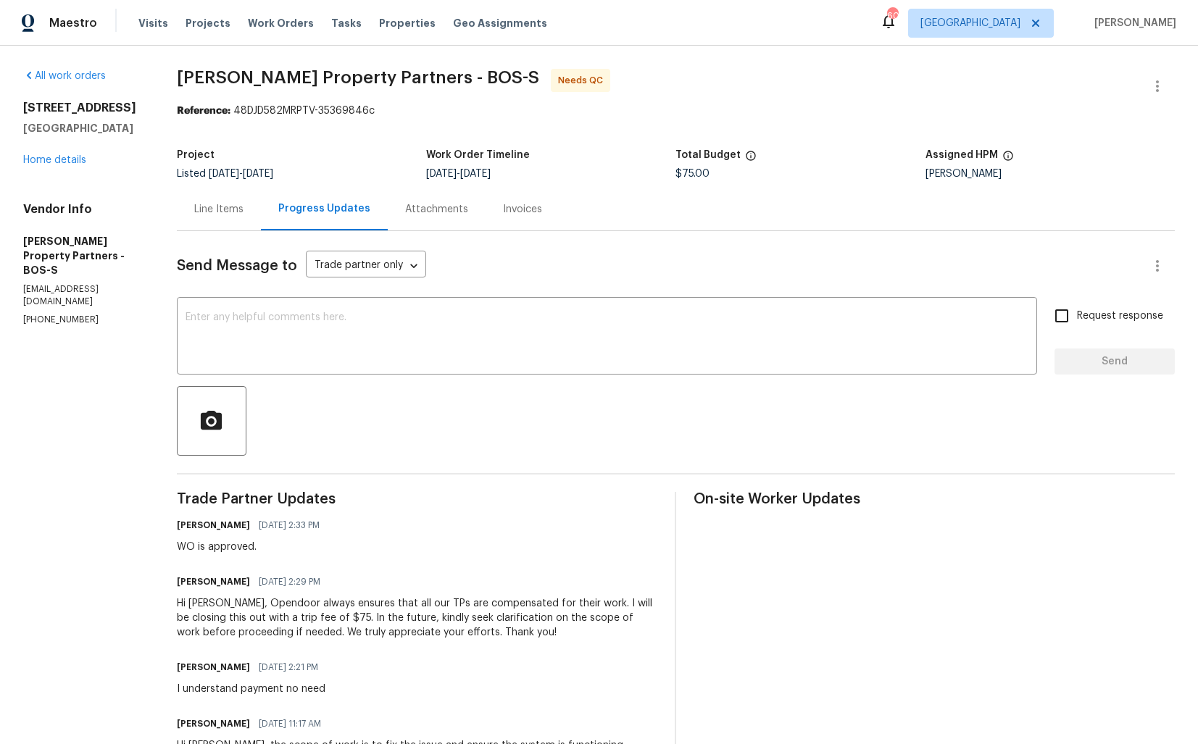
click at [243, 209] on div "Line Items" at bounding box center [218, 209] width 49 height 14
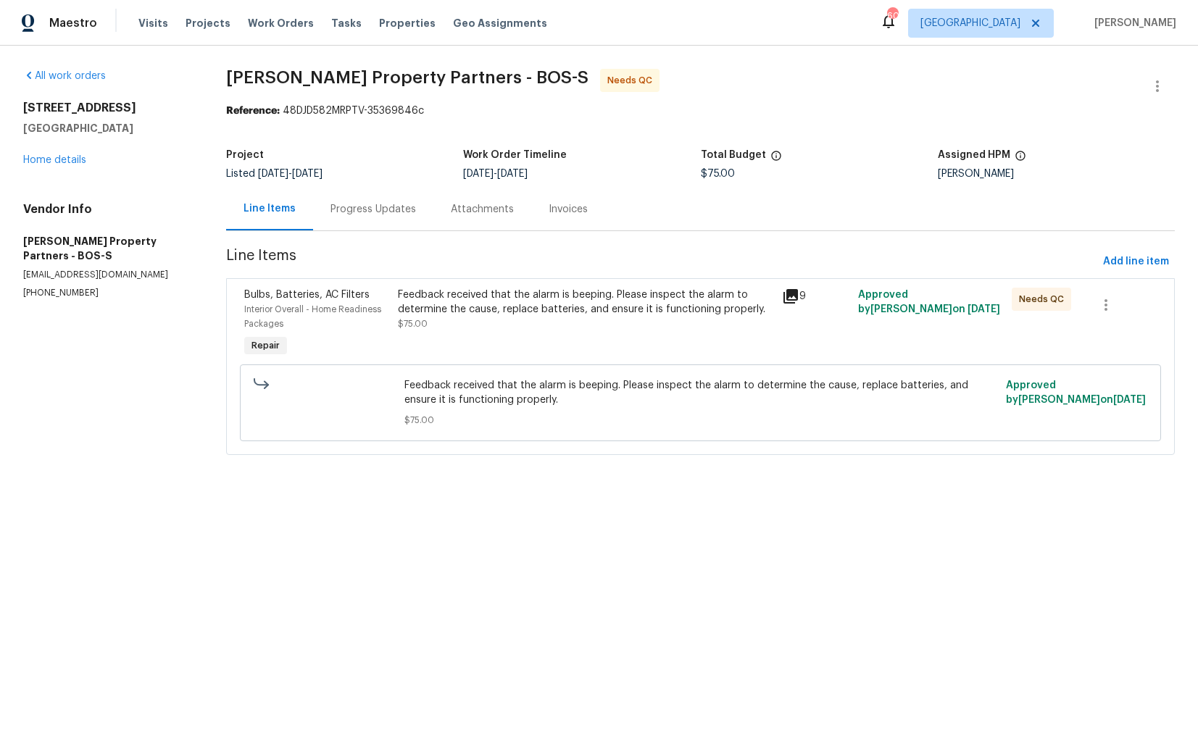
click at [584, 319] on div "Feedback received that the alarm is beeping. Please inspect the alarm to determ…" at bounding box center [585, 309] width 375 height 43
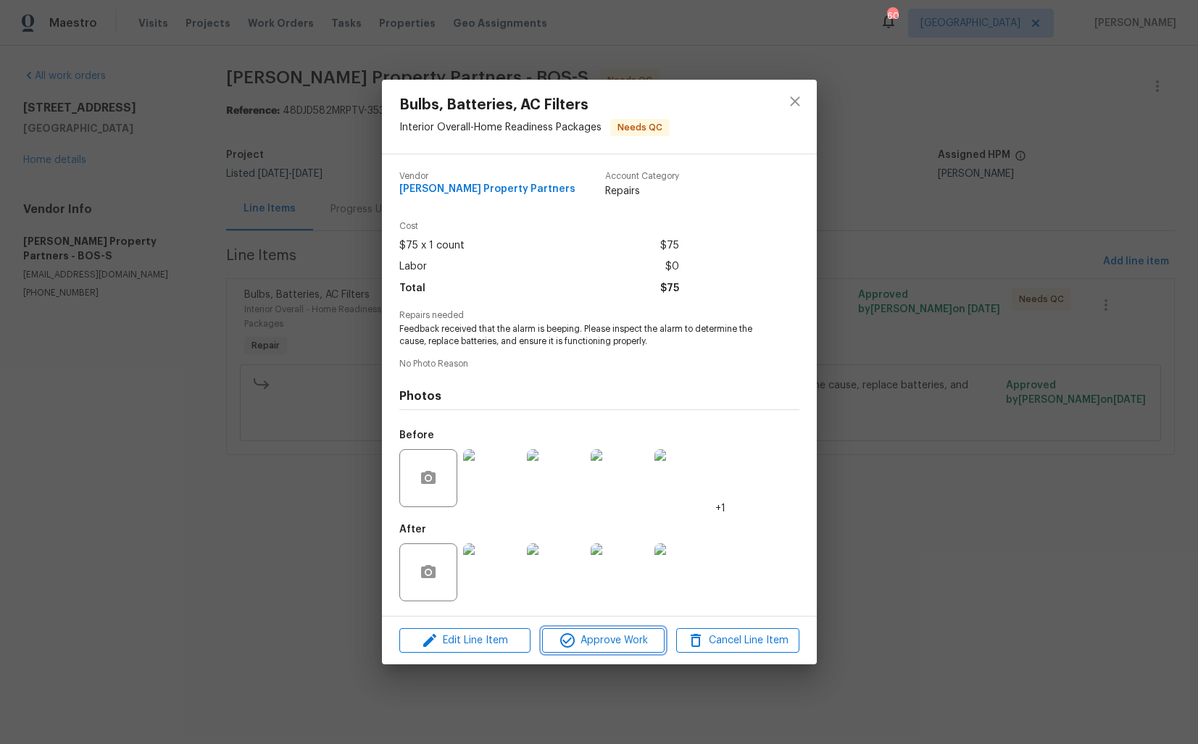
click at [569, 641] on icon "button" at bounding box center [567, 640] width 17 height 17
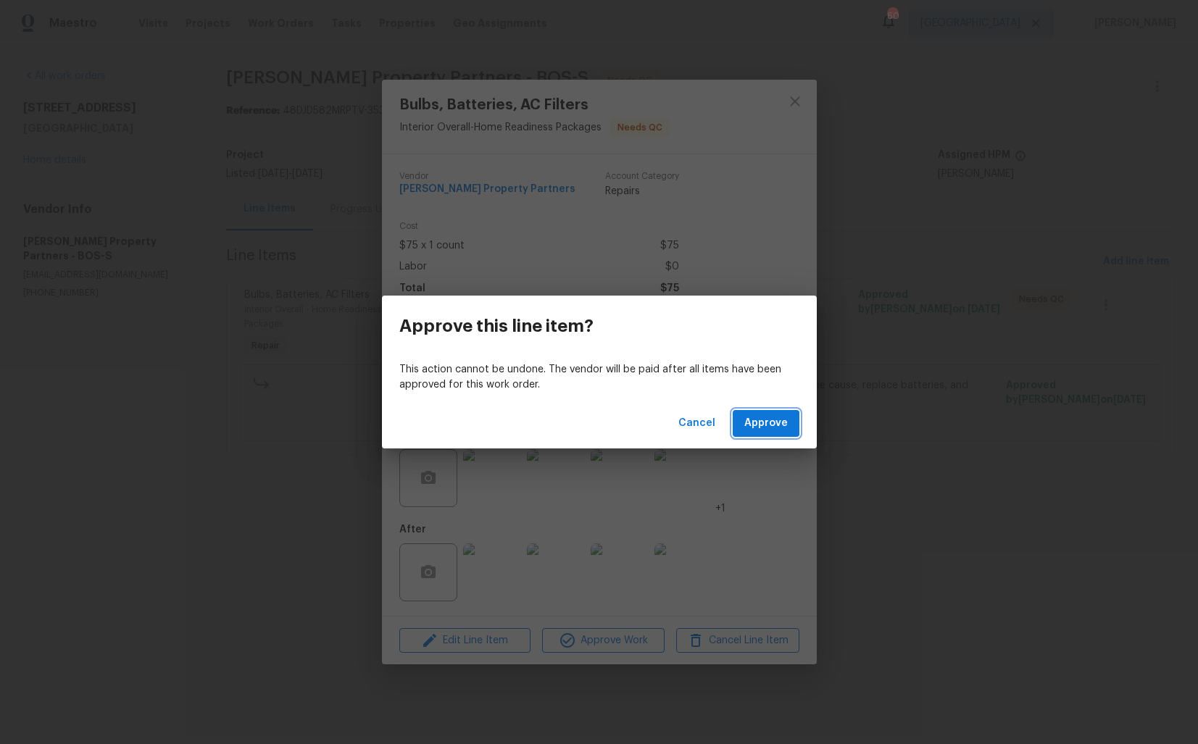
click at [782, 419] on span "Approve" at bounding box center [765, 423] width 43 height 18
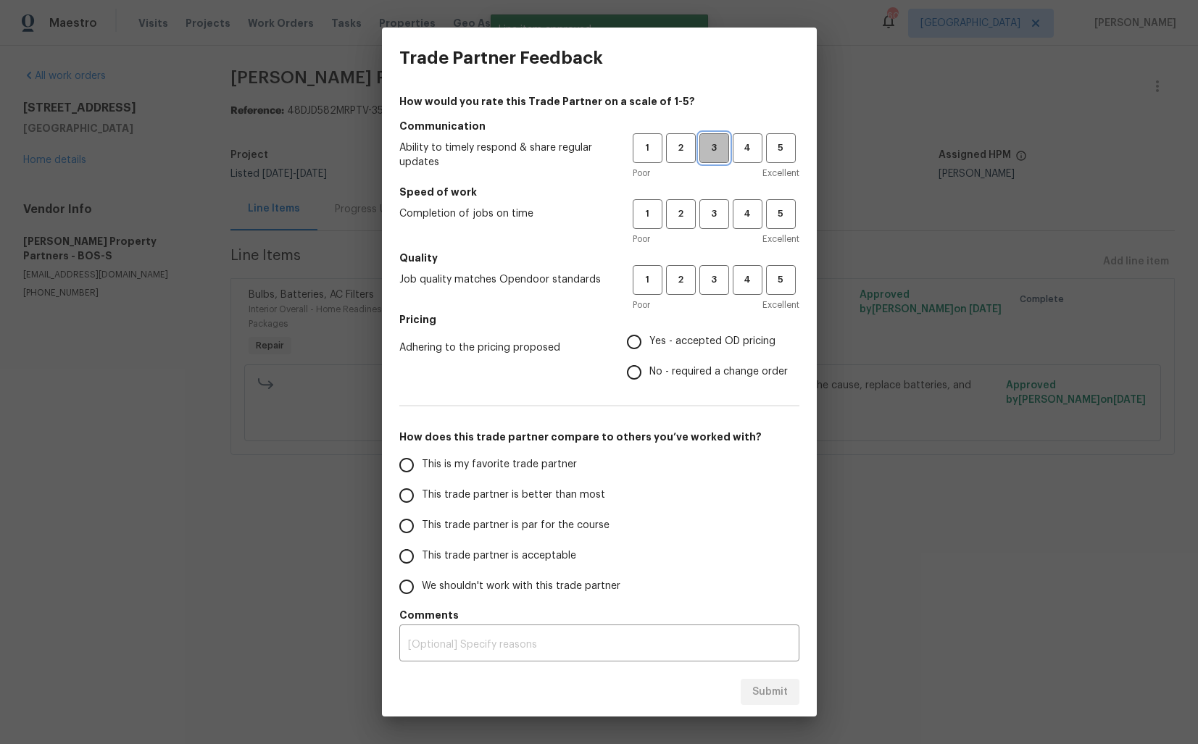
click at [711, 147] on span "3" at bounding box center [714, 148] width 27 height 17
click at [718, 226] on button "3" at bounding box center [714, 214] width 30 height 30
click at [705, 288] on button "3" at bounding box center [714, 280] width 30 height 30
click at [637, 346] on input "Yes - accepted OD pricing" at bounding box center [634, 342] width 30 height 30
radio input "true"
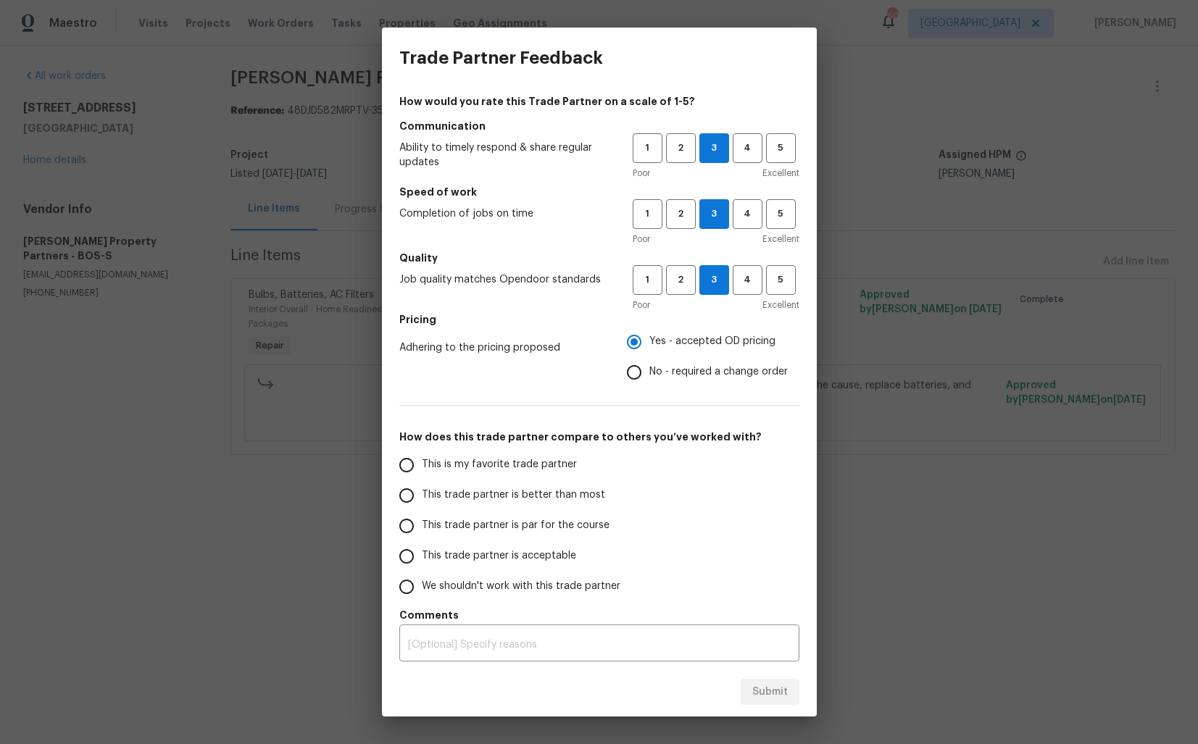
click at [477, 527] on span "This trade partner is par for the course" at bounding box center [516, 525] width 188 height 15
click at [422, 527] on input "This trade partner is par for the course" at bounding box center [406, 526] width 30 height 30
click at [763, 693] on span "Submit" at bounding box center [769, 692] width 35 height 18
radio input "true"
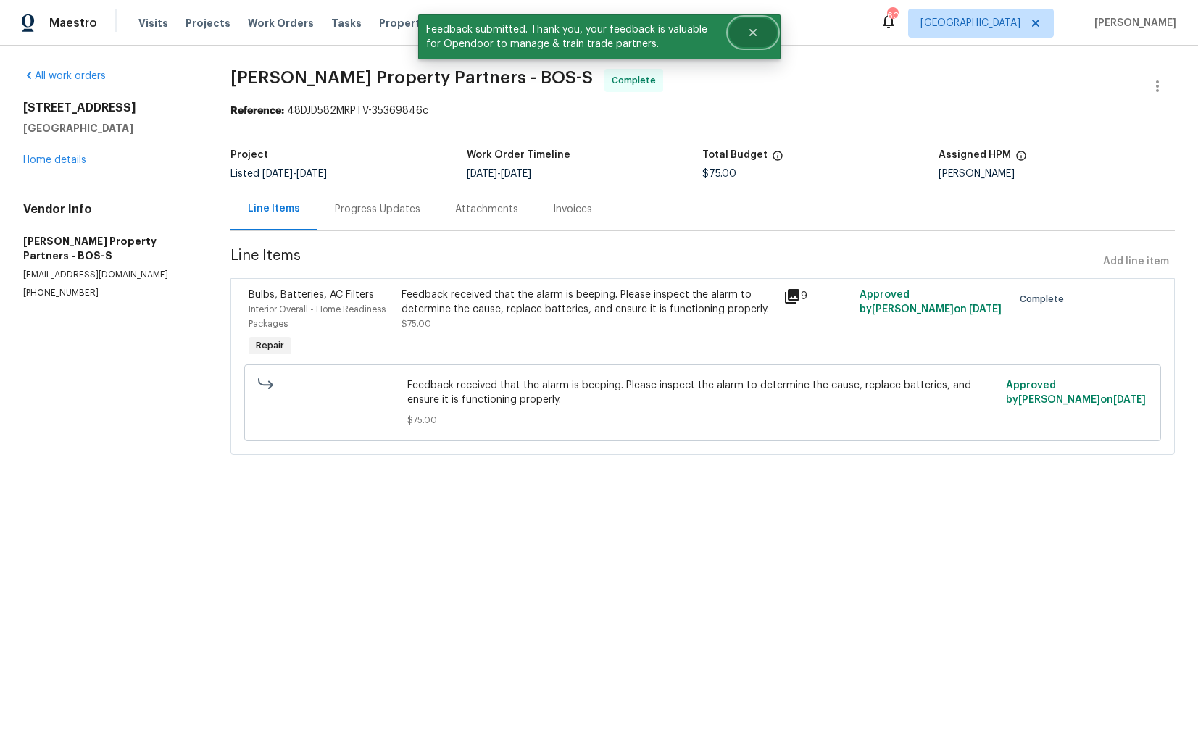
click at [753, 36] on icon "Close" at bounding box center [753, 33] width 12 height 12
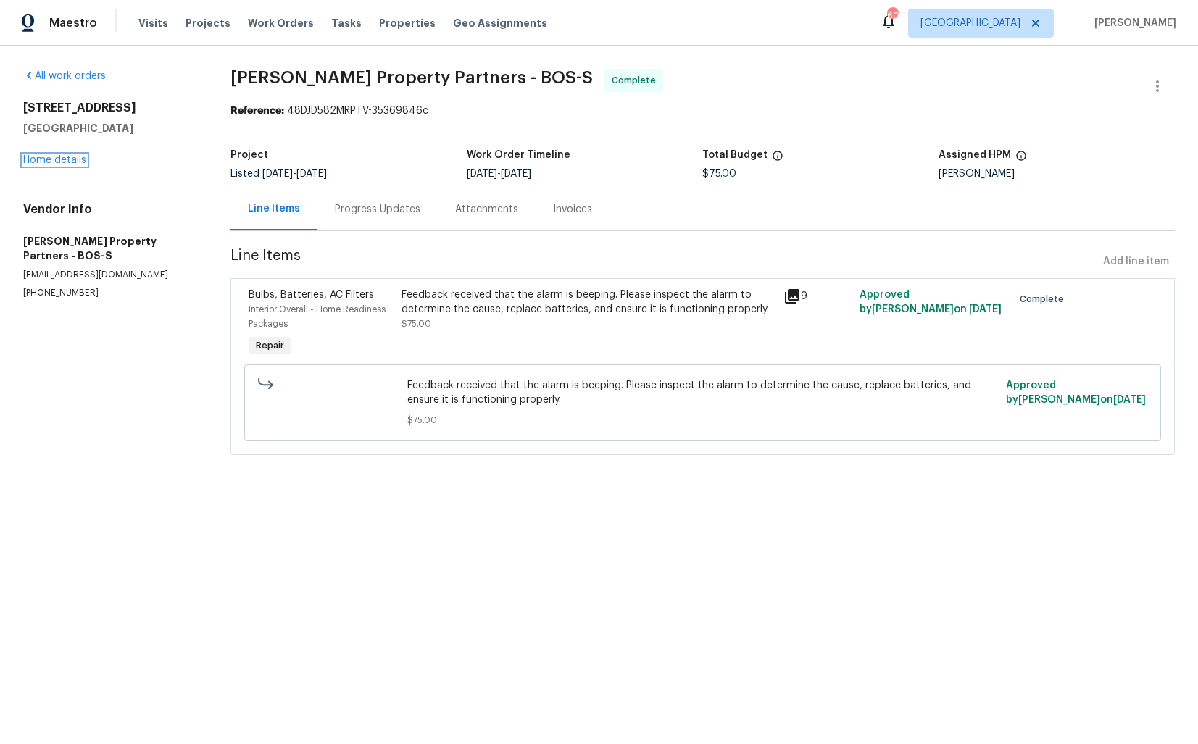
click at [57, 162] on link "Home details" at bounding box center [54, 160] width 63 height 10
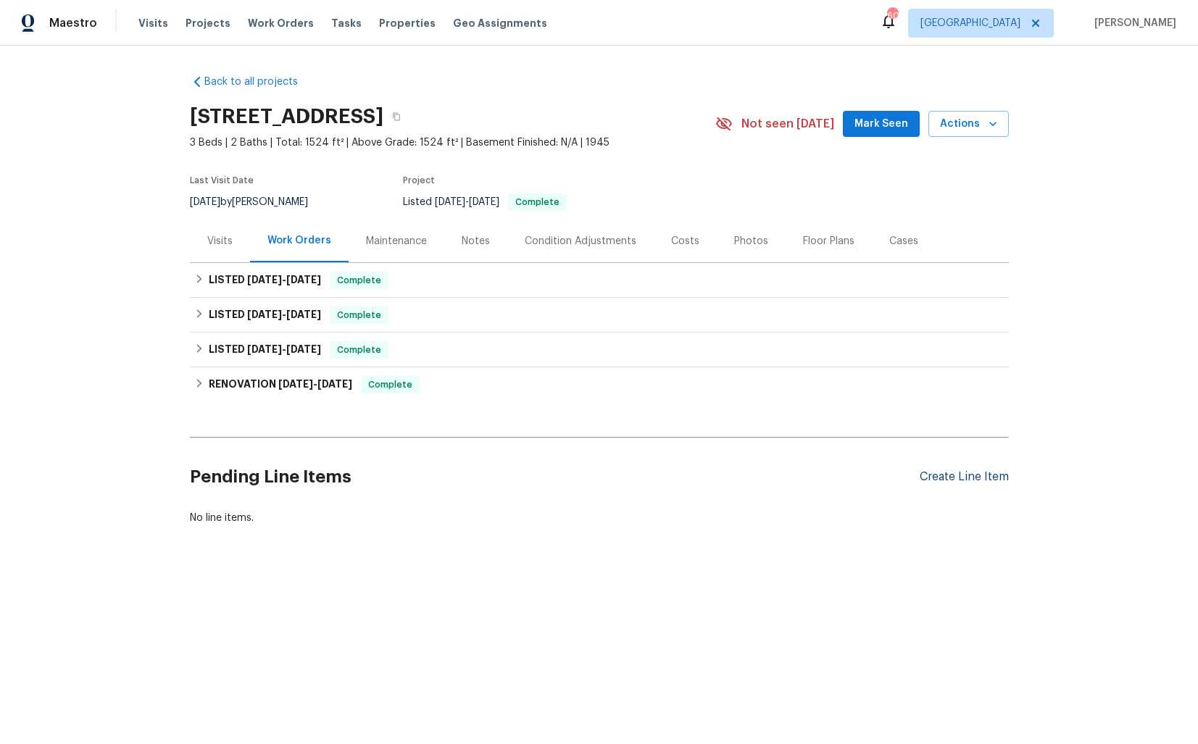
click at [945, 470] on div "Create Line Item" at bounding box center [963, 477] width 89 height 14
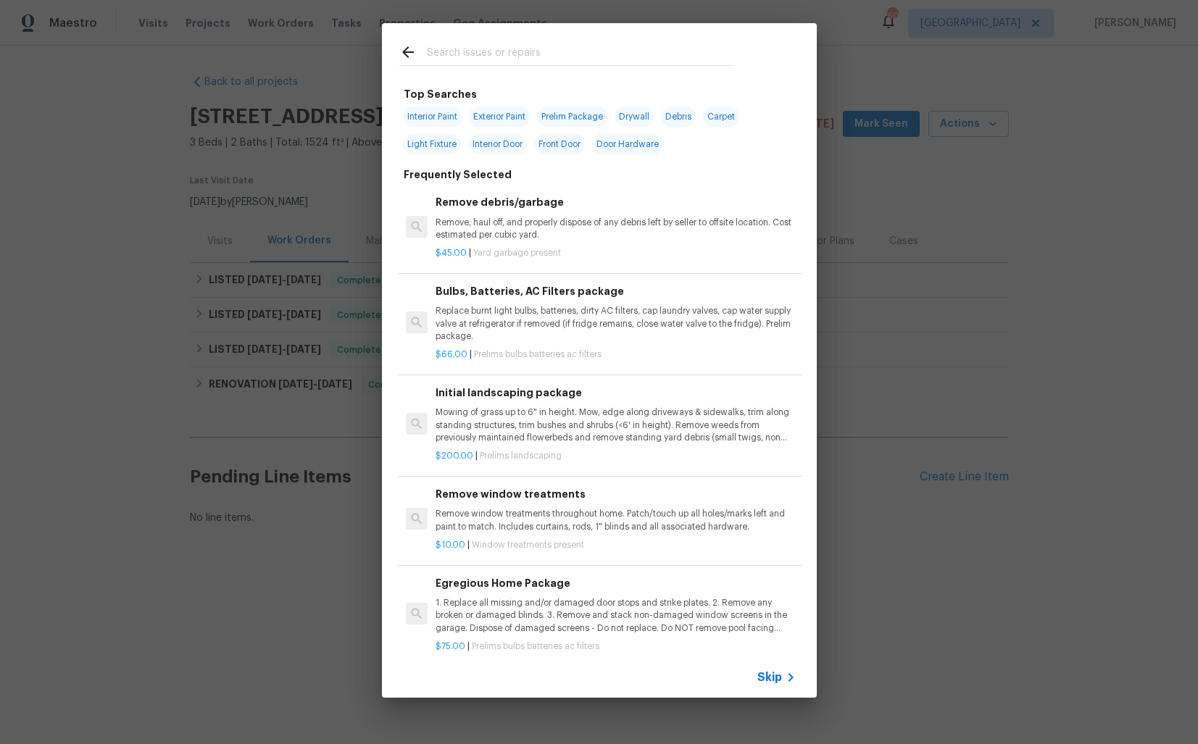
click at [495, 57] on input "text" at bounding box center [580, 54] width 307 height 22
click at [492, 61] on input "text" at bounding box center [580, 54] width 307 height 22
type input "batt"
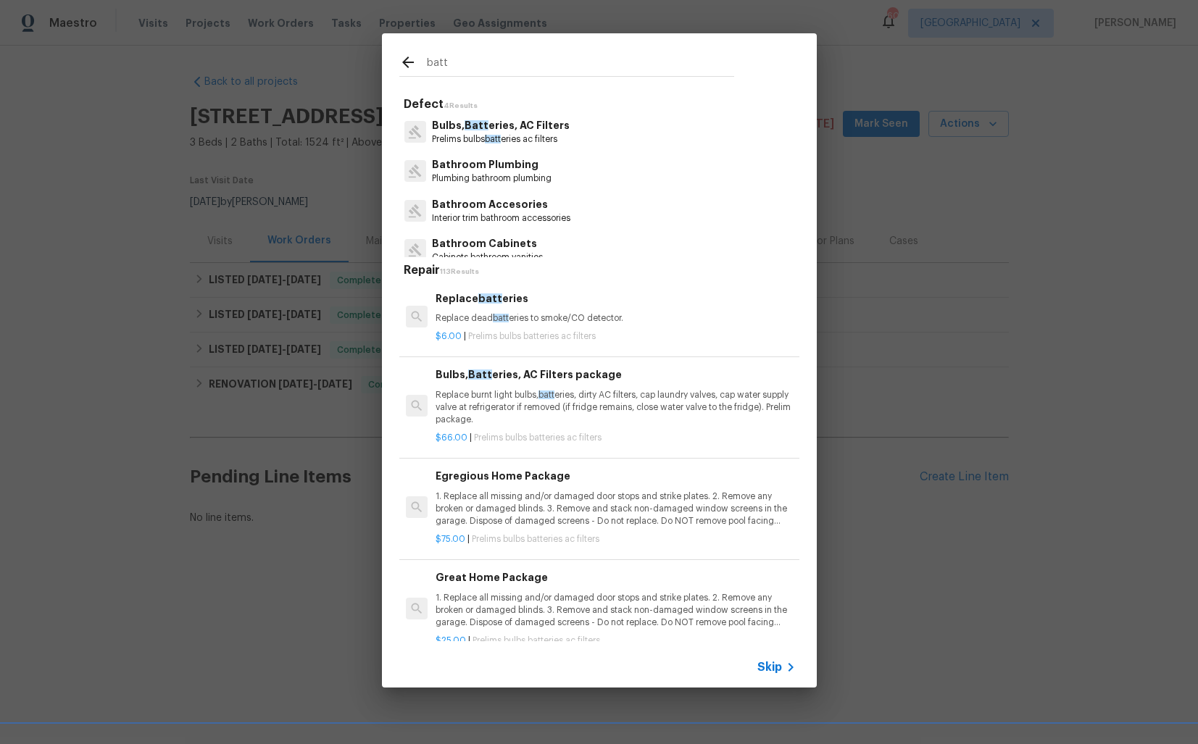
click at [465, 136] on p "Prelims bulbs batt eries ac filters" at bounding box center [501, 139] width 138 height 12
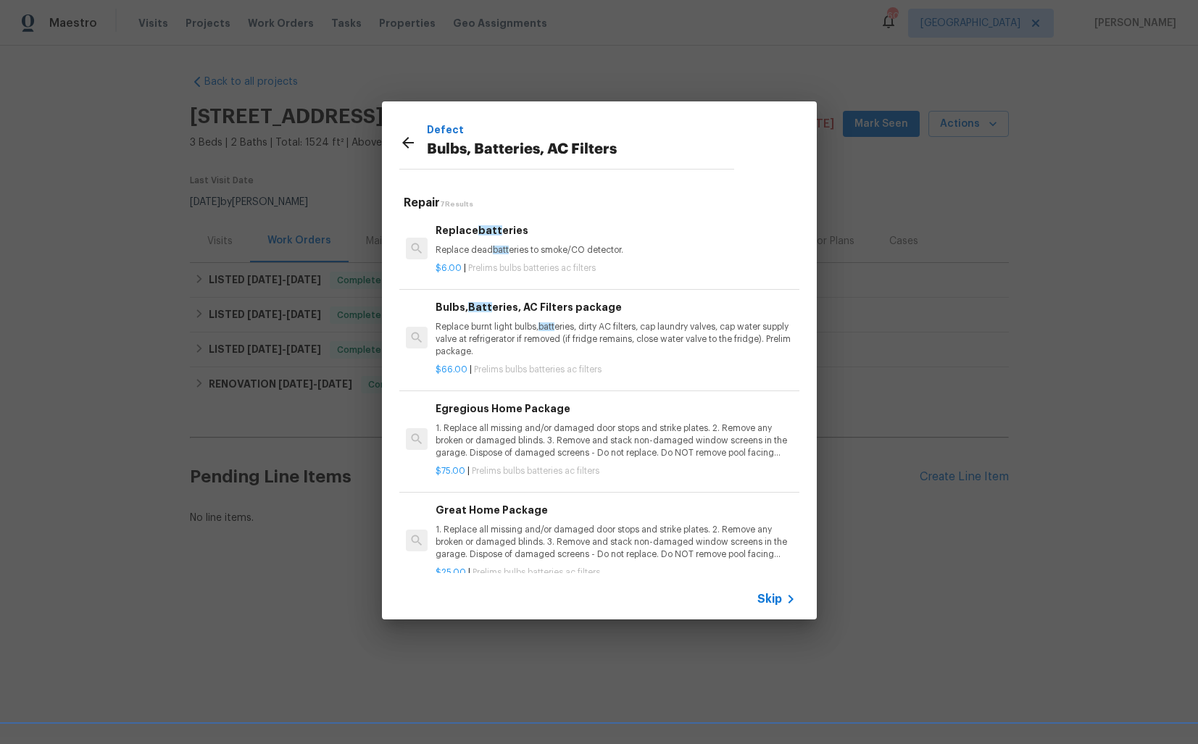
click at [402, 145] on icon at bounding box center [407, 142] width 17 height 17
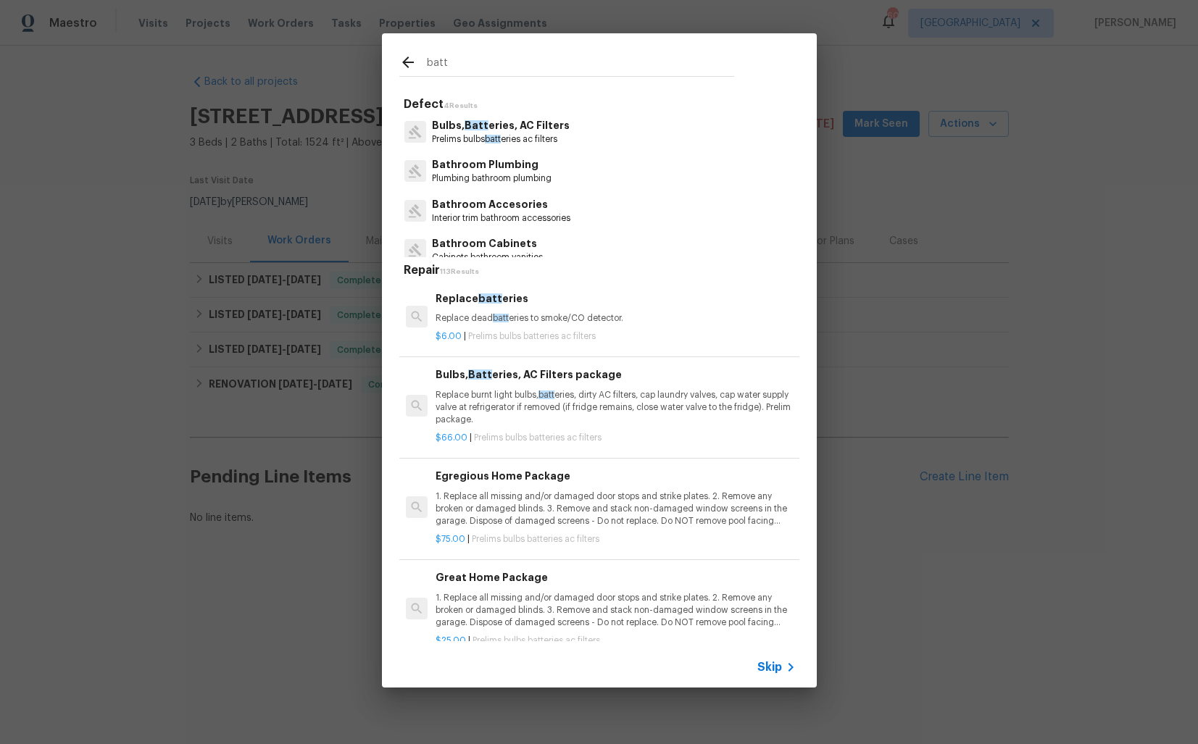
click at [467, 65] on input "batt" at bounding box center [580, 65] width 307 height 22
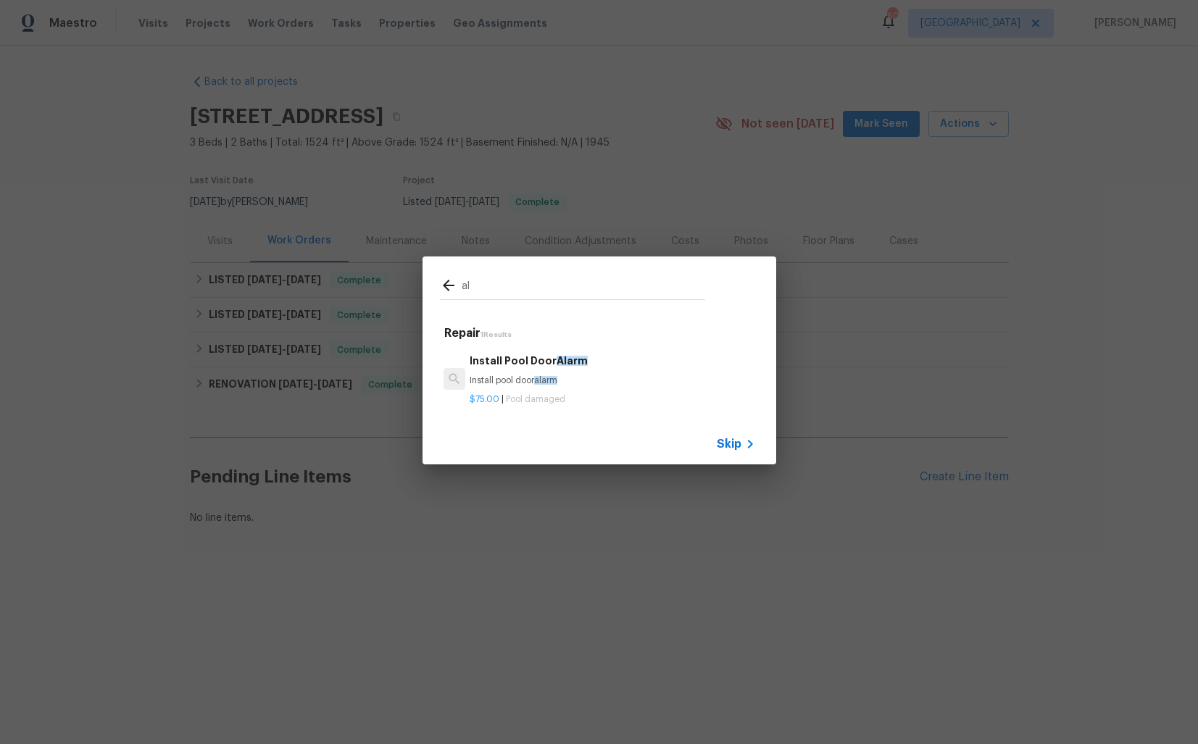
type input "a"
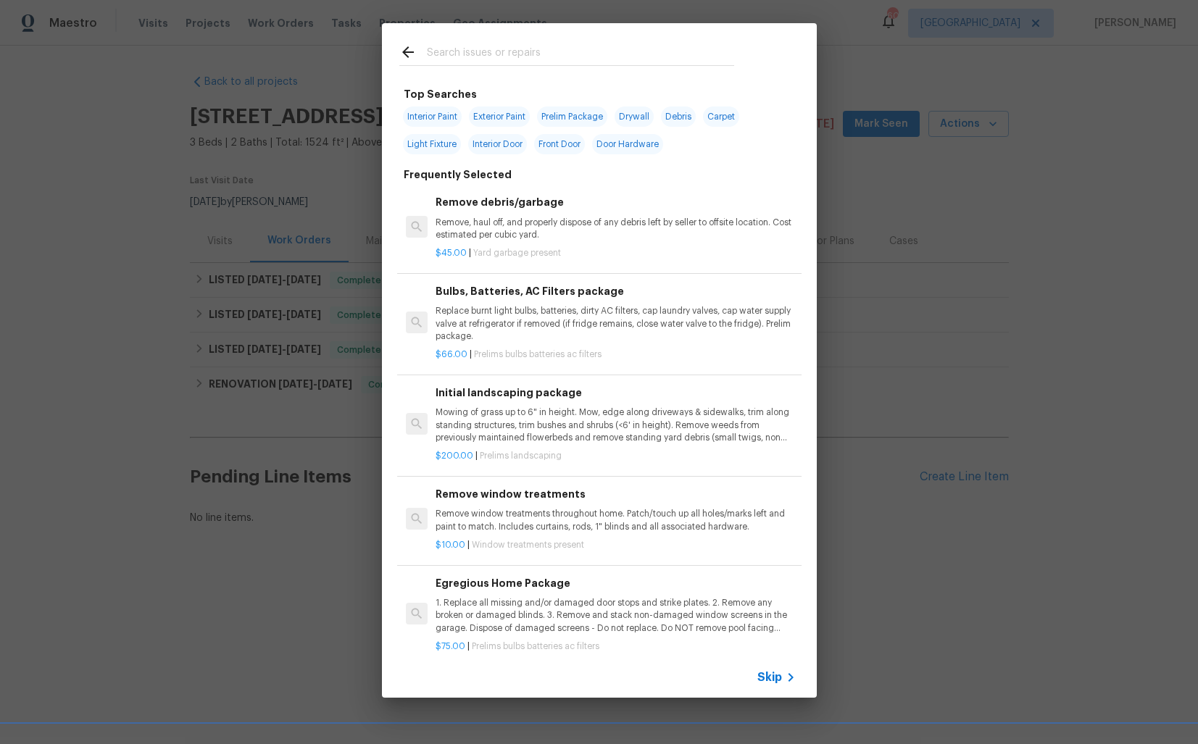
click at [507, 311] on p "Replace burnt light bulbs, batteries, dirty AC filters, cap laundry valves, cap…" at bounding box center [614, 323] width 359 height 37
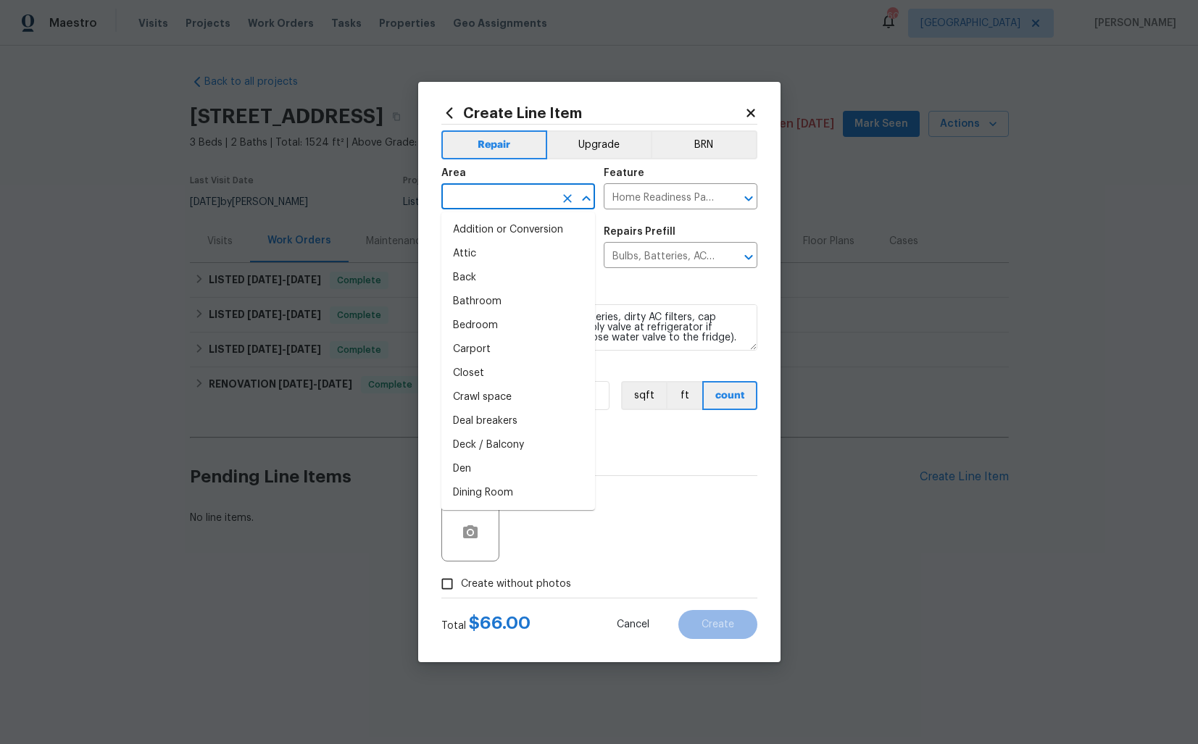
click at [485, 201] on input "text" at bounding box center [497, 198] width 113 height 22
type input "a"
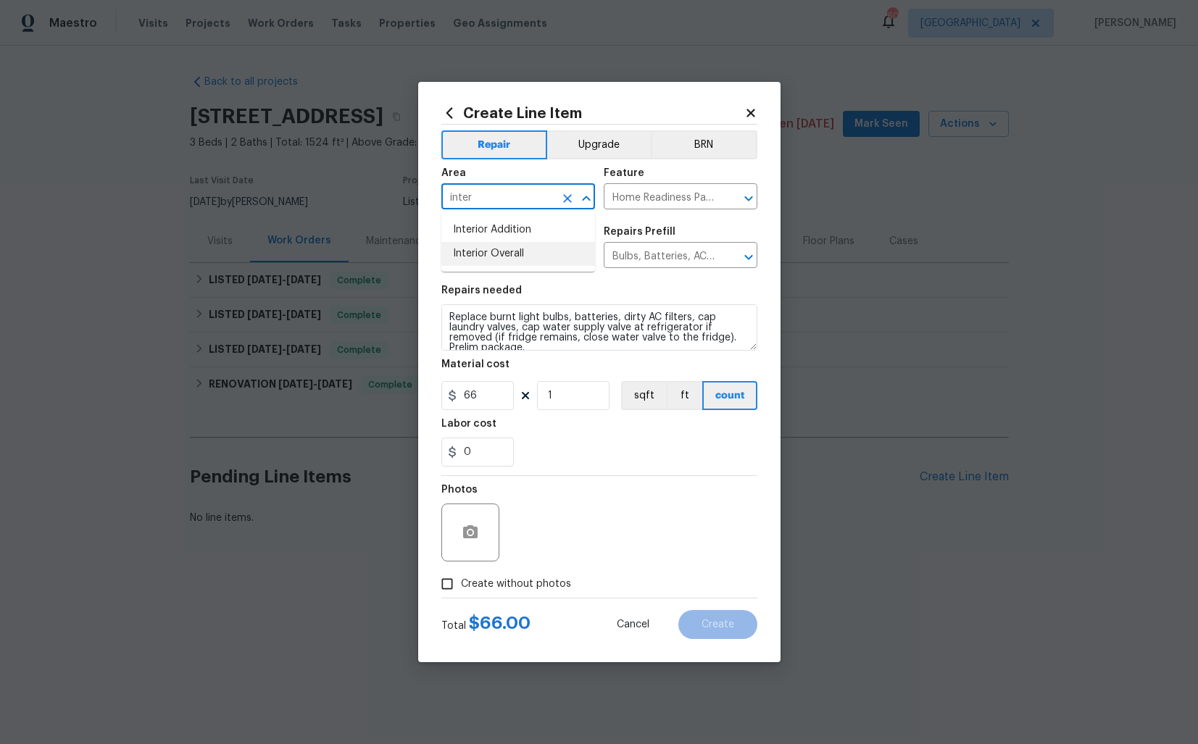
click at [519, 255] on li "Interior Overall" at bounding box center [518, 254] width 154 height 24
type input "Interior Overall"
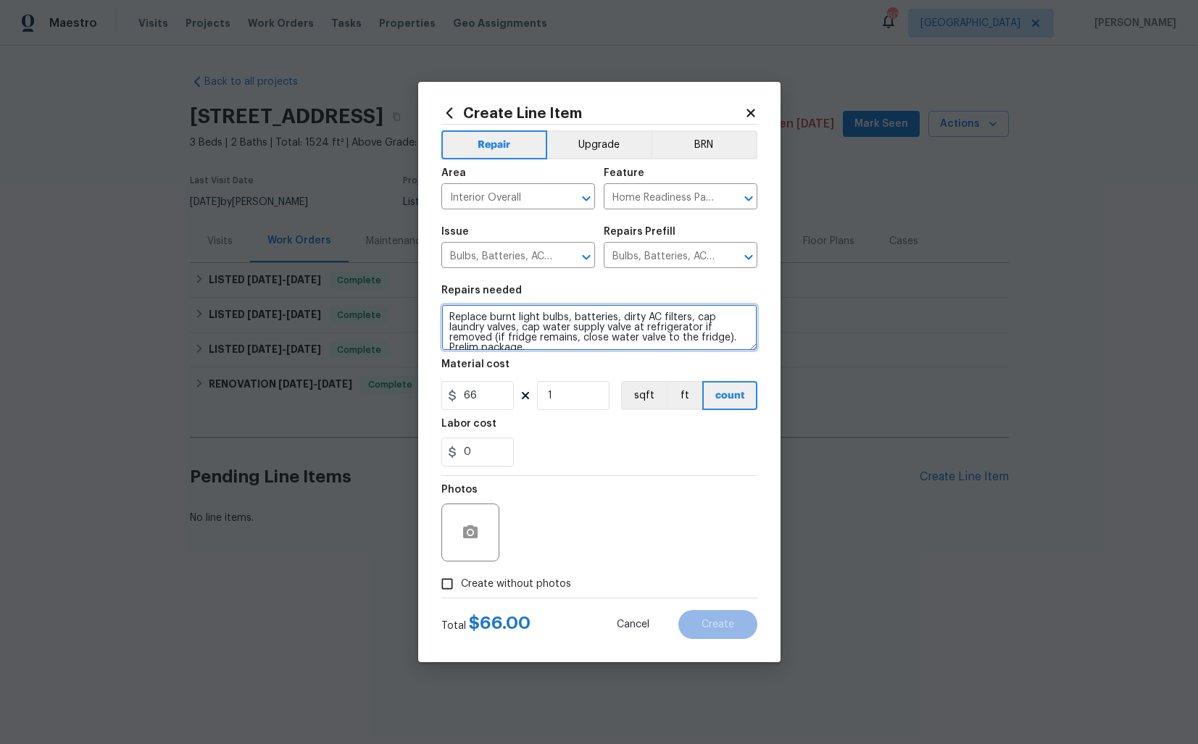
click at [551, 326] on textarea "Replace burnt light bulbs, batteries, dirty AC filters, cap laundry valves, cap…" at bounding box center [599, 327] width 316 height 46
paste textarea "Feedback received that the alarm is beeping. Please inspect the alarm to determ…"
type textarea "Feedback received that the alarm is beeping. Please inspect the alarm to determ…"
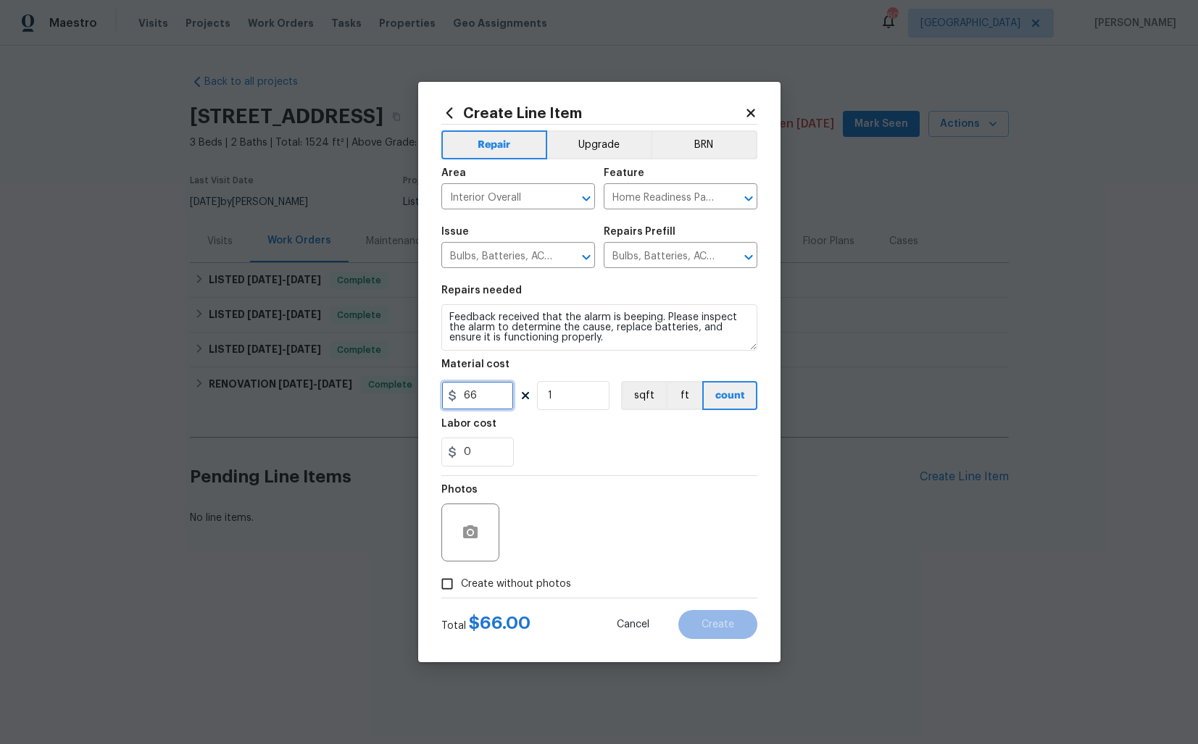
click at [488, 397] on input "66" at bounding box center [477, 395] width 72 height 29
type input "75"
click at [518, 583] on span "Create without photos" at bounding box center [516, 584] width 110 height 15
click at [461, 583] on input "Create without photos" at bounding box center [447, 584] width 28 height 28
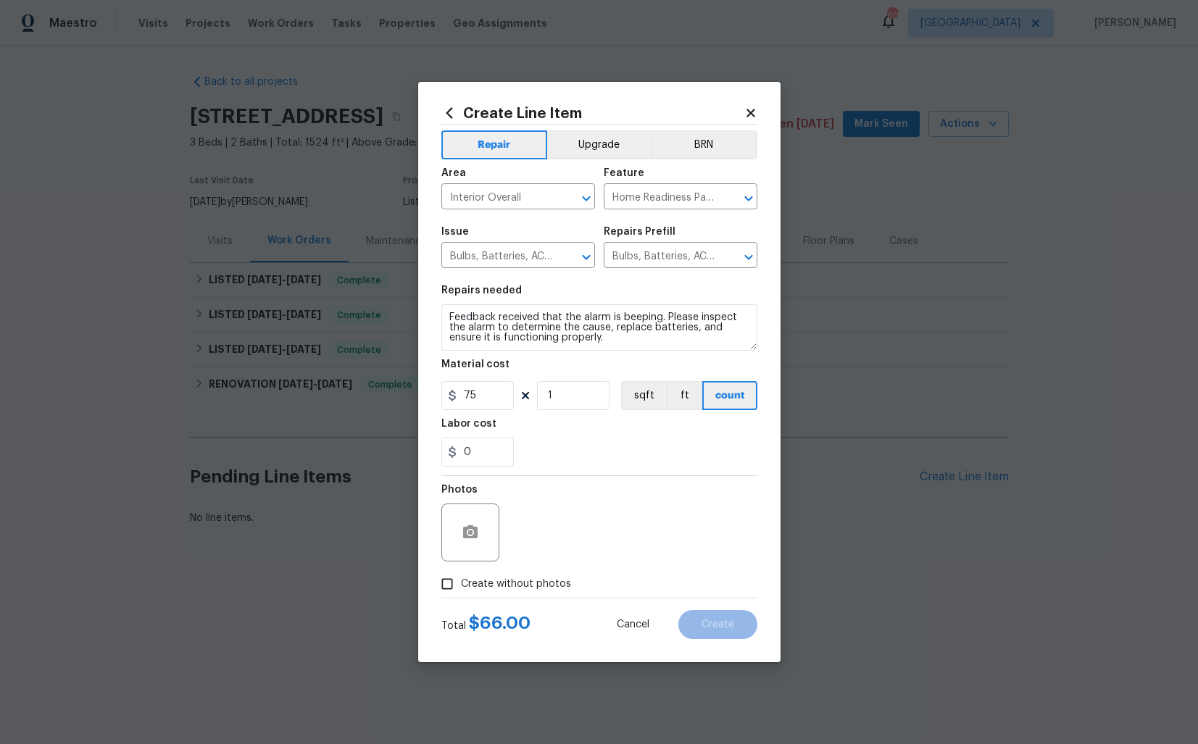
checkbox input "true"
click at [632, 540] on textarea at bounding box center [634, 532] width 246 height 58
click at [713, 622] on span "Create" at bounding box center [717, 624] width 33 height 11
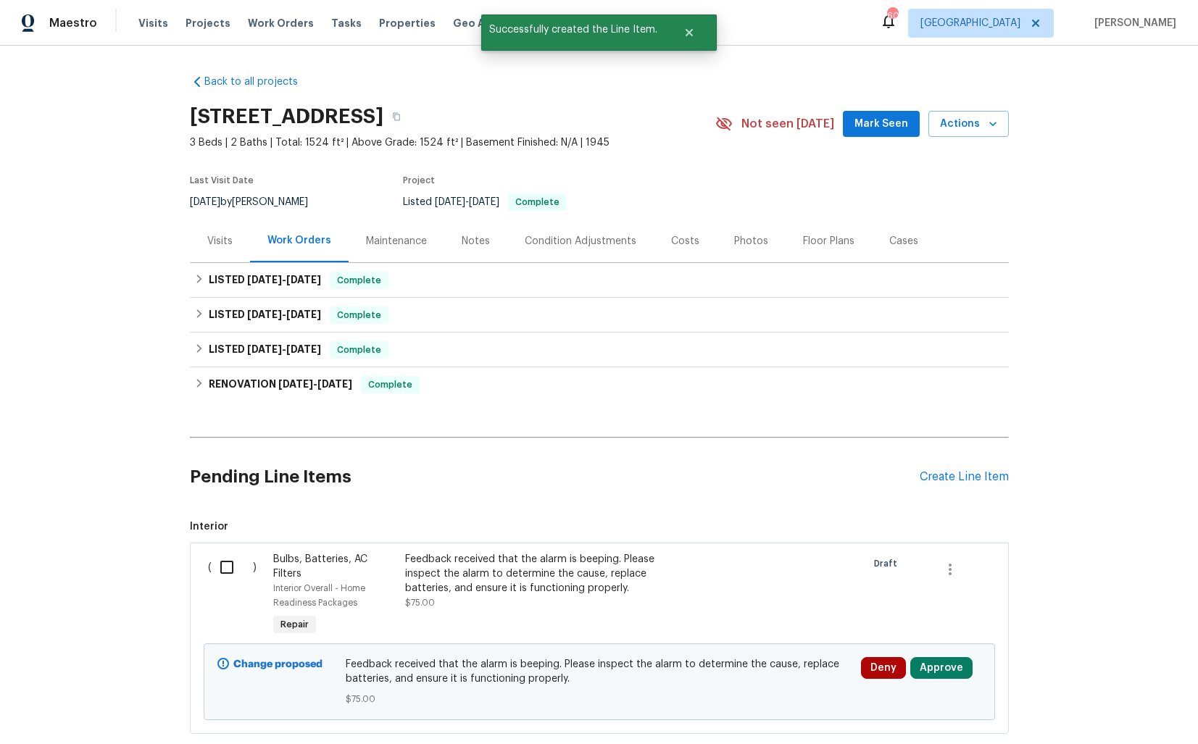
scroll to position [88, 0]
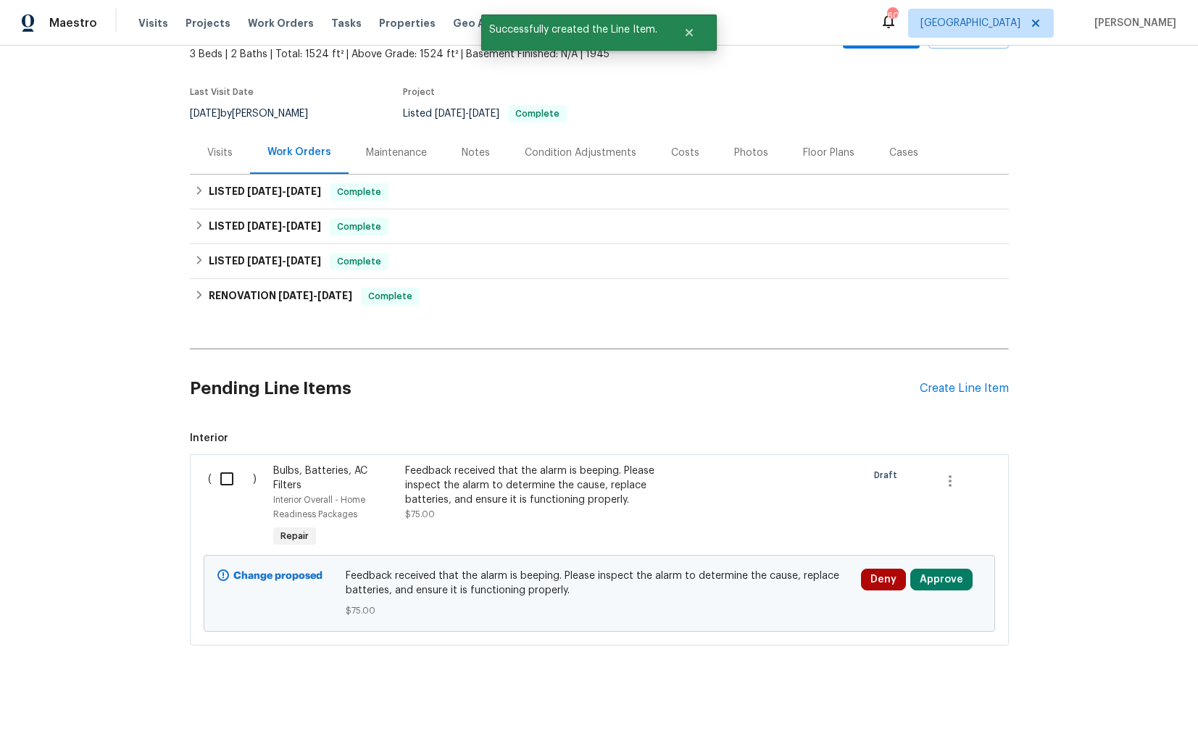
click at [225, 481] on input "checkbox" at bounding box center [232, 479] width 41 height 30
checkbox input "true"
click at [1114, 704] on span "Create Work Order" at bounding box center [1114, 708] width 96 height 18
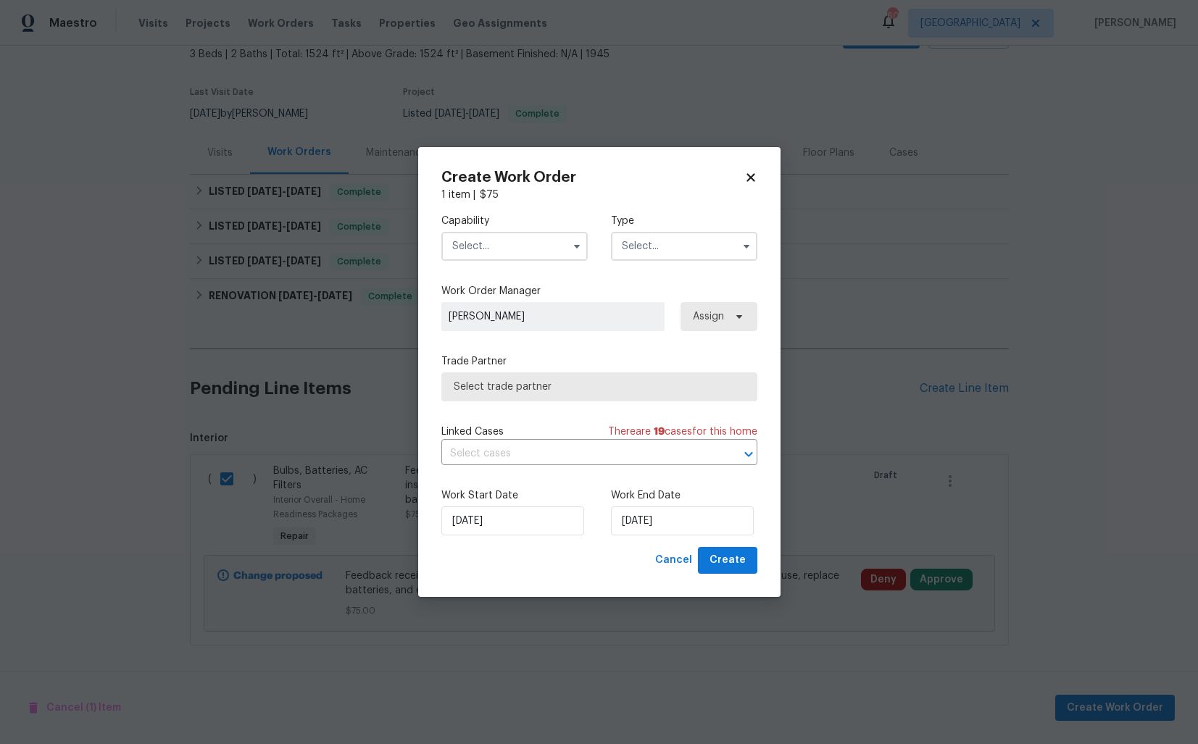
click at [537, 248] on input "text" at bounding box center [514, 246] width 146 height 29
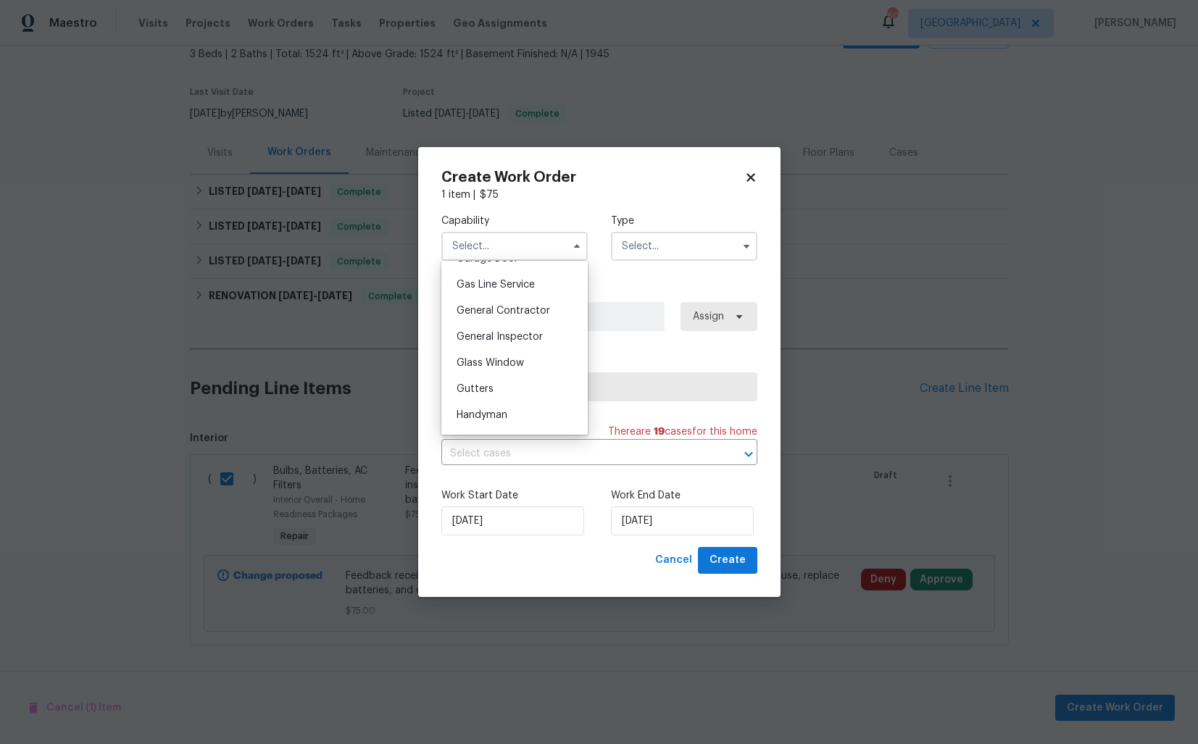
scroll to position [735, 0]
click at [500, 341] on span "Handyman" at bounding box center [481, 340] width 51 height 10
type input "Handyman"
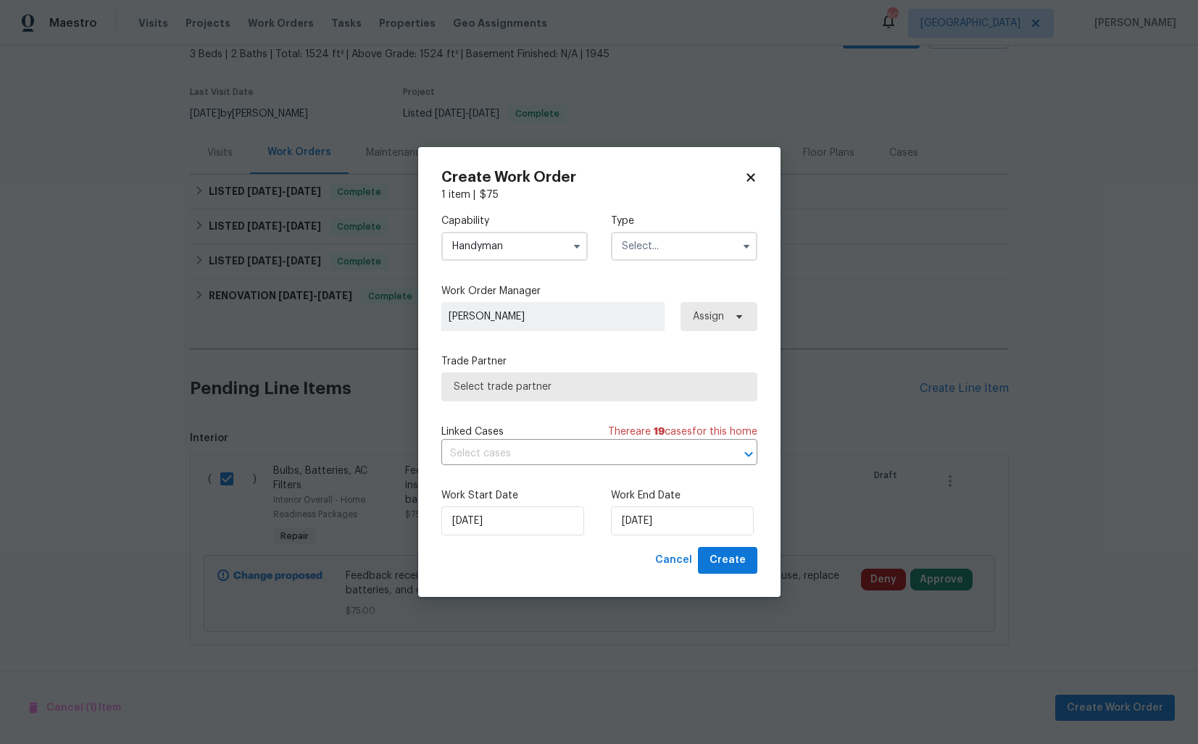
click at [689, 257] on input "text" at bounding box center [684, 246] width 146 height 29
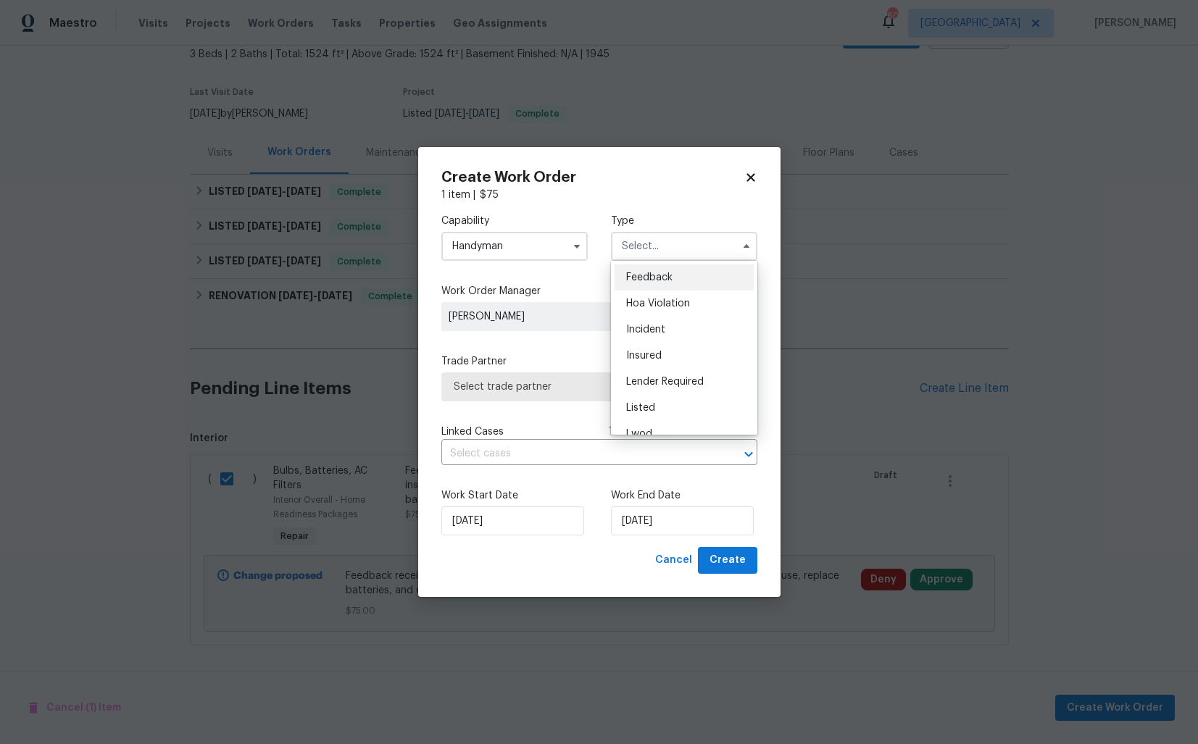
click at [645, 280] on span "Feedback" at bounding box center [649, 277] width 46 height 10
type input "Feedback"
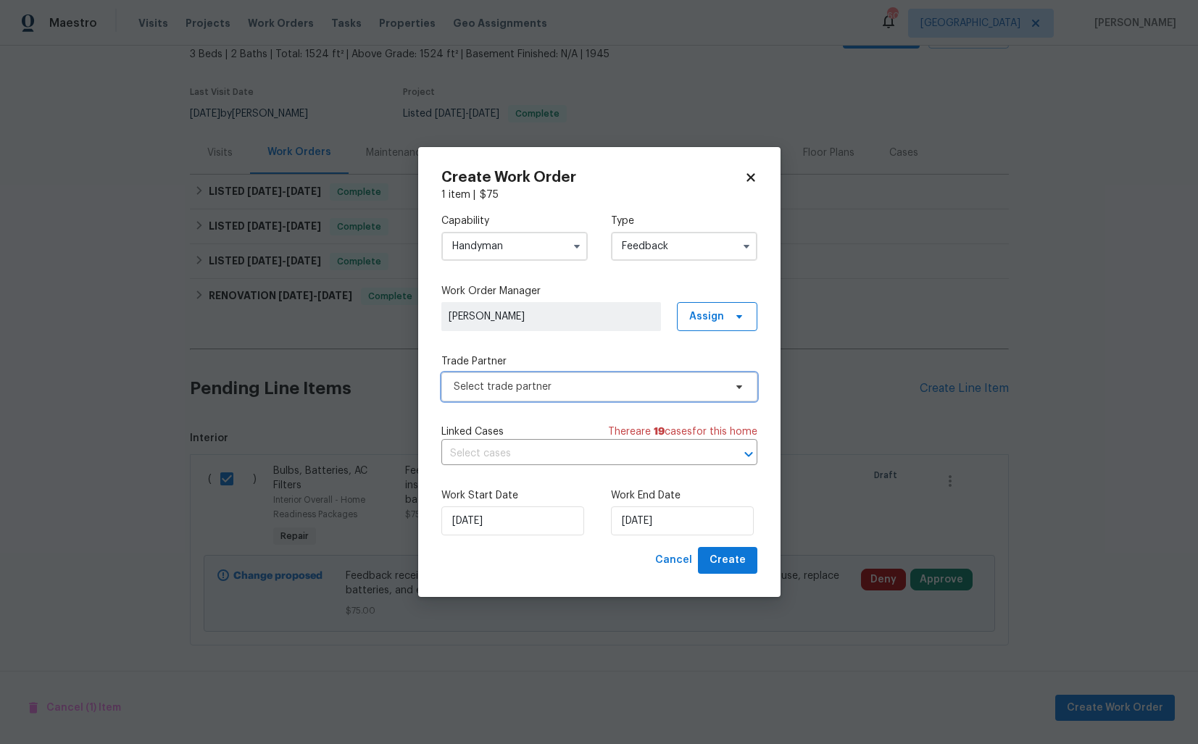
click at [558, 392] on span "Select trade partner" at bounding box center [589, 387] width 270 height 14
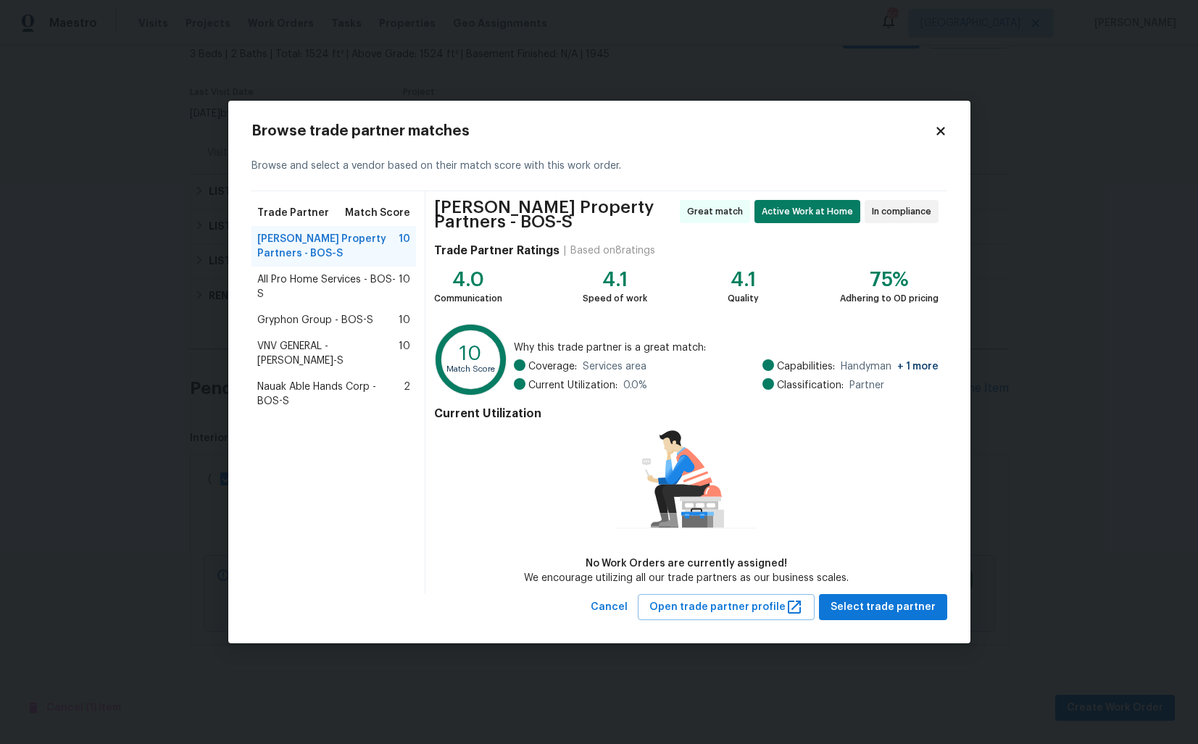
click at [306, 285] on span "All Pro Home Services - BOS-S" at bounding box center [328, 286] width 142 height 29
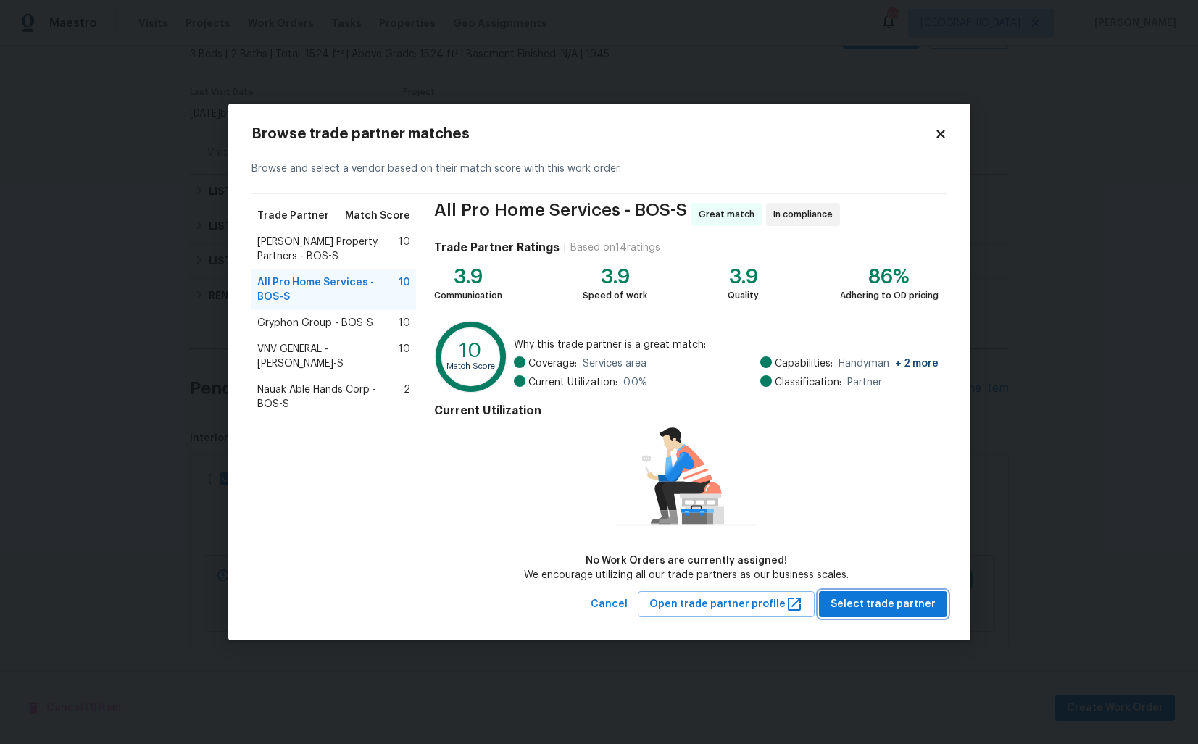
click at [890, 599] on span "Select trade partner" at bounding box center [882, 605] width 105 height 18
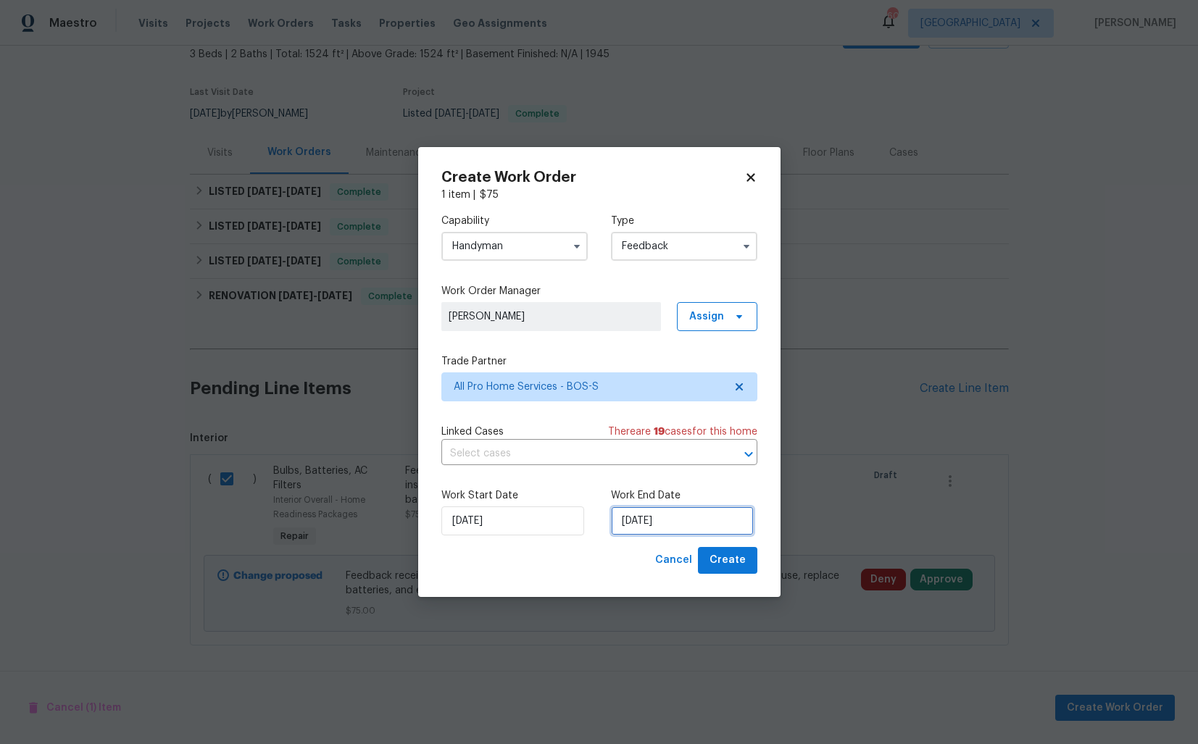
click at [664, 525] on input "[DATE]" at bounding box center [682, 520] width 143 height 29
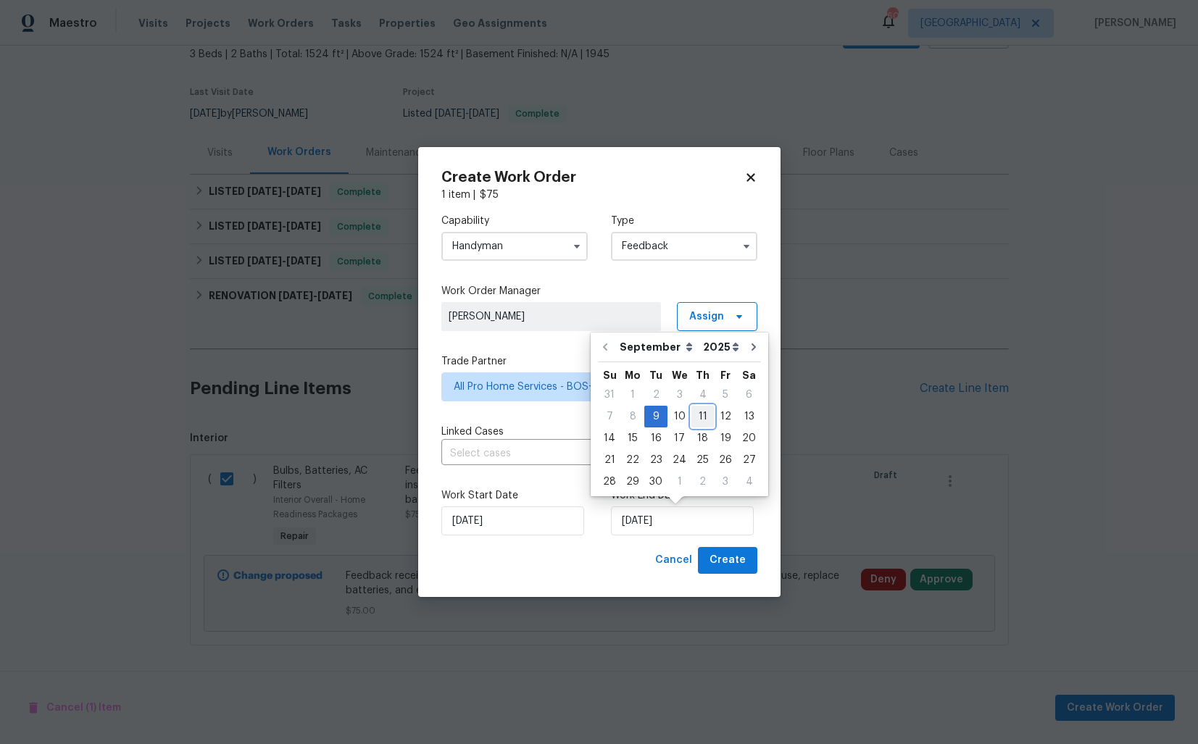
click at [701, 416] on div "11" at bounding box center [702, 416] width 22 height 20
type input "[DATE]"
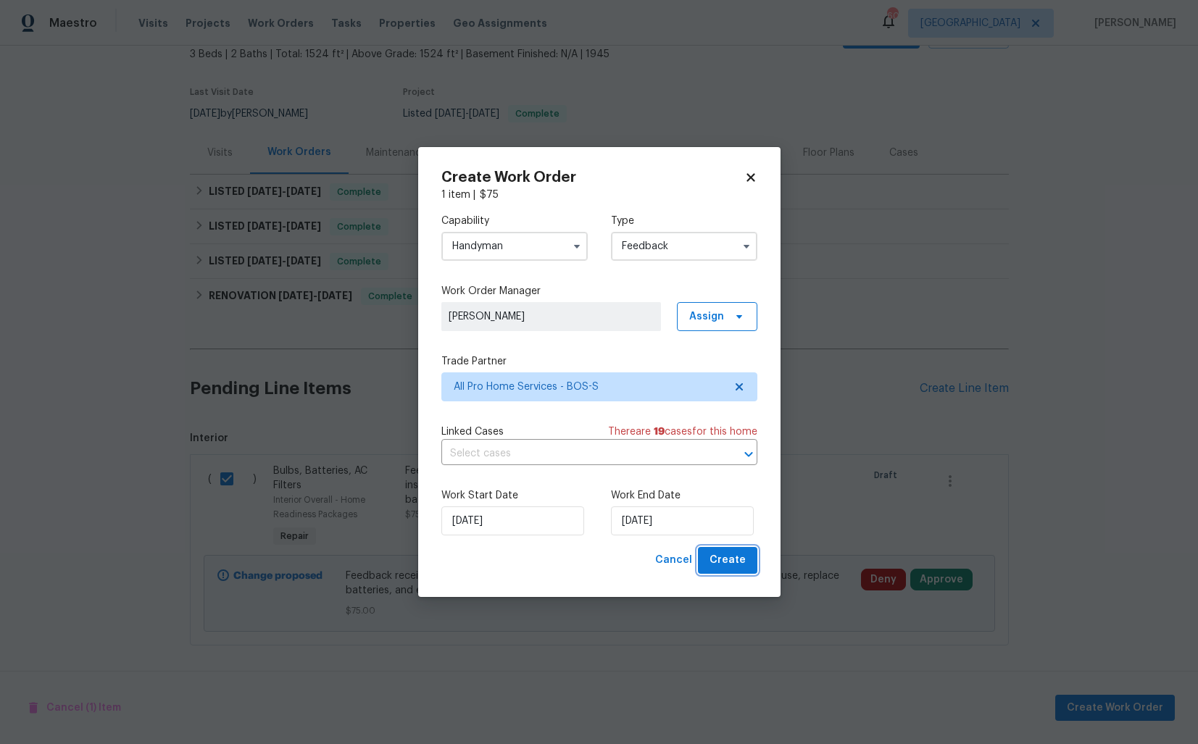
click at [721, 560] on span "Create" at bounding box center [727, 560] width 36 height 18
checkbox input "false"
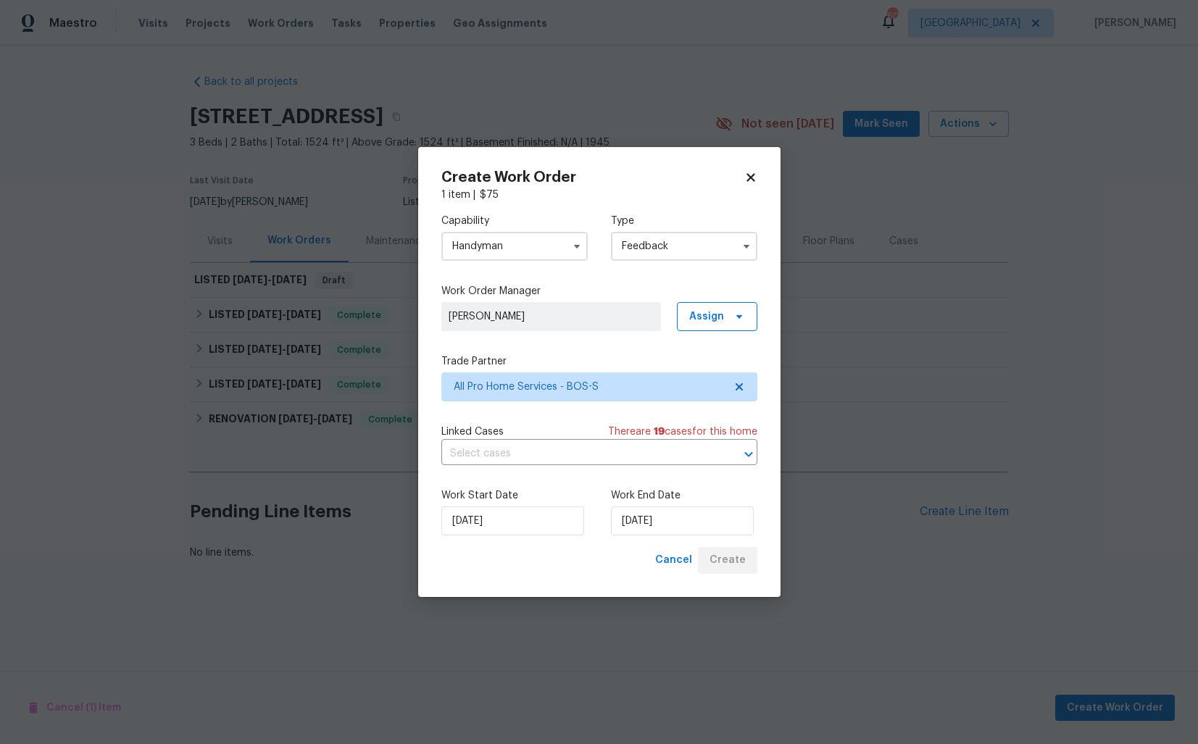
scroll to position [0, 0]
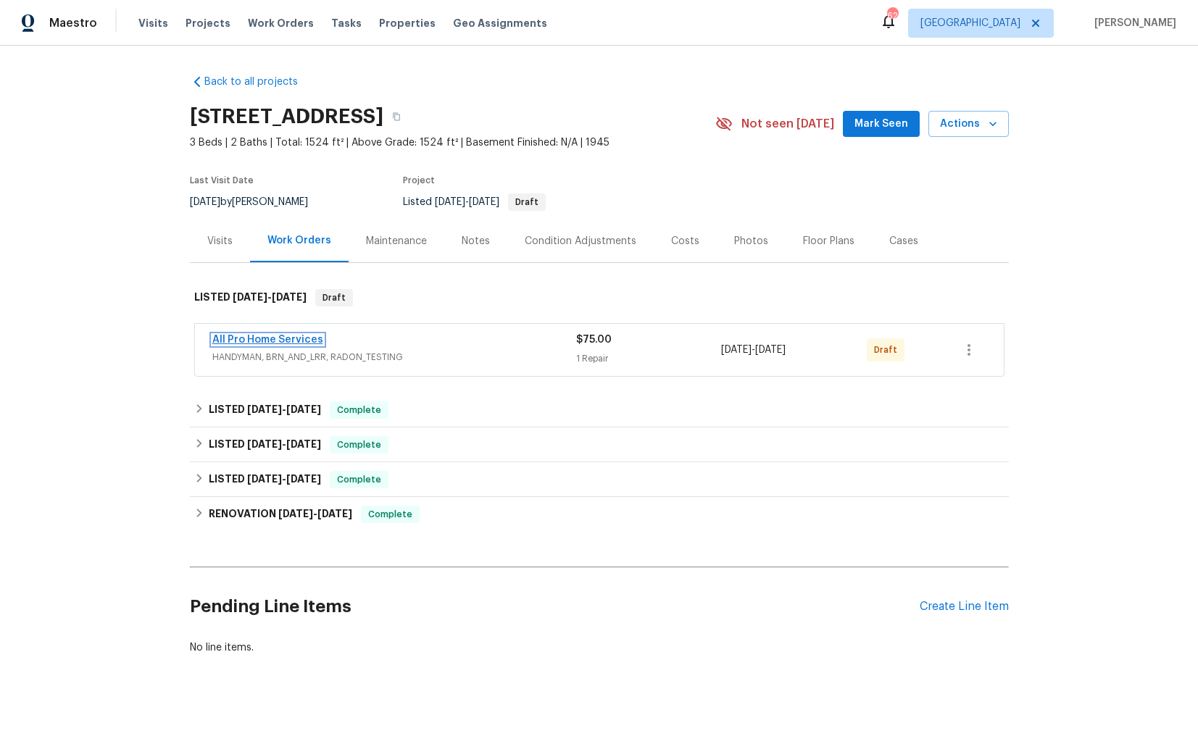
click at [257, 335] on link "All Pro Home Services" at bounding box center [267, 340] width 111 height 10
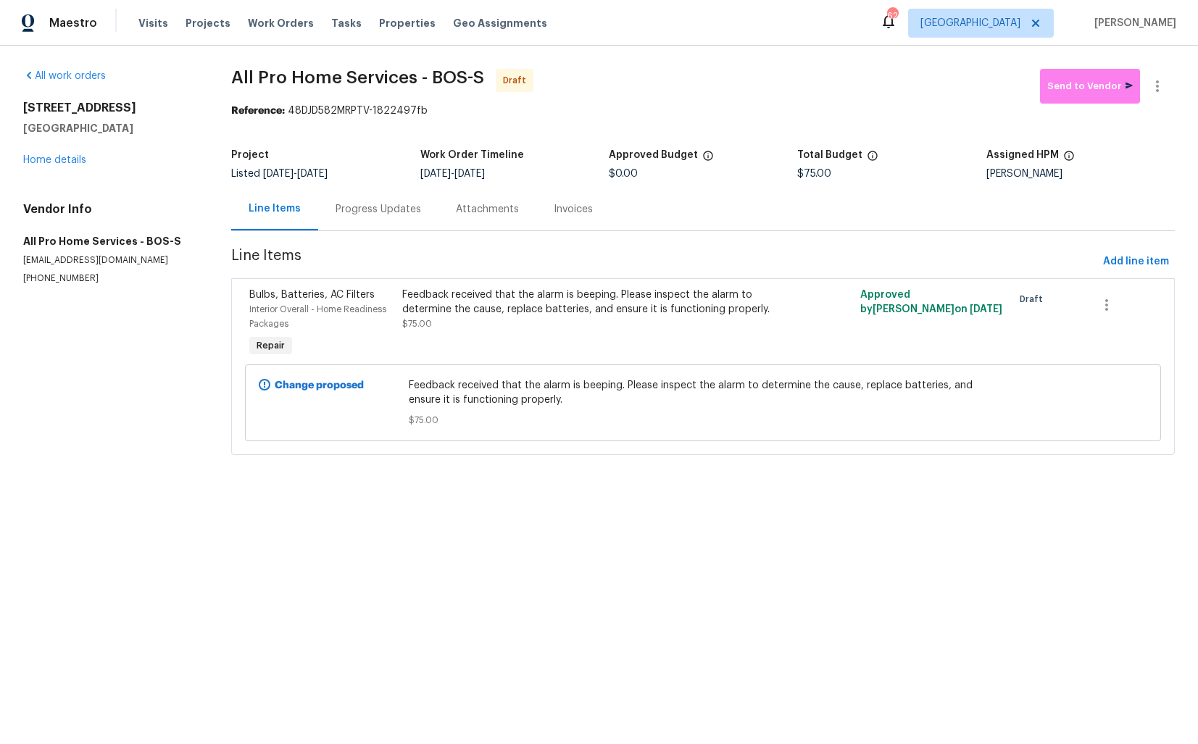
click at [384, 220] on div "Progress Updates" at bounding box center [378, 209] width 120 height 43
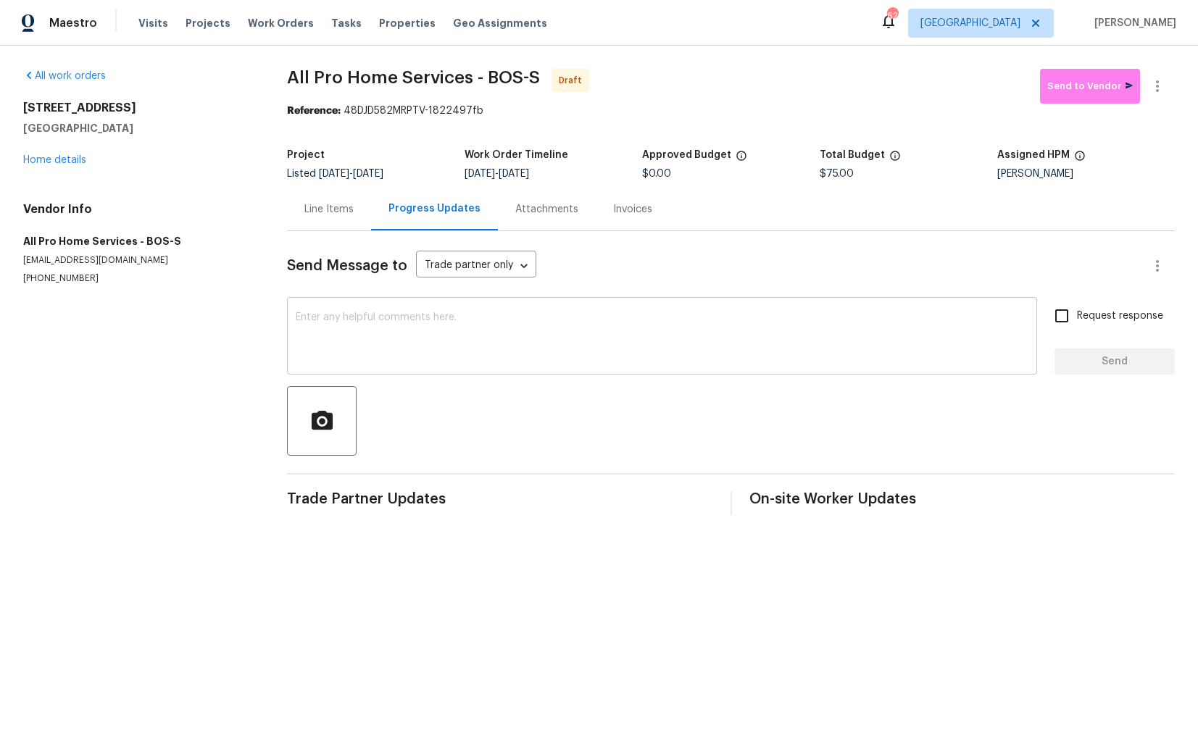
click at [426, 356] on textarea at bounding box center [662, 337] width 732 height 51
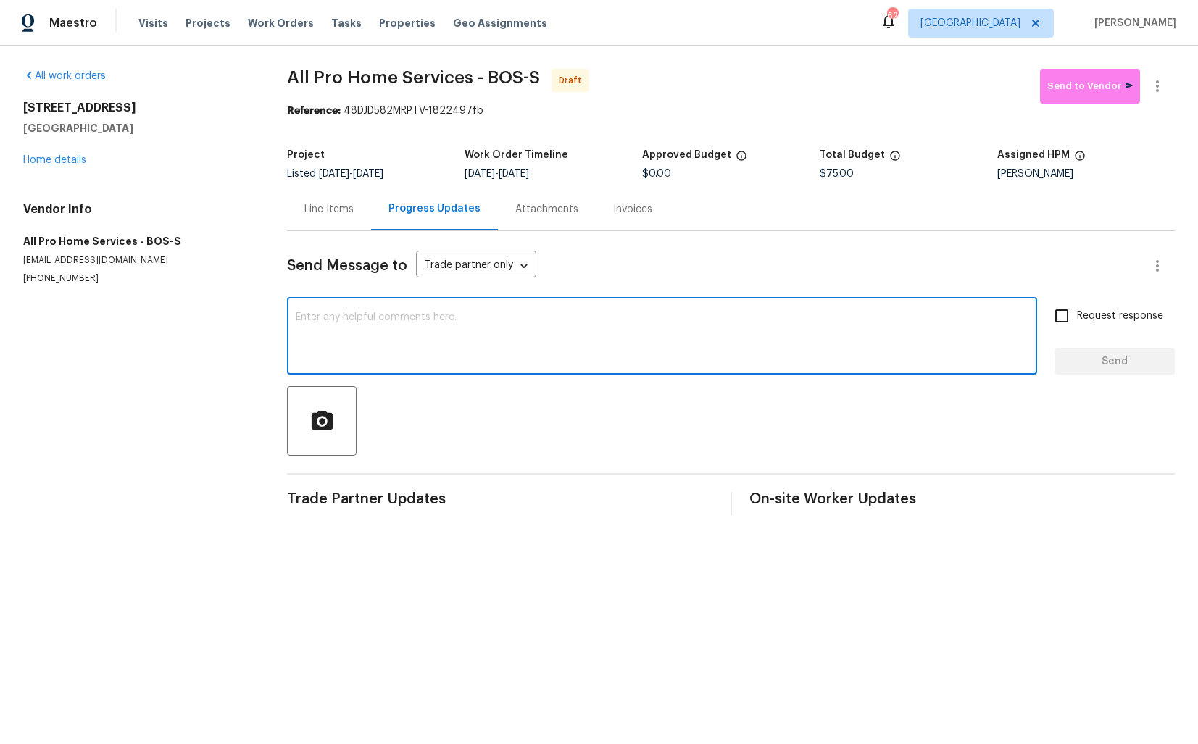
click at [490, 341] on textarea at bounding box center [662, 337] width 732 height 51
paste textarea "Hi this is [PERSON_NAME] with Opendoor. I’m confirming you received the WO for …"
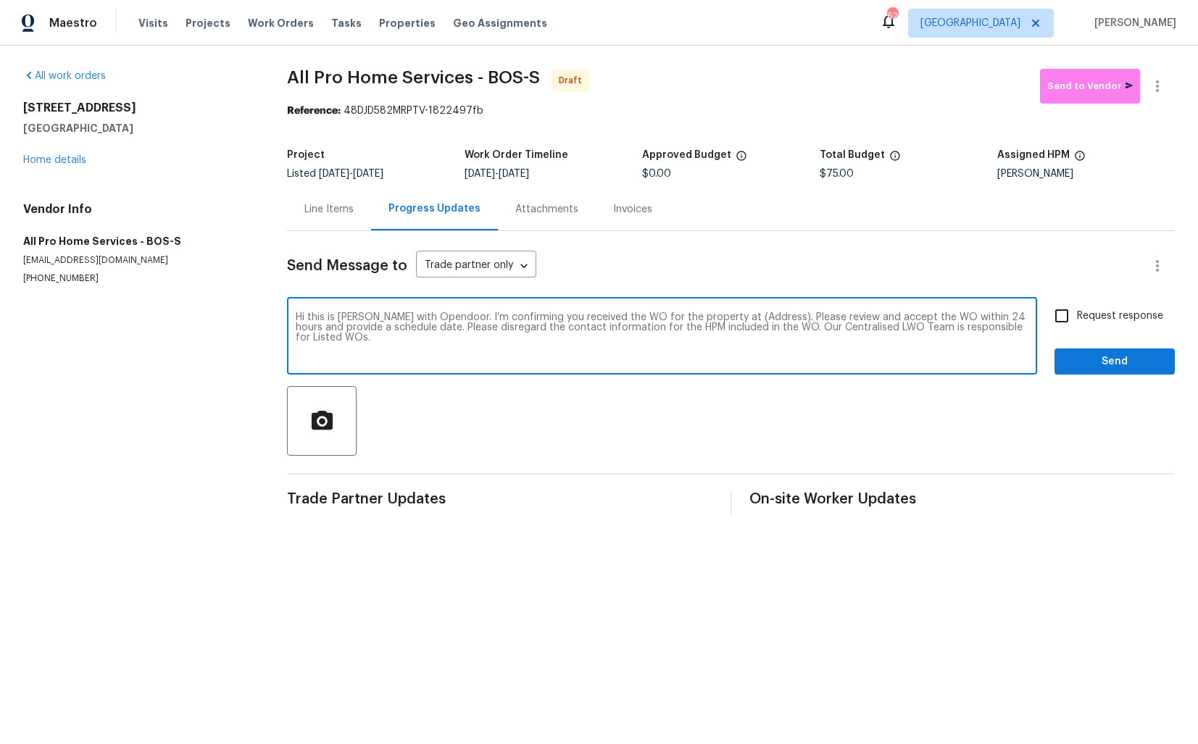
drag, startPoint x: 757, startPoint y: 316, endPoint x: 712, endPoint y: 314, distance: 45.0
click at [712, 314] on textarea "Hi this is [PERSON_NAME] with Opendoor. I’m confirming you received the WO for …" at bounding box center [662, 337] width 732 height 51
paste textarea "611 N Bedford St, East Bridgewater, MA 02333"
type textarea "Hi this is Arvind with Opendoor. I’m confirming you received the WO for the pro…"
click at [1064, 319] on input "Request response" at bounding box center [1061, 316] width 30 height 30
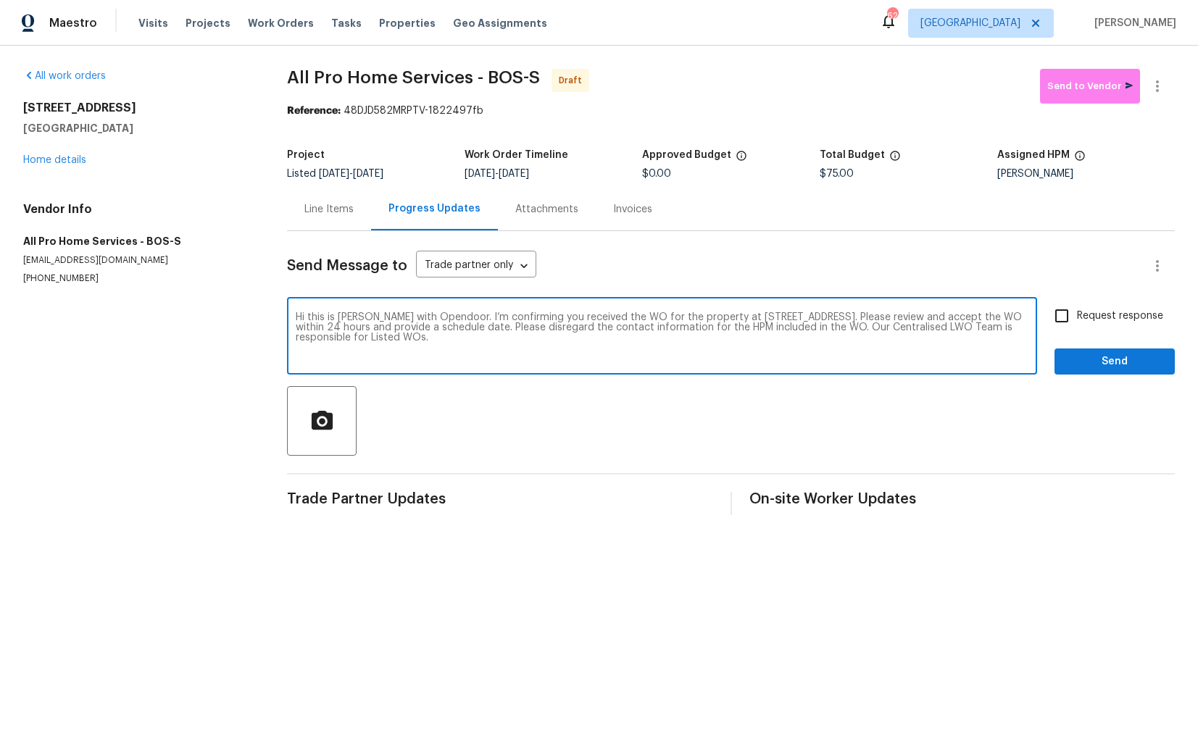
checkbox input "true"
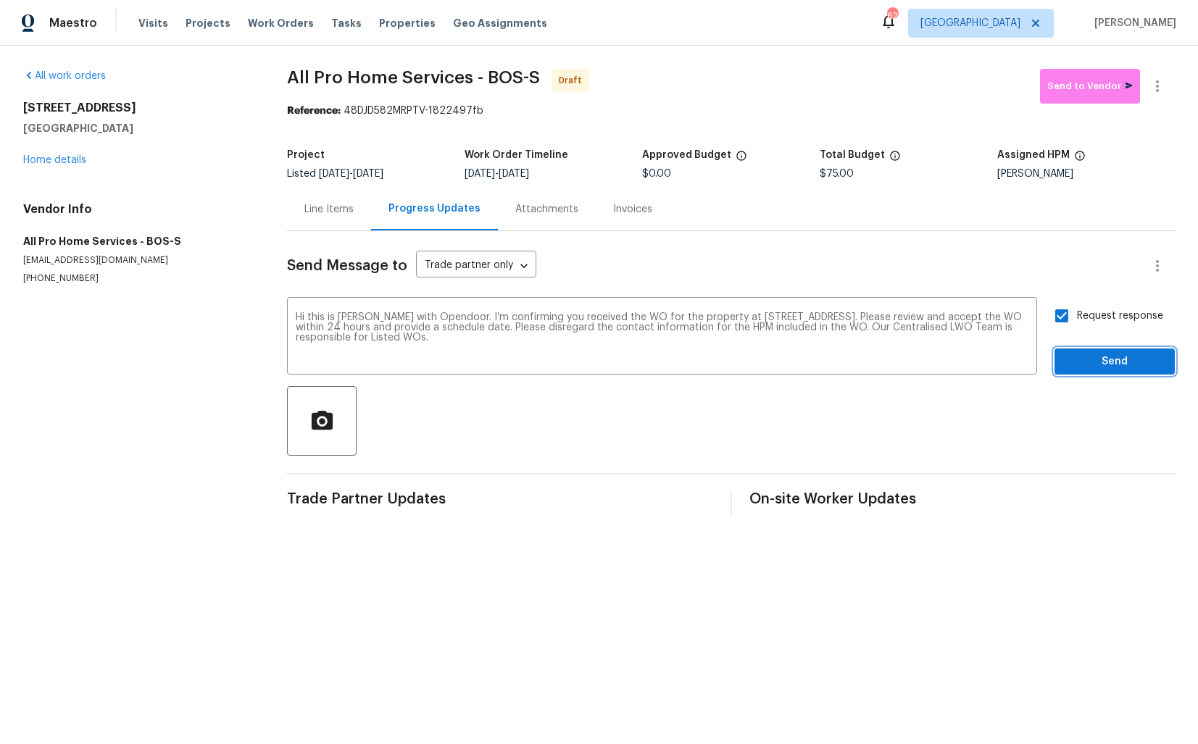
click at [1095, 359] on span "Send" at bounding box center [1114, 362] width 97 height 18
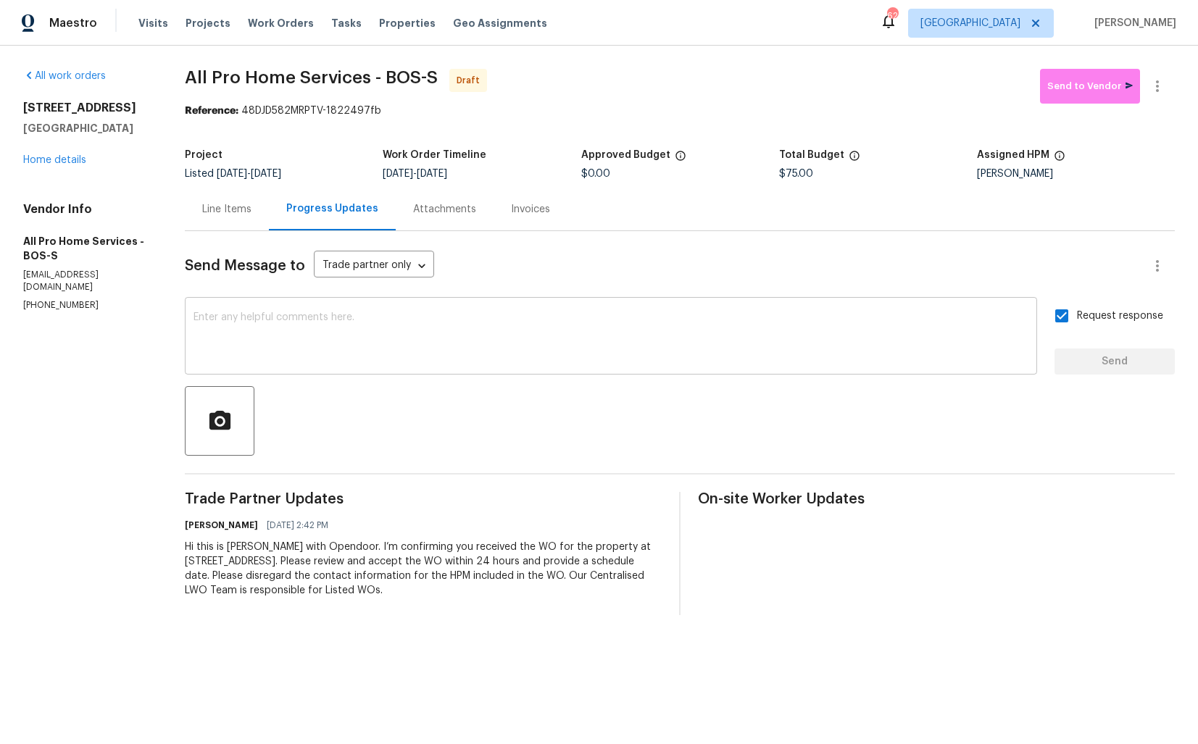
click at [628, 337] on textarea at bounding box center [610, 337] width 835 height 51
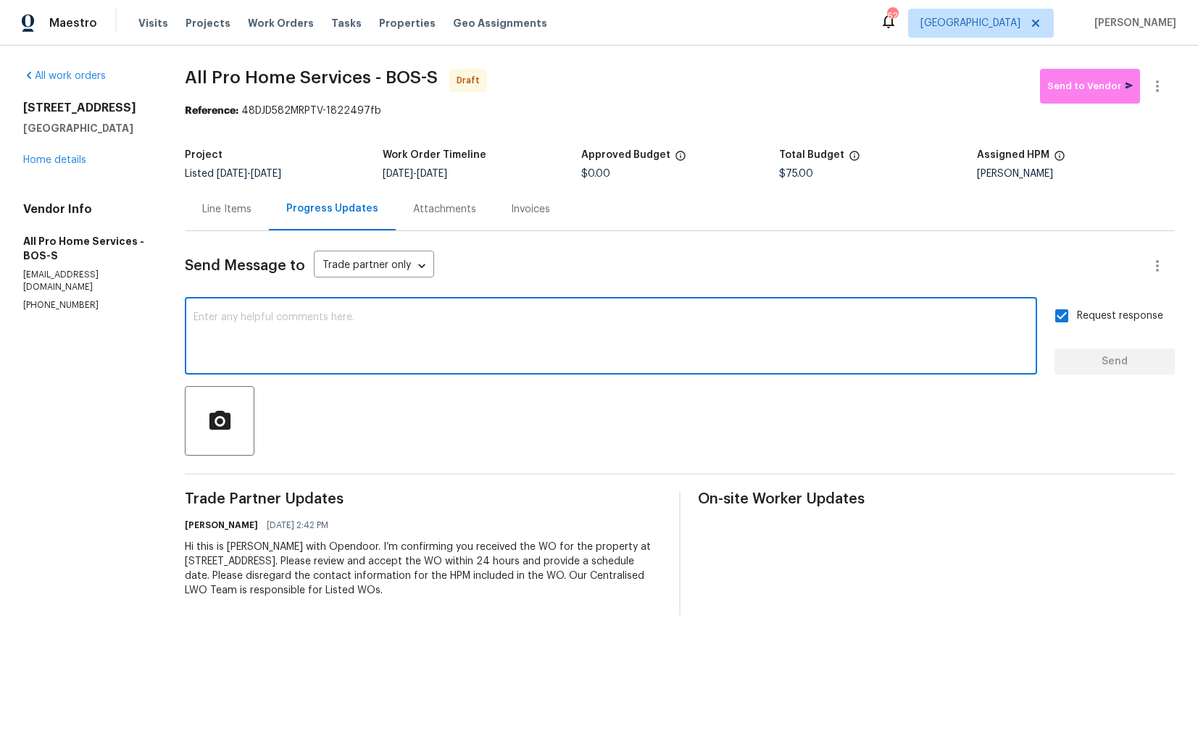
paste textarea "Attention All Work Orders must include before-photos (both close-up and wide-an…"
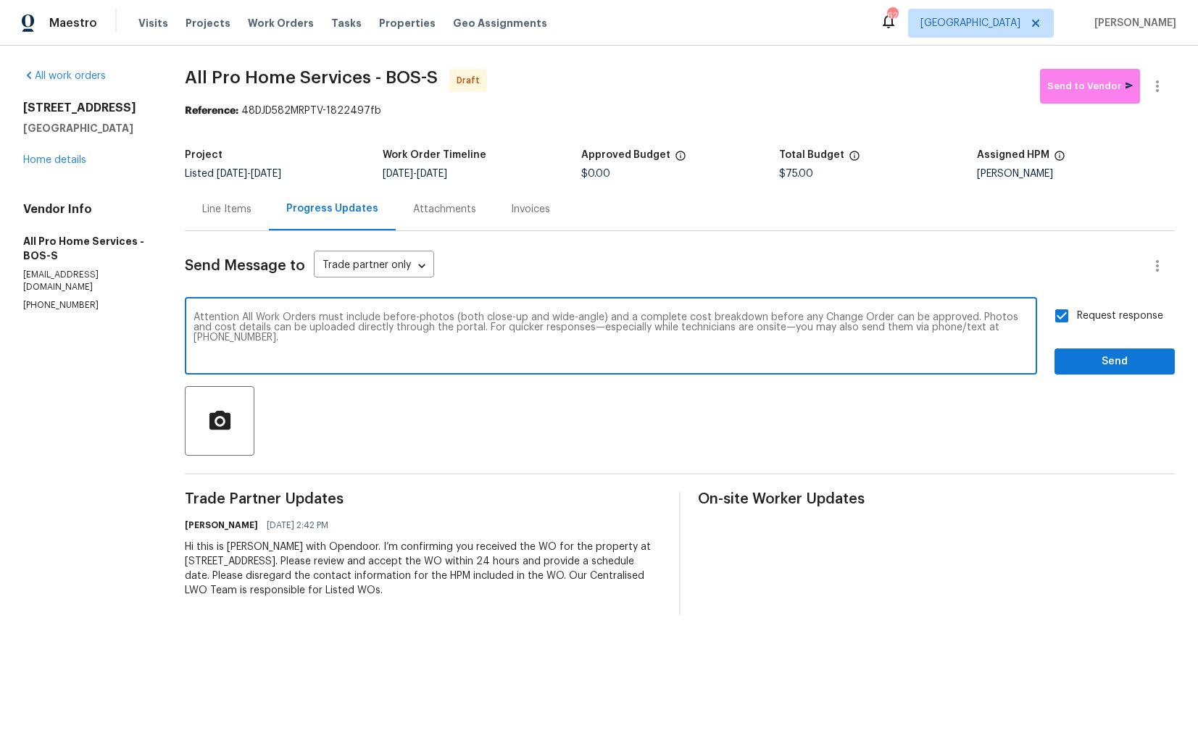
type textarea "Attention All Work Orders must include before-photos (both close-up and wide-an…"
click at [1071, 360] on span "Send" at bounding box center [1114, 362] width 97 height 18
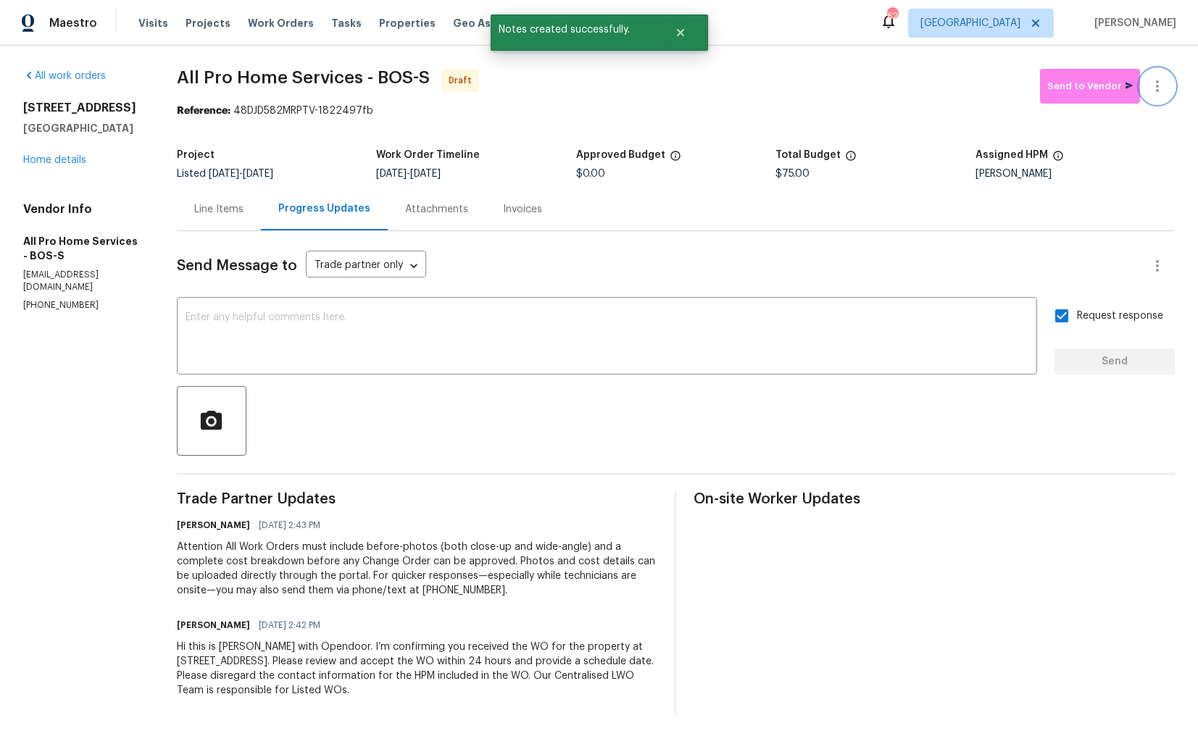
click at [1150, 94] on icon "button" at bounding box center [1156, 86] width 17 height 17
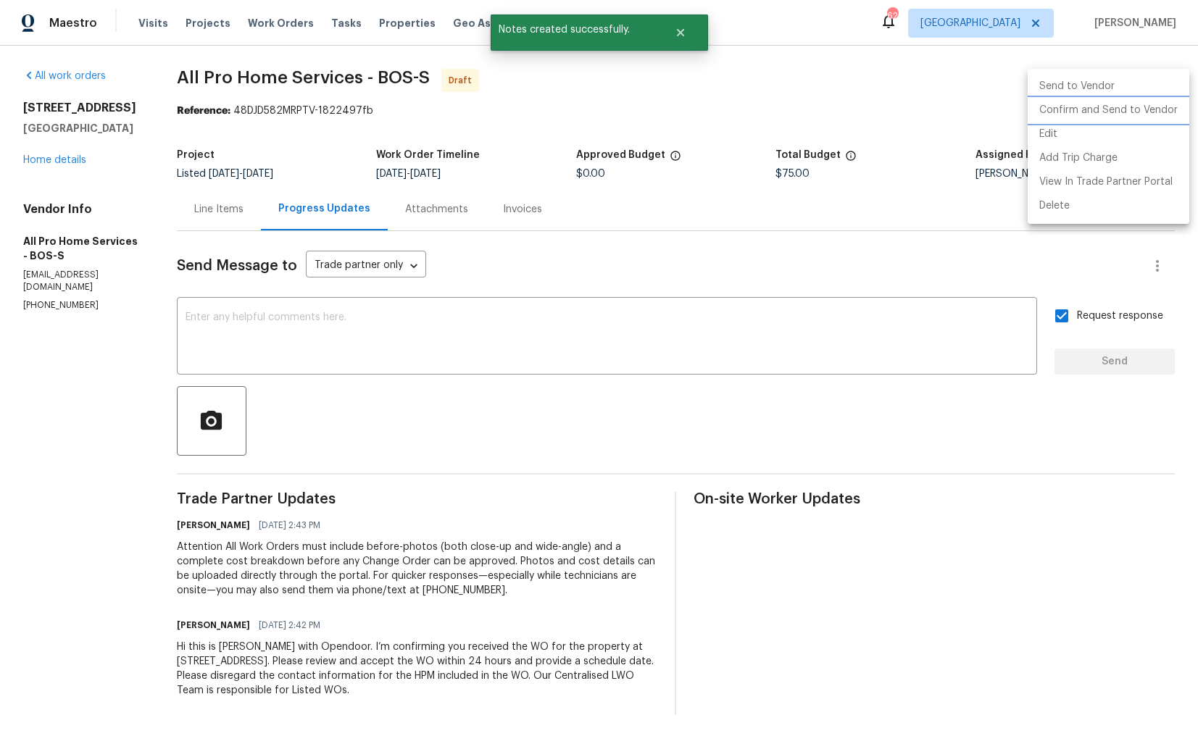
click at [1052, 112] on li "Confirm and Send to Vendor" at bounding box center [1108, 111] width 162 height 24
click at [530, 84] on div at bounding box center [599, 372] width 1198 height 744
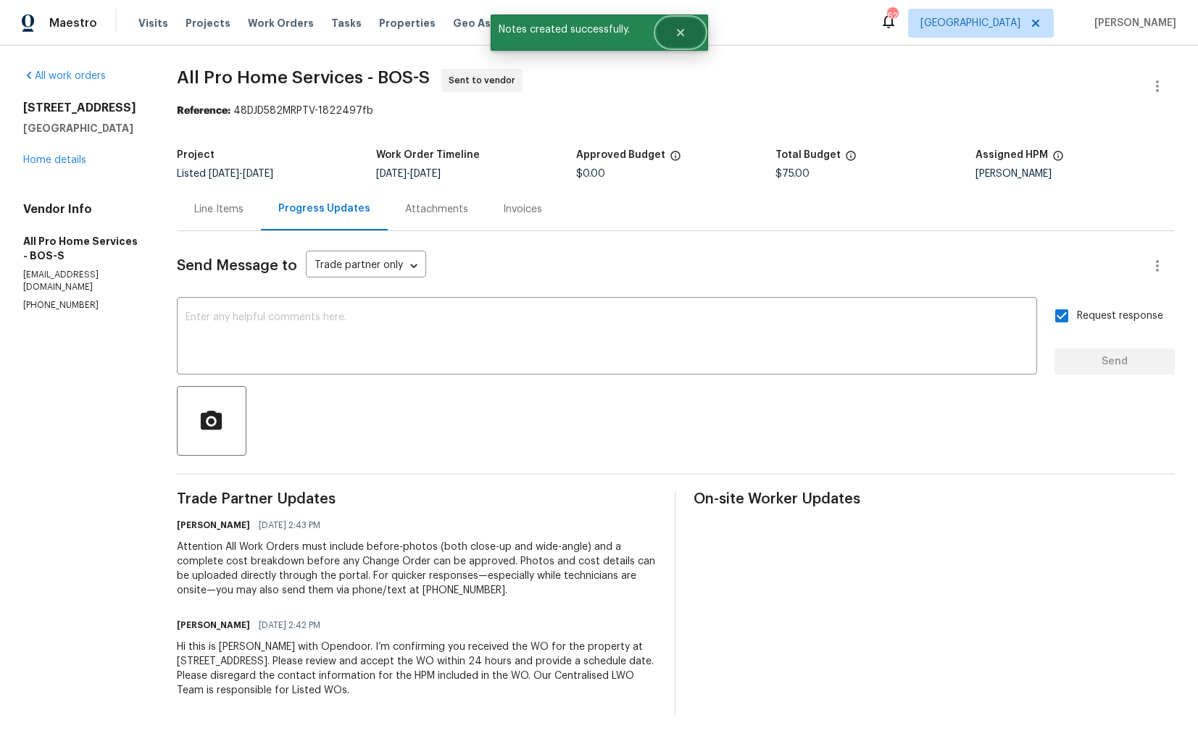
click at [684, 34] on icon "Close" at bounding box center [680, 33] width 12 height 12
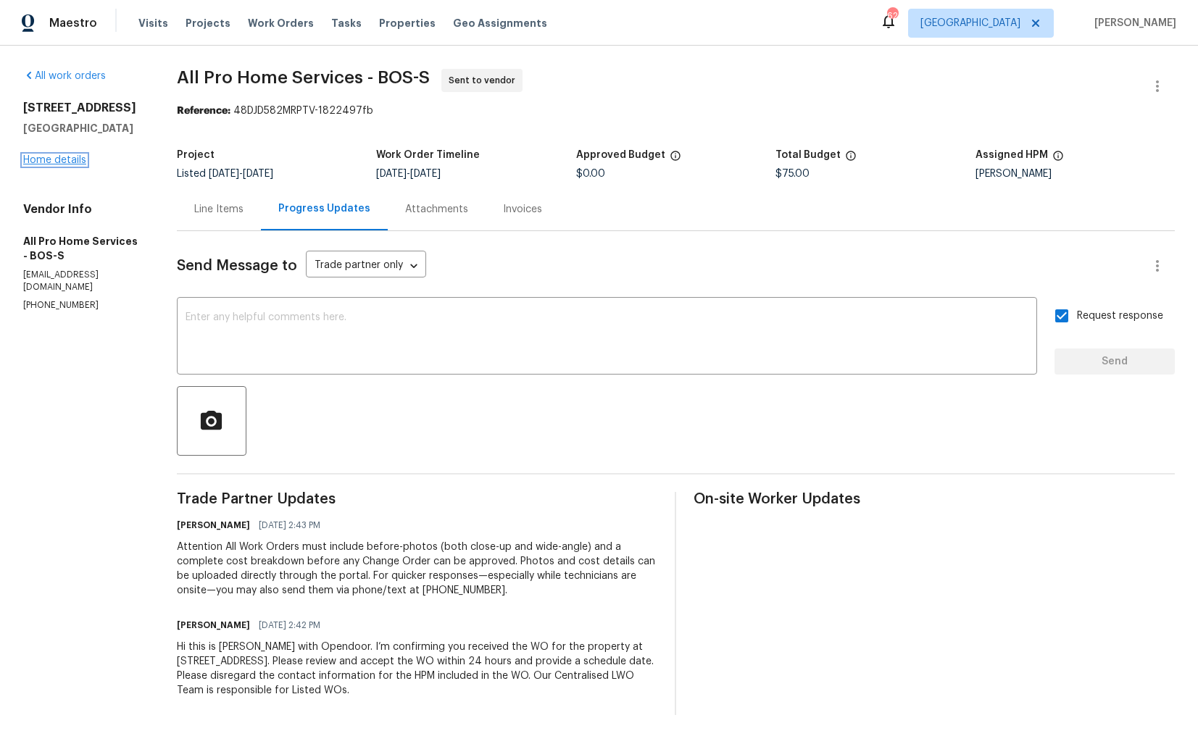
click at [54, 165] on link "Home details" at bounding box center [54, 160] width 63 height 10
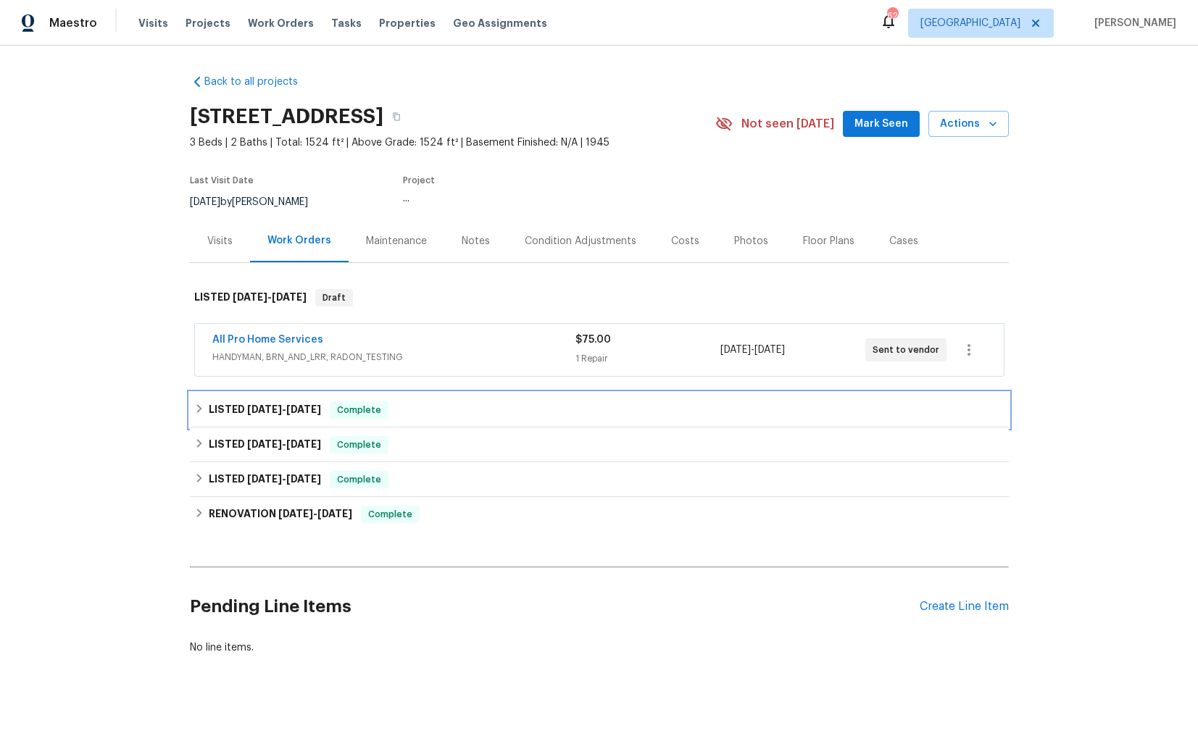
click at [233, 406] on h6 "LISTED 9/5/25 - 9/9/25" at bounding box center [265, 409] width 112 height 17
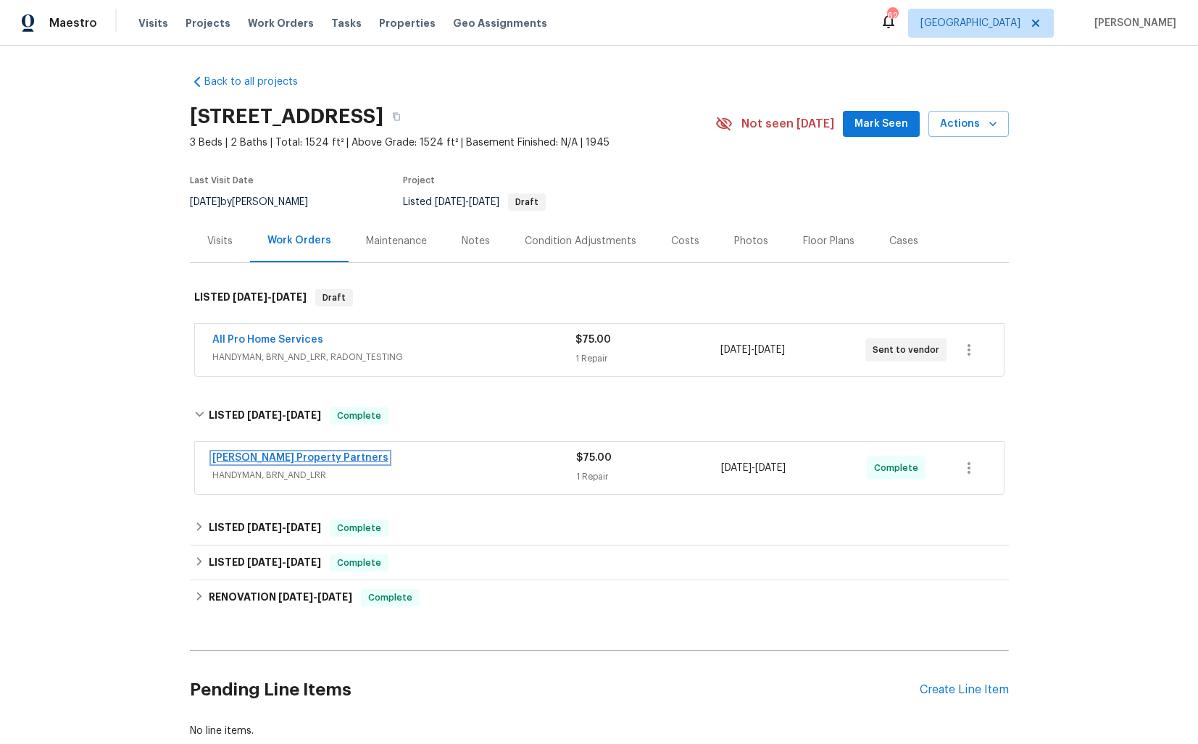
click at [262, 459] on link "Portillo Property Partners" at bounding box center [300, 458] width 176 height 10
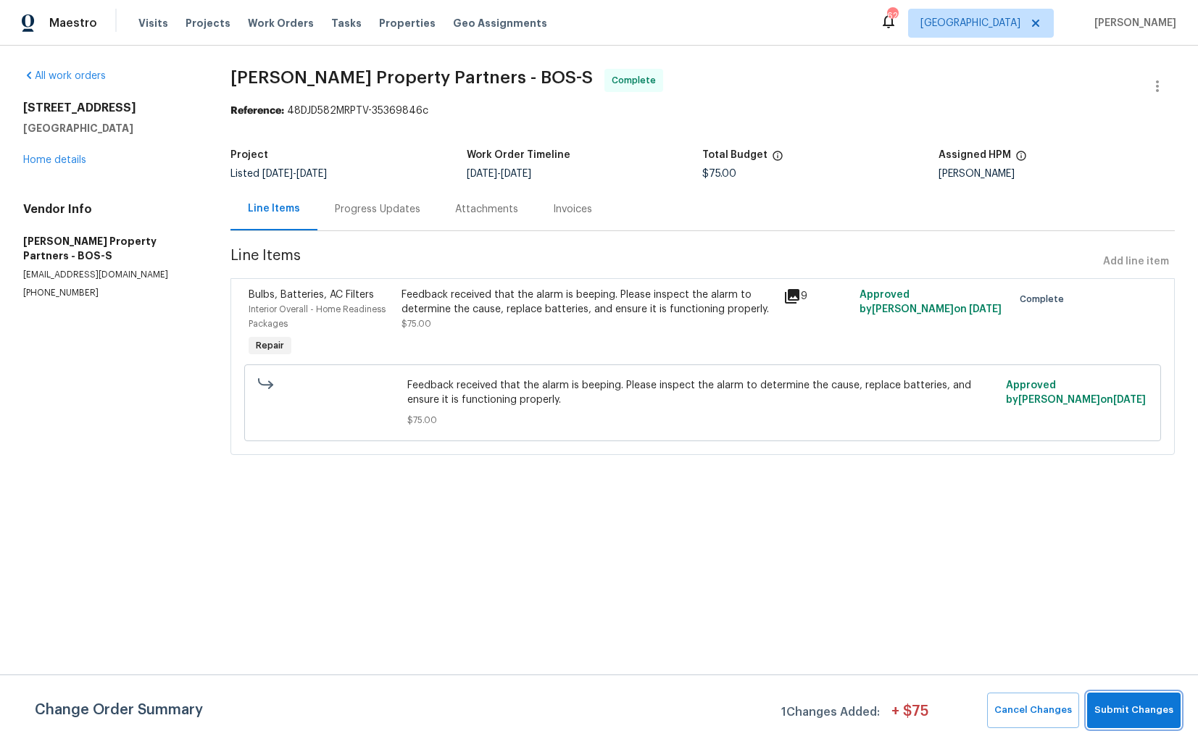
click at [1122, 705] on span "Submit Changes" at bounding box center [1133, 710] width 79 height 17
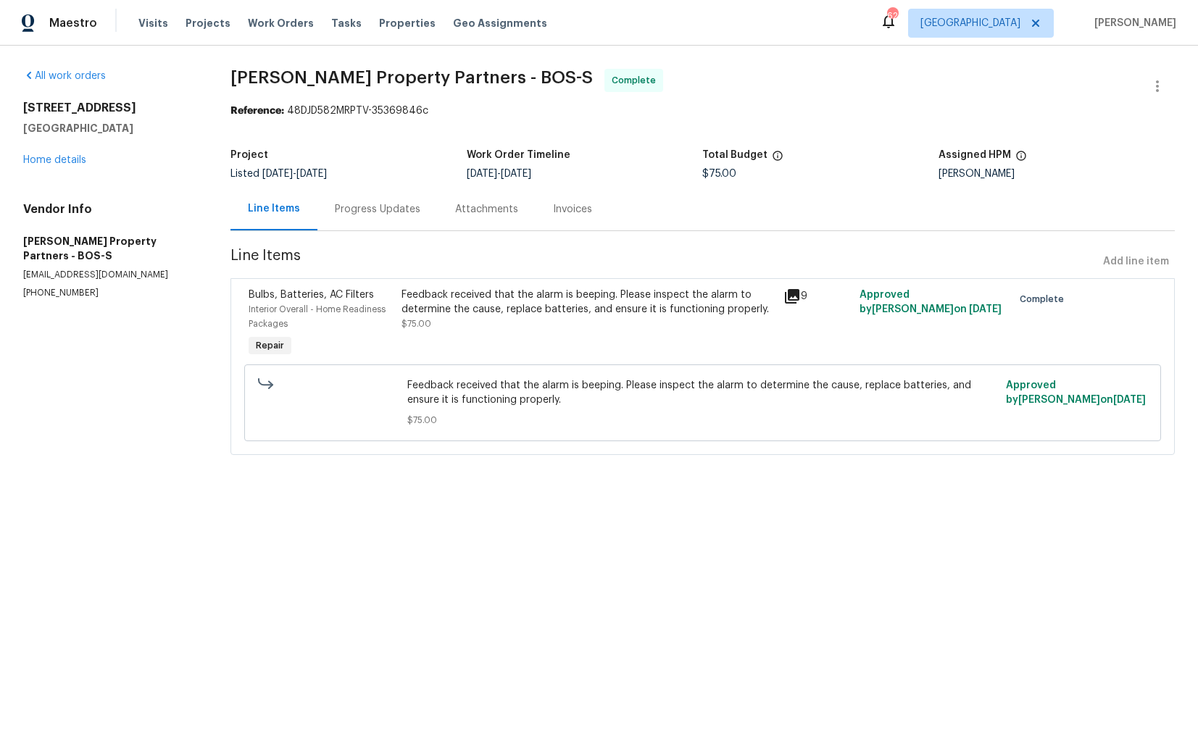
click at [393, 223] on div "Progress Updates" at bounding box center [377, 209] width 120 height 43
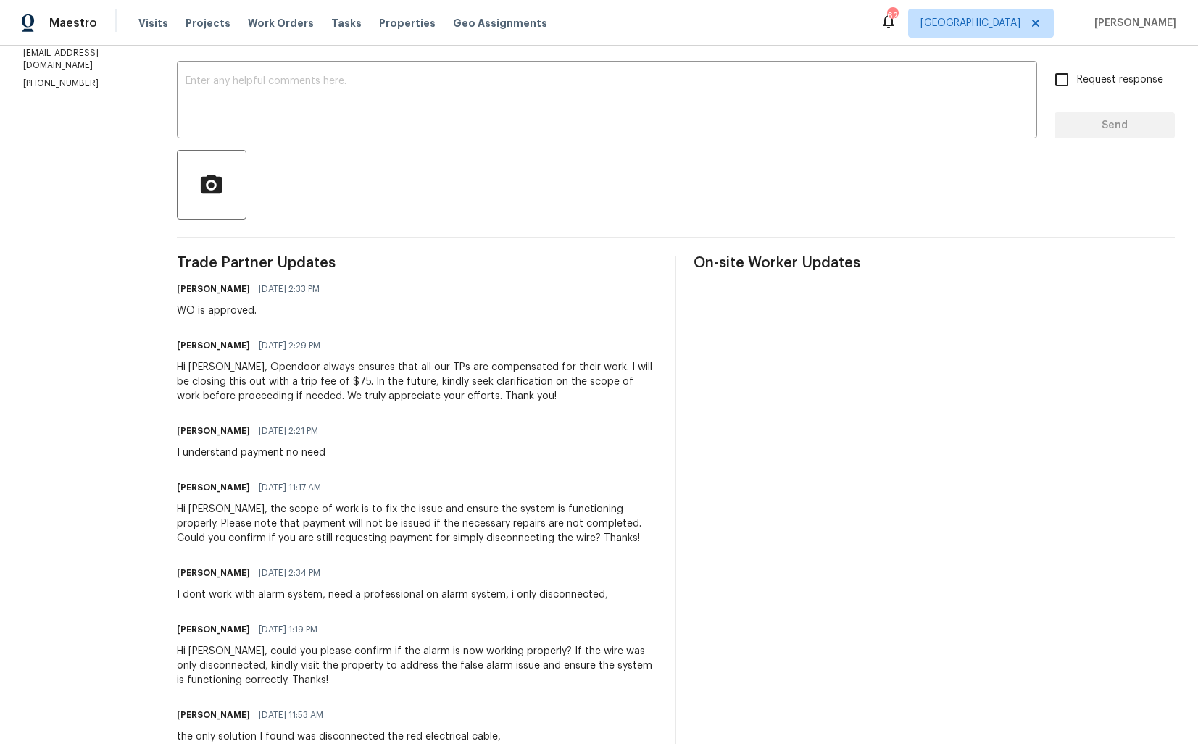
scroll to position [295, 0]
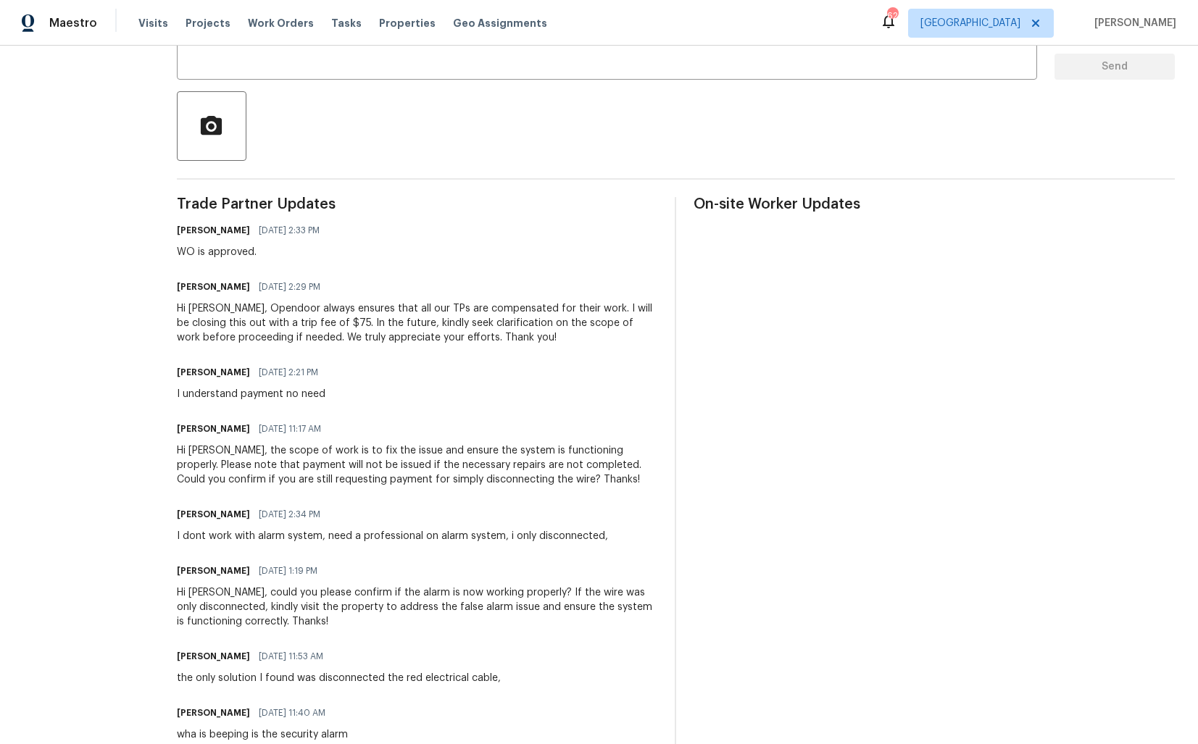
click at [364, 540] on div "I dont work with alarm system, need a professional on alarm system, i only disc…" at bounding box center [392, 536] width 431 height 14
copy div "I dont work with alarm system, need a professional on alarm system, i only disc…"
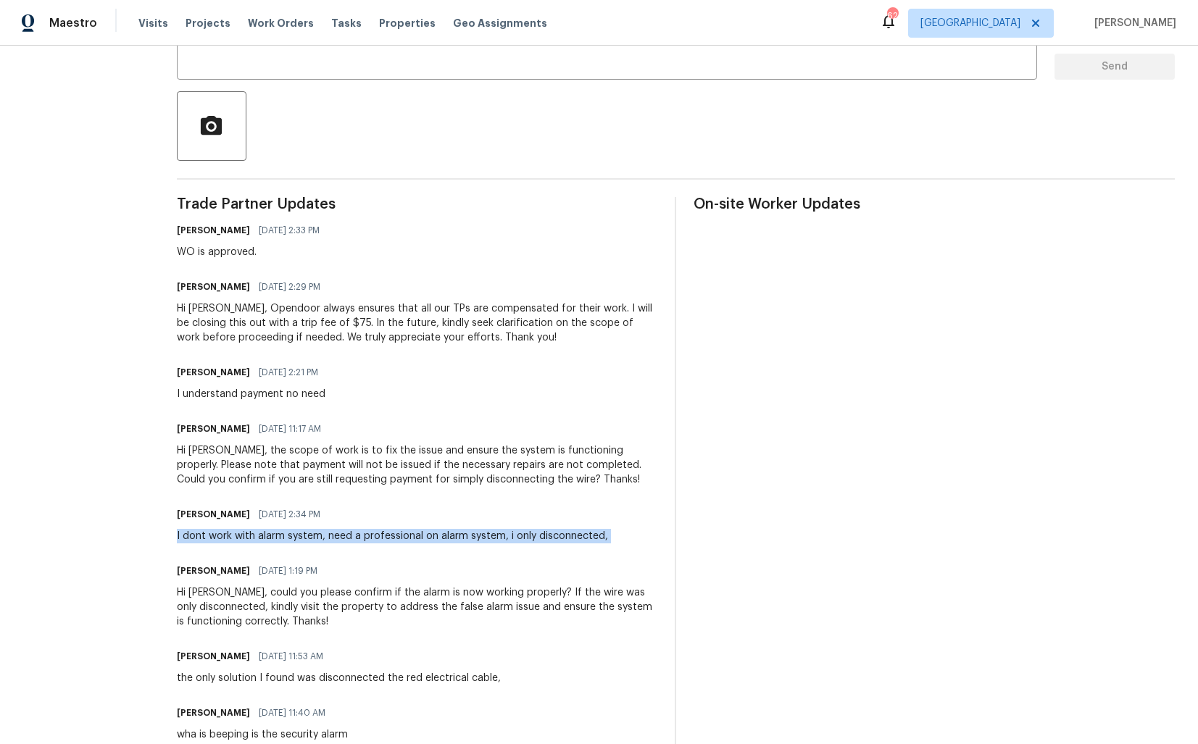
scroll to position [0, 0]
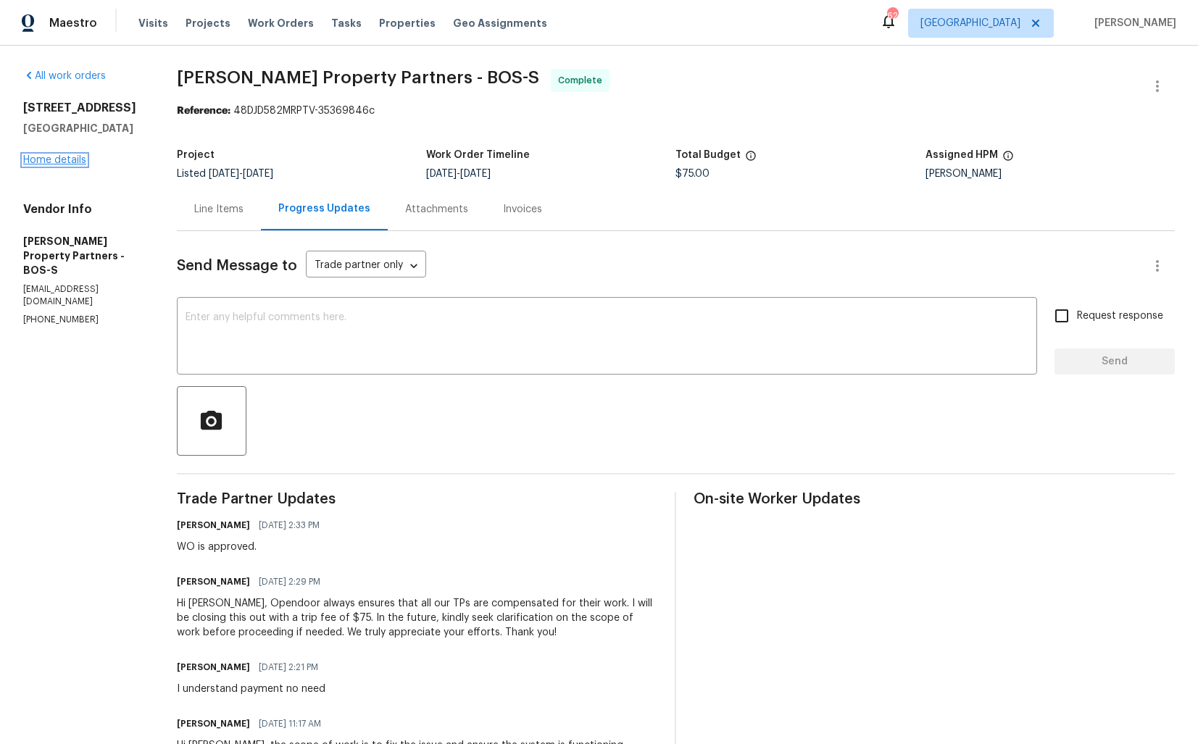
click at [49, 164] on link "Home details" at bounding box center [54, 160] width 63 height 10
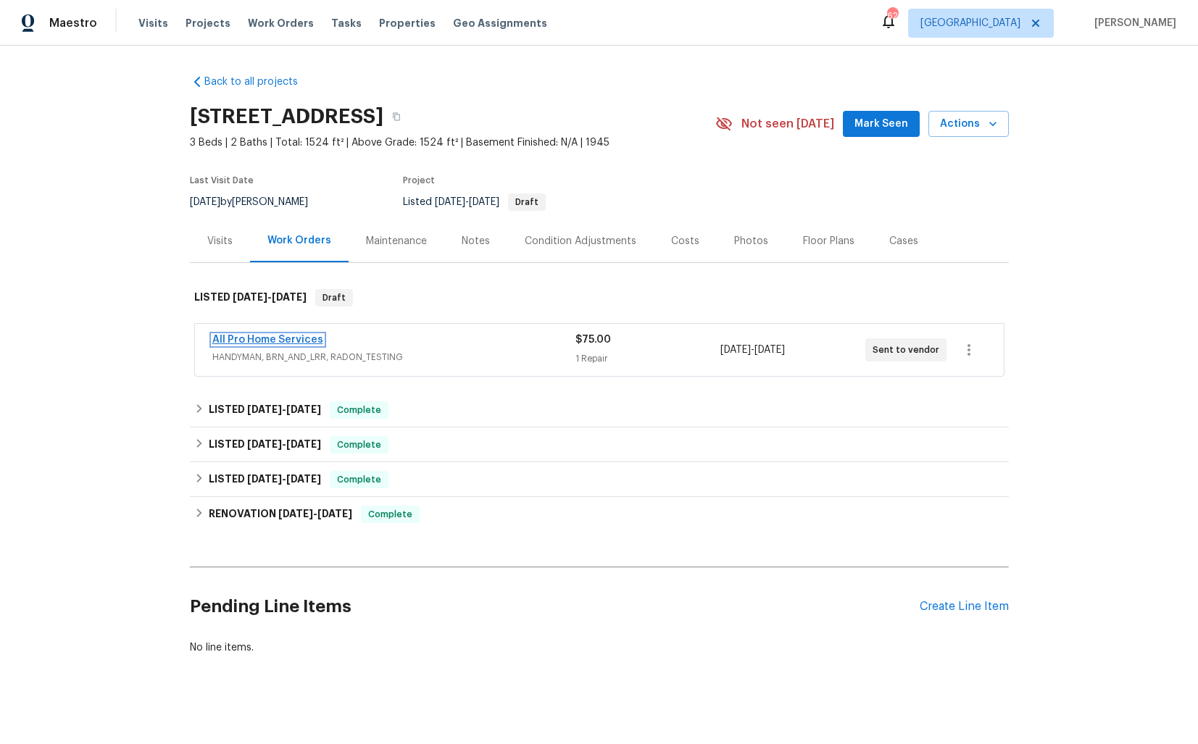
click at [244, 337] on link "All Pro Home Services" at bounding box center [267, 340] width 111 height 10
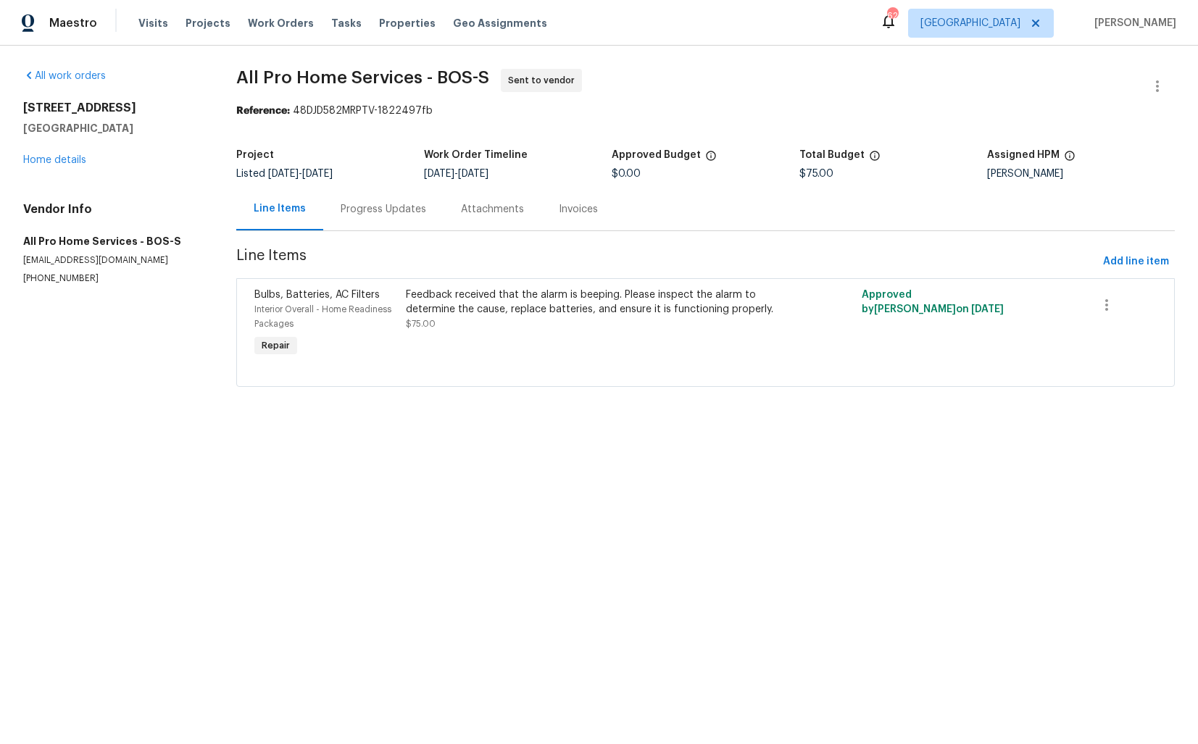
click at [272, 76] on span "All Pro Home Services - BOS-S" at bounding box center [362, 77] width 253 height 17
copy span "All Pro Home Services - BOS-S"
click at [738, 119] on section "All Pro Home Services - BOS-S Sent to vendor Reference: 48DJD582MRPTV-1822497fb…" at bounding box center [705, 236] width 938 height 335
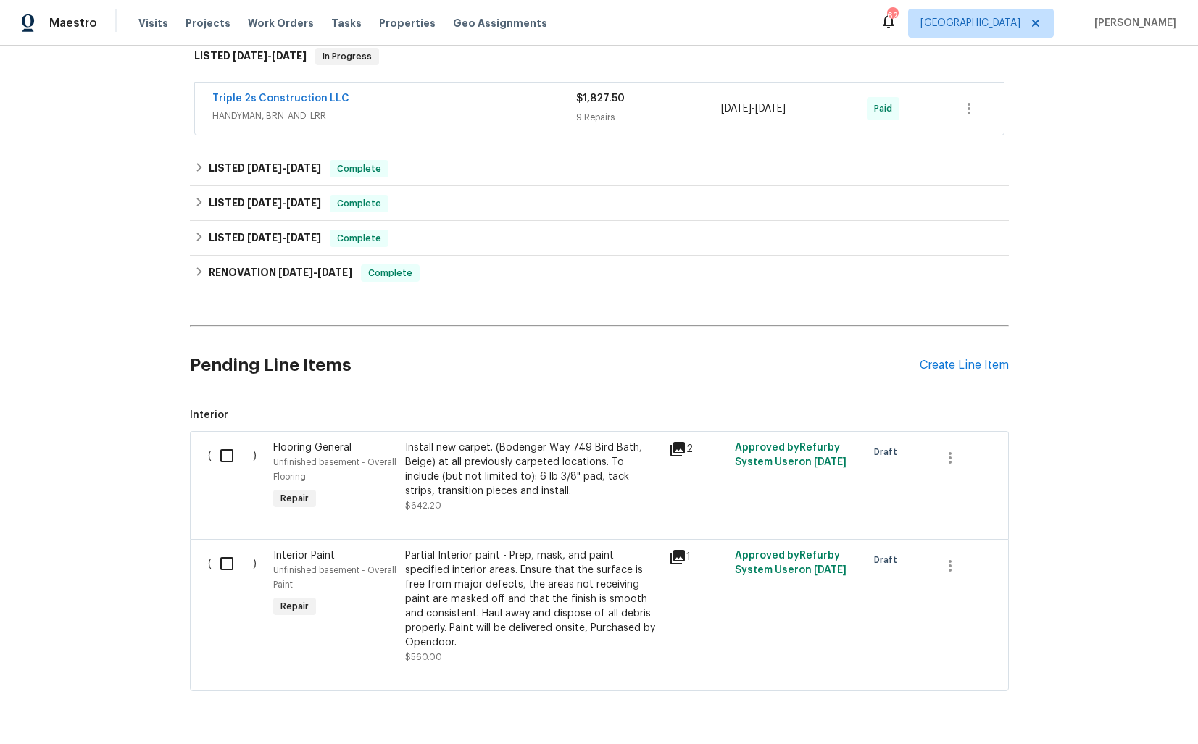
scroll to position [287, 0]
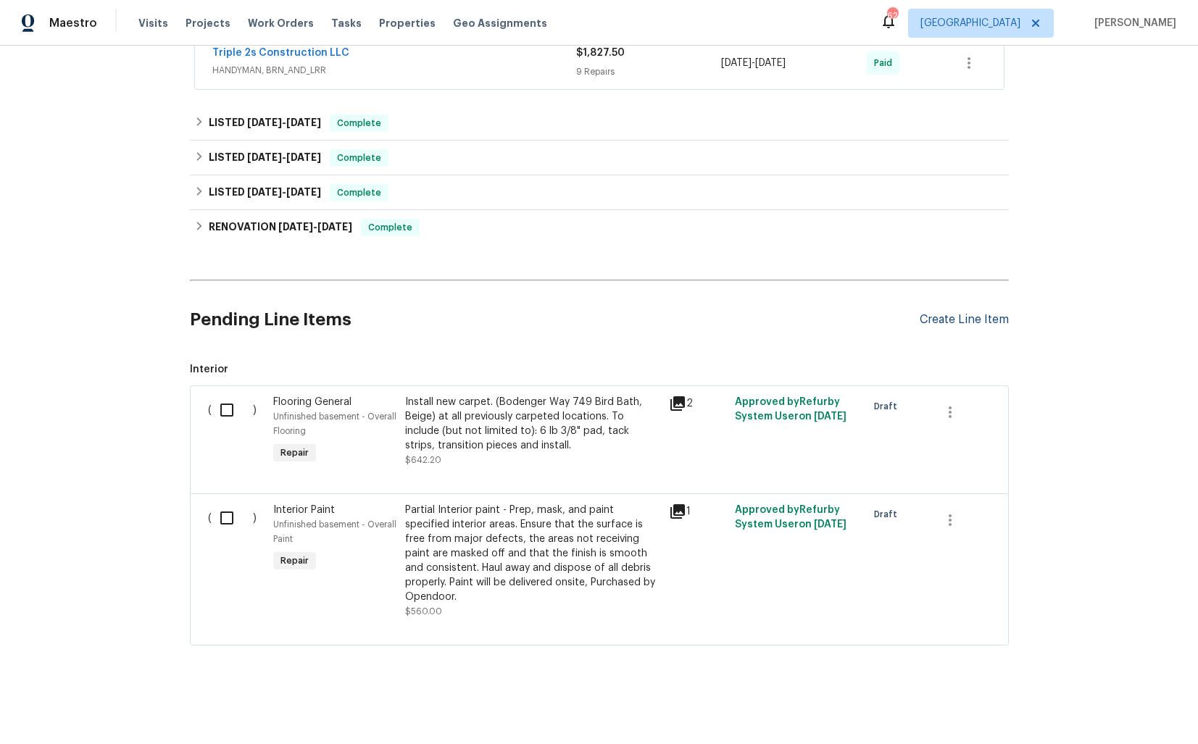
click at [950, 321] on div "Create Line Item" at bounding box center [963, 320] width 89 height 14
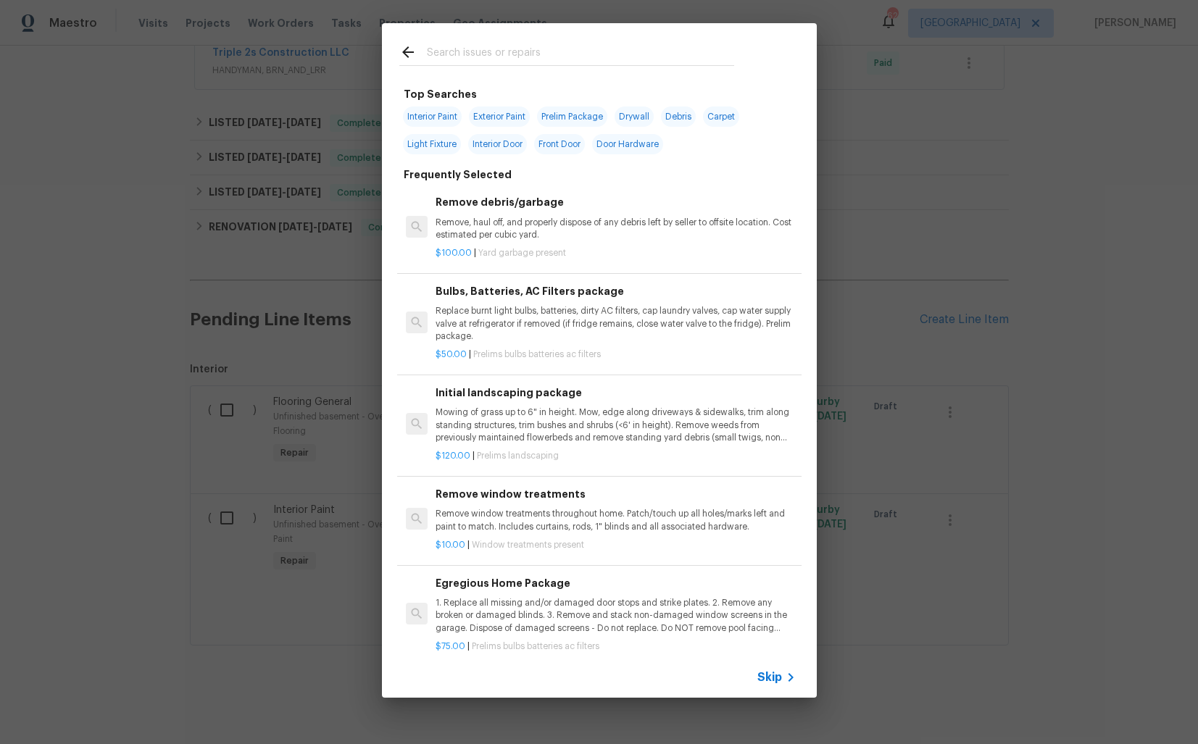
click at [447, 57] on input "text" at bounding box center [580, 54] width 307 height 22
click at [497, 53] on input "text" at bounding box center [580, 54] width 307 height 22
type input "close"
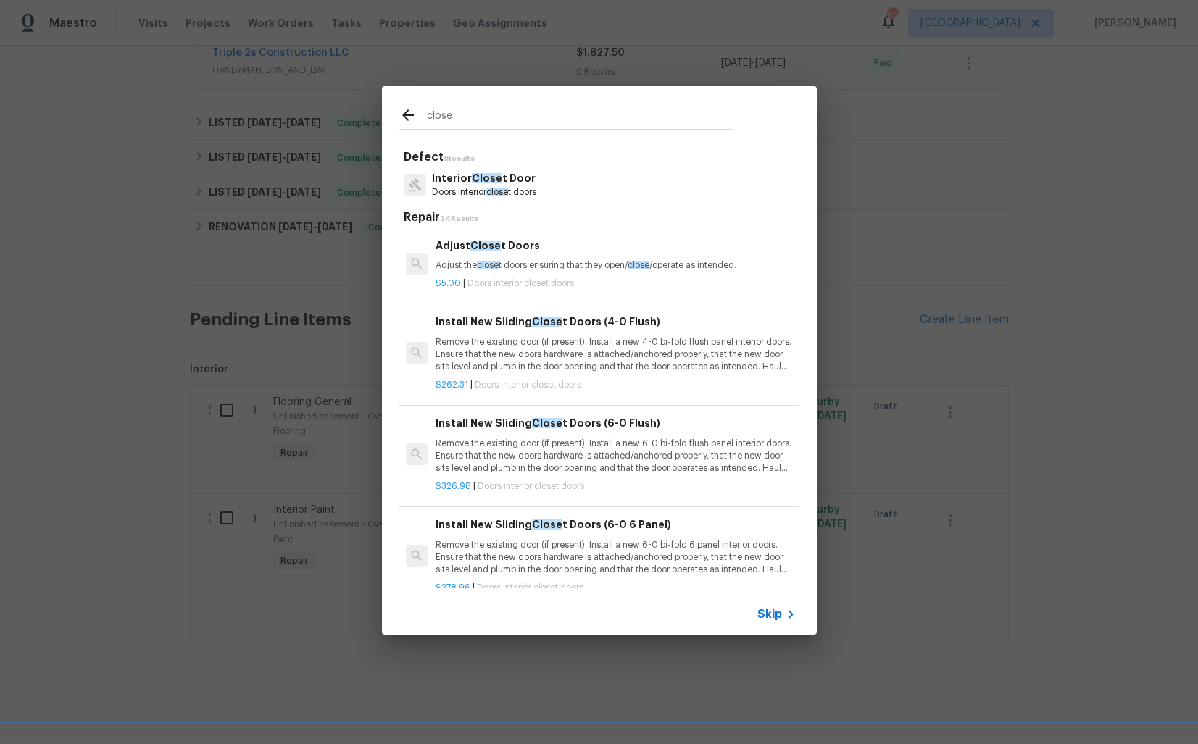
click at [485, 188] on p "Doors interior close t doors" at bounding box center [484, 192] width 104 height 12
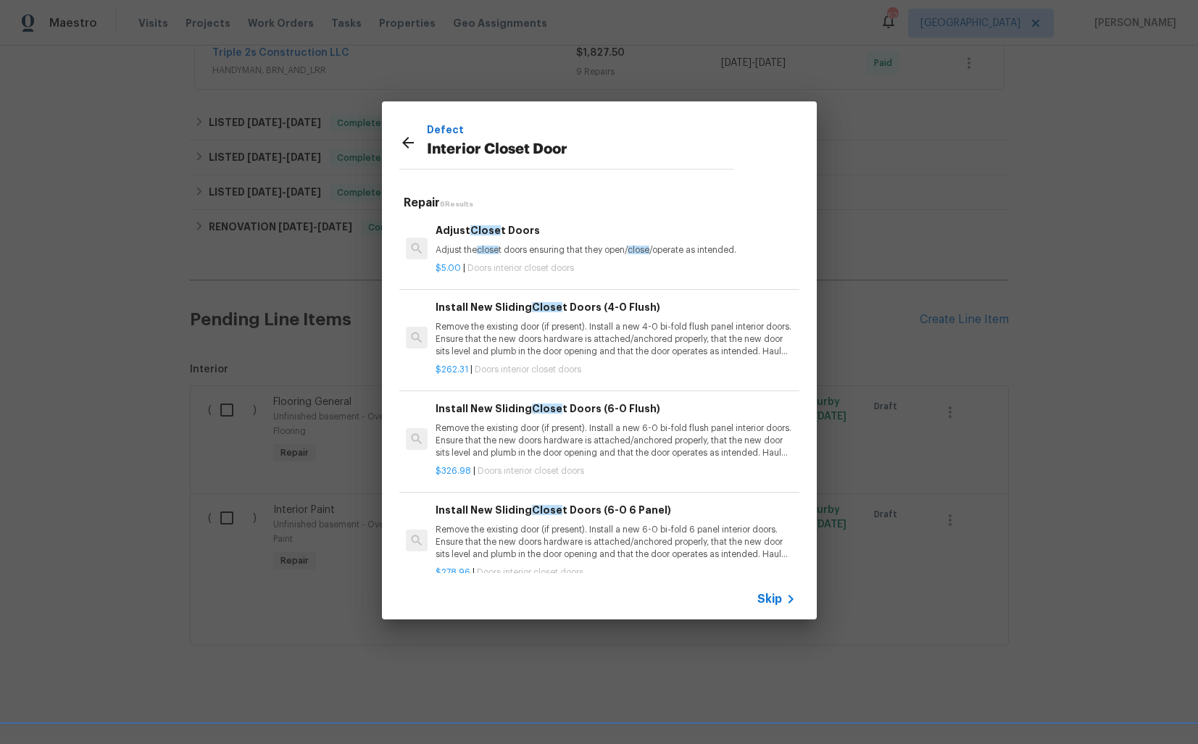
click at [476, 242] on div "Adjust Close t Doors Adjust the close t doors ensuring that they open/ close /o…" at bounding box center [614, 239] width 359 height 35
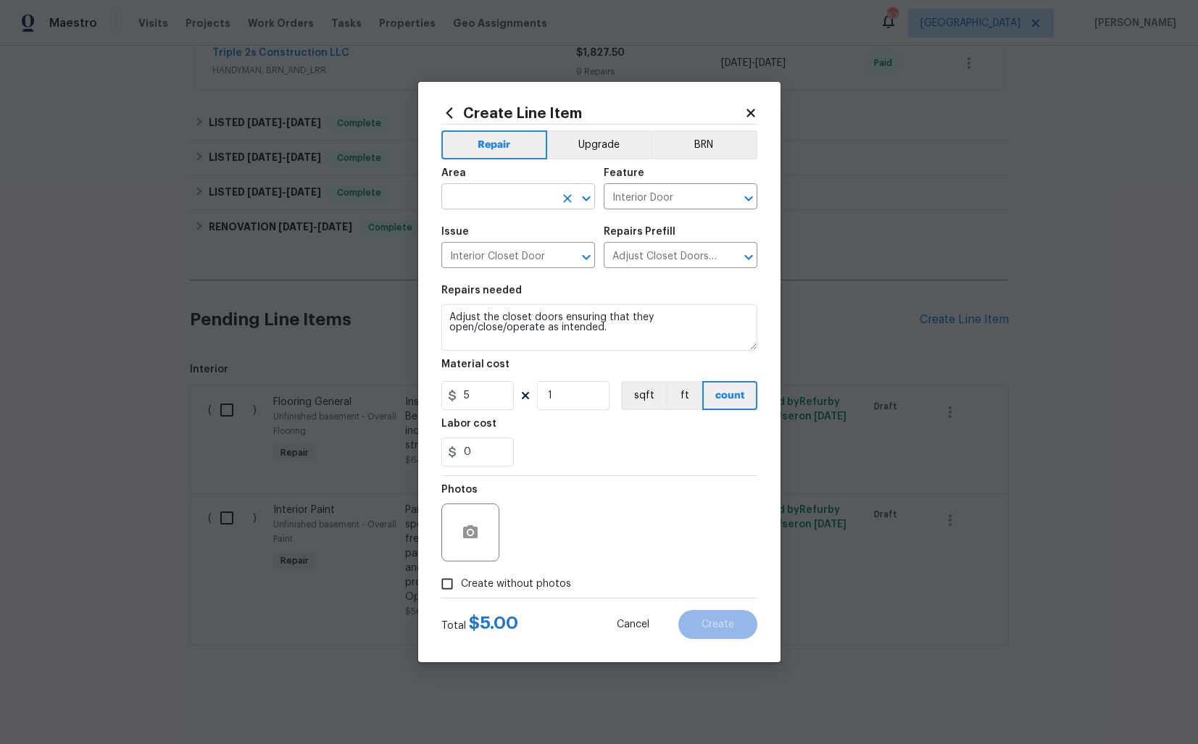
click at [493, 201] on input "text" at bounding box center [497, 198] width 113 height 22
click at [485, 234] on li "Closet" at bounding box center [518, 230] width 154 height 24
type input "Closet"
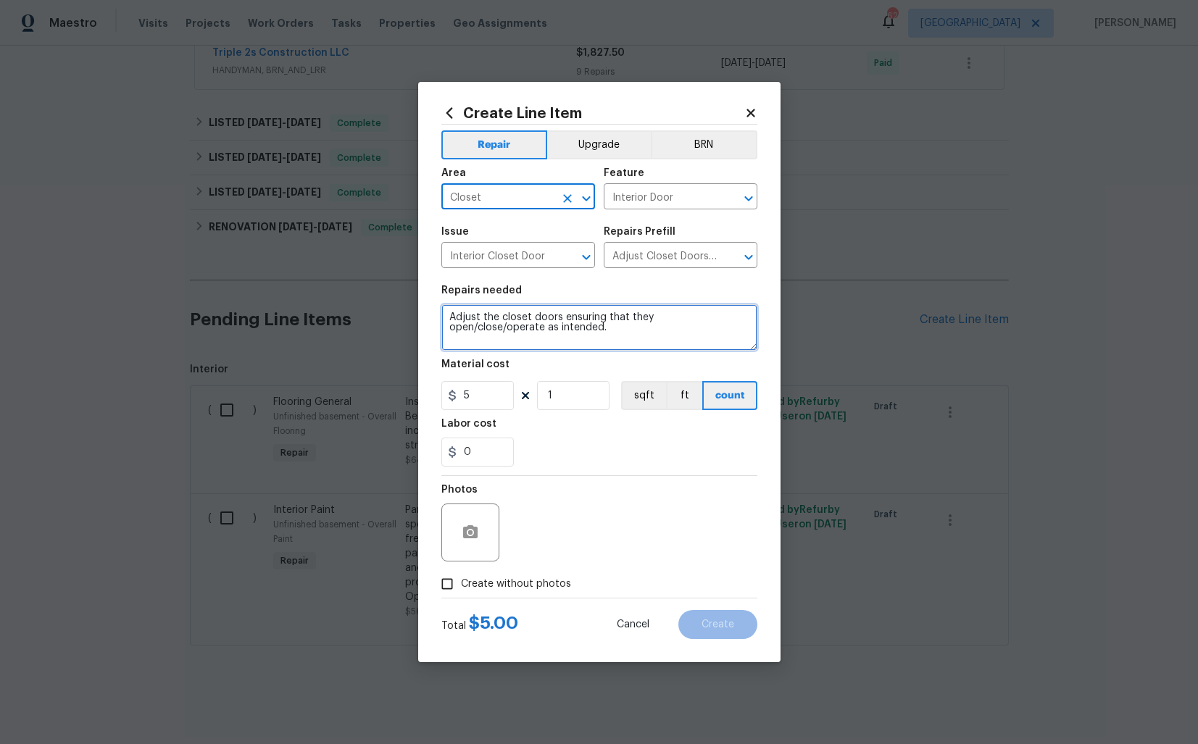
click at [540, 317] on textarea "Adjust the closet doors ensuring that they open/close/operate as intended." at bounding box center [599, 327] width 316 height 46
paste textarea "The closet door is off the hinges. Please reattach and secure the door properly…"
type textarea "The closet door is off the hinges. Please reattach and secure the door properly…"
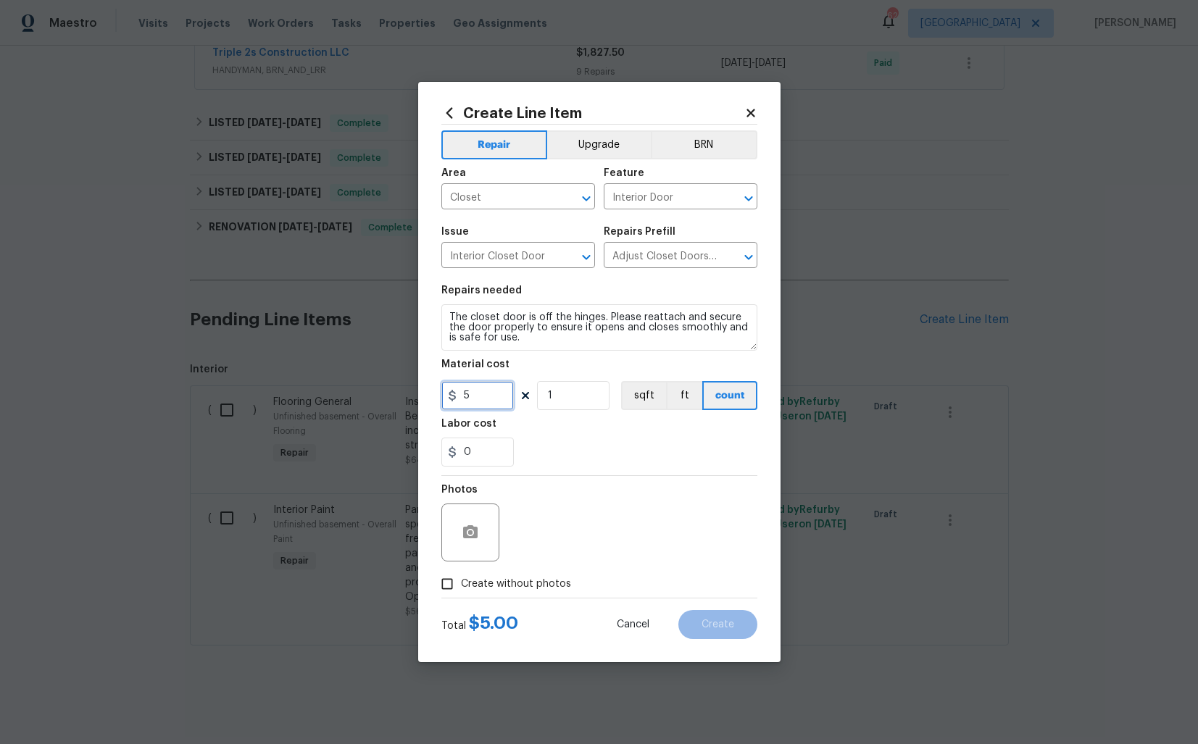
click at [489, 394] on input "5" at bounding box center [477, 395] width 72 height 29
type input "75"
click at [577, 493] on div "Photos" at bounding box center [599, 523] width 316 height 94
click at [472, 530] on icon "button" at bounding box center [469, 532] width 17 height 17
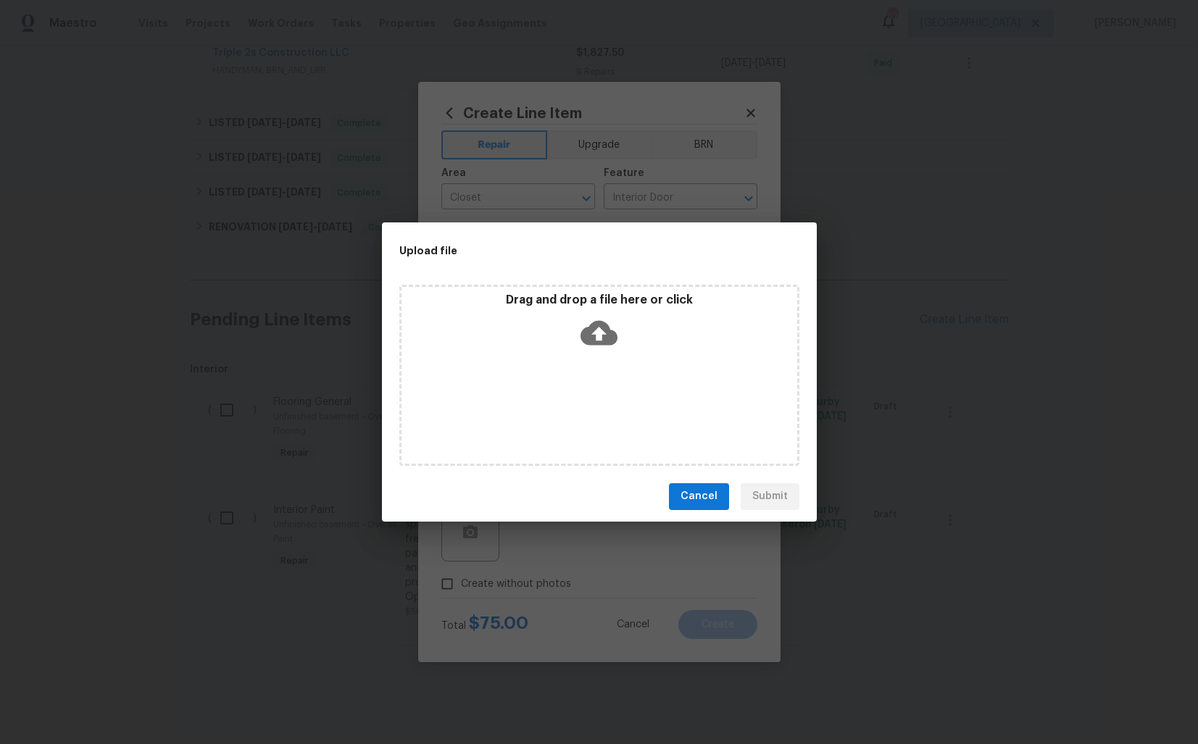
click at [596, 332] on icon at bounding box center [598, 332] width 37 height 37
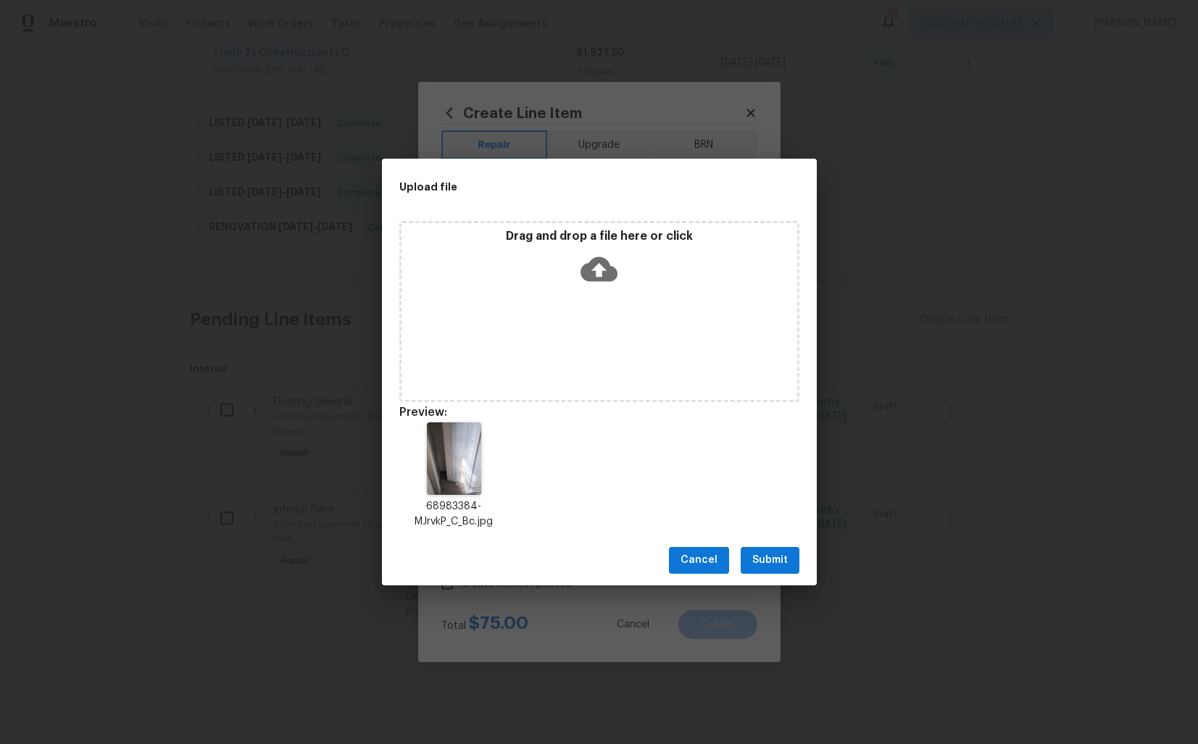
click at [782, 558] on span "Submit" at bounding box center [769, 560] width 35 height 18
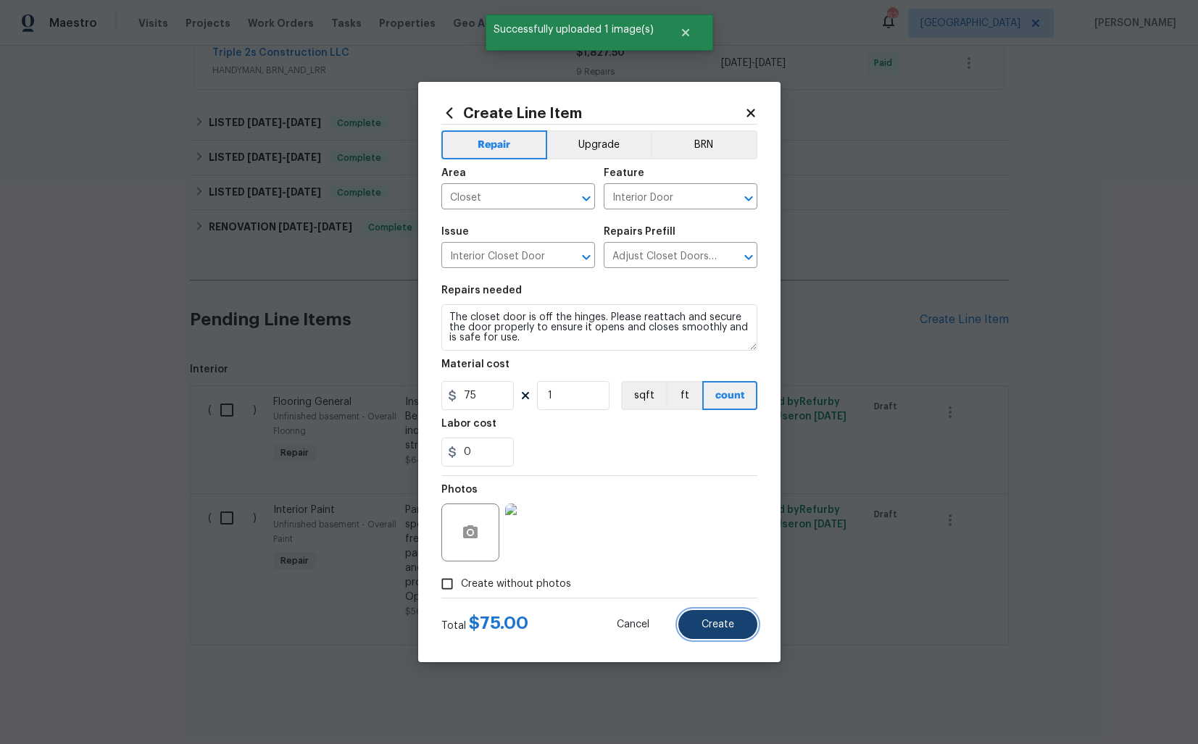
click at [709, 622] on span "Create" at bounding box center [717, 624] width 33 height 11
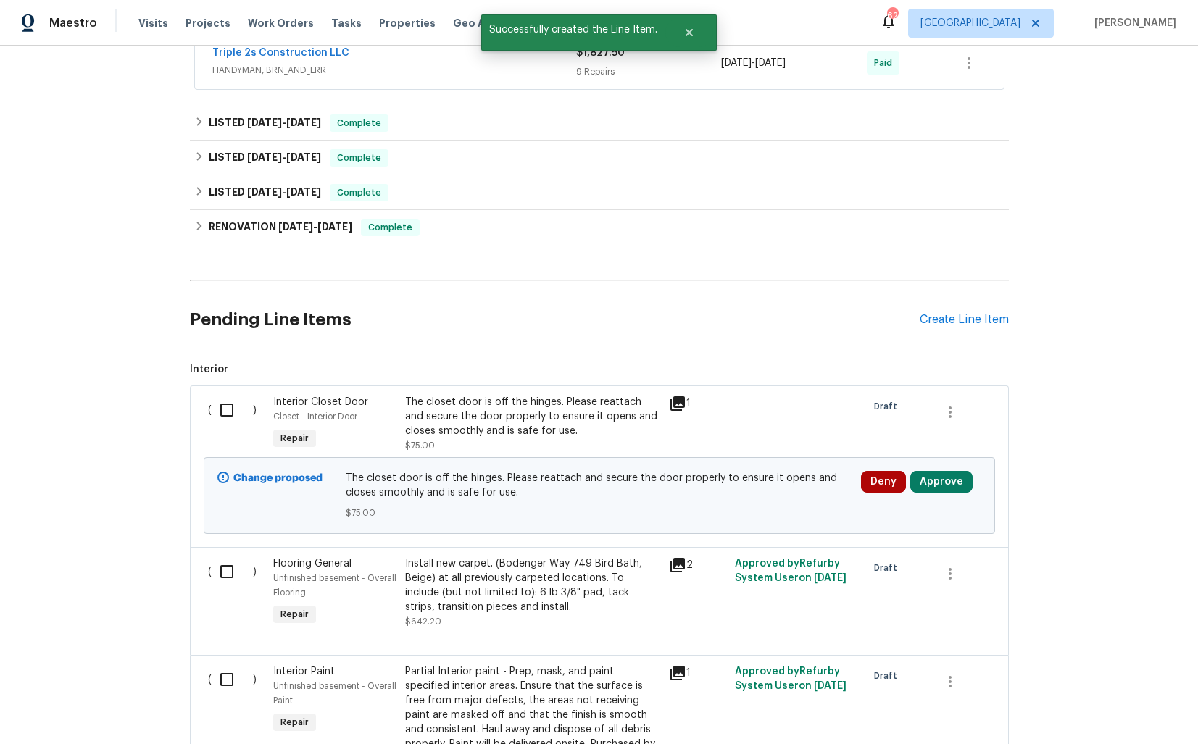
click at [225, 405] on input "checkbox" at bounding box center [232, 410] width 41 height 30
checkbox input "true"
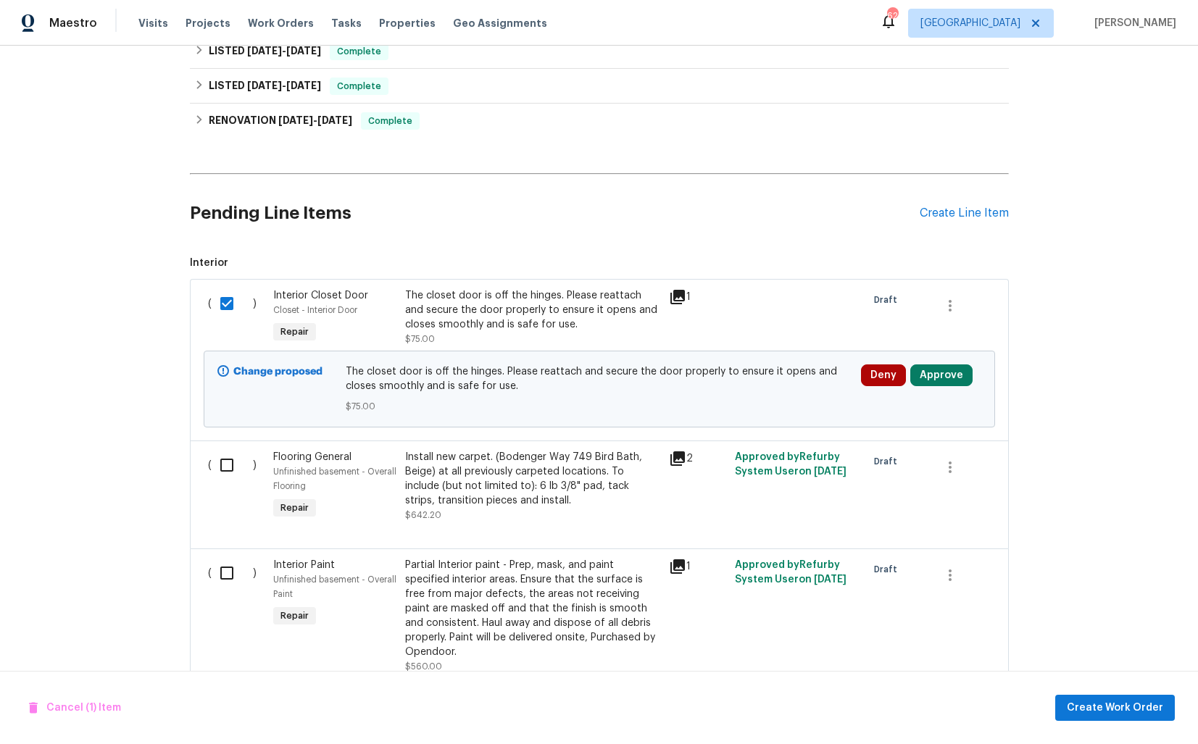
scroll to position [393, 0]
click at [1096, 710] on span "Create Work Order" at bounding box center [1114, 708] width 96 height 18
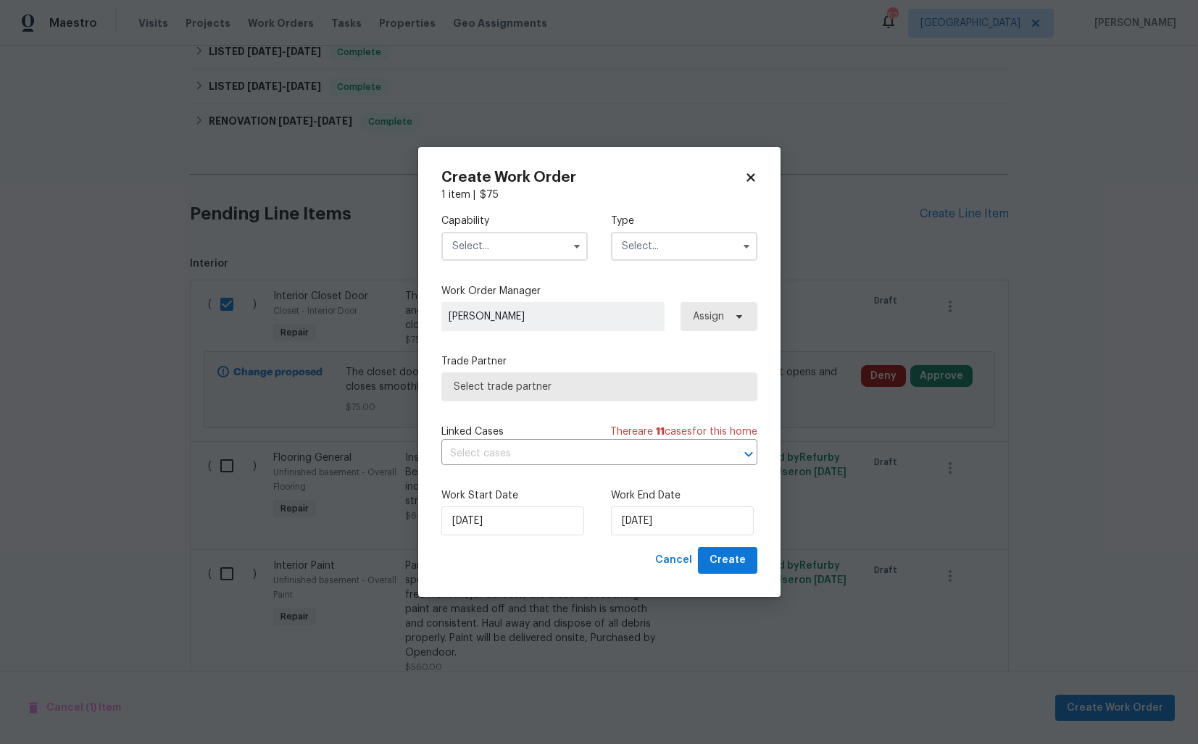
click at [468, 229] on div "Capability" at bounding box center [514, 237] width 146 height 47
click at [483, 248] on input "text" at bounding box center [514, 246] width 146 height 29
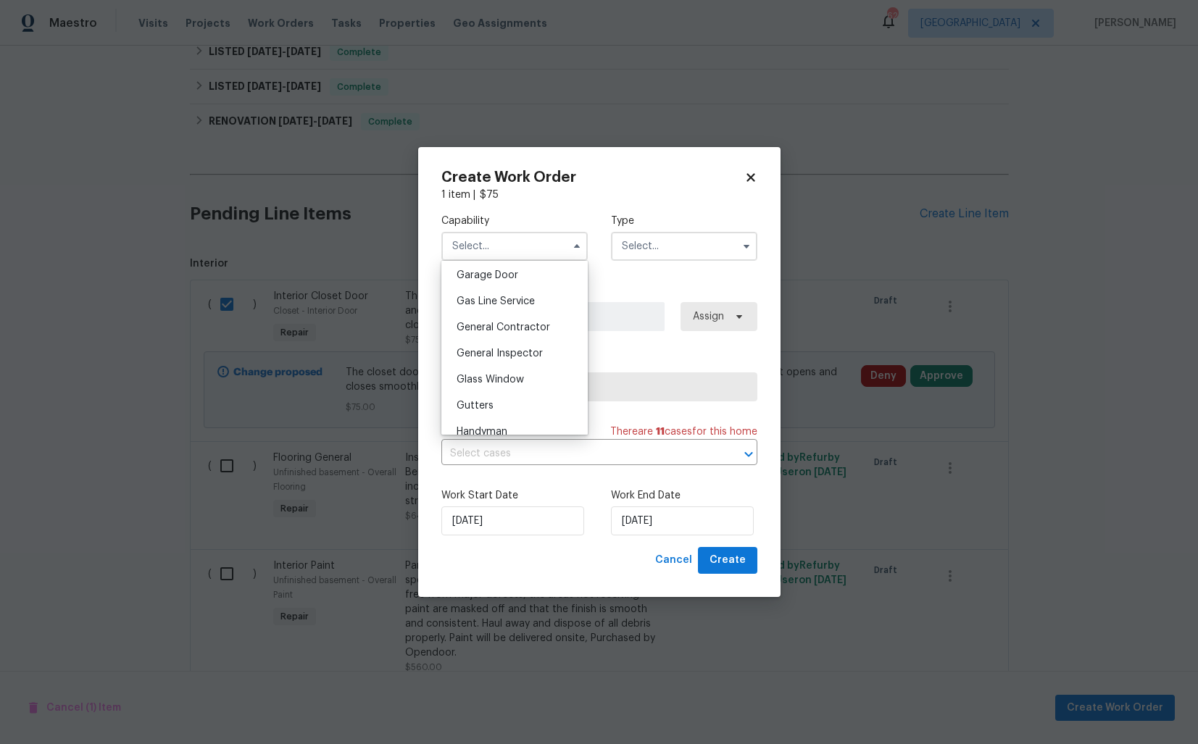
scroll to position [700, 0]
click at [492, 377] on span "Handyman" at bounding box center [481, 374] width 51 height 10
type input "Handyman"
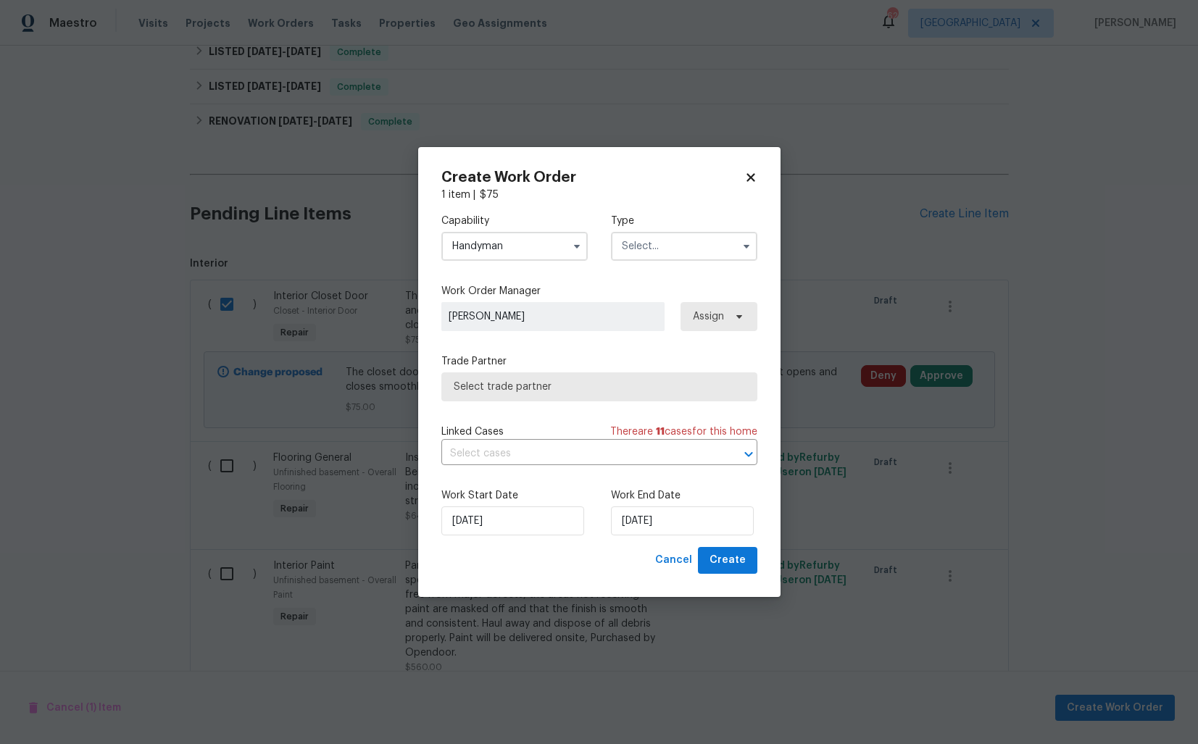
click at [685, 254] on input "text" at bounding box center [684, 246] width 146 height 29
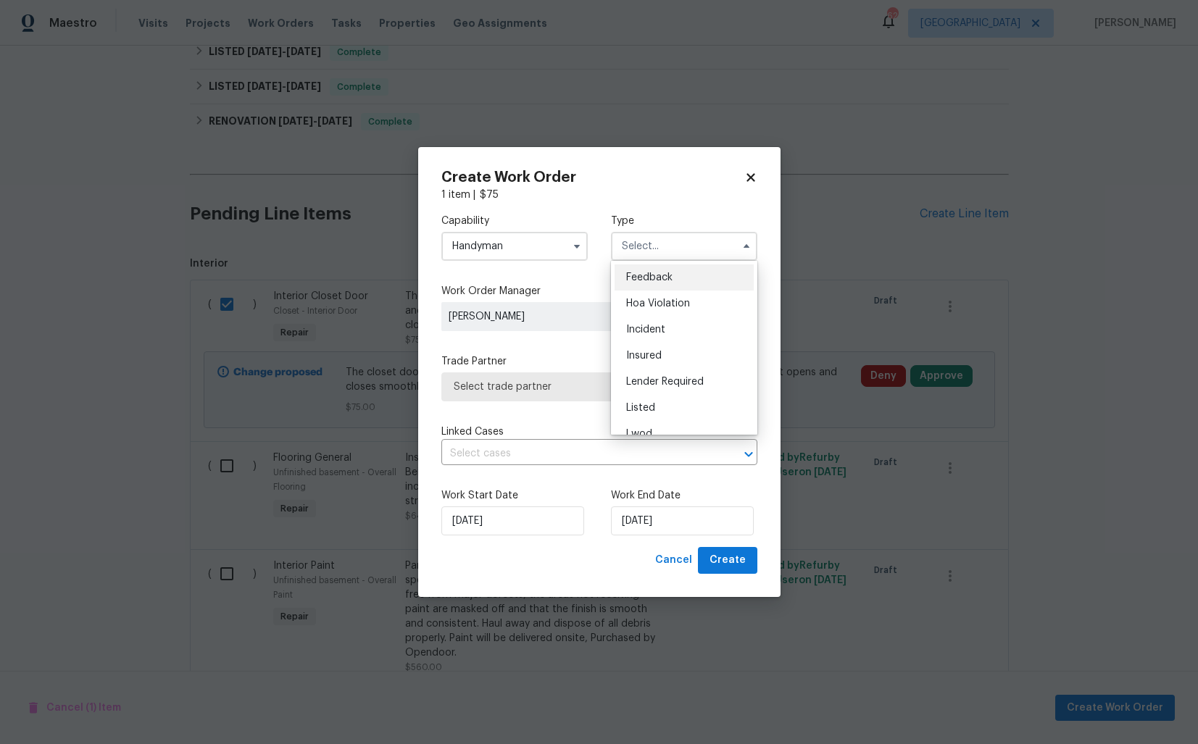
click at [669, 280] on span "Feedback" at bounding box center [649, 277] width 46 height 10
type input "Feedback"
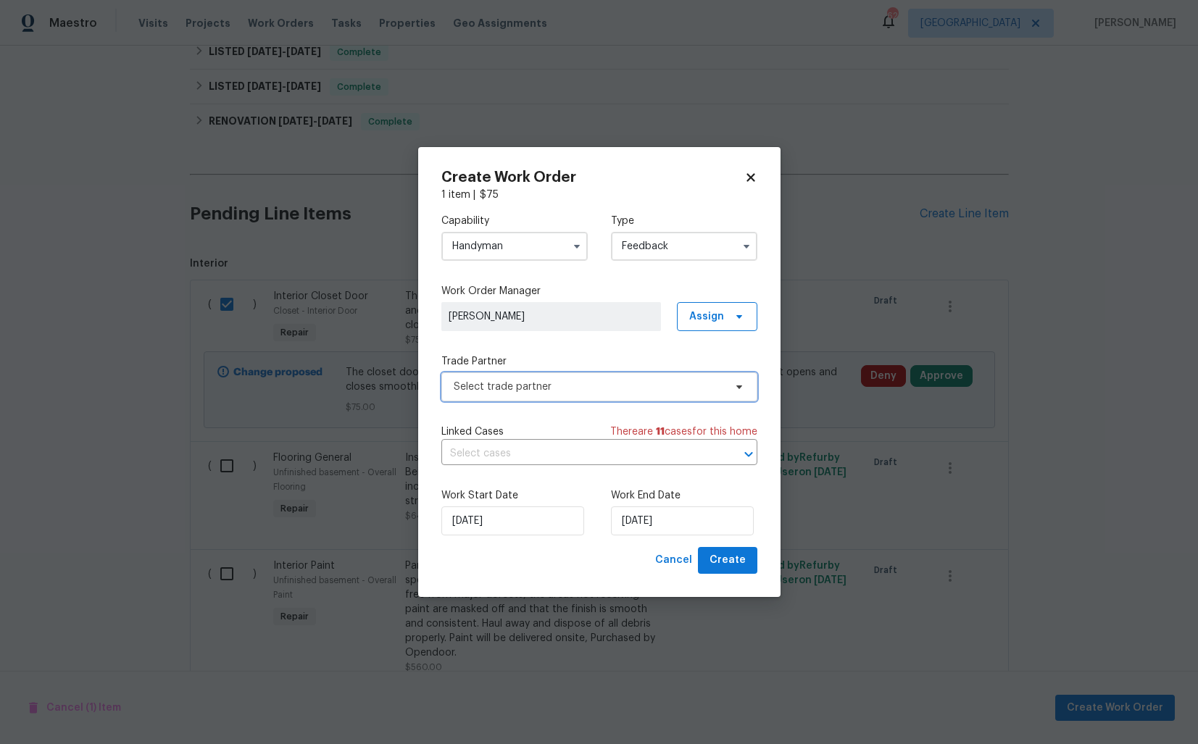
click at [554, 393] on span "Select trade partner" at bounding box center [589, 387] width 270 height 14
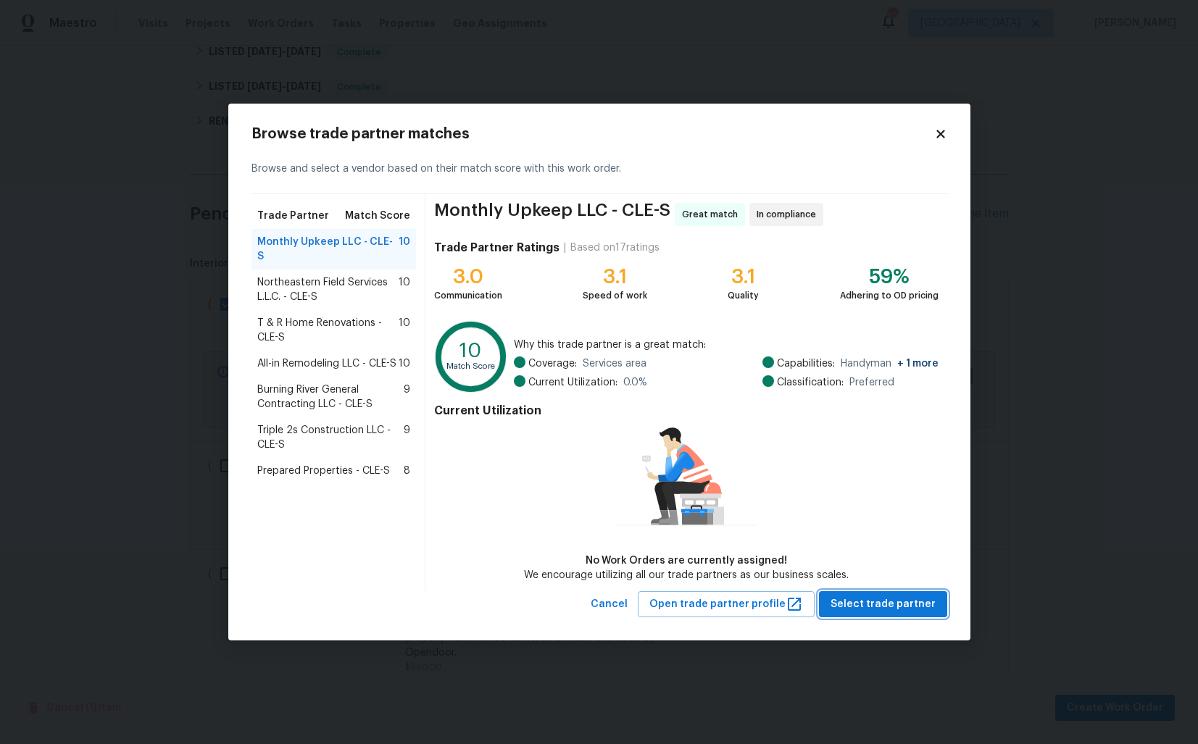
click at [894, 606] on span "Select trade partner" at bounding box center [882, 605] width 105 height 18
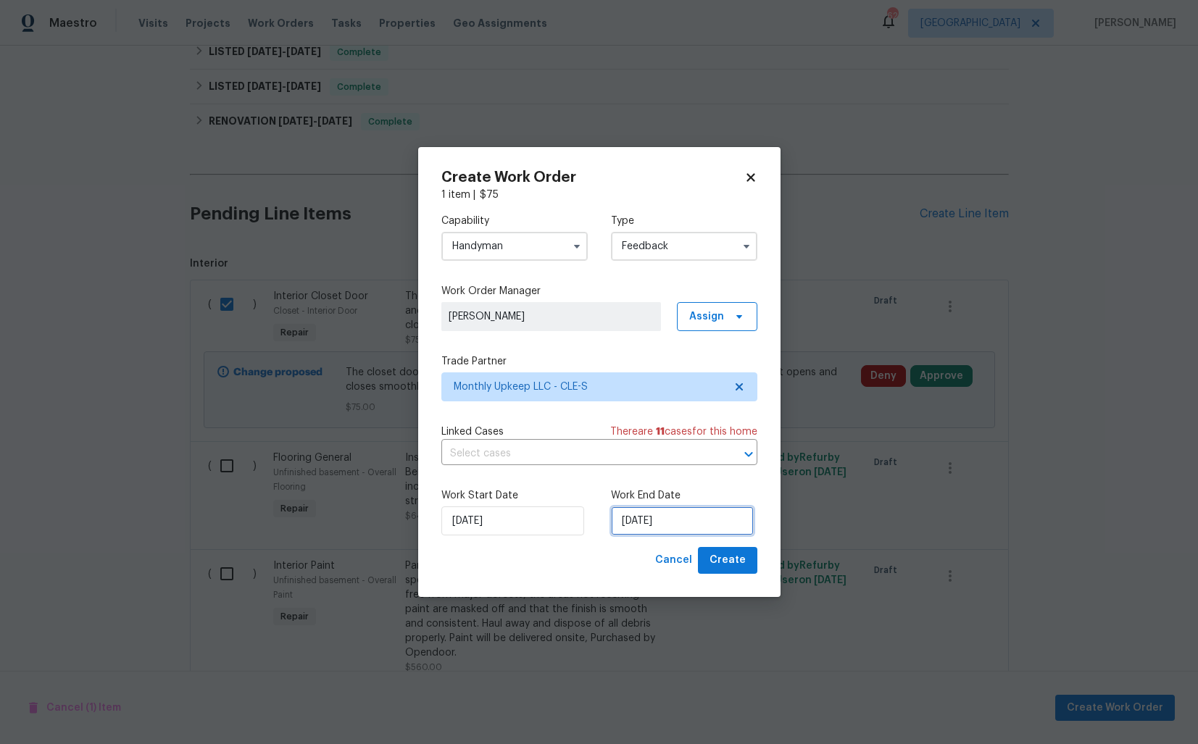
click at [648, 518] on input "[DATE]" at bounding box center [682, 520] width 143 height 29
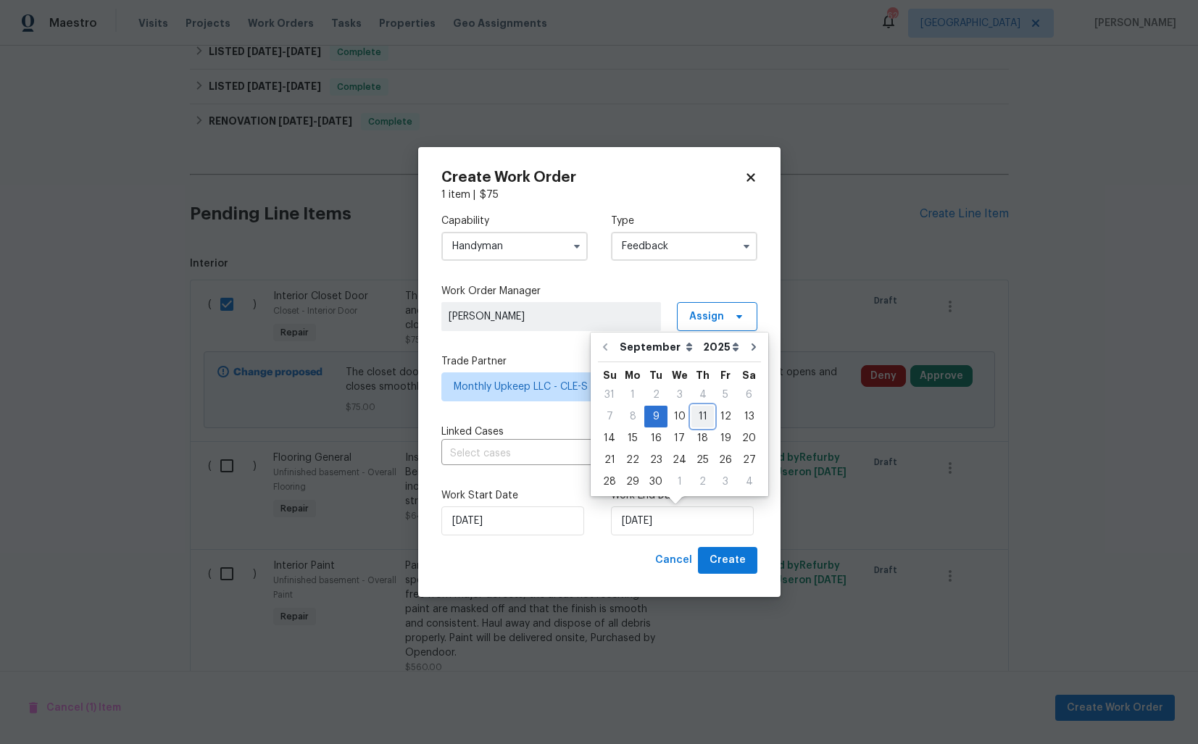
click at [703, 415] on div "11" at bounding box center [702, 416] width 22 height 20
type input "[DATE]"
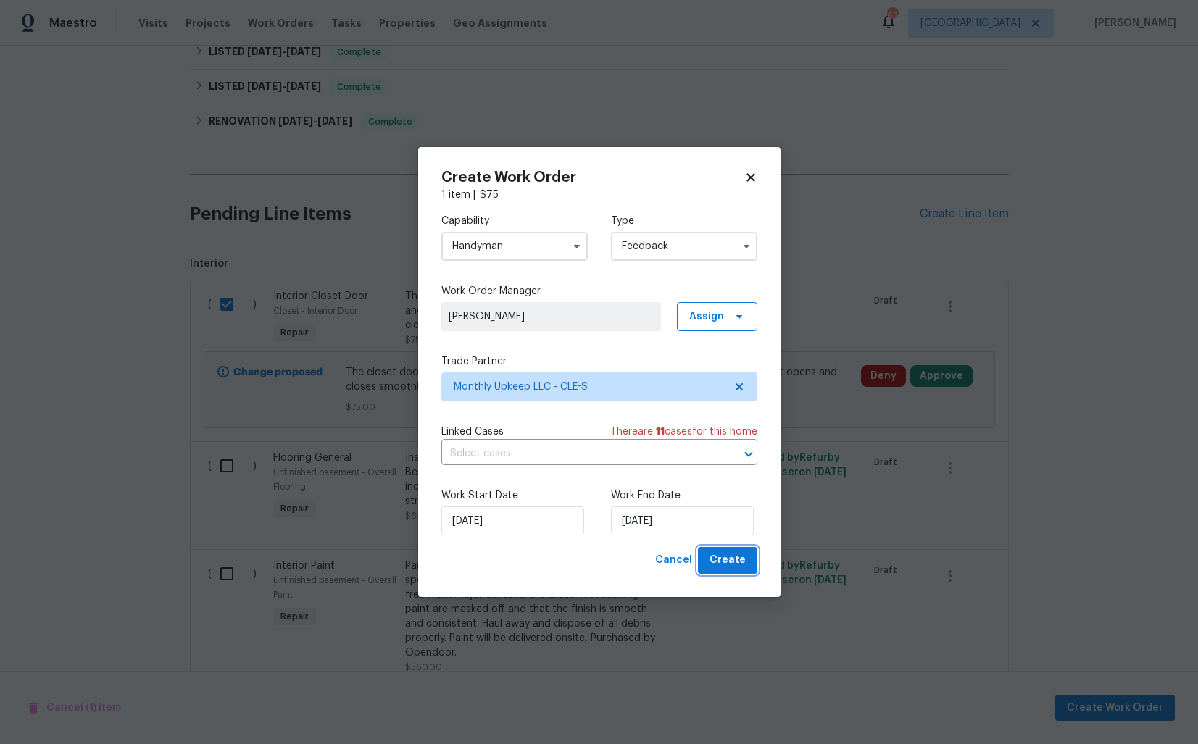
click at [728, 561] on span "Create" at bounding box center [727, 560] width 36 height 18
checkbox input "false"
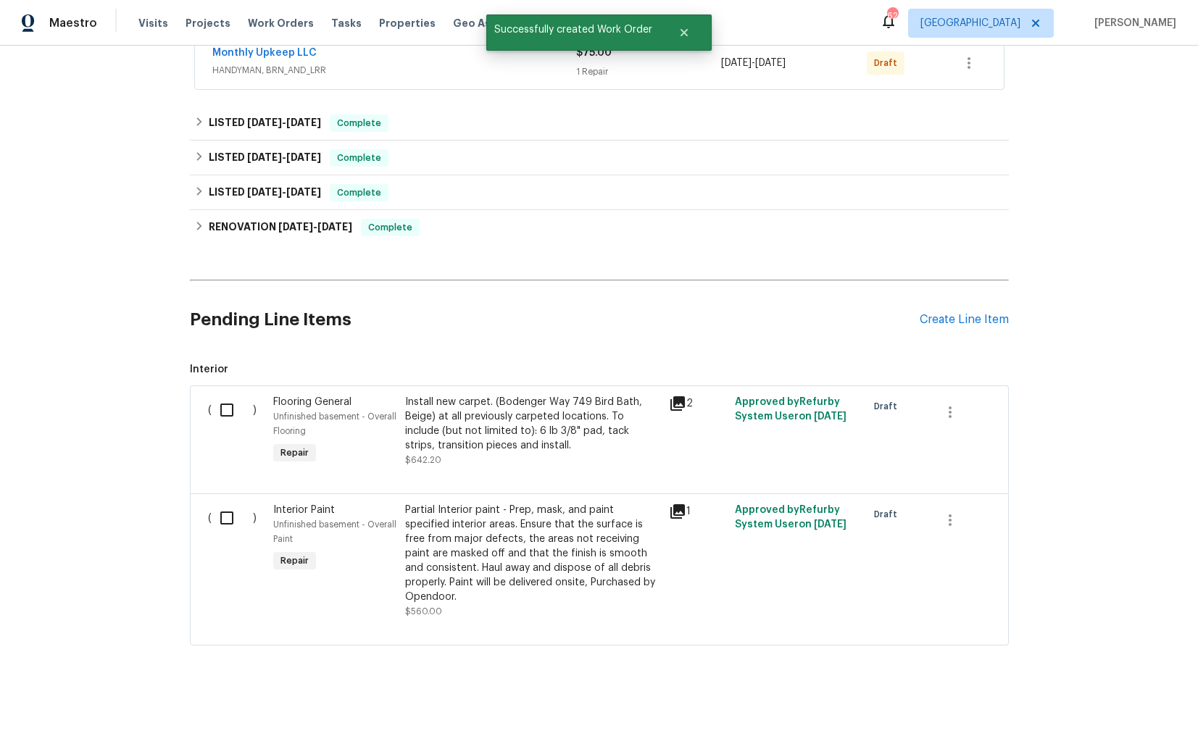
scroll to position [0, 0]
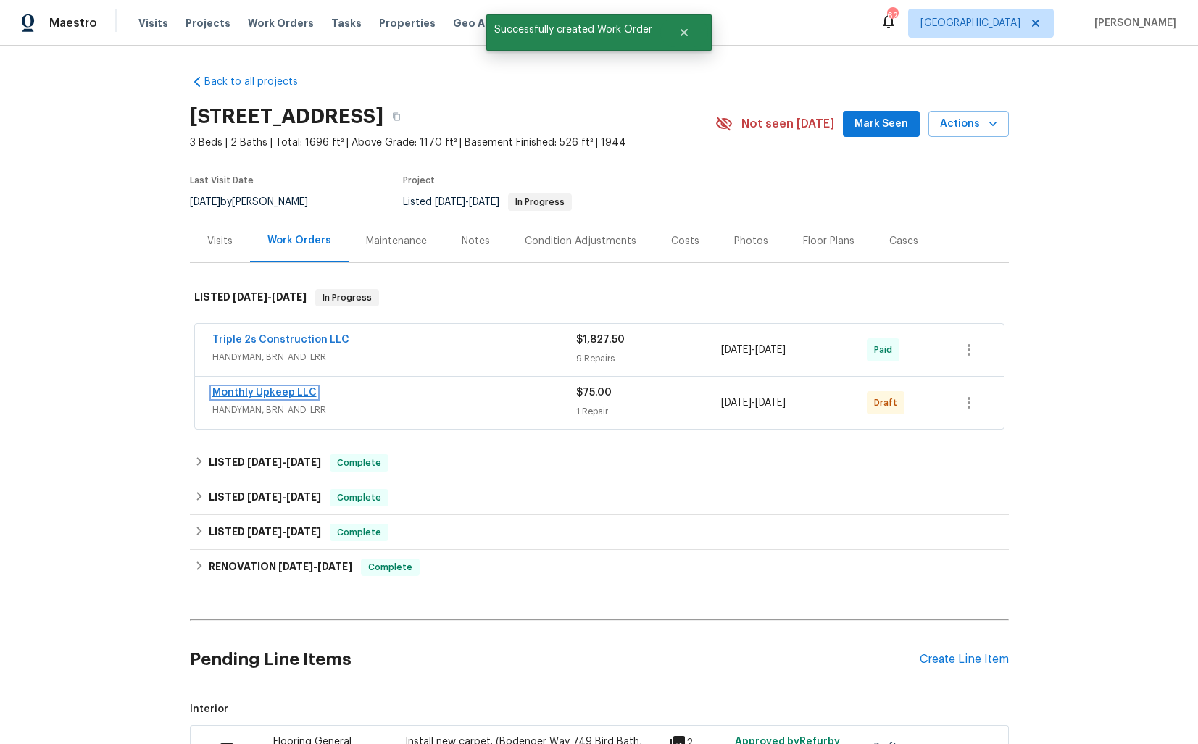
click at [237, 390] on link "Monthly Upkeep LLC" at bounding box center [264, 393] width 104 height 10
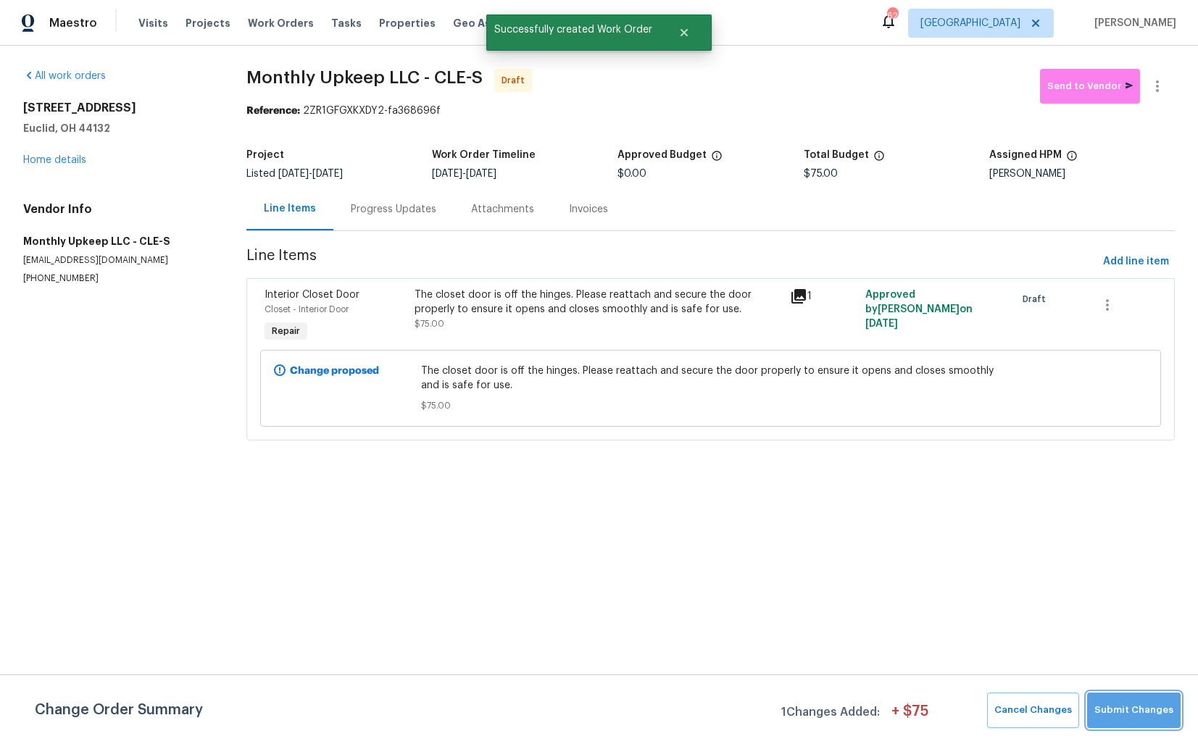
click at [1140, 707] on span "Submit Changes" at bounding box center [1133, 710] width 79 height 17
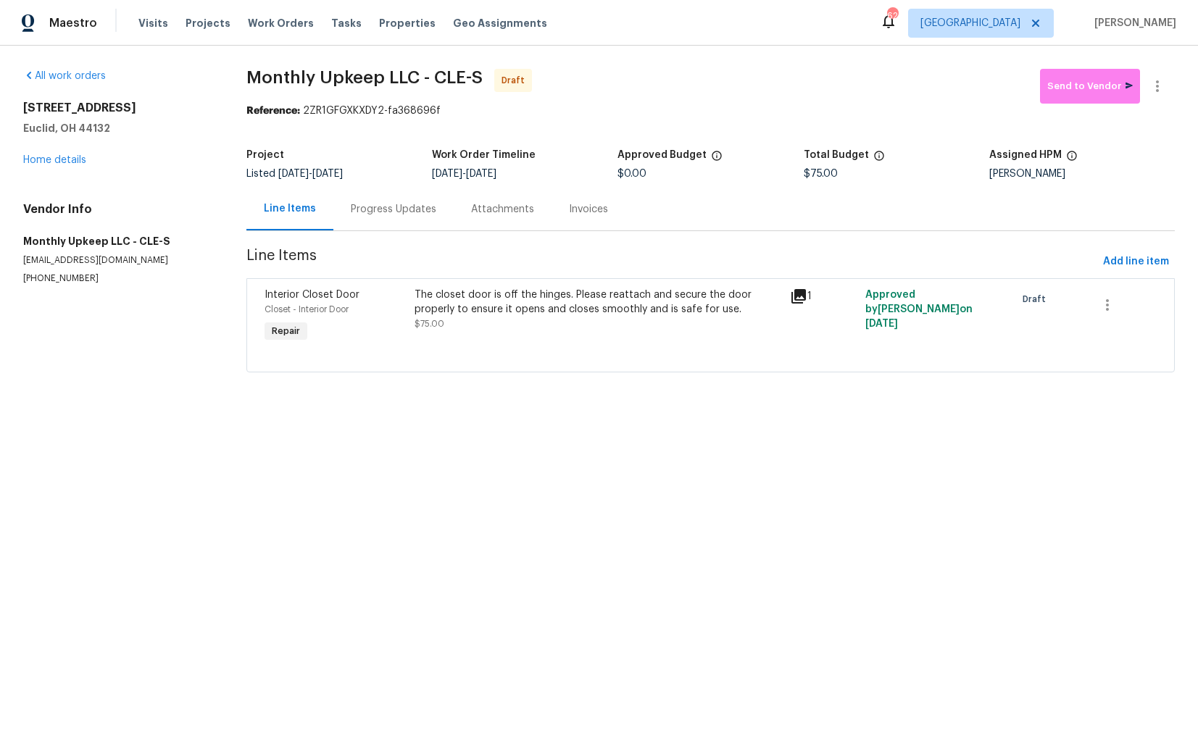
click at [386, 214] on div "Progress Updates" at bounding box center [393, 209] width 85 height 14
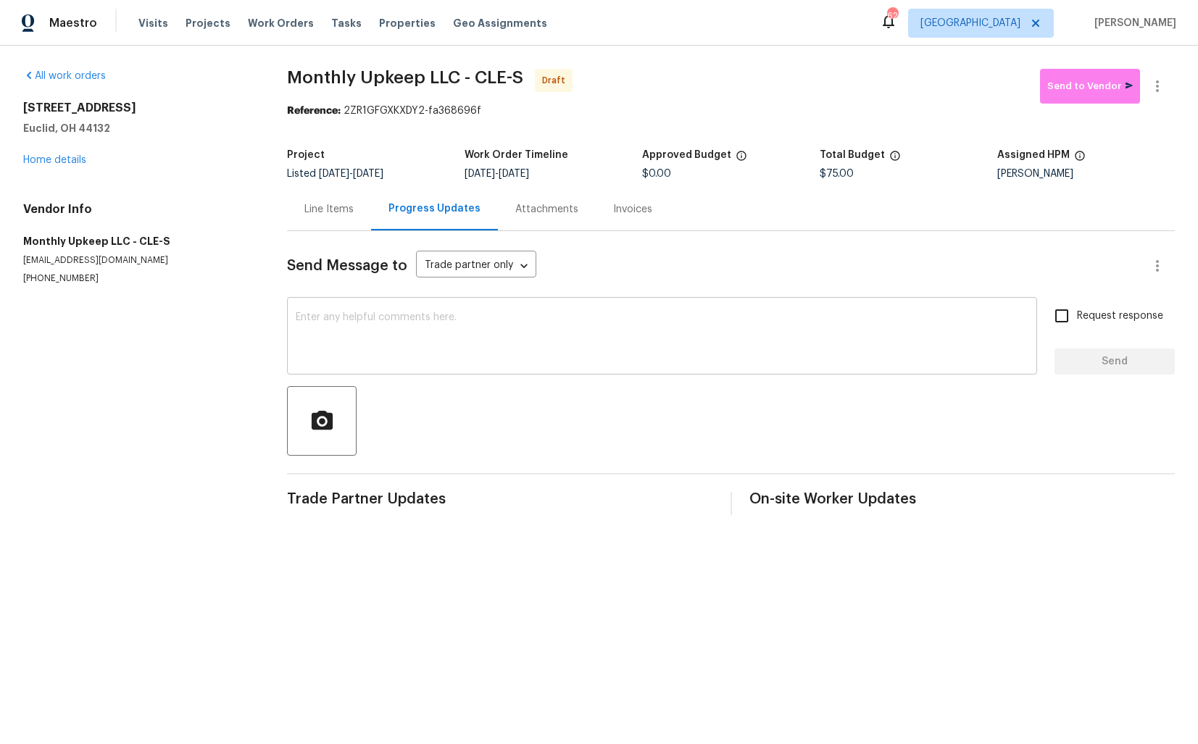
click at [390, 316] on textarea at bounding box center [662, 337] width 732 height 51
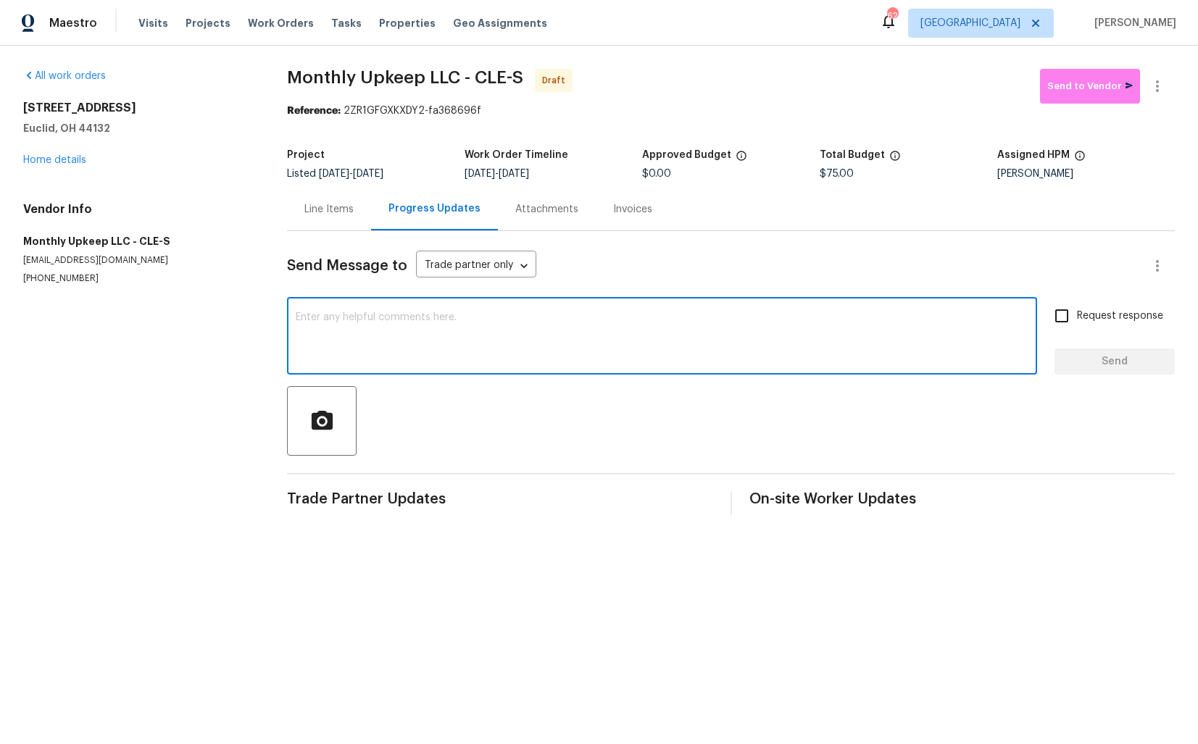
click at [533, 351] on textarea at bounding box center [662, 337] width 732 height 51
paste textarea "Hi this is [PERSON_NAME] with Opendoor. I’m confirming you received the WO for …"
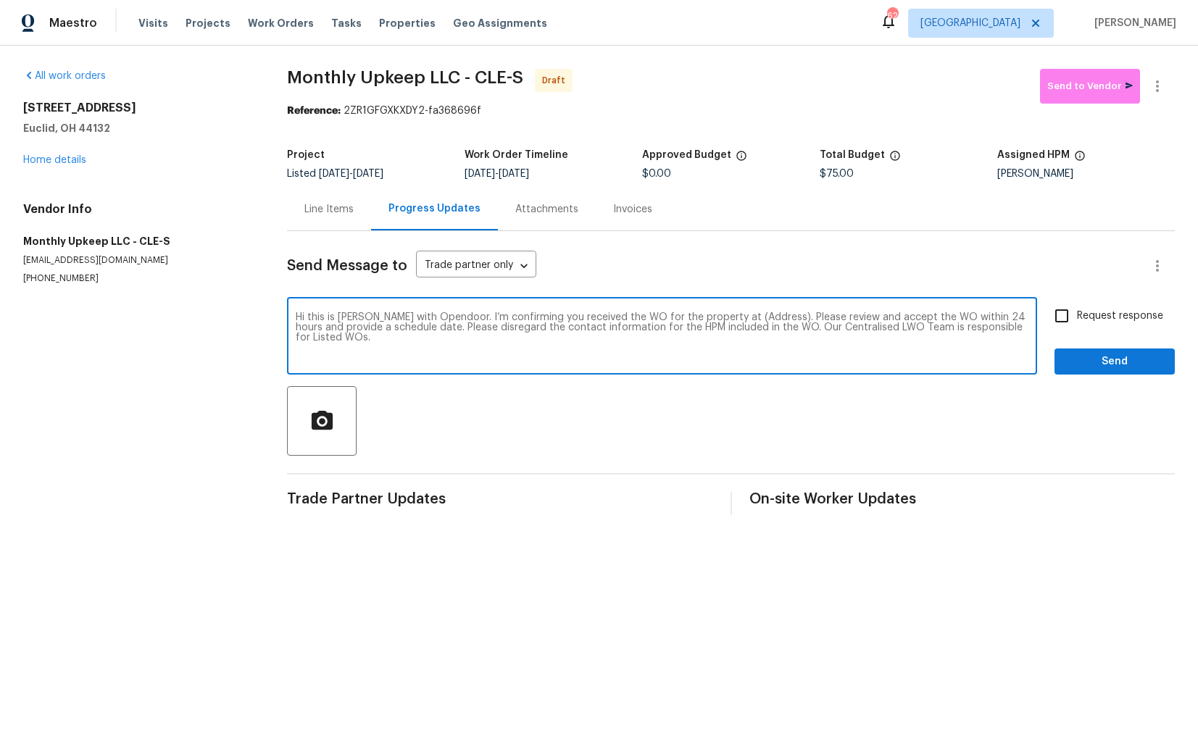
drag, startPoint x: 756, startPoint y: 317, endPoint x: 711, endPoint y: 315, distance: 44.9
click at [711, 315] on textarea "Hi this is [PERSON_NAME] with Opendoor. I’m confirming you received the WO for …" at bounding box center [662, 337] width 732 height 51
paste textarea "[STREET_ADDRESS]"
type textarea "Hi this is [PERSON_NAME] with Opendoor. I’m confirming you received the WO for …"
click at [1061, 317] on input "Request response" at bounding box center [1061, 316] width 30 height 30
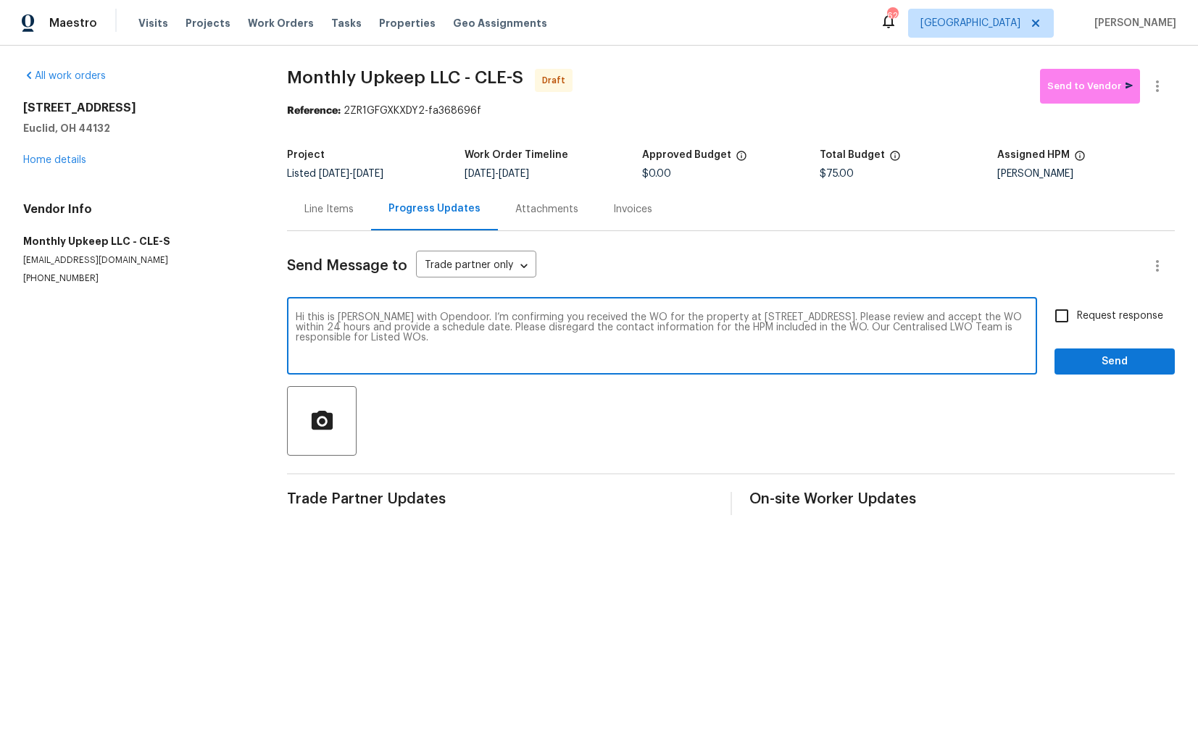
checkbox input "true"
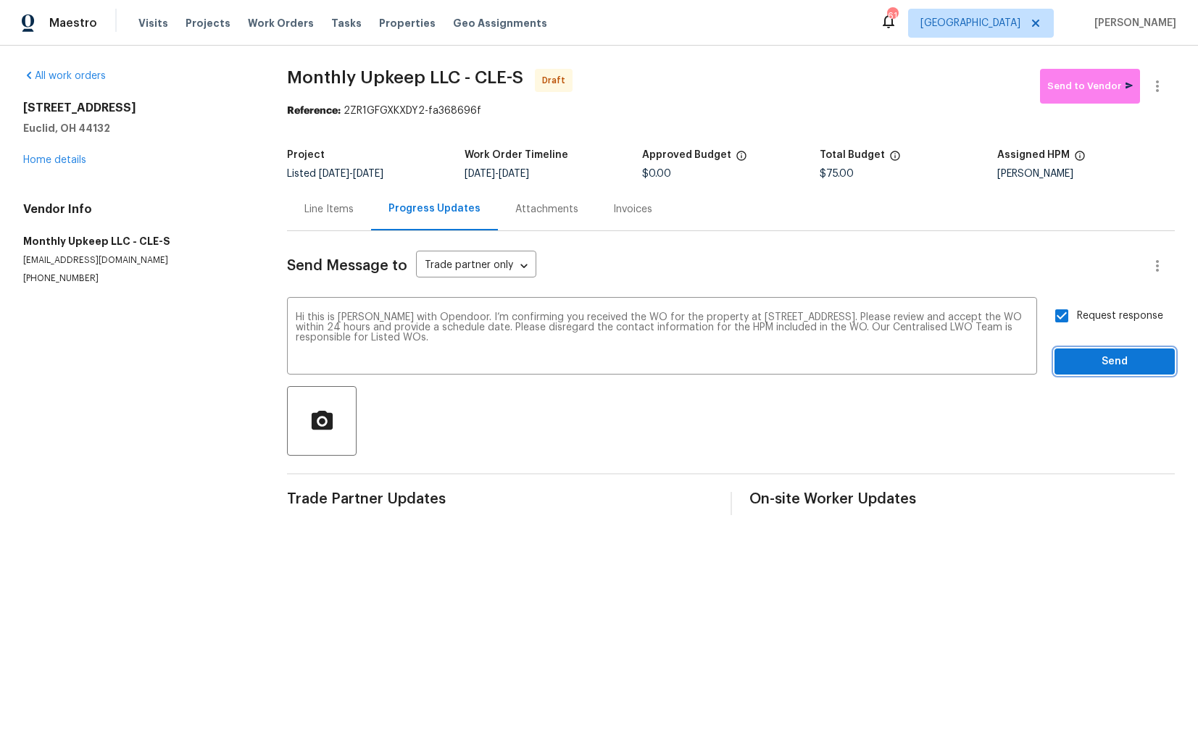
click at [1103, 365] on span "Send" at bounding box center [1114, 362] width 97 height 18
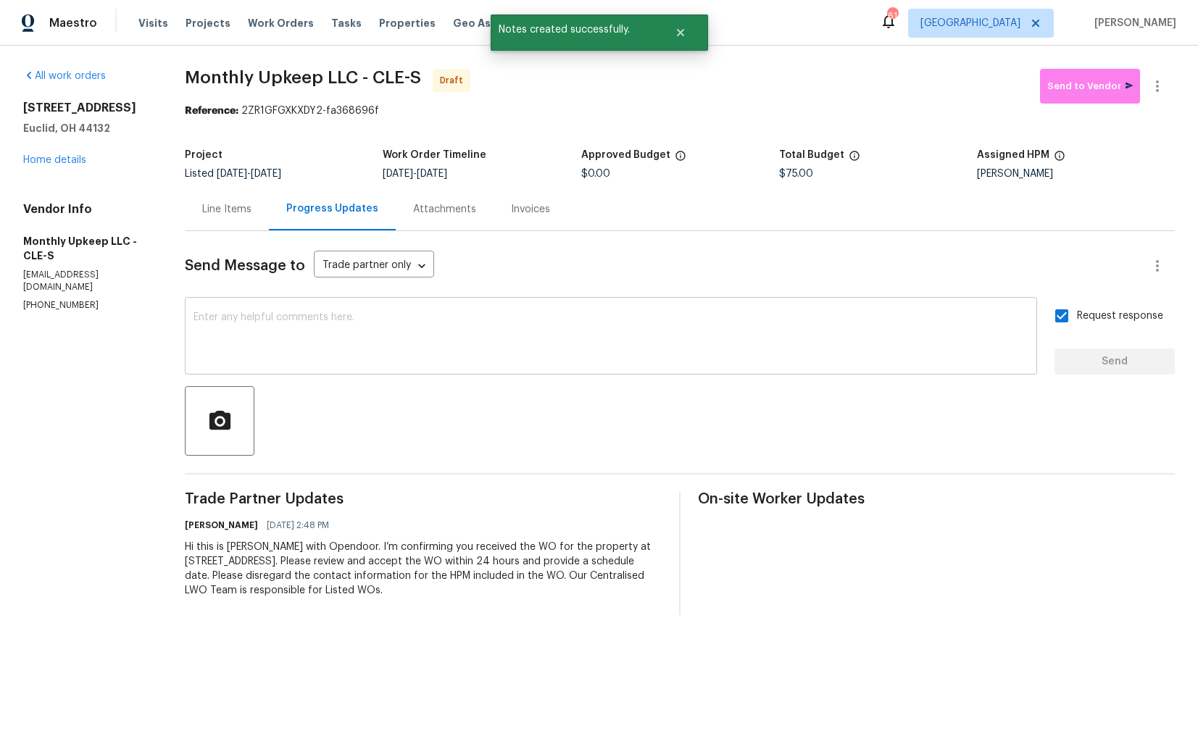
click at [633, 359] on textarea at bounding box center [610, 337] width 835 height 51
paste textarea "Attention All Work Orders must include before-photos (both close-up and wide-an…"
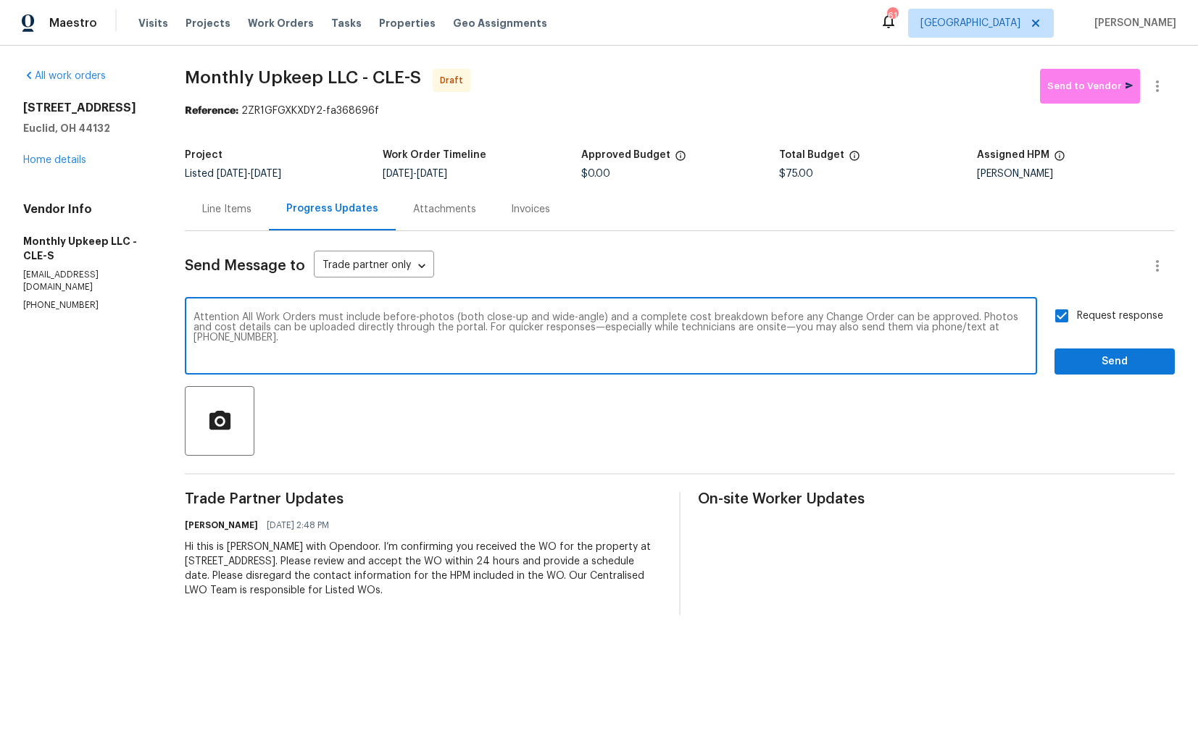
type textarea "Attention All Work Orders must include before-photos (both close-up and wide-an…"
click at [1087, 363] on span "Send" at bounding box center [1114, 362] width 97 height 18
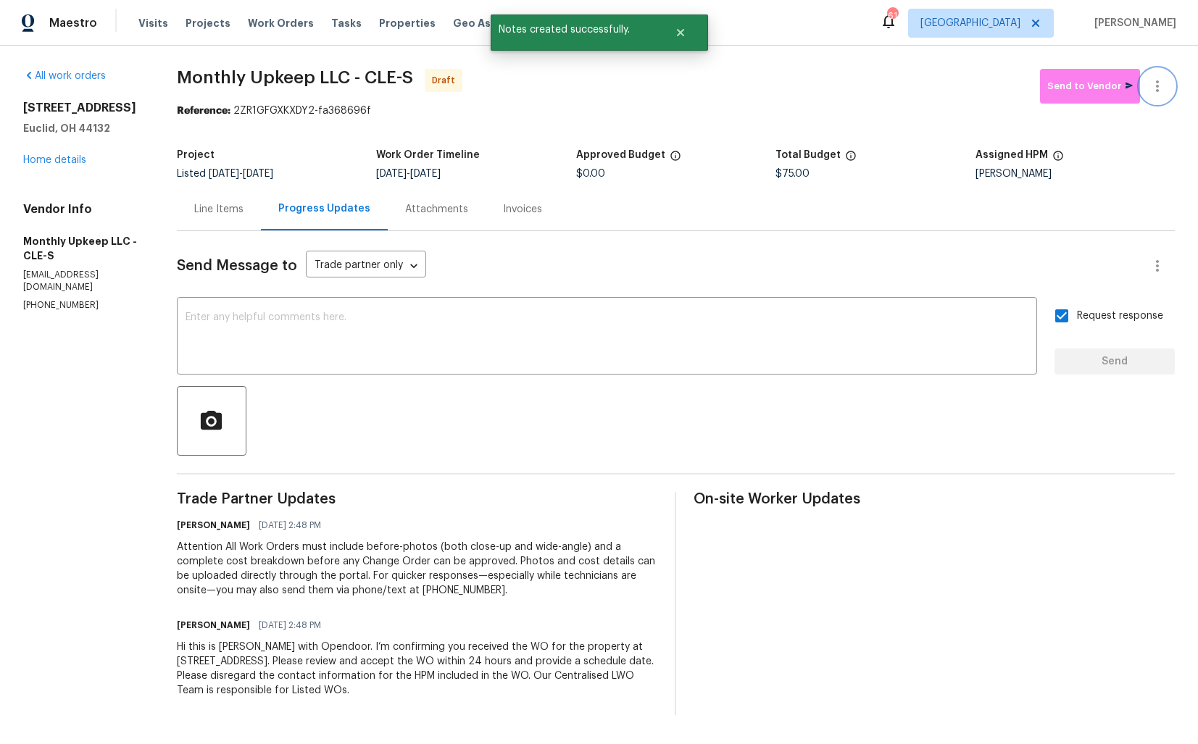
click at [1158, 92] on icon "button" at bounding box center [1156, 86] width 17 height 17
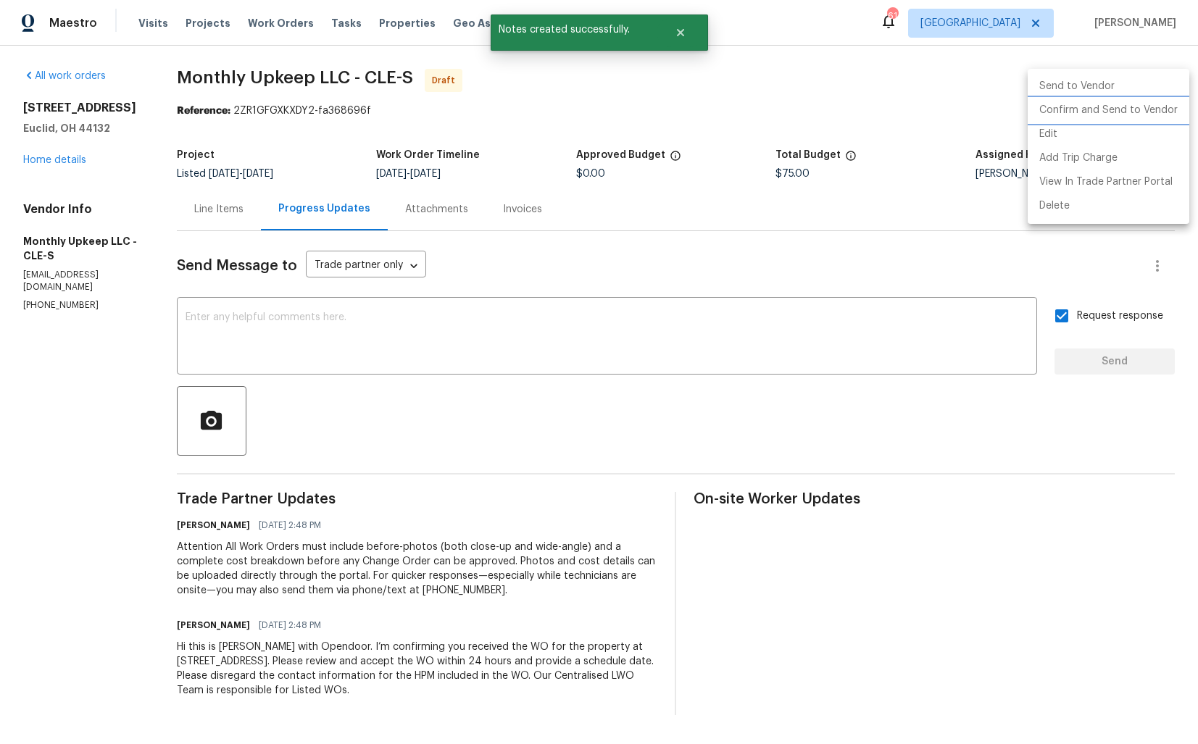
click at [1066, 115] on li "Confirm and Send to Vendor" at bounding box center [1108, 111] width 162 height 24
click at [619, 112] on div at bounding box center [599, 372] width 1198 height 744
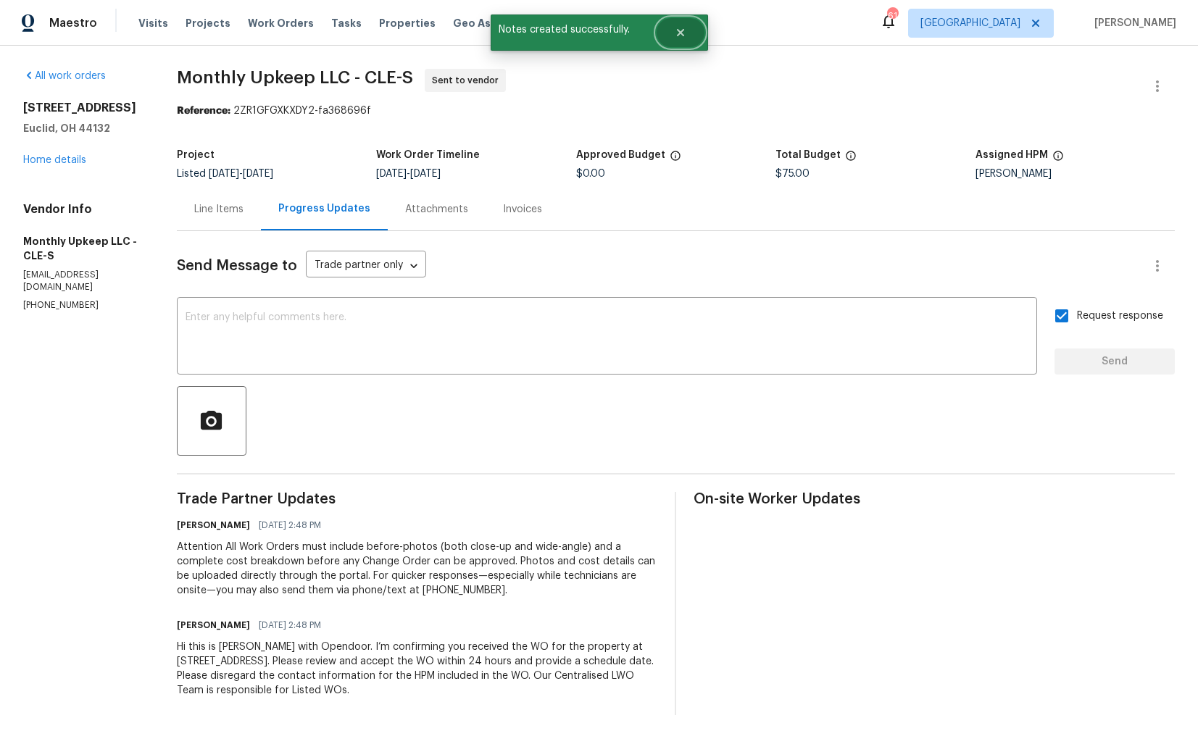
click at [689, 33] on button "Close" at bounding box center [680, 32] width 48 height 29
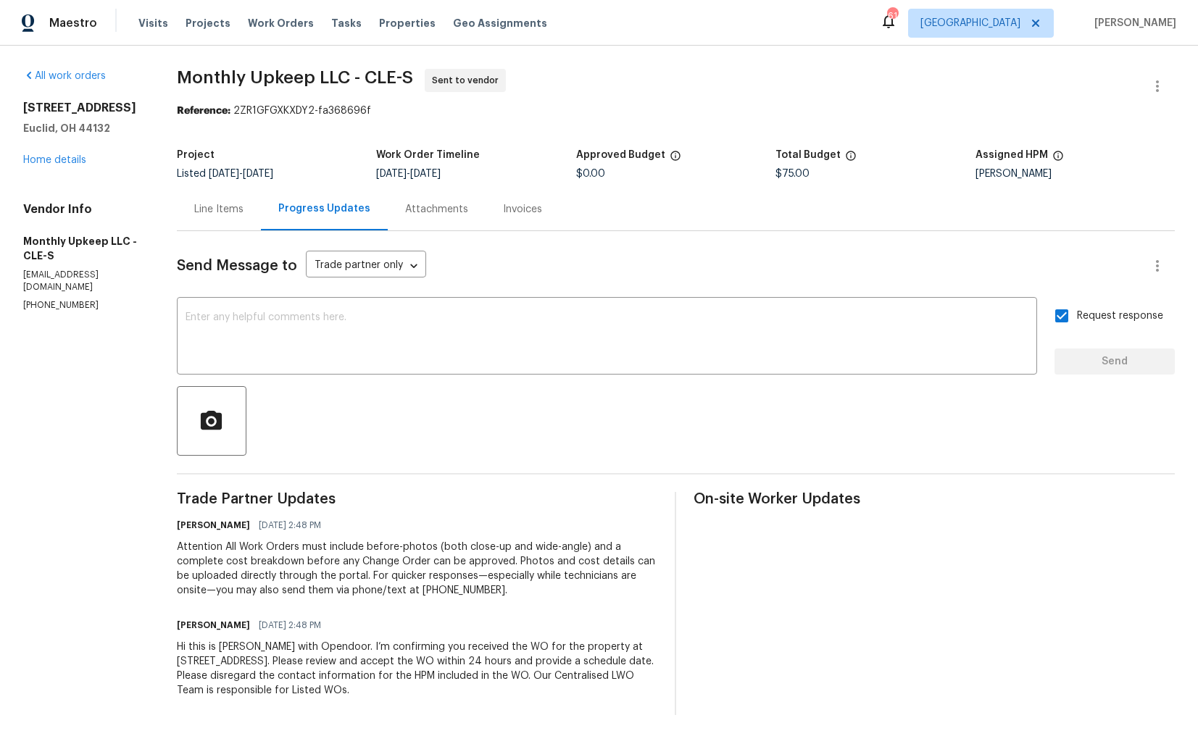
click at [230, 72] on span "Monthly Upkeep LLC - CLE-S" at bounding box center [295, 77] width 236 height 17
copy span "Monthly Upkeep LLC - CLE-S"
click at [440, 118] on div "Reference: 2ZR1GFGXKXDY2-fa368696f" at bounding box center [676, 111] width 998 height 14
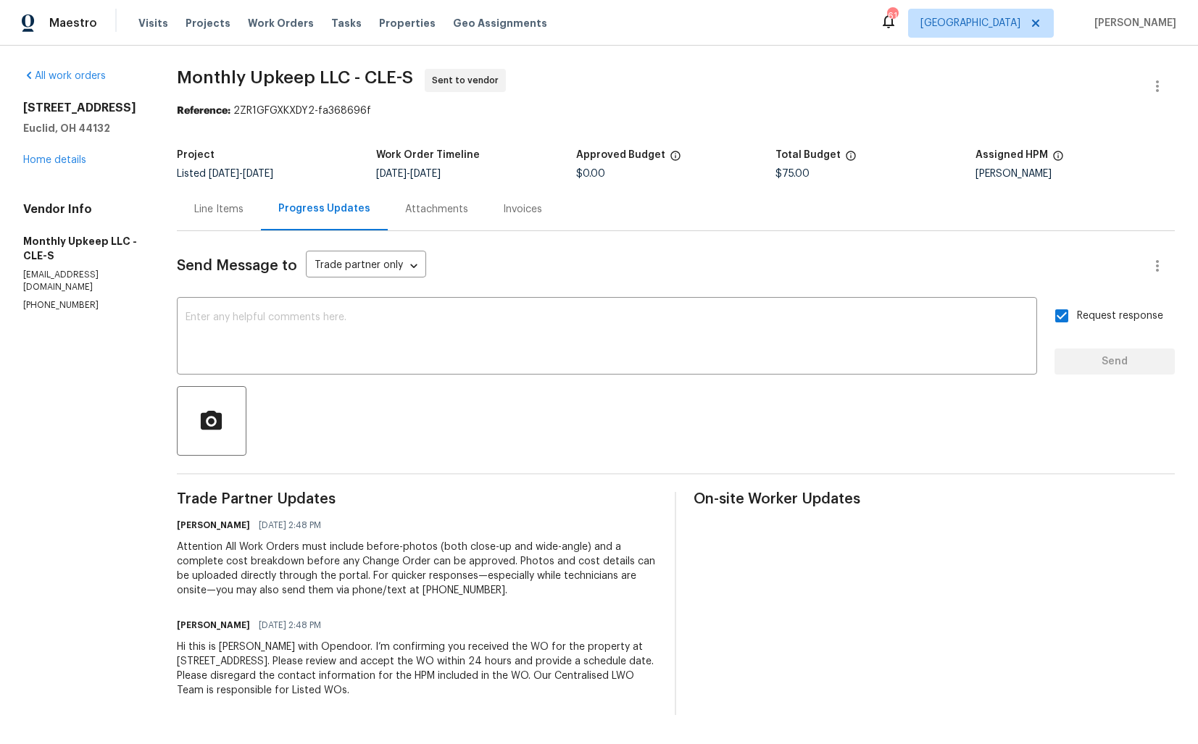
click at [274, 125] on section "Monthly Upkeep LLC - CLE-S Sent to vendor Reference: 2ZR1GFGXKXDY2-fa368696f Pr…" at bounding box center [676, 392] width 998 height 646
drag, startPoint x: 237, startPoint y: 110, endPoint x: 471, endPoint y: 111, distance: 234.0
click at [471, 111] on div "Reference: 2ZR1GFGXKXDY2-fa368696f" at bounding box center [676, 111] width 998 height 14
copy div "2ZR1GFGXKXDY2-fa368696f"
click at [123, 186] on div "All work orders [STREET_ADDRESS] Home details Vendor Info Monthly Upkeep LLC - …" at bounding box center [82, 190] width 119 height 243
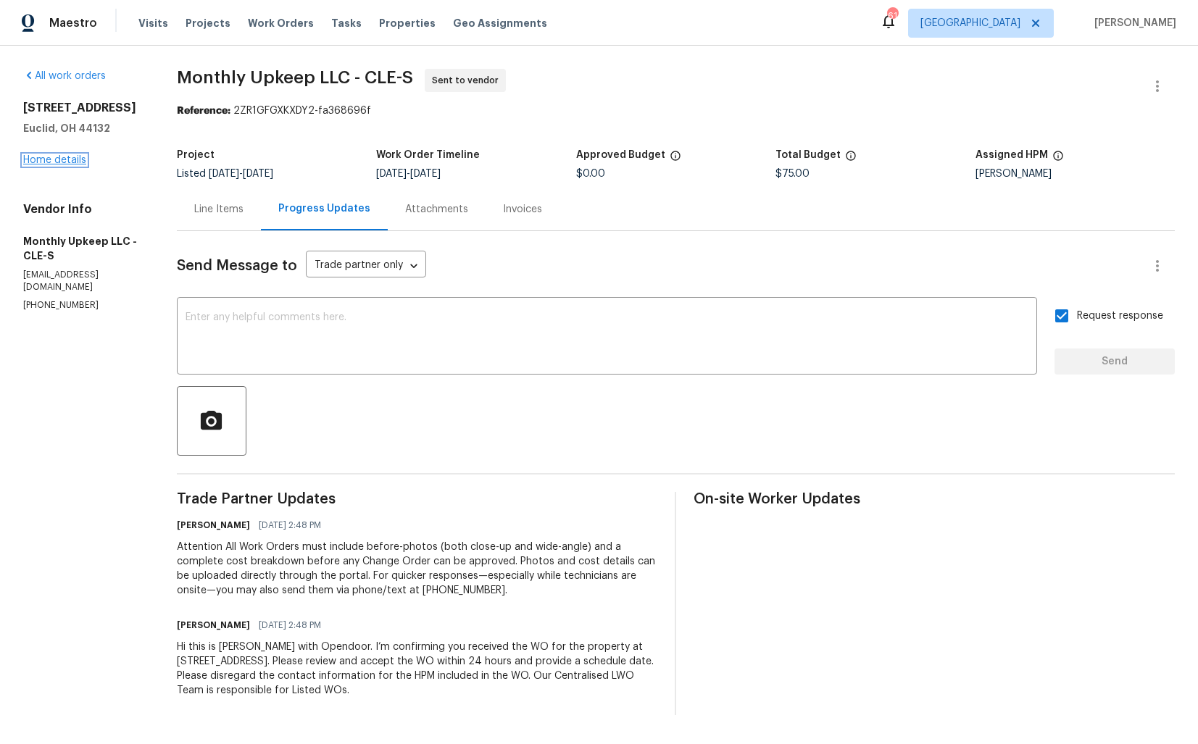
click at [65, 163] on link "Home details" at bounding box center [54, 160] width 63 height 10
